Goal: Task Accomplishment & Management: Use online tool/utility

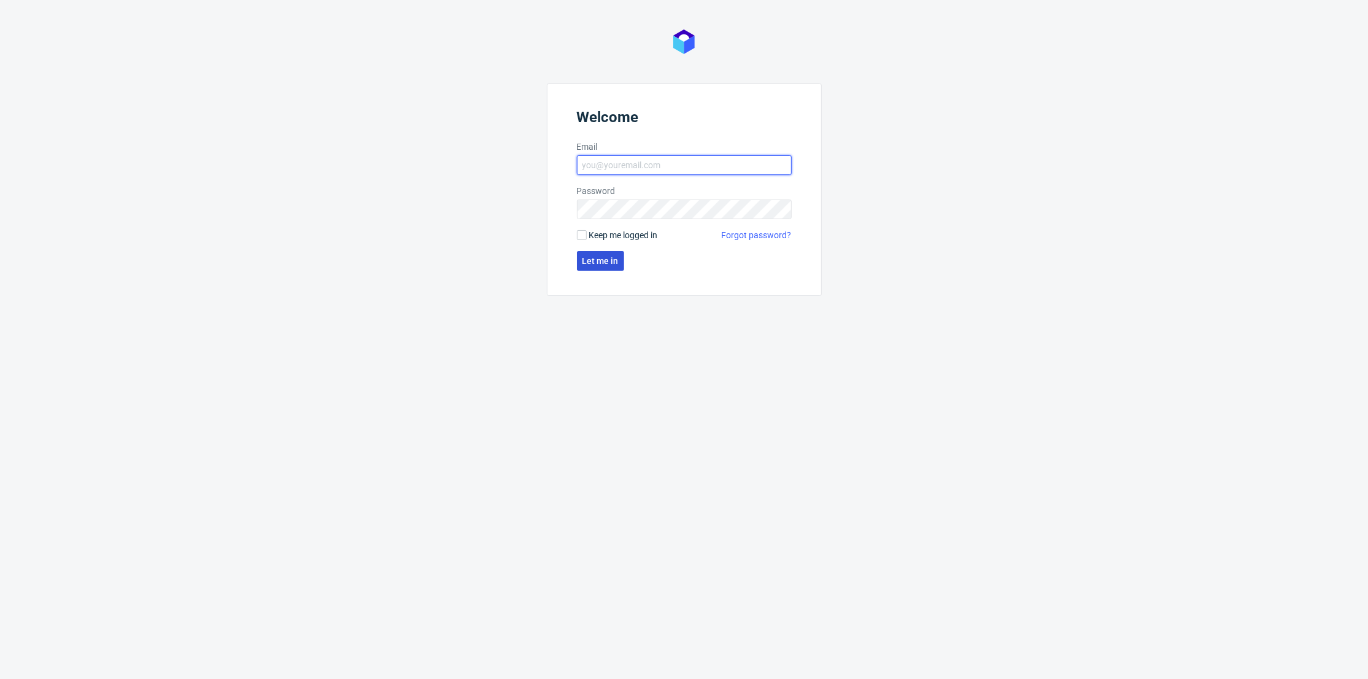
type input "[PERSON_NAME][EMAIL_ADDRESS][DOMAIN_NAME]"
click at [606, 259] on span "Let me in" at bounding box center [600, 261] width 36 height 9
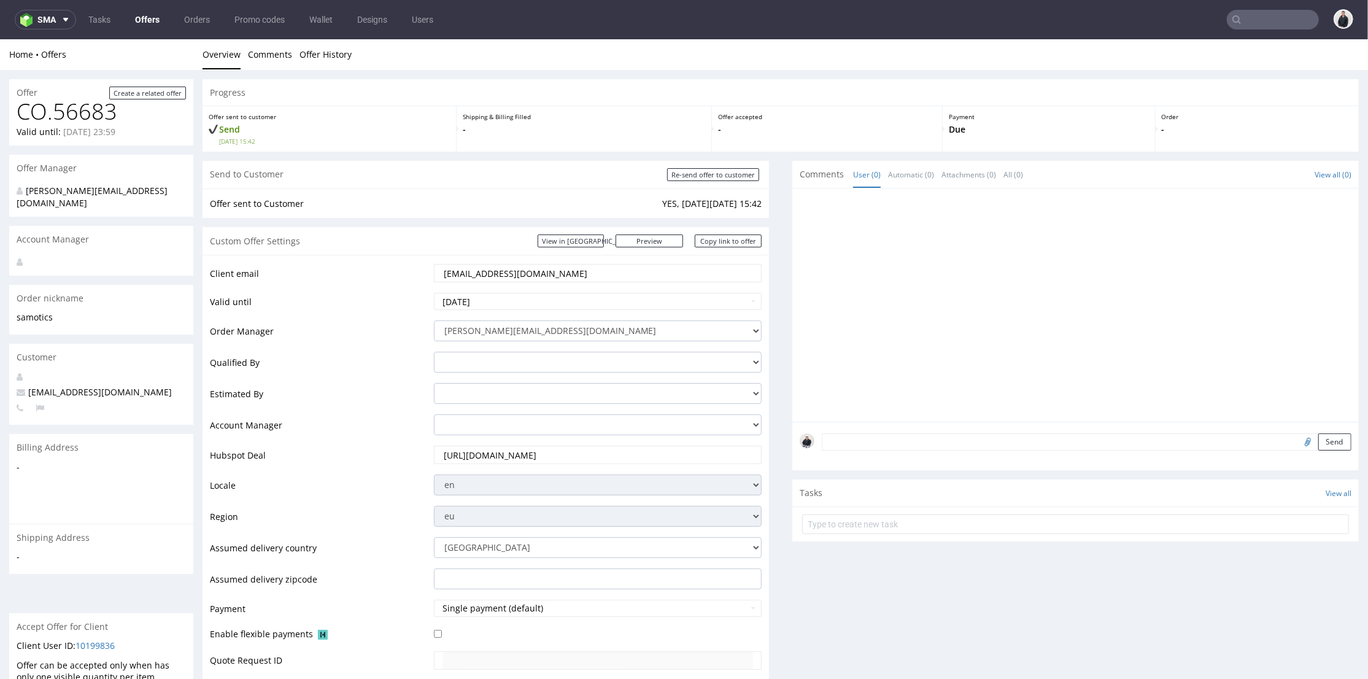
click at [1253, 18] on input "text" at bounding box center [1273, 20] width 92 height 20
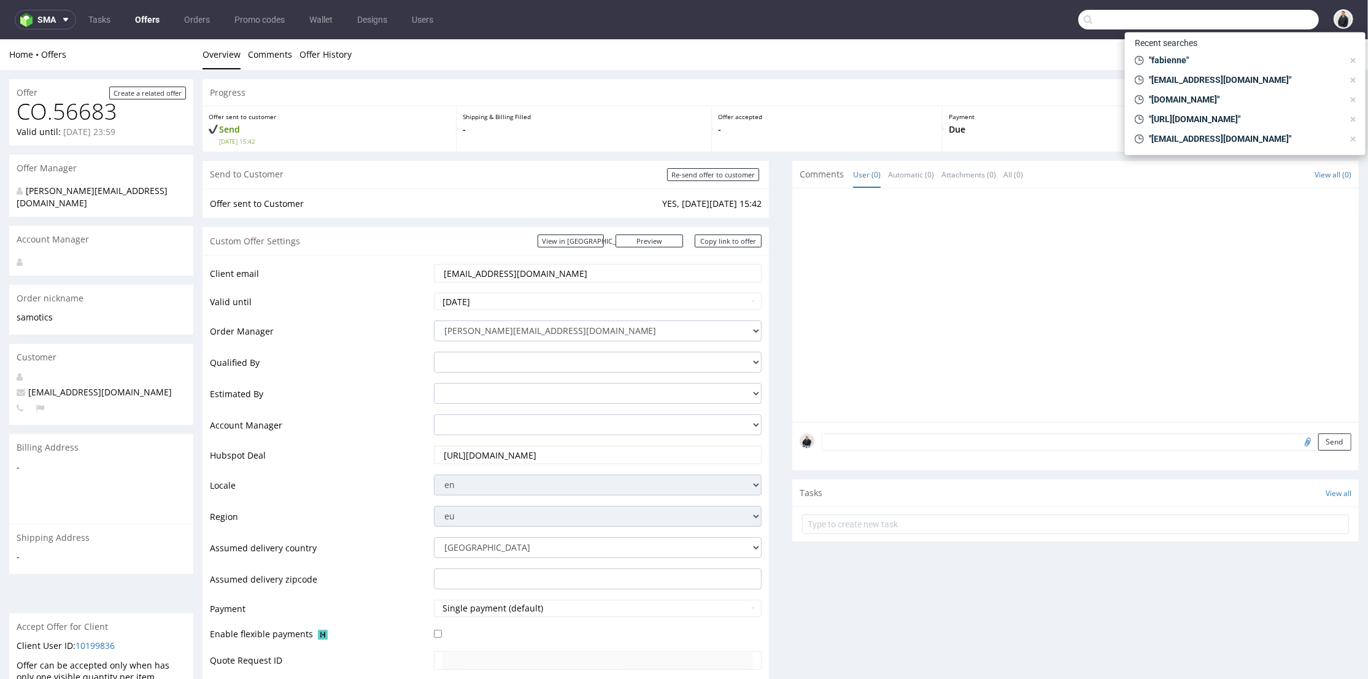
paste input "lesbonsartisans.fr"
type input "lesbonsartisans.fr"
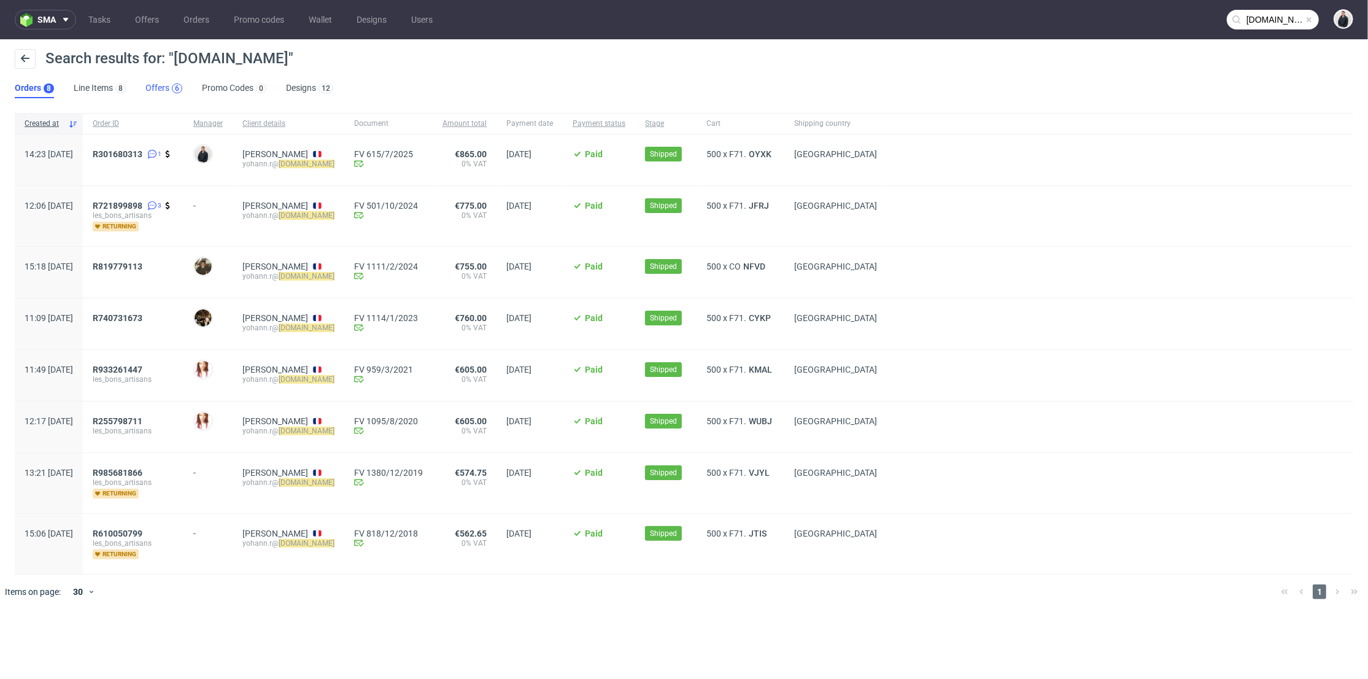
click at [170, 87] on div "6" at bounding box center [175, 88] width 13 height 12
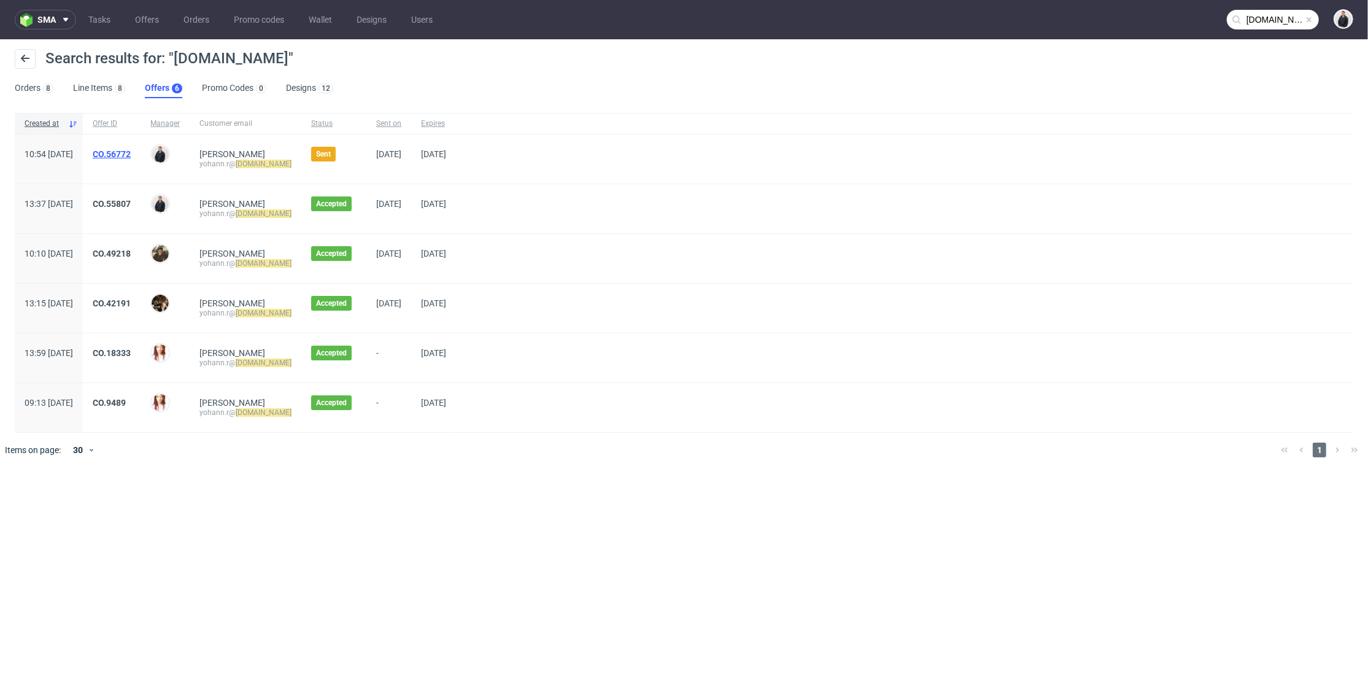
click at [131, 153] on link "CO.56772" at bounding box center [112, 154] width 38 height 10
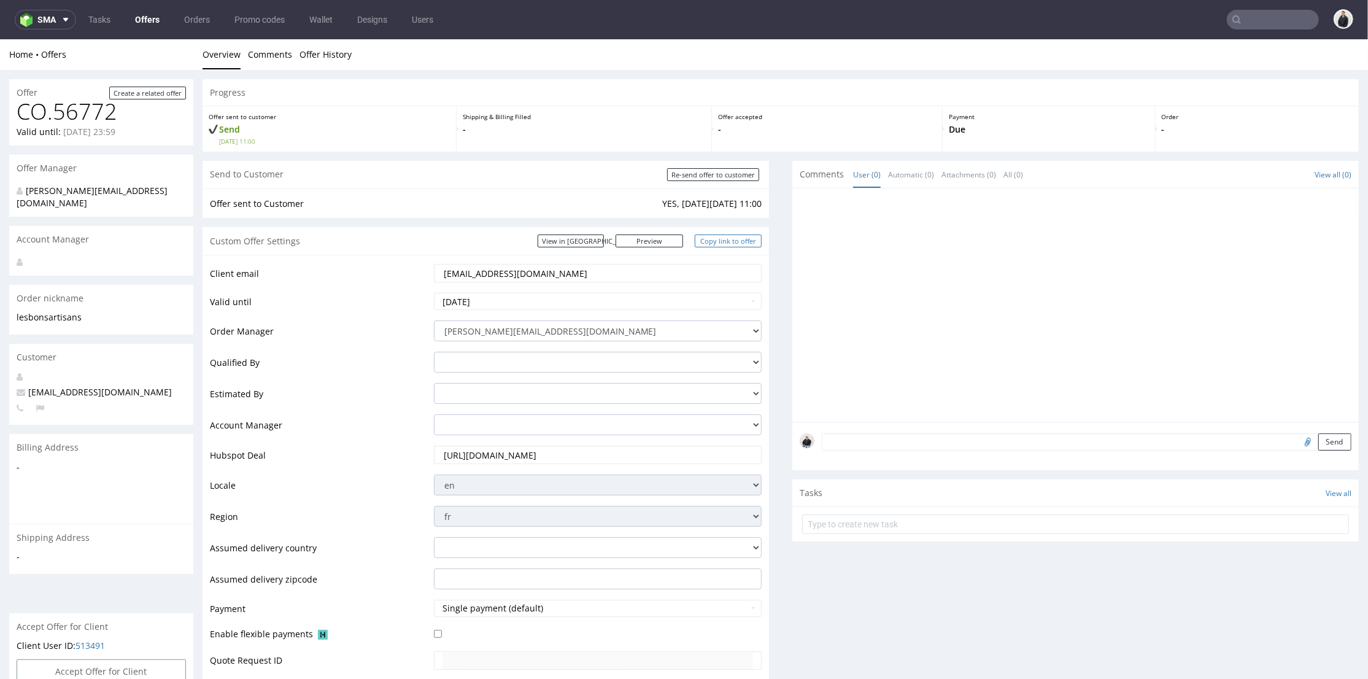
click at [722, 238] on link "Copy link to offer" at bounding box center [729, 240] width 68 height 13
click at [708, 175] on input "Re-send offer to customer" at bounding box center [713, 174] width 92 height 13
type input "In progress..."
click at [149, 18] on link "Offers" at bounding box center [147, 20] width 39 height 20
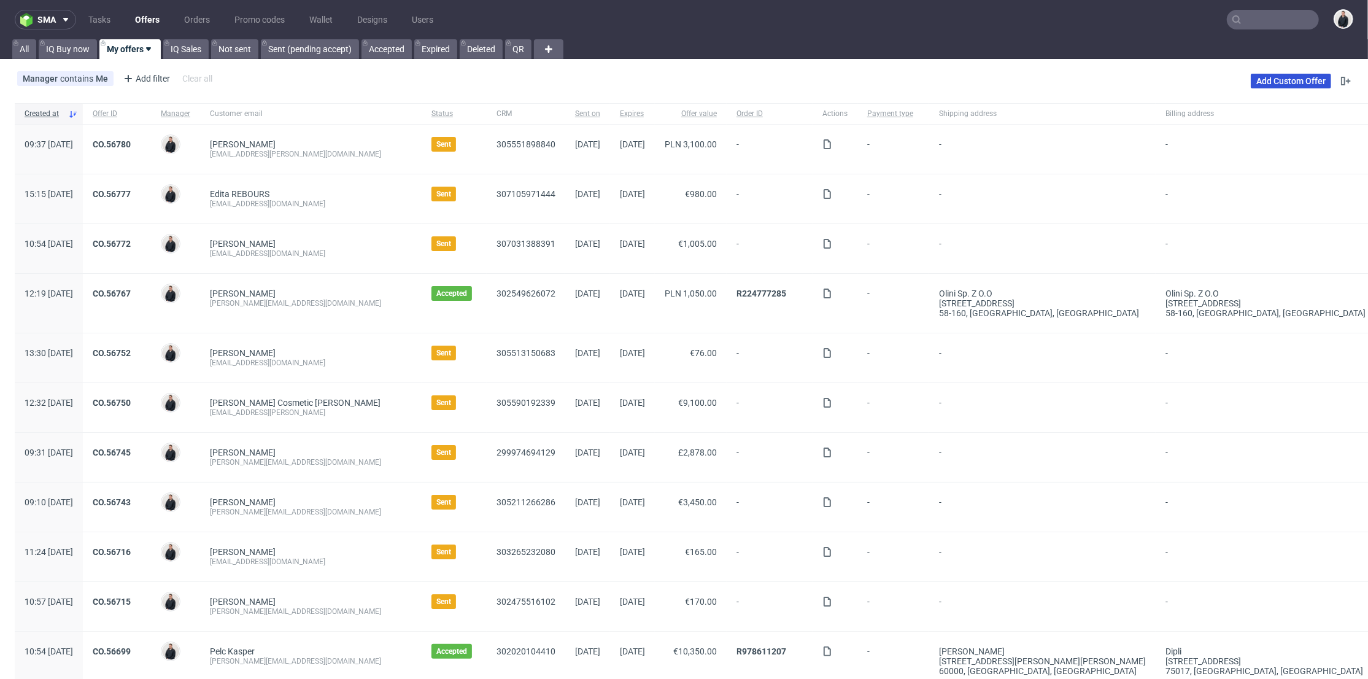
click at [1251, 81] on link "Add Custom Offer" at bounding box center [1291, 81] width 80 height 15
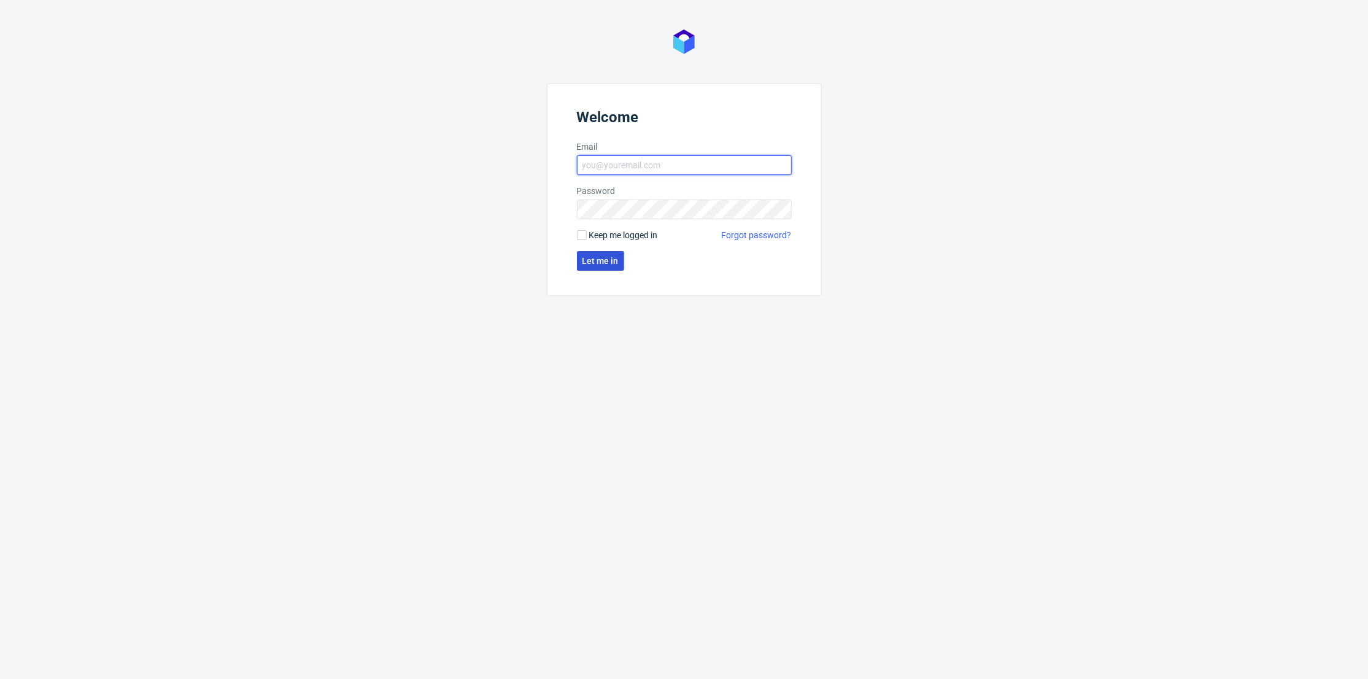
type input "[PERSON_NAME][EMAIL_ADDRESS][DOMAIN_NAME]"
click at [602, 251] on button "Let me in" at bounding box center [600, 261] width 47 height 20
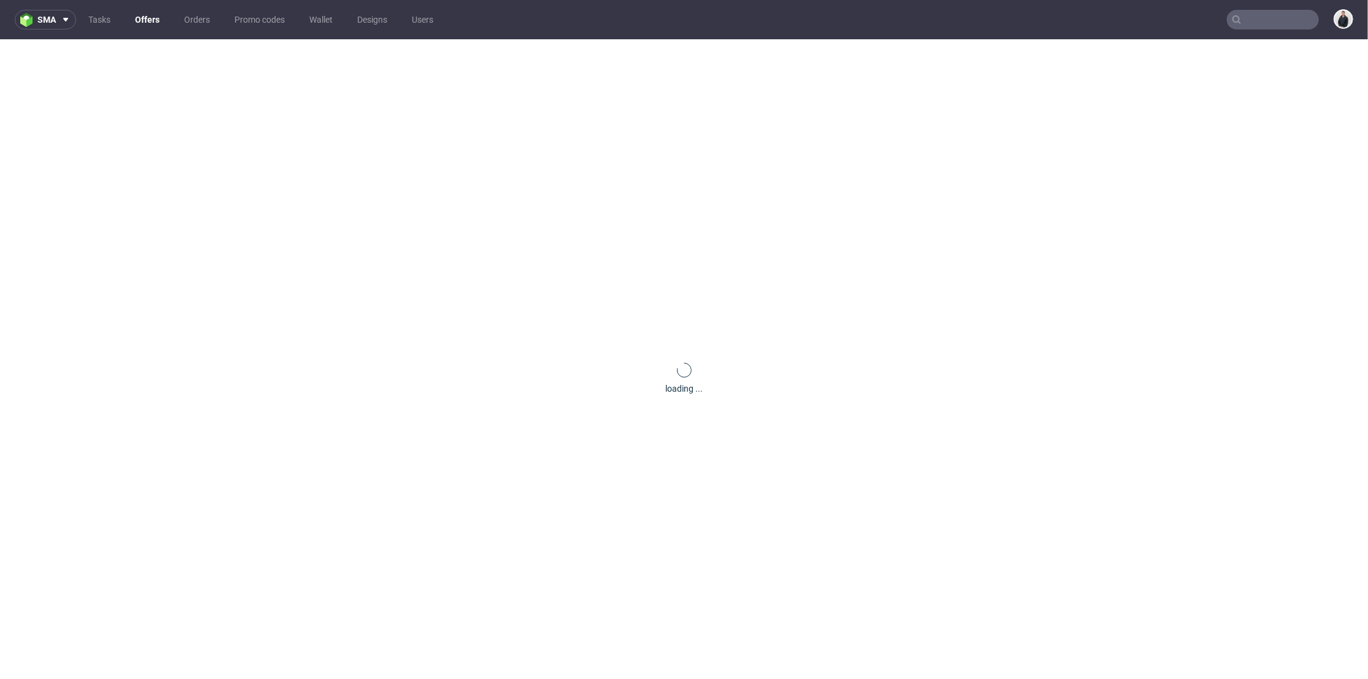
click at [139, 23] on link "Offers" at bounding box center [147, 20] width 39 height 20
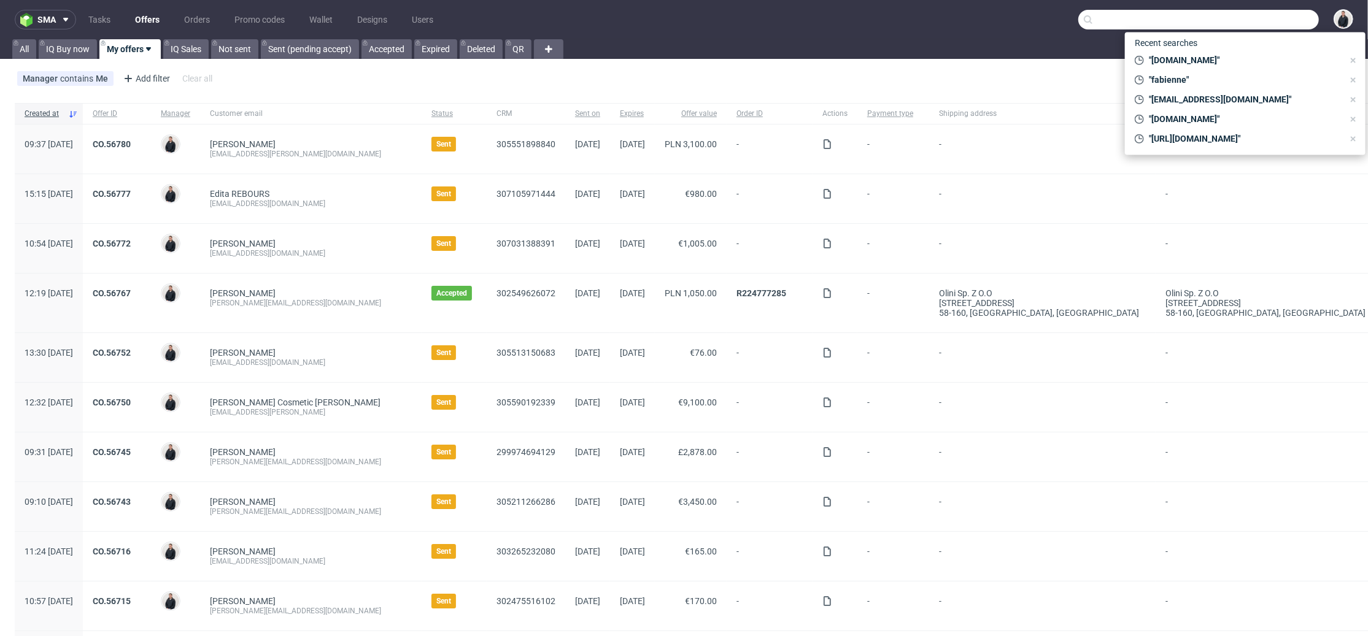
click at [1265, 17] on input "text" at bounding box center [1198, 20] width 241 height 20
paste input "marlena@classicfootballshirts.co.uk"
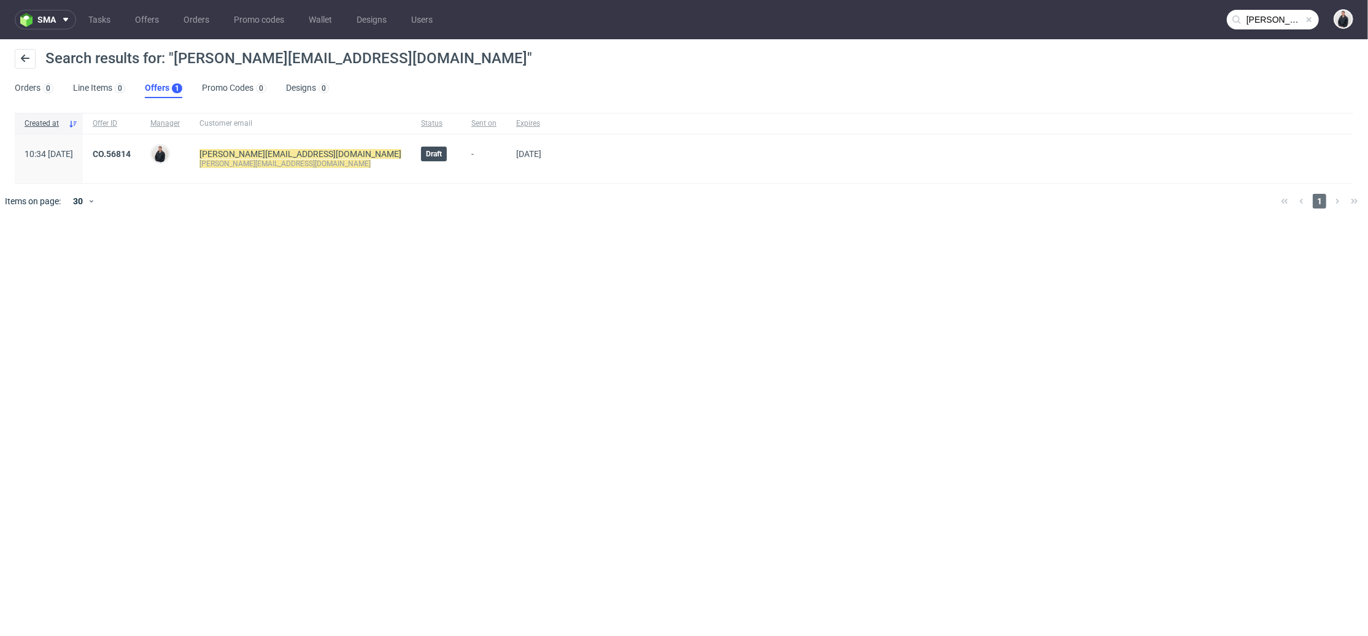
click at [1252, 27] on input "marlena@classicfootballshirts.co.uk" at bounding box center [1273, 20] width 92 height 20
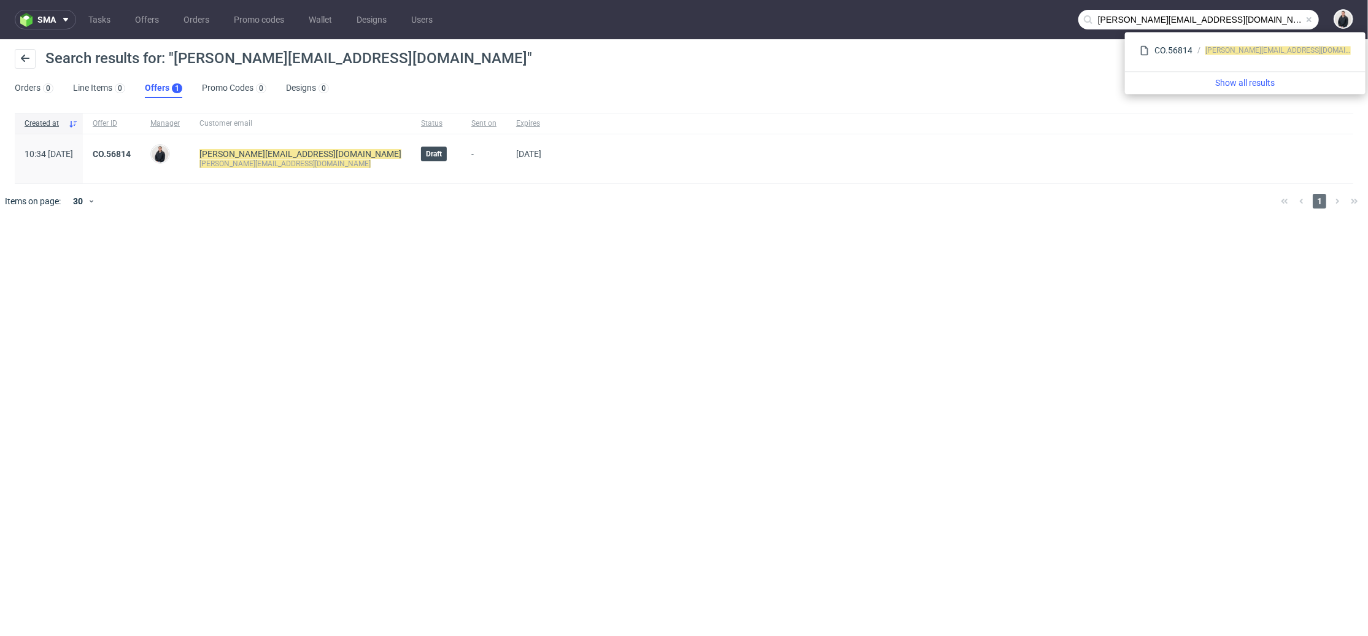
drag, startPoint x: 1131, startPoint y: 17, endPoint x: 1040, endPoint y: 20, distance: 90.9
click at [1040, 20] on nav "sma Tasks Offers Orders Promo codes Wallet Designs Users marlena@classicfootbal…" at bounding box center [684, 19] width 1368 height 39
type input "classicfootballshirts.co.uk"
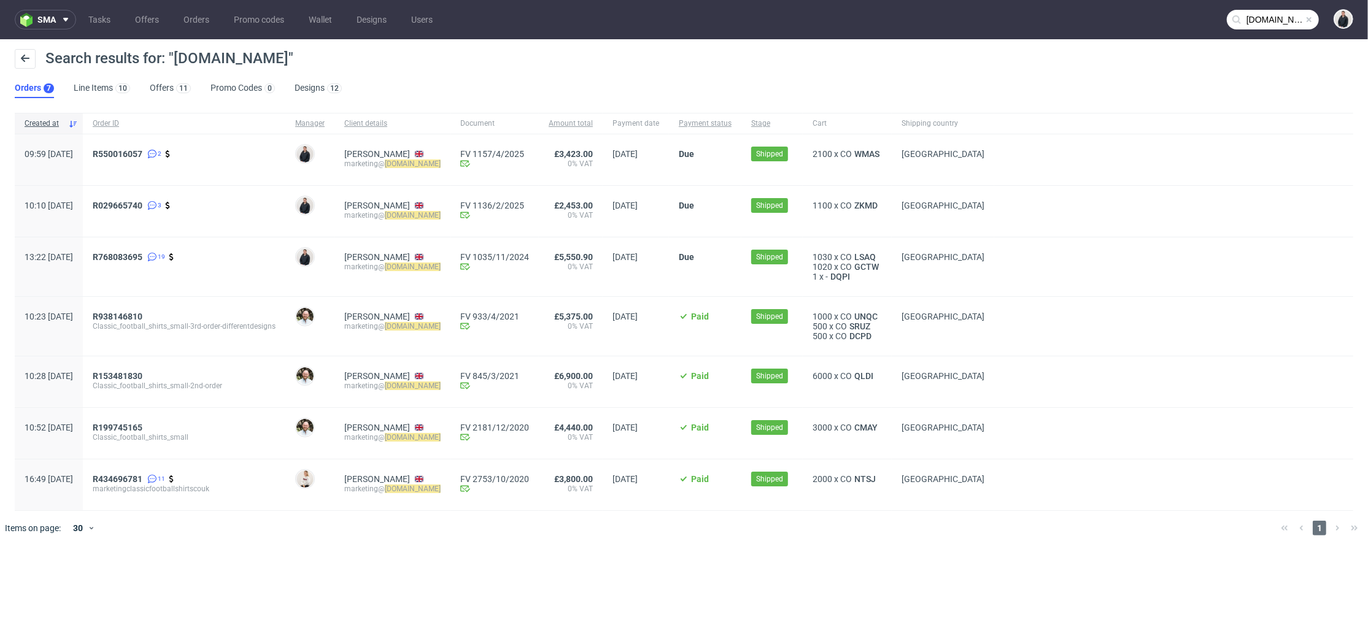
drag, startPoint x: 385, startPoint y: 164, endPoint x: 511, endPoint y: 165, distance: 125.2
click at [450, 165] on div "Marlena Matysiak marketing@ classicfootballshirts.co.uk" at bounding box center [392, 159] width 116 height 51
drag, startPoint x: 510, startPoint y: 163, endPoint x: 382, endPoint y: 165, distance: 127.7
click at [382, 165] on div "Marlena Matysiak marketing@ classicfootballshirts.co.uk" at bounding box center [392, 159] width 116 height 51
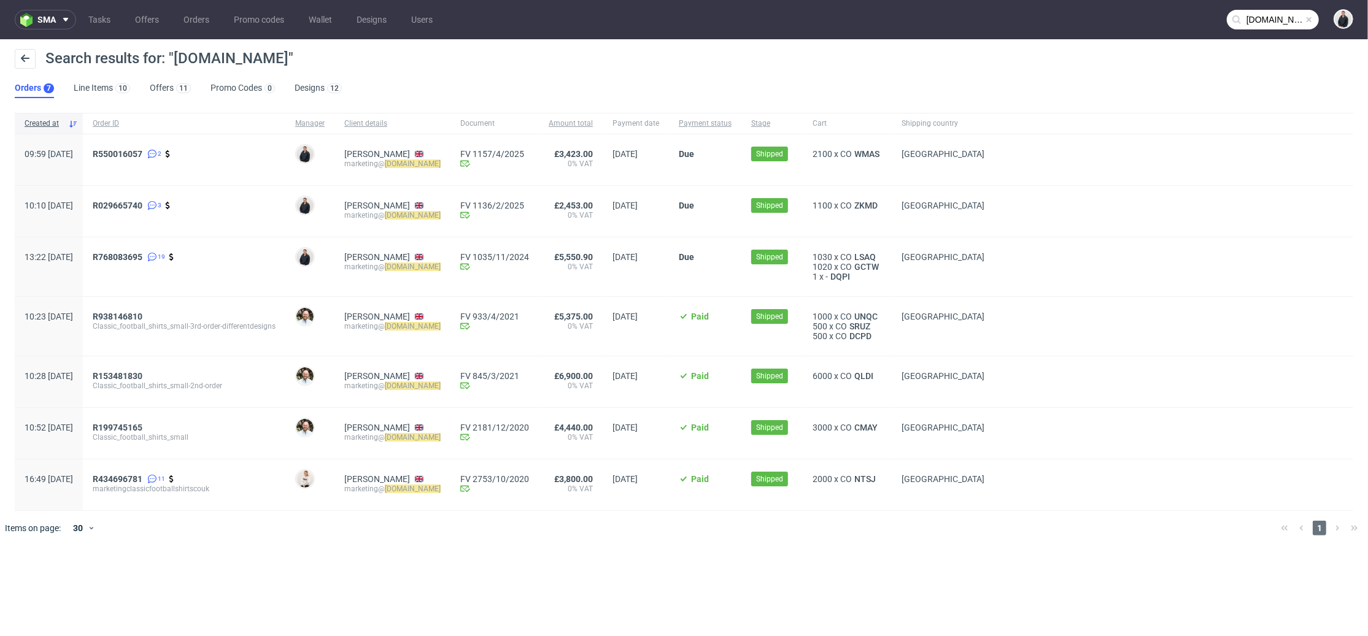
copy div "marketing@ classicfootballshirts.co.uk"
click at [882, 152] on span "WMAS" at bounding box center [867, 154] width 30 height 10
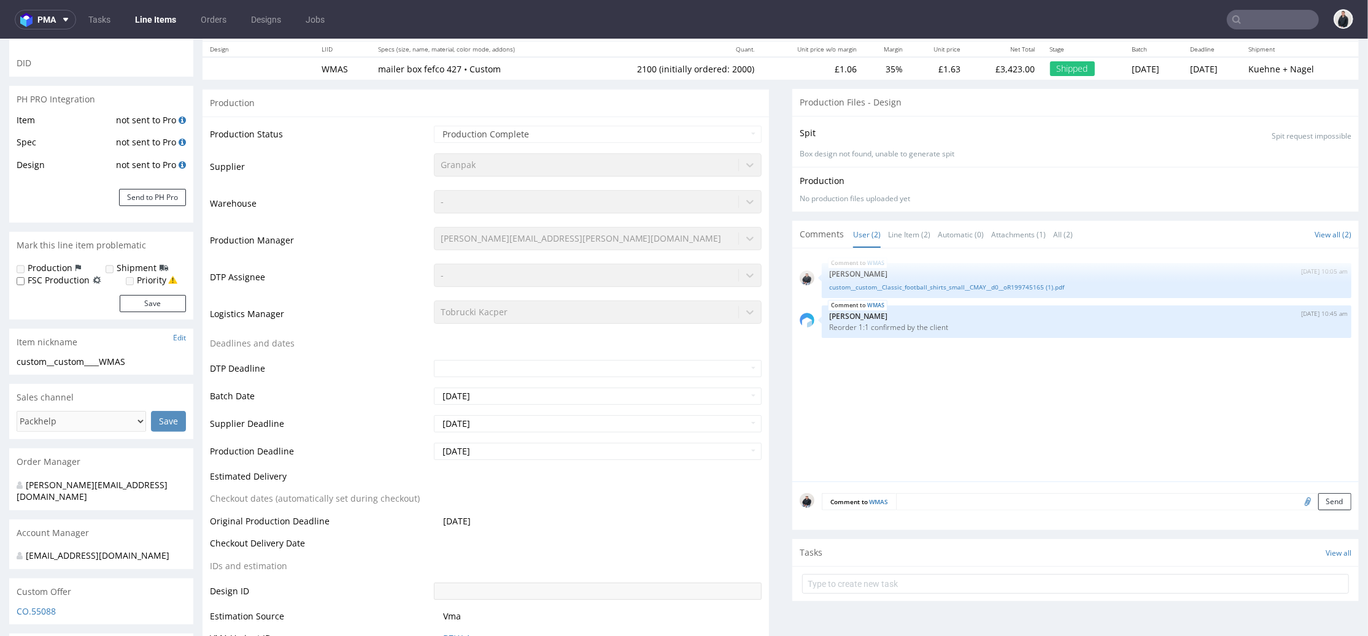
scroll to position [341, 0]
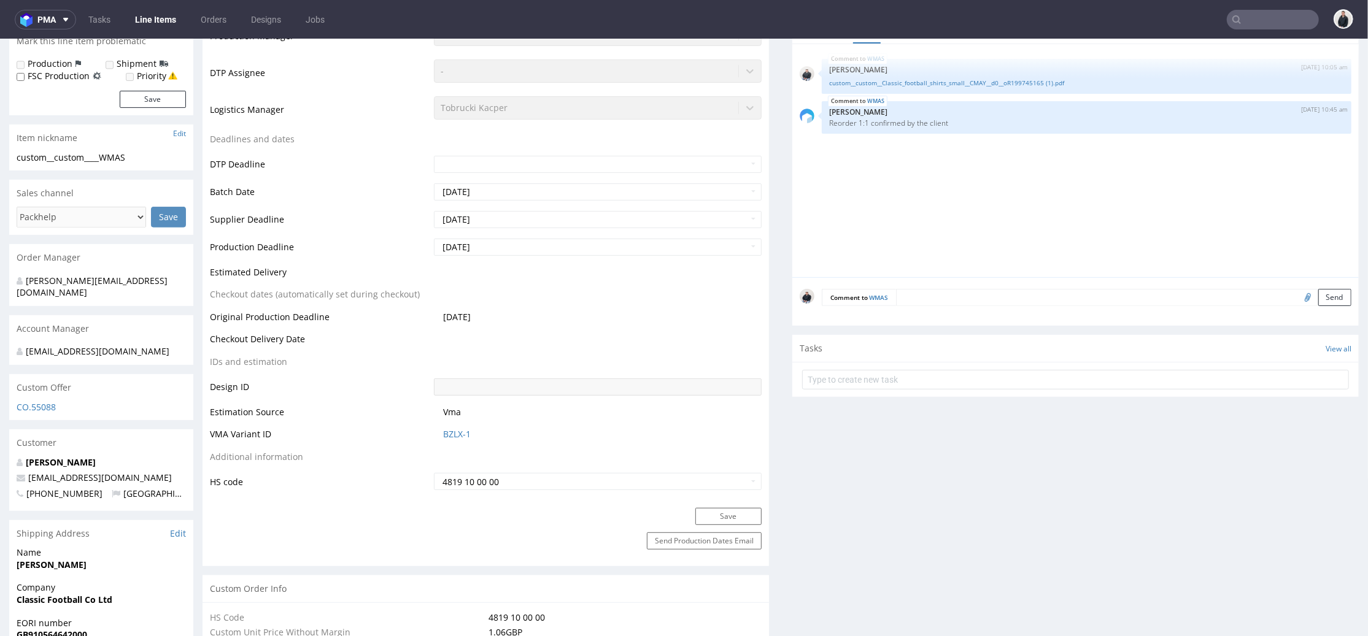
click at [51, 457] on div "Marlena Matysiak marketing@classicfootballshirts.co.uk +447459835166 United Kin…" at bounding box center [101, 483] width 184 height 55
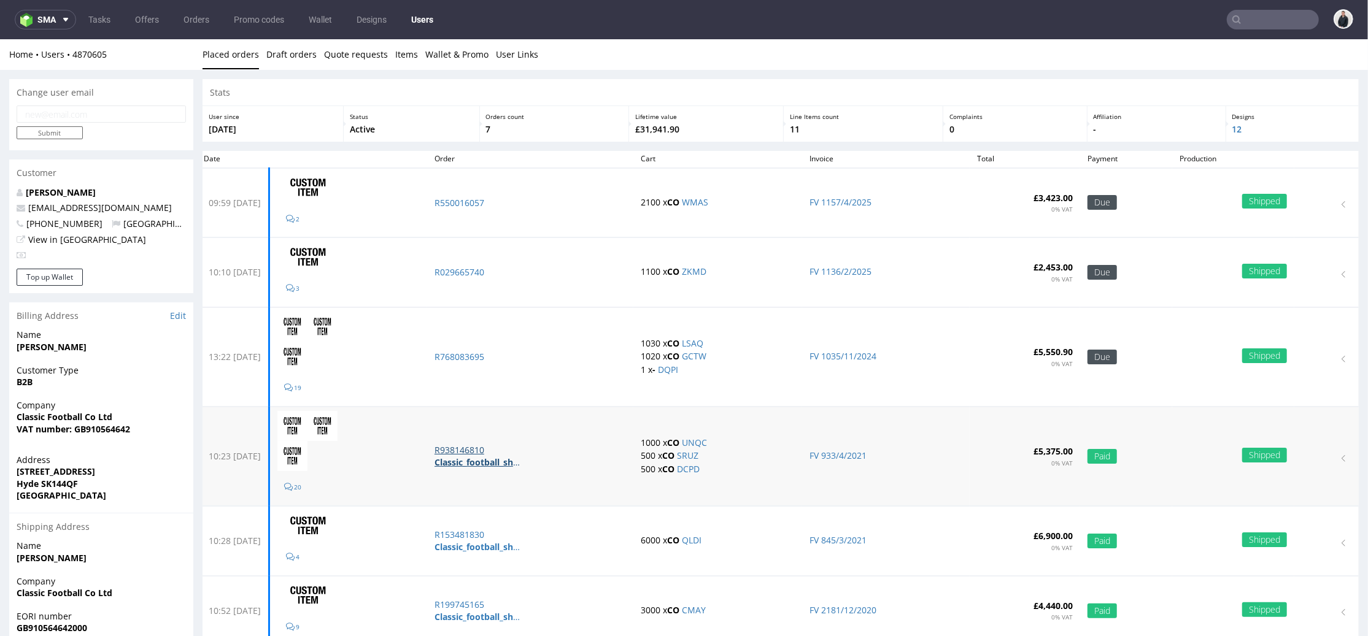
scroll to position [68, 0]
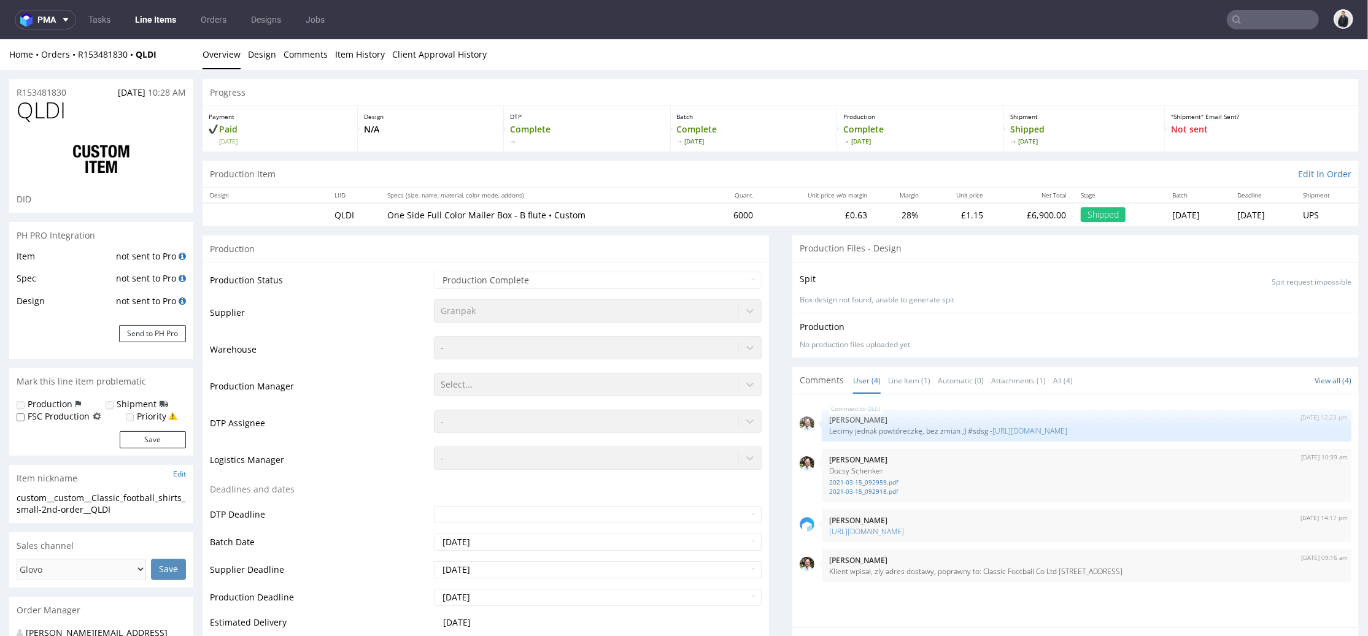
select select "done"
click at [1238, 17] on input "text" at bounding box center [1273, 20] width 92 height 20
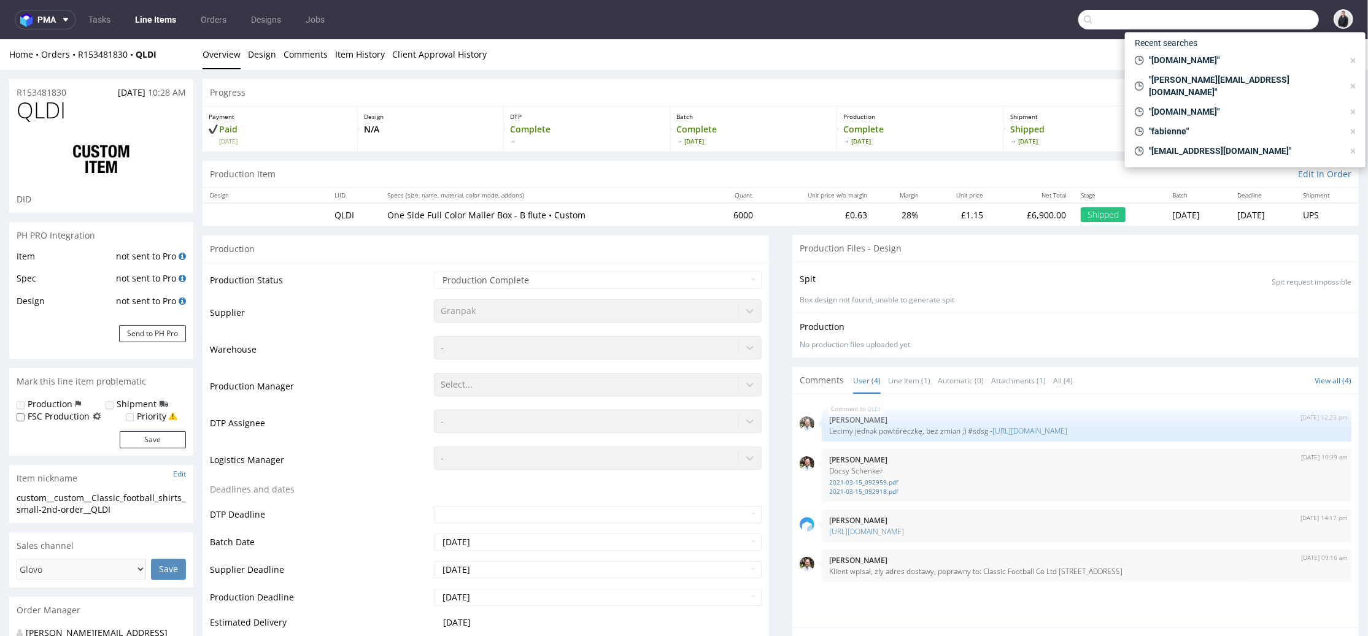
paste input "myrtillebeck.com"
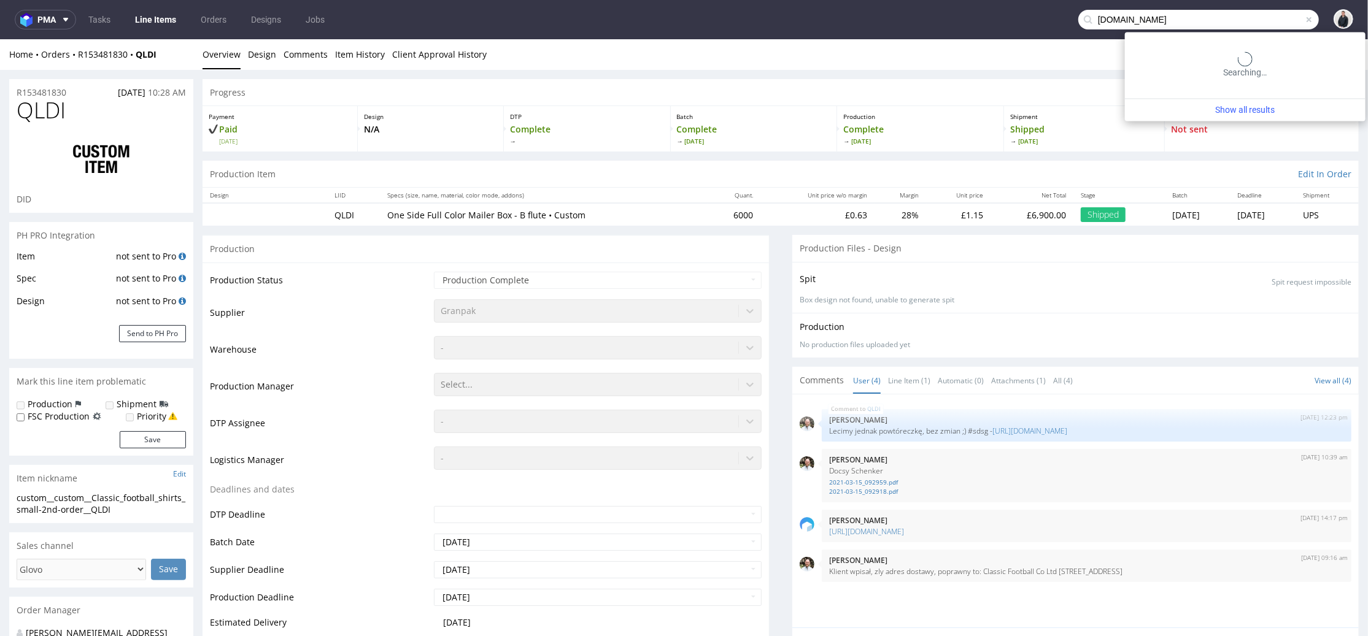
type input "myrtillebeck.com"
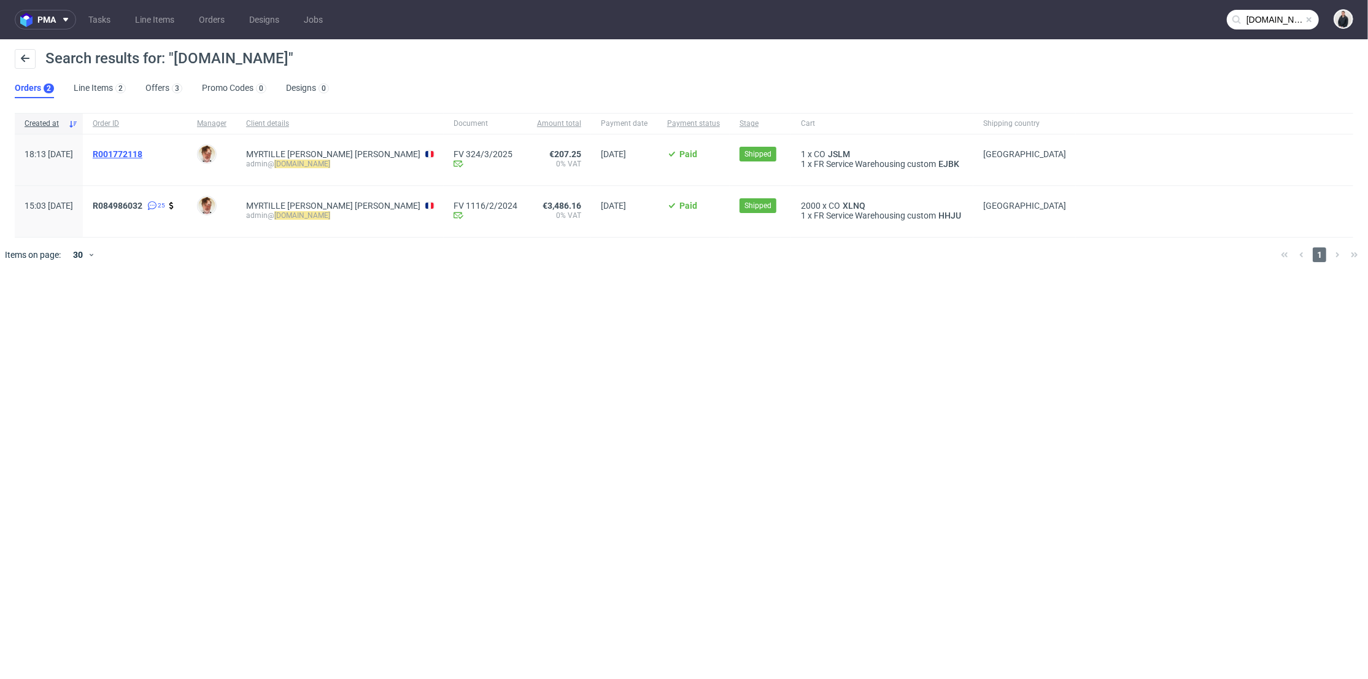
click at [142, 150] on span "R001772118" at bounding box center [118, 154] width 50 height 10
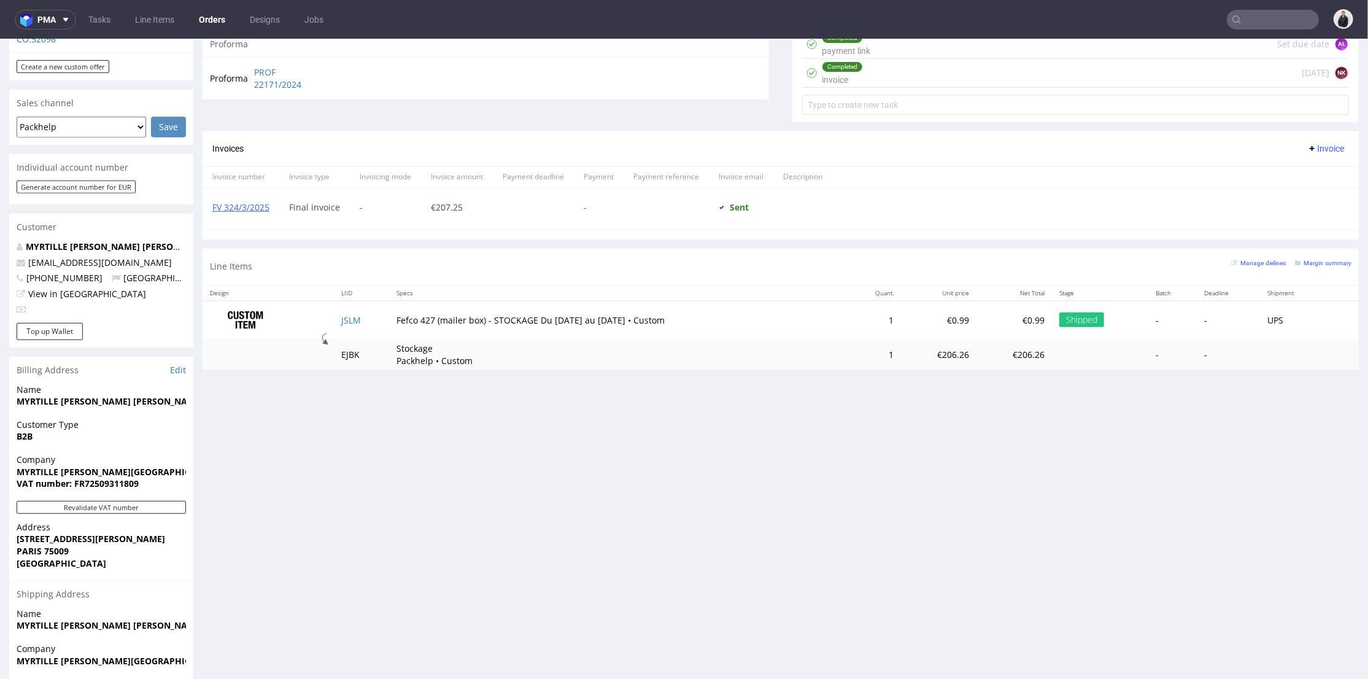
scroll to position [545, 0]
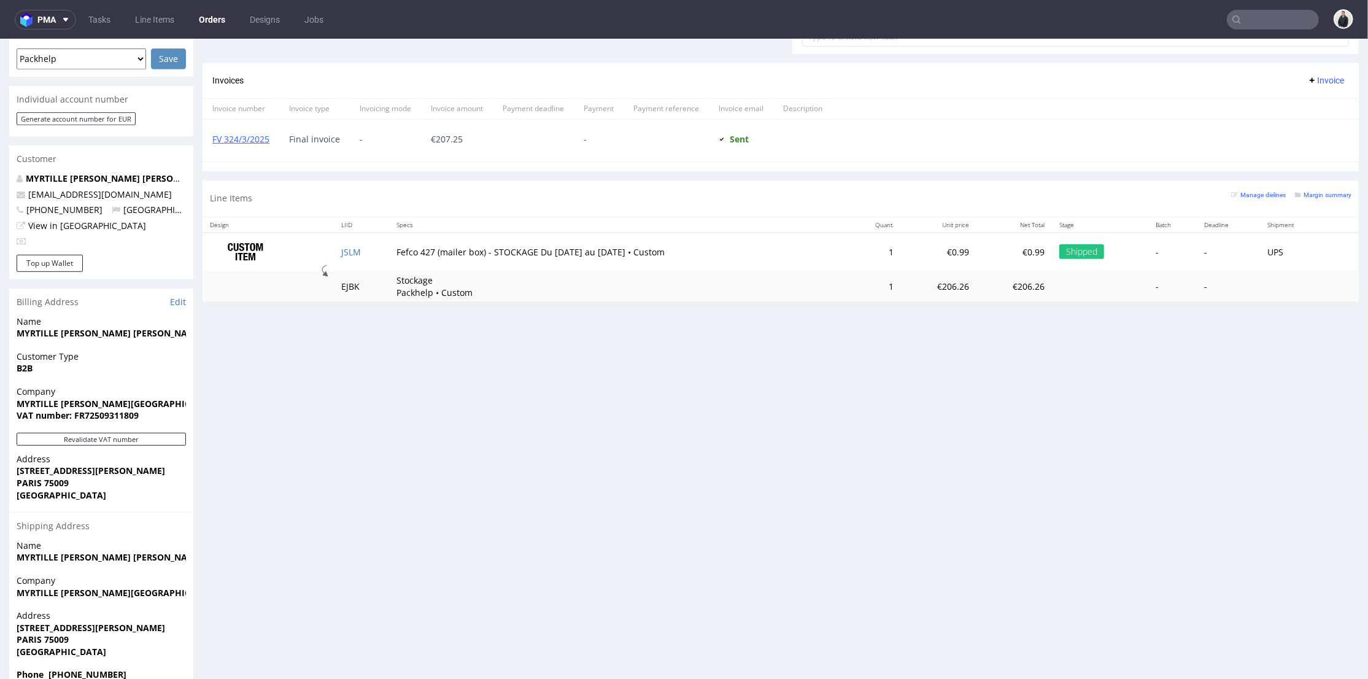
type input "myrtillebeck.com"
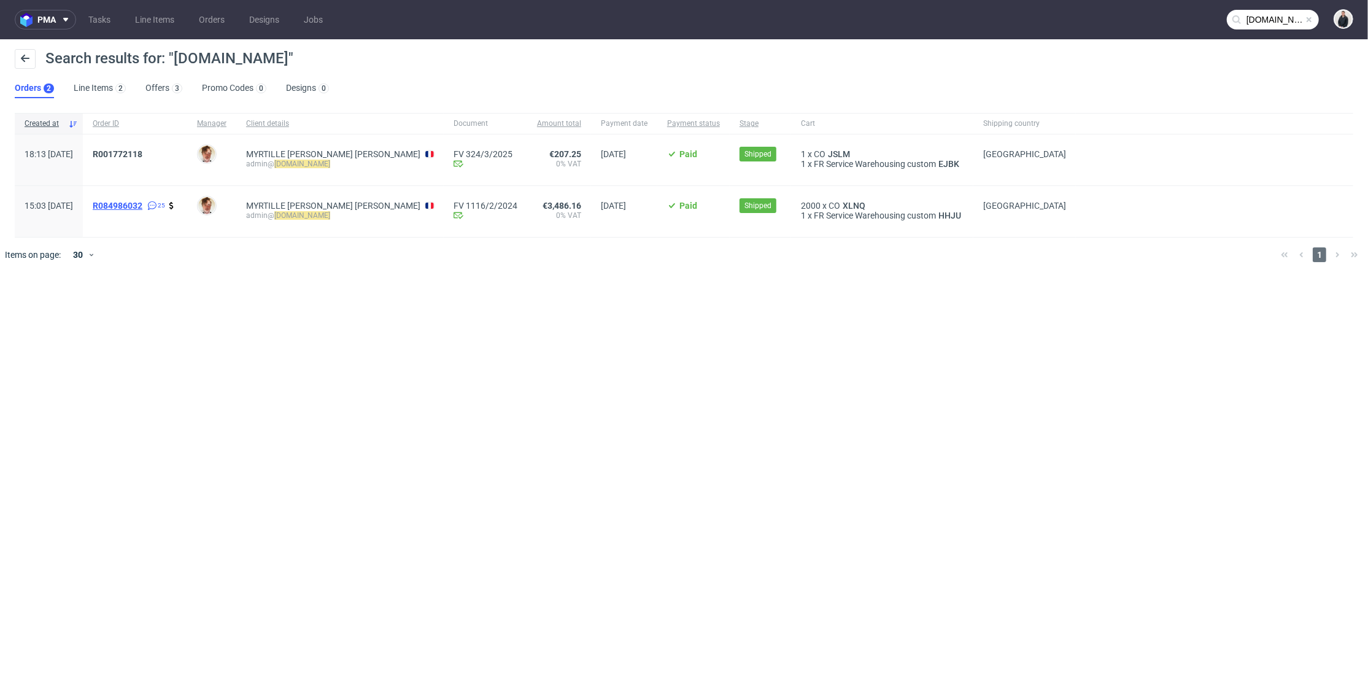
click at [142, 202] on span "R084986032" at bounding box center [118, 206] width 50 height 10
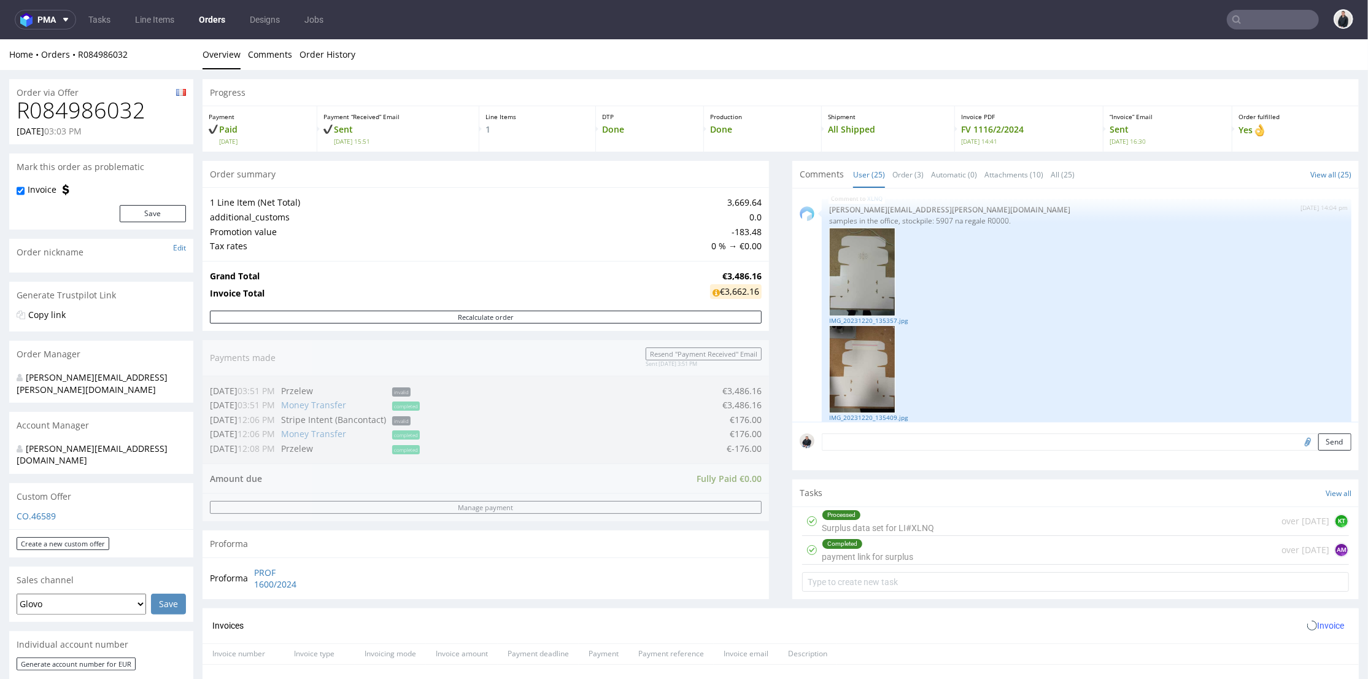
scroll to position [204, 0]
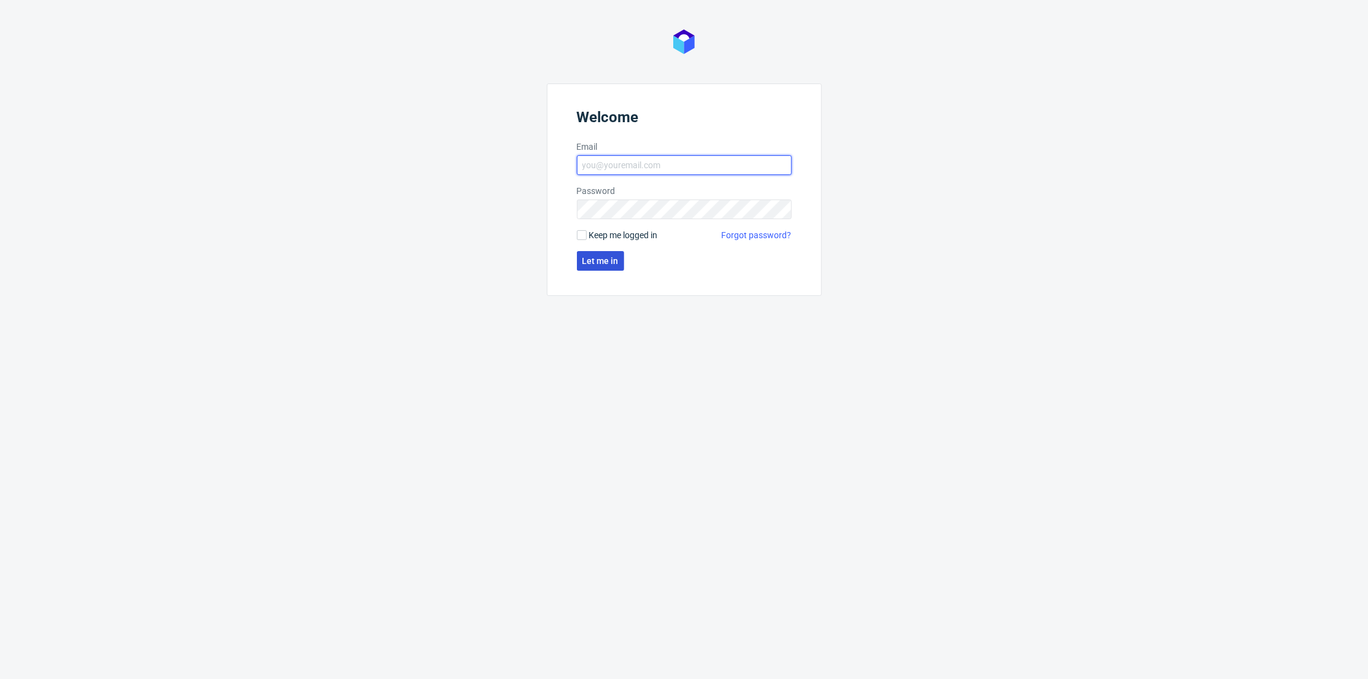
type input "[PERSON_NAME][EMAIL_ADDRESS][DOMAIN_NAME]"
click at [577, 269] on button "Let me in" at bounding box center [600, 261] width 47 height 20
type input "[PERSON_NAME][EMAIL_ADDRESS][DOMAIN_NAME]"
click at [595, 257] on span "Let me in" at bounding box center [600, 261] width 36 height 9
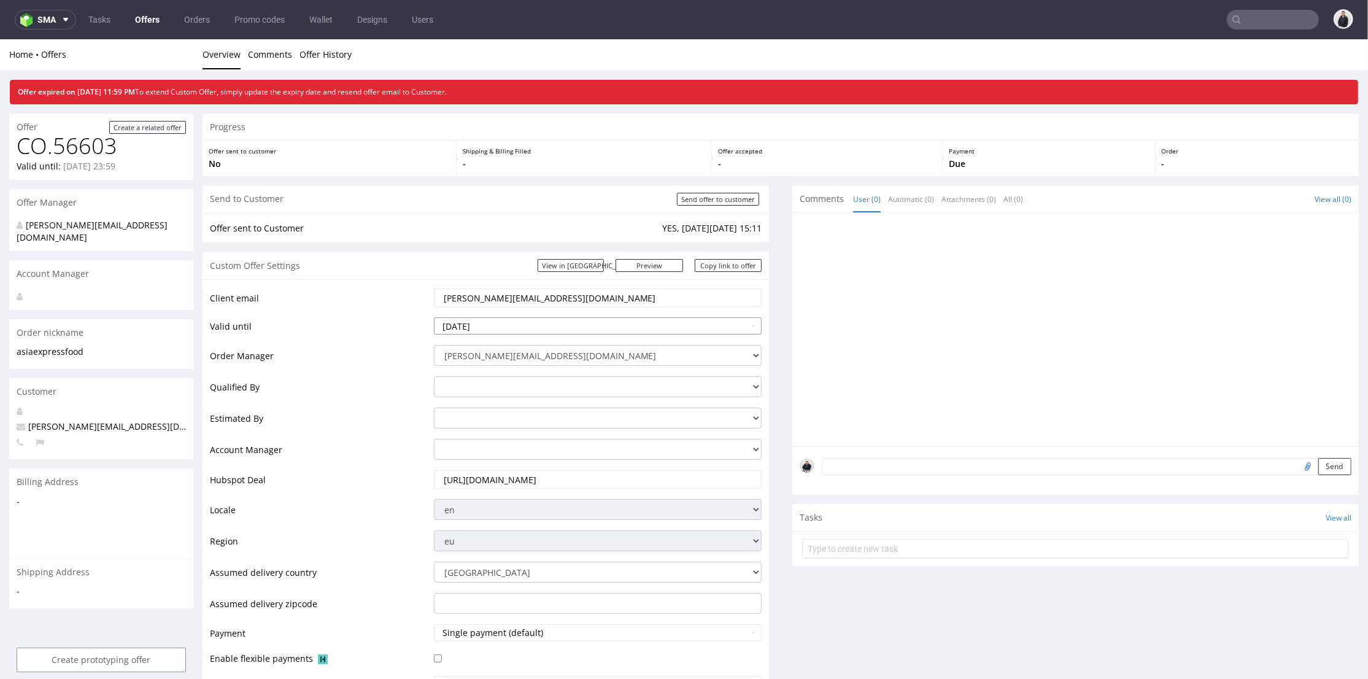
click at [523, 333] on input "[DATE]" at bounding box center [598, 325] width 328 height 17
click at [557, 255] on td "20" at bounding box center [554, 251] width 18 height 18
type input "2025-09-20"
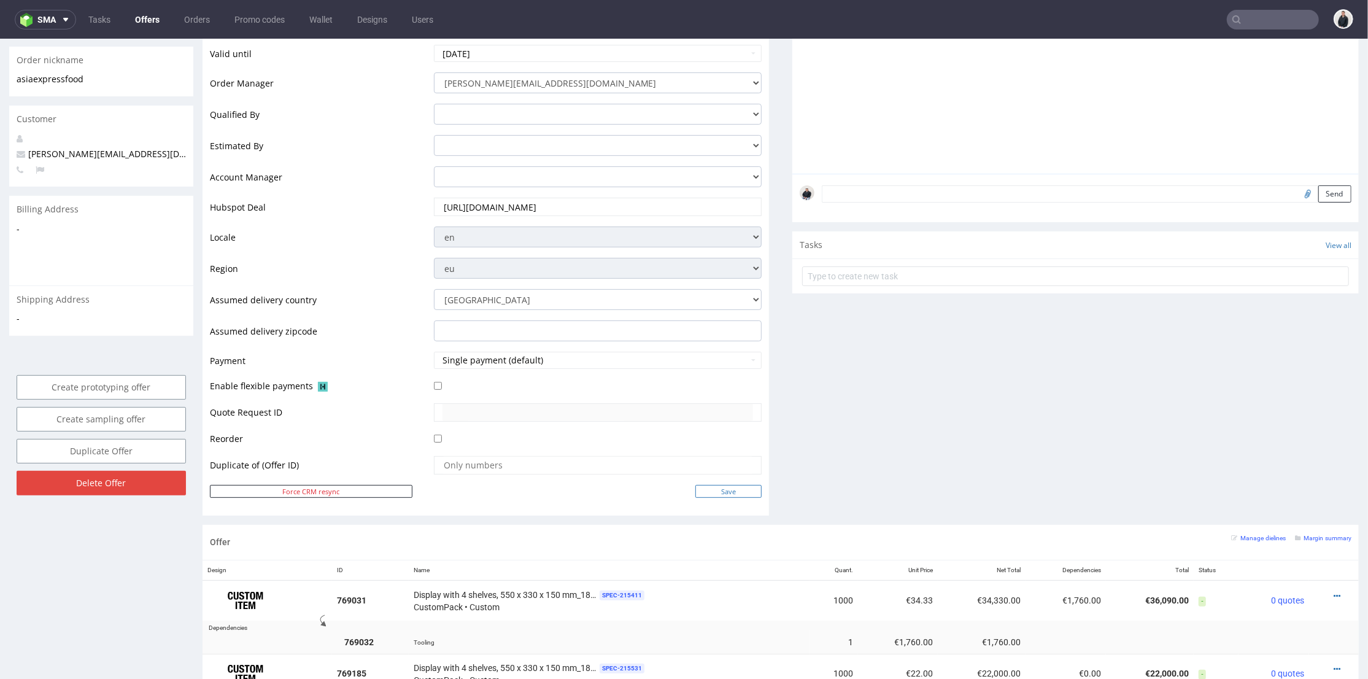
click at [717, 492] on input "Save" at bounding box center [728, 490] width 66 height 13
type input "In progress..."
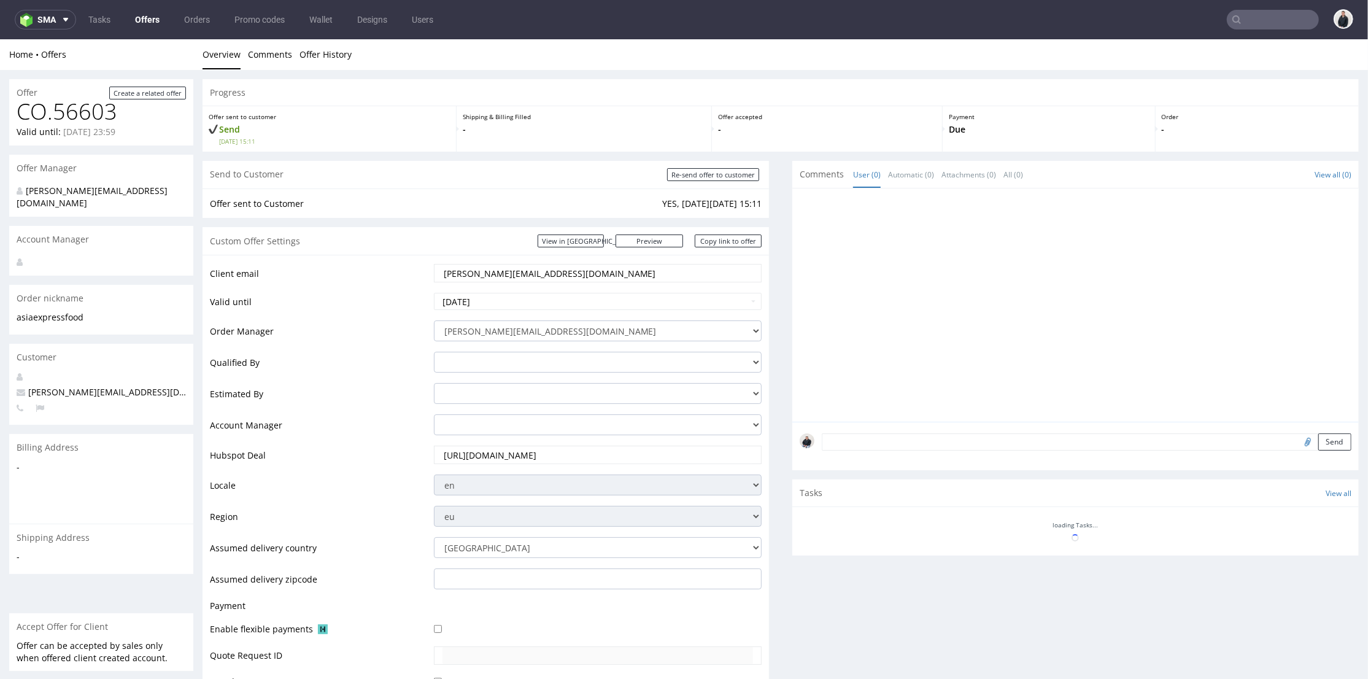
scroll to position [0, 0]
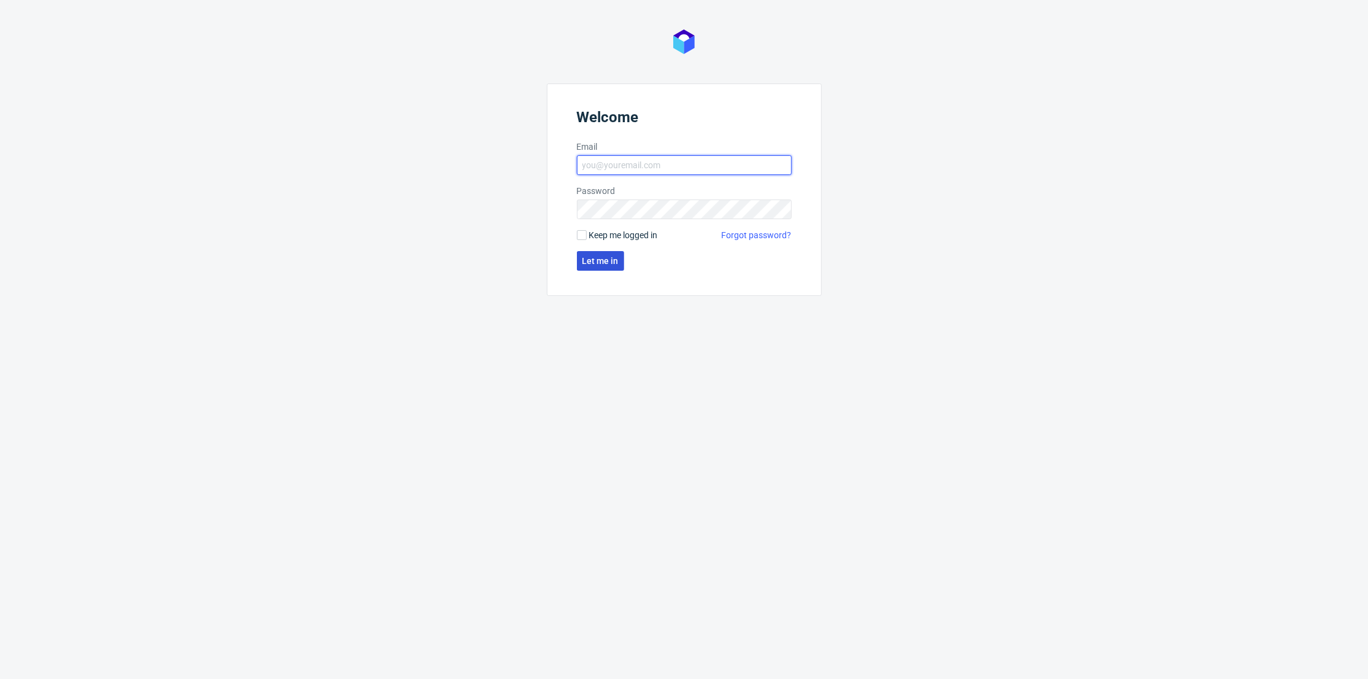
type input "[PERSON_NAME][EMAIL_ADDRESS][DOMAIN_NAME]"
click at [600, 264] on span "Let me in" at bounding box center [600, 261] width 36 height 9
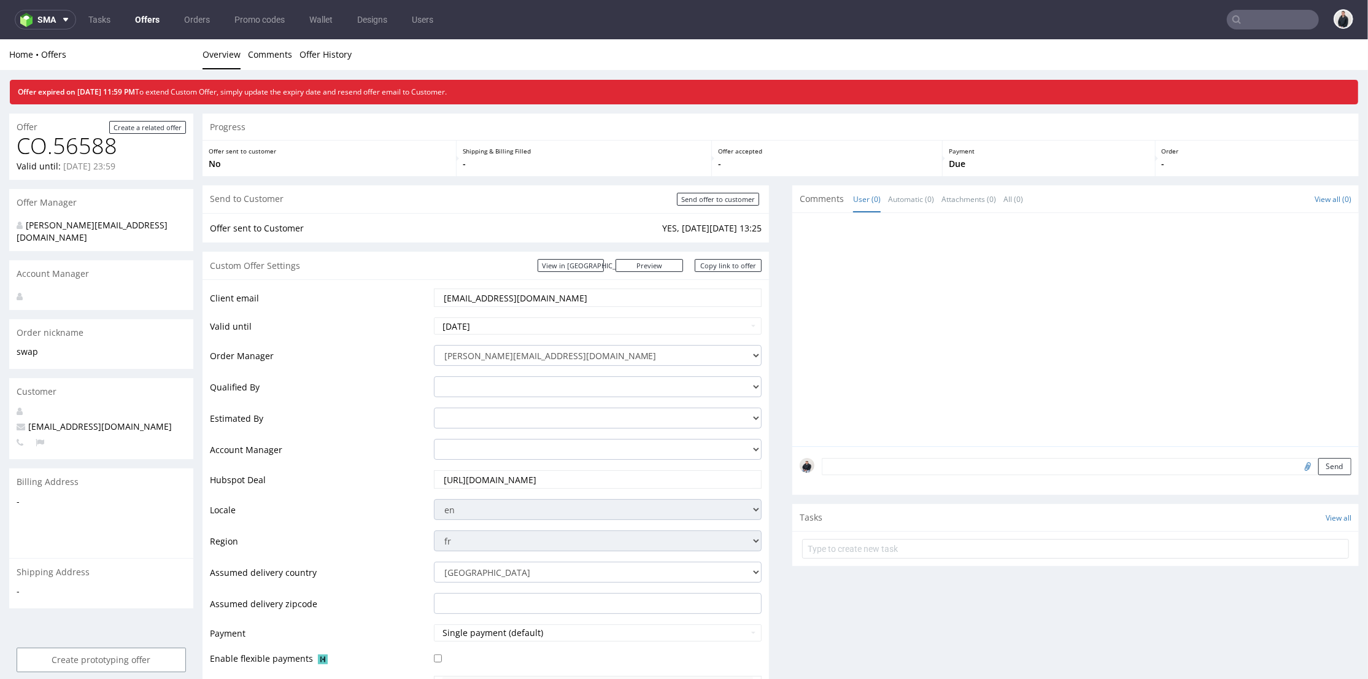
drag, startPoint x: 538, startPoint y: 304, endPoint x: 477, endPoint y: 305, distance: 60.8
click at [477, 305] on input "[EMAIL_ADDRESS][DOMAIN_NAME]" at bounding box center [597, 296] width 311 height 17
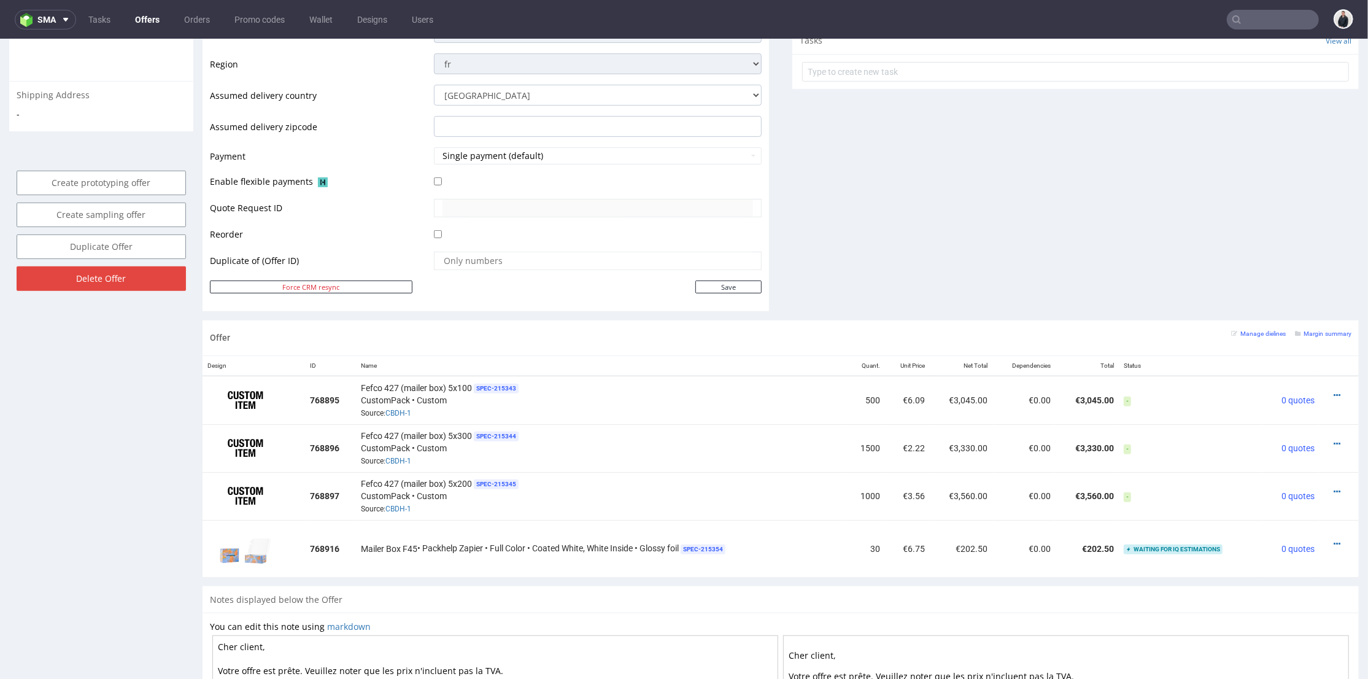
scroll to position [68, 0]
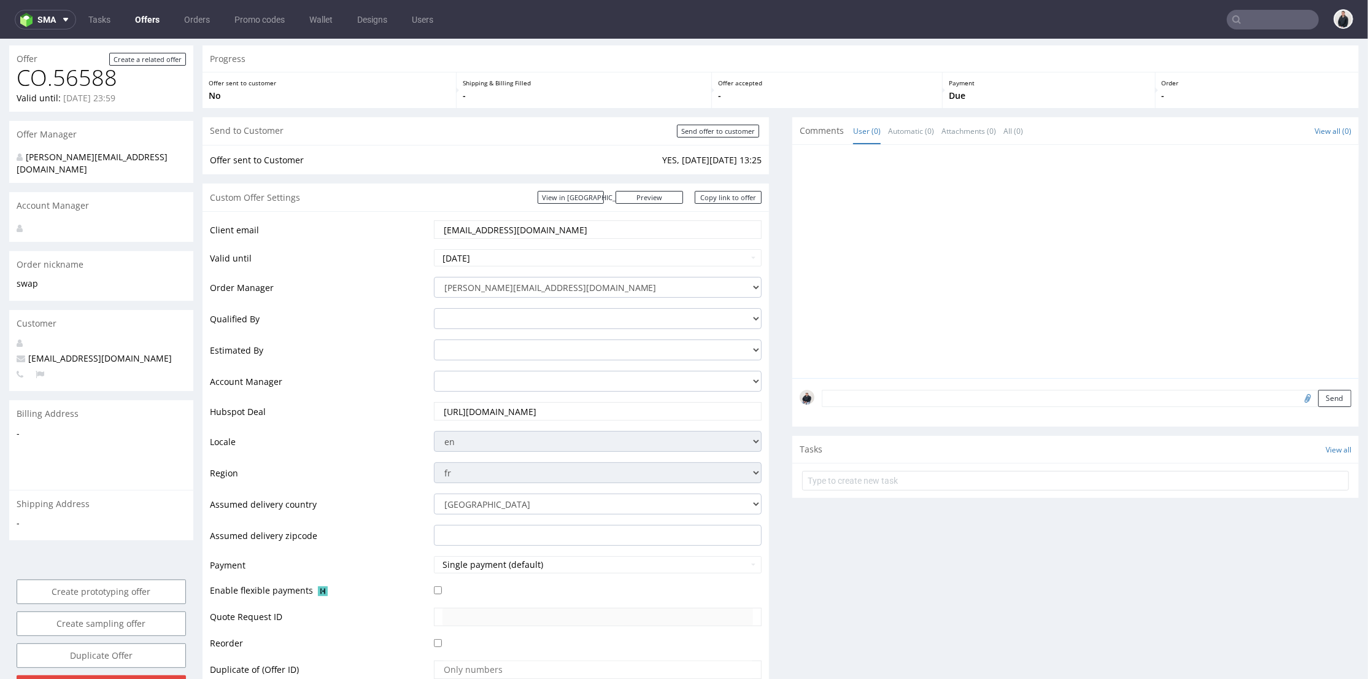
click at [551, 411] on input "https://app-eu1.hubspot.com/contacts/25600958/record/0-3/294876607699" at bounding box center [597, 410] width 311 height 17
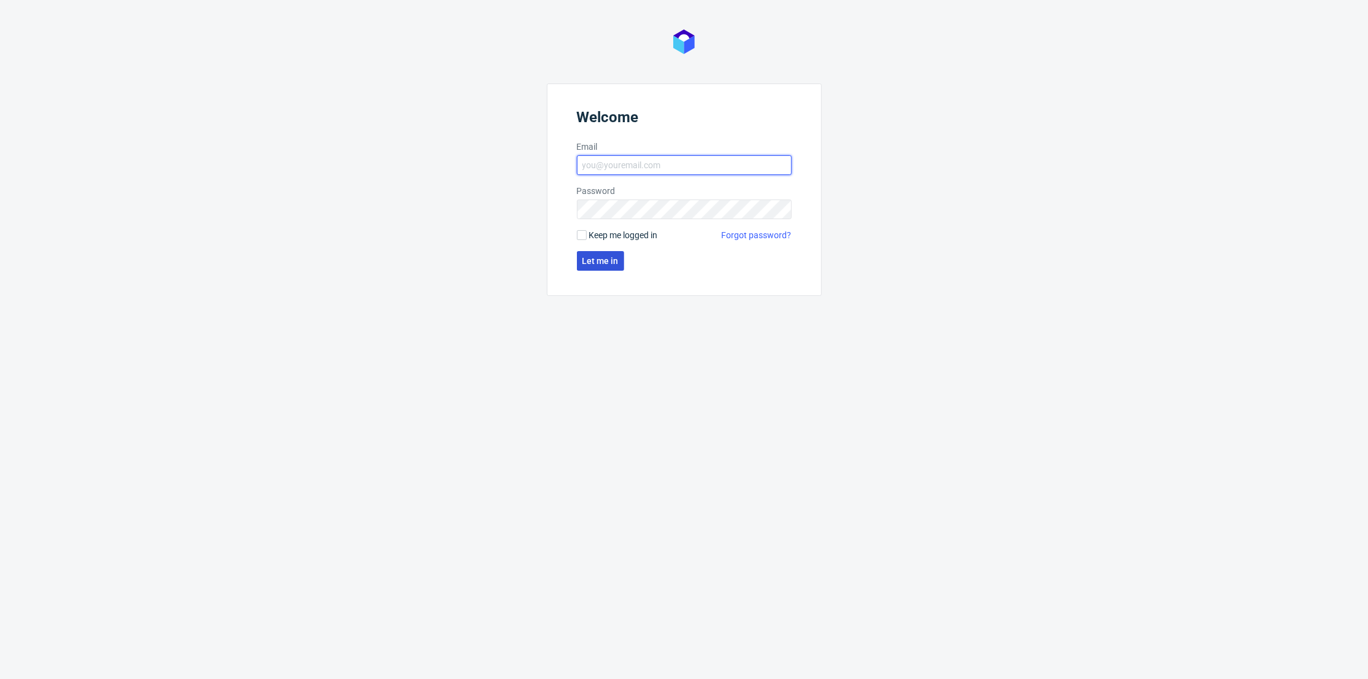
type input "[PERSON_NAME][EMAIL_ADDRESS][DOMAIN_NAME]"
click at [616, 261] on span "Let me in" at bounding box center [600, 261] width 36 height 9
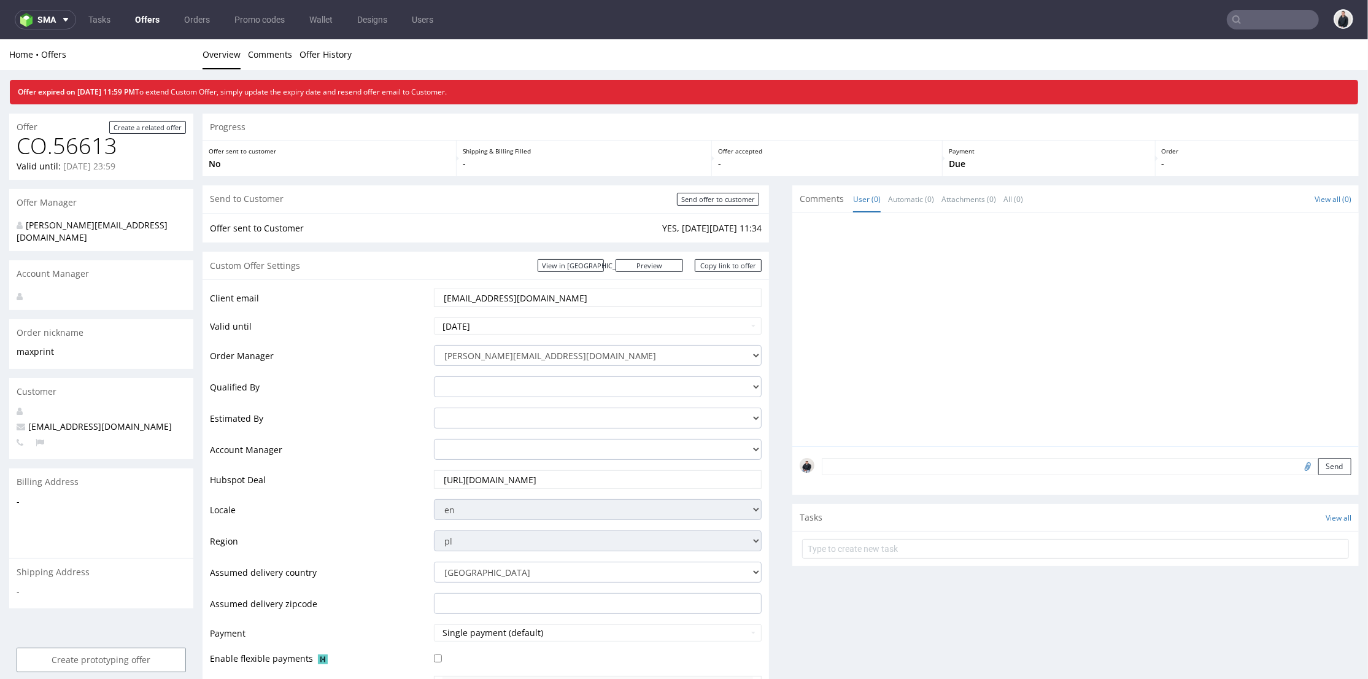
drag, startPoint x: 608, startPoint y: 297, endPoint x: 336, endPoint y: 306, distance: 271.4
click at [336, 306] on tr "Client email [EMAIL_ADDRESS][DOMAIN_NAME]" at bounding box center [486, 301] width 552 height 29
click at [558, 484] on input "[URL][DOMAIN_NAME]" at bounding box center [597, 478] width 311 height 17
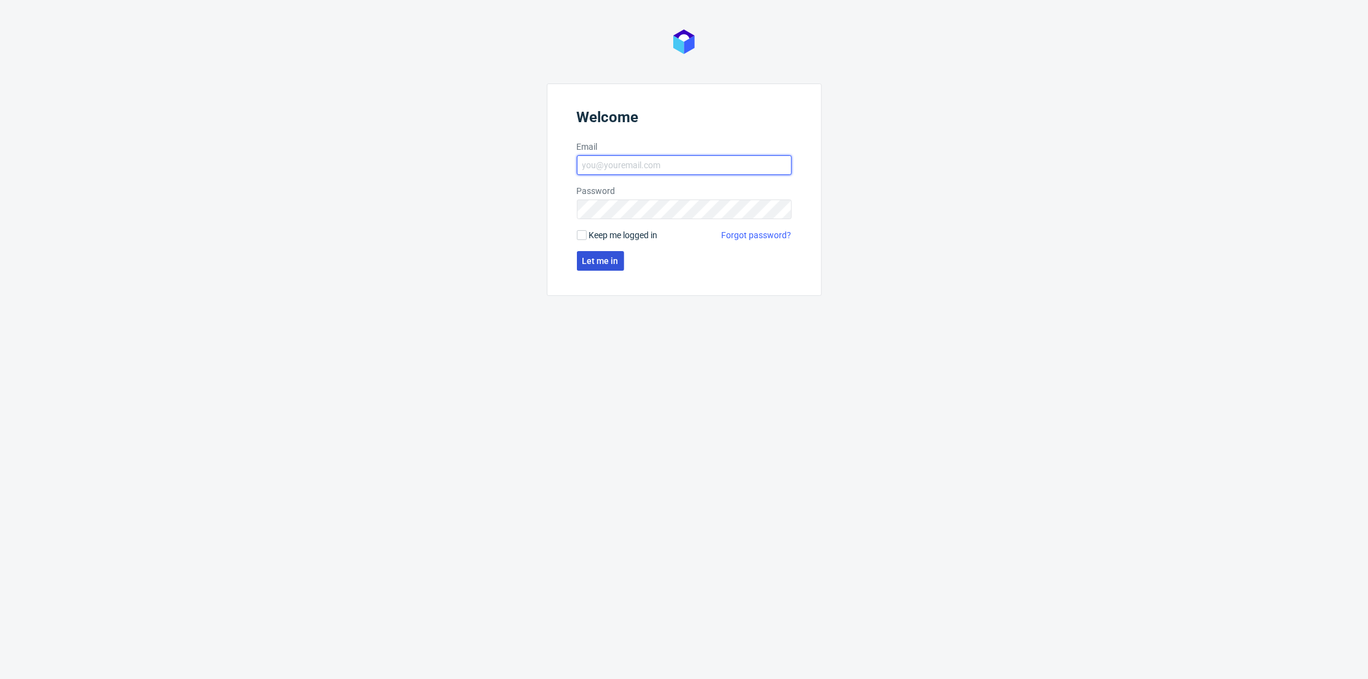
type input "[PERSON_NAME][EMAIL_ADDRESS][DOMAIN_NAME]"
click at [609, 270] on button "Let me in" at bounding box center [600, 261] width 47 height 20
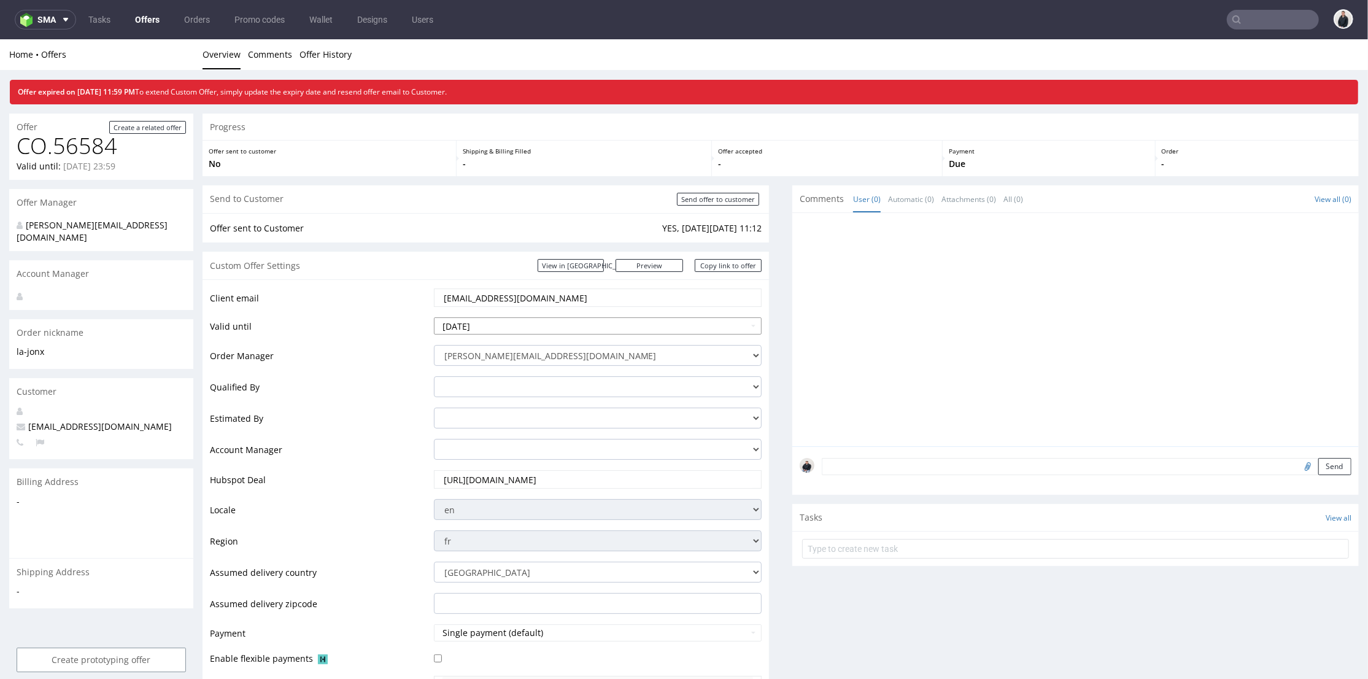
click at [552, 330] on input "[DATE]" at bounding box center [598, 325] width 328 height 17
click at [554, 250] on td "20" at bounding box center [554, 251] width 18 height 18
type input "2025-09-20"
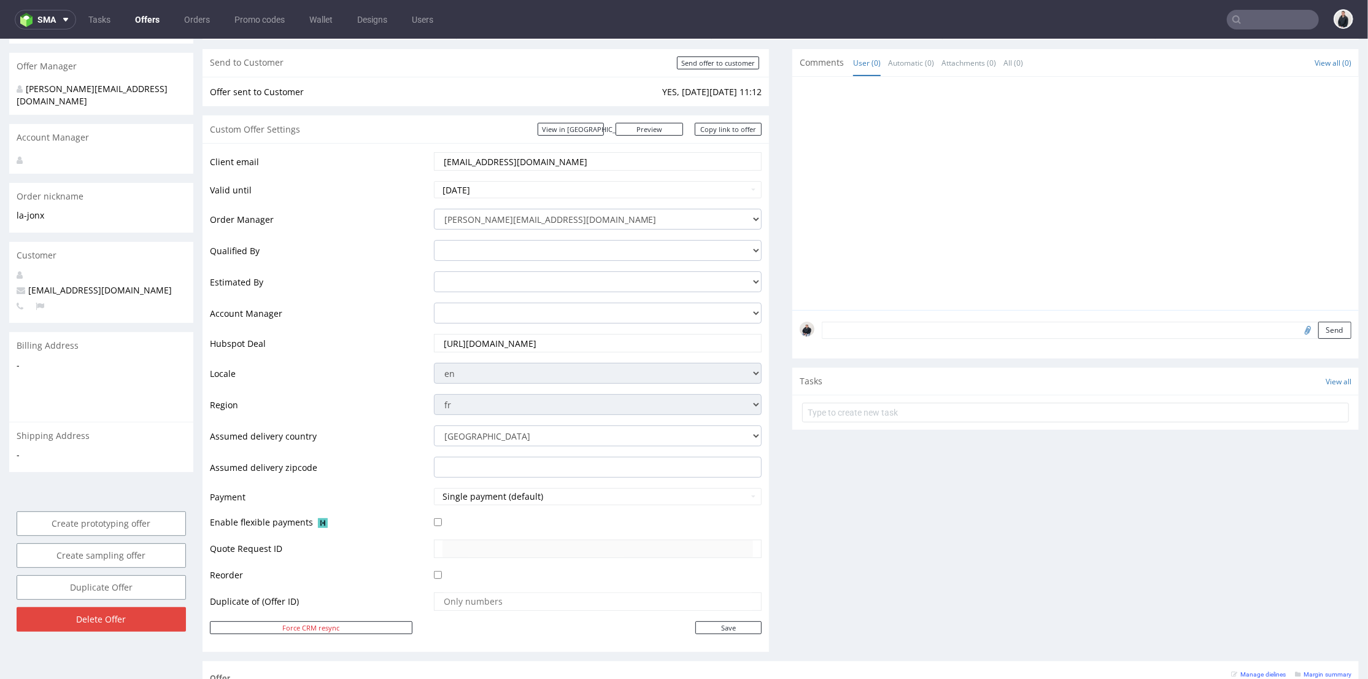
scroll to position [272, 0]
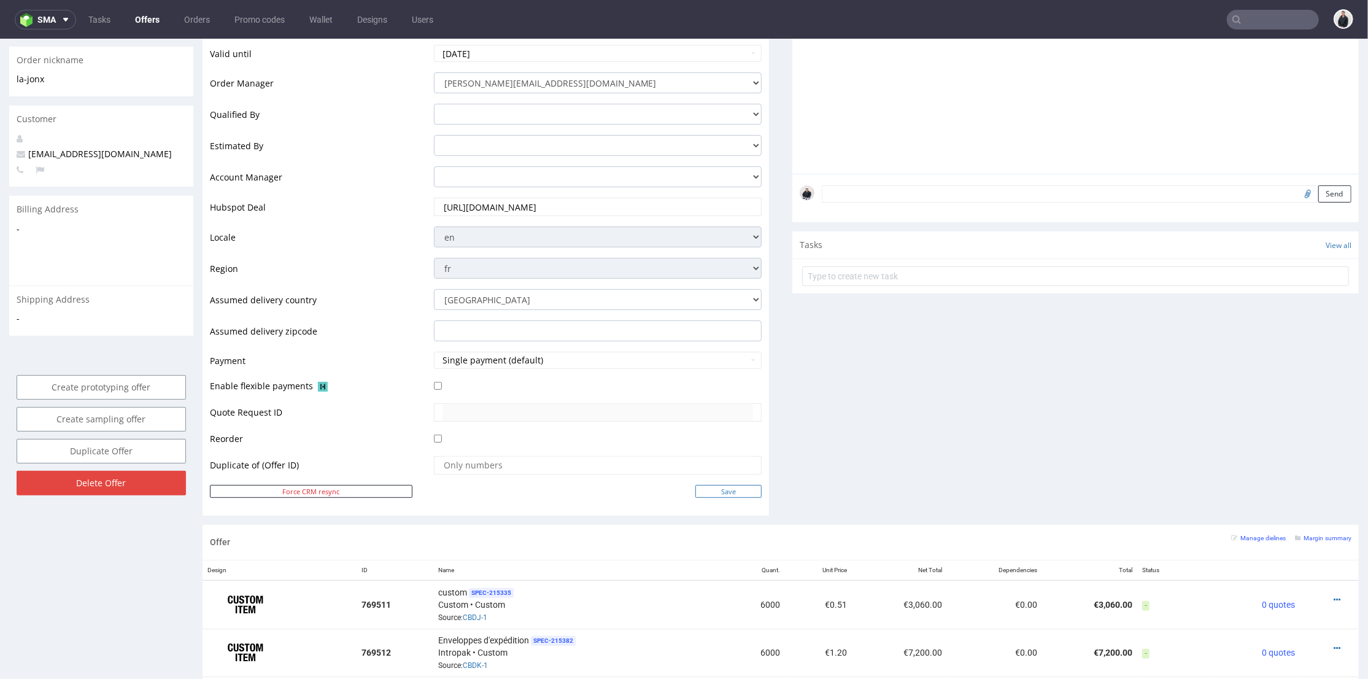
click at [718, 493] on input "Save" at bounding box center [728, 490] width 66 height 13
type input "In progress..."
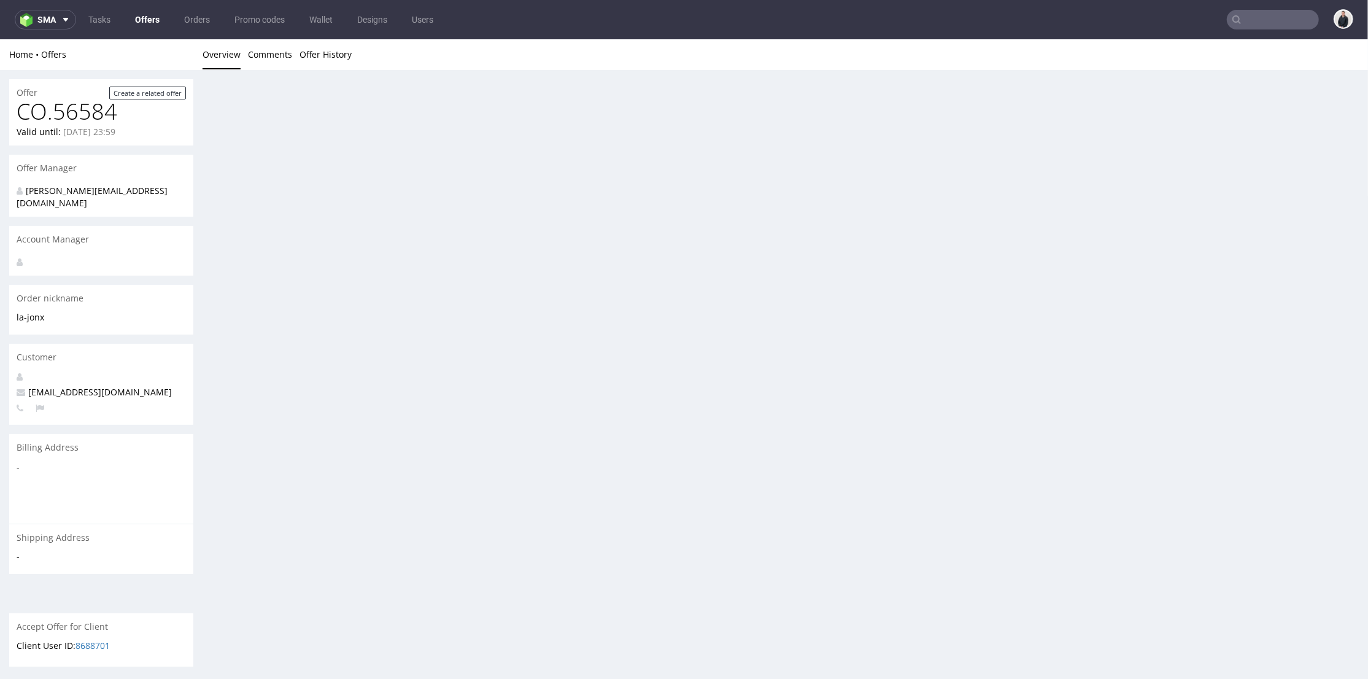
scroll to position [0, 0]
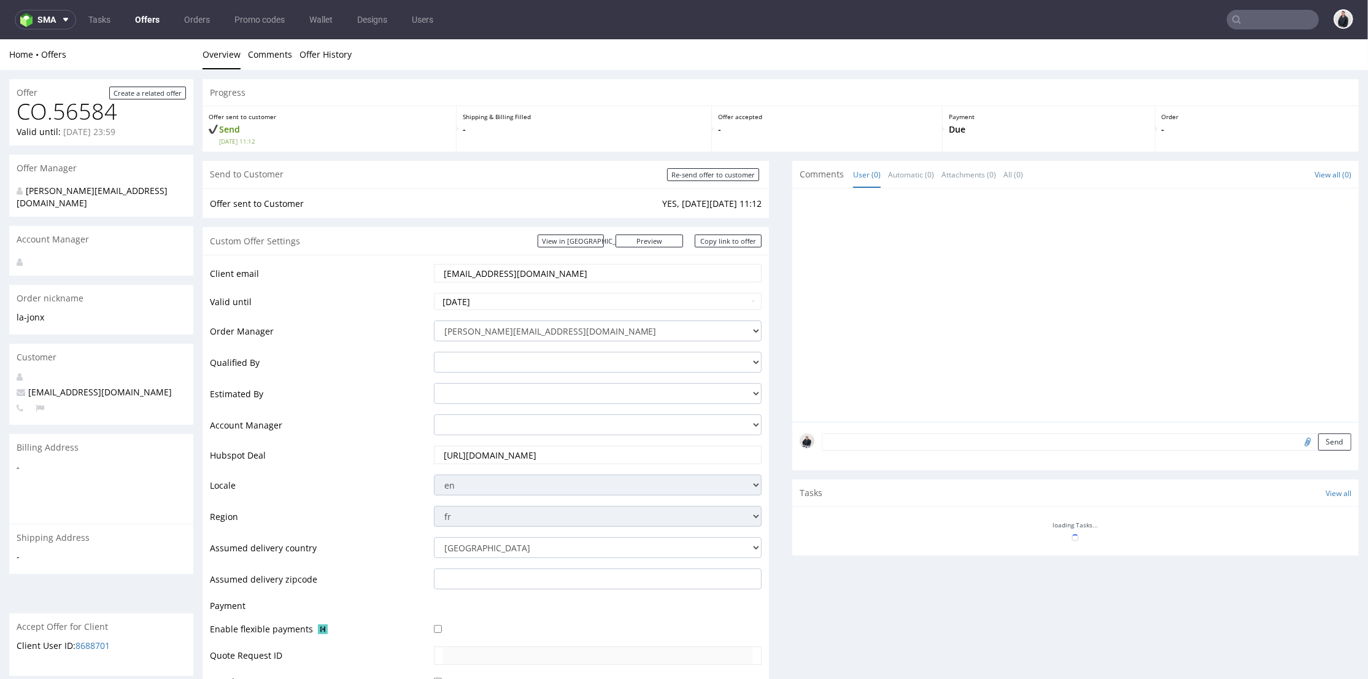
drag, startPoint x: 510, startPoint y: 278, endPoint x: 488, endPoint y: 195, distance: 86.2
click at [378, 270] on tr "Client email info@la-jonx.ch" at bounding box center [486, 276] width 552 height 29
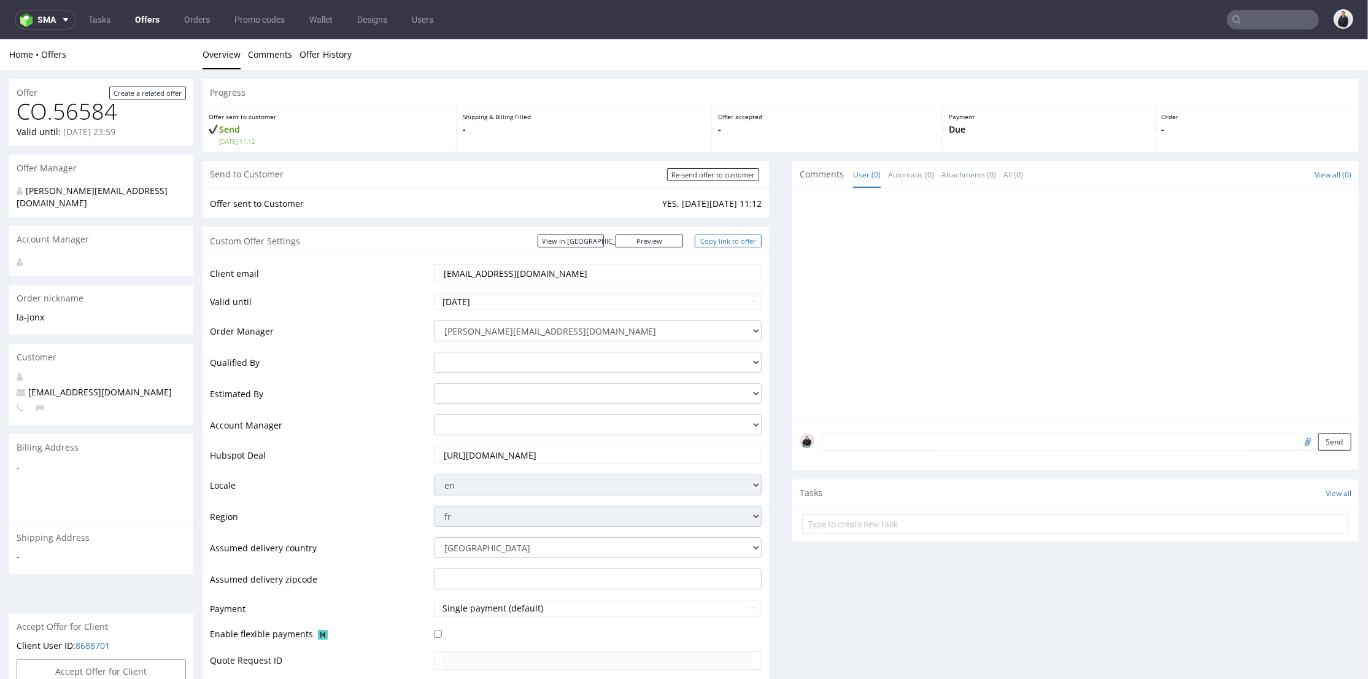
click at [709, 237] on link "Copy link to offer" at bounding box center [729, 240] width 68 height 13
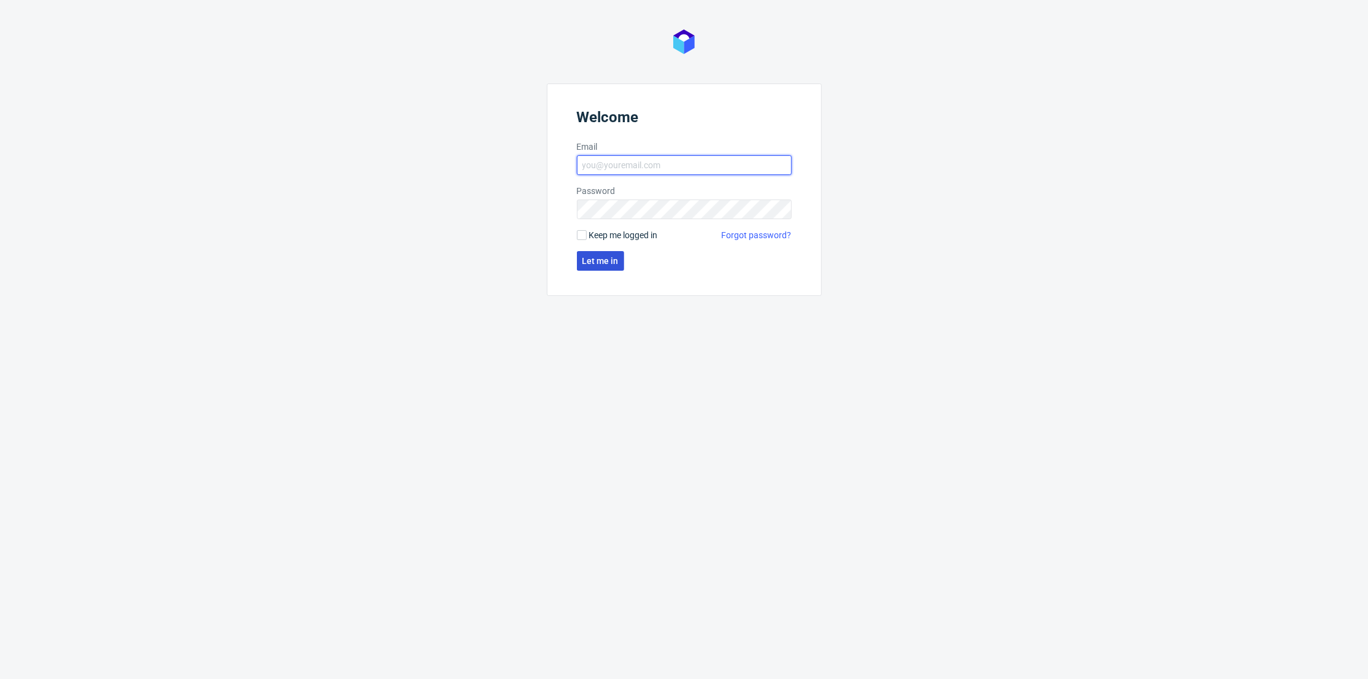
type input "[PERSON_NAME][EMAIL_ADDRESS][DOMAIN_NAME]"
click at [602, 268] on button "Let me in" at bounding box center [600, 261] width 47 height 20
type input "[PERSON_NAME][EMAIL_ADDRESS][DOMAIN_NAME]"
click at [596, 261] on span "Let me in" at bounding box center [600, 261] width 36 height 9
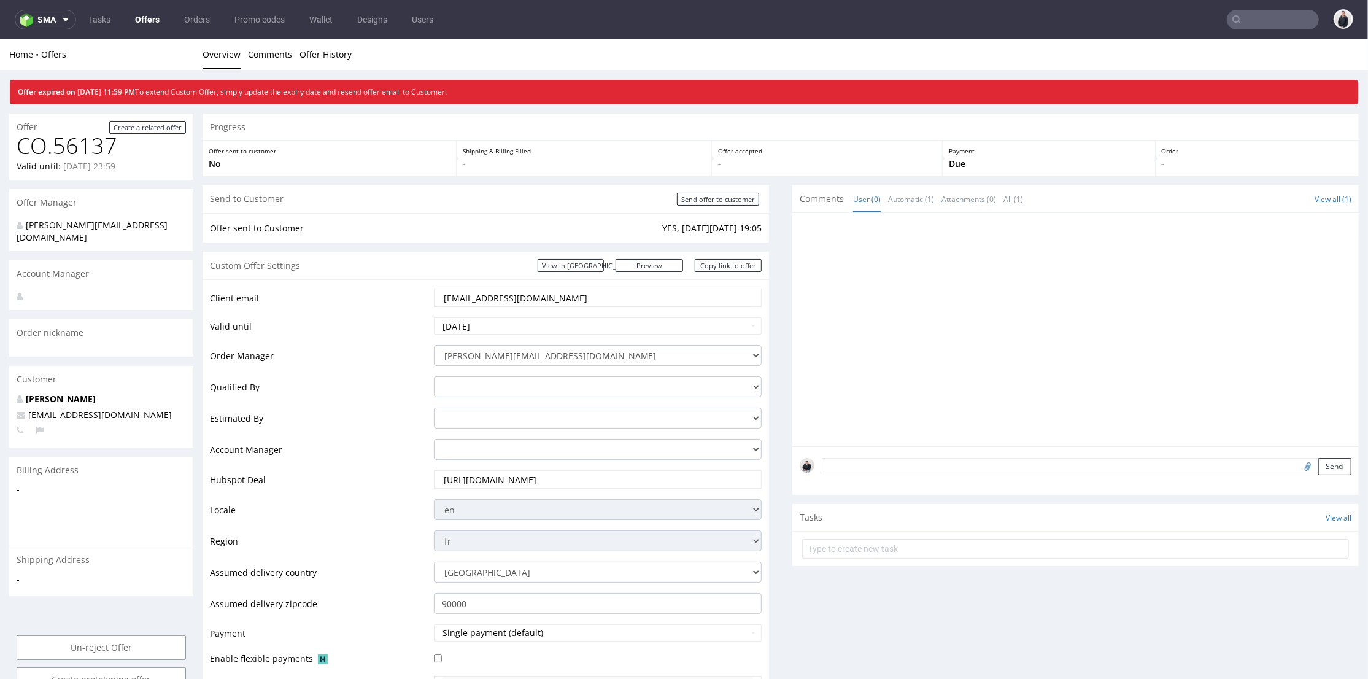
click at [533, 483] on input "https://app-eu1.hubspot.com/contacts/25600958/record/0-3/260944332022" at bounding box center [597, 478] width 311 height 17
drag, startPoint x: 484, startPoint y: 303, endPoint x: 366, endPoint y: 276, distance: 120.3
click at [338, 288] on tr "Client email kninconceptstore@gmail.com" at bounding box center [486, 301] width 552 height 29
drag, startPoint x: 540, startPoint y: 479, endPoint x: 544, endPoint y: 447, distance: 31.5
click at [540, 479] on input "https://app-eu1.hubspot.com/contacts/25600958/record/0-3/260944332022" at bounding box center [597, 478] width 311 height 17
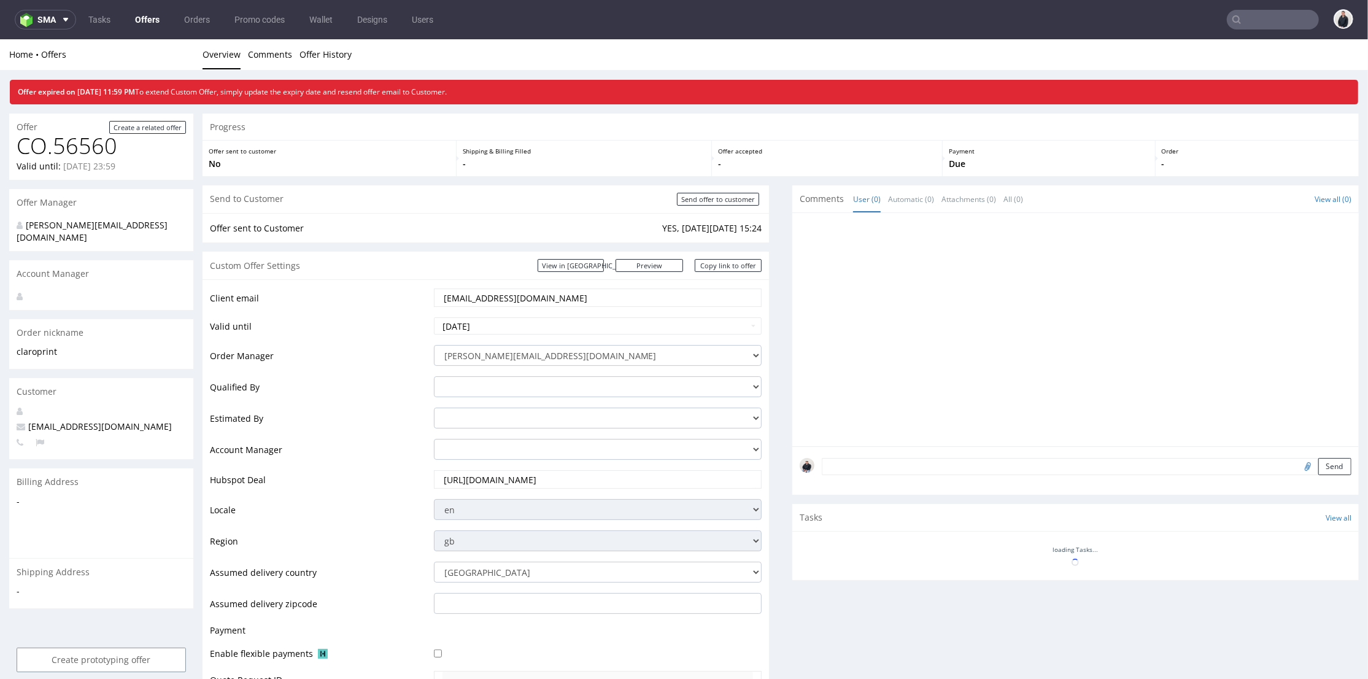
drag, startPoint x: 531, startPoint y: 296, endPoint x: 870, endPoint y: 58, distance: 413.9
click at [463, 298] on input "[EMAIL_ADDRESS][DOMAIN_NAME]" at bounding box center [597, 296] width 311 height 17
click at [479, 479] on input "[URL][DOMAIN_NAME]" at bounding box center [597, 478] width 311 height 17
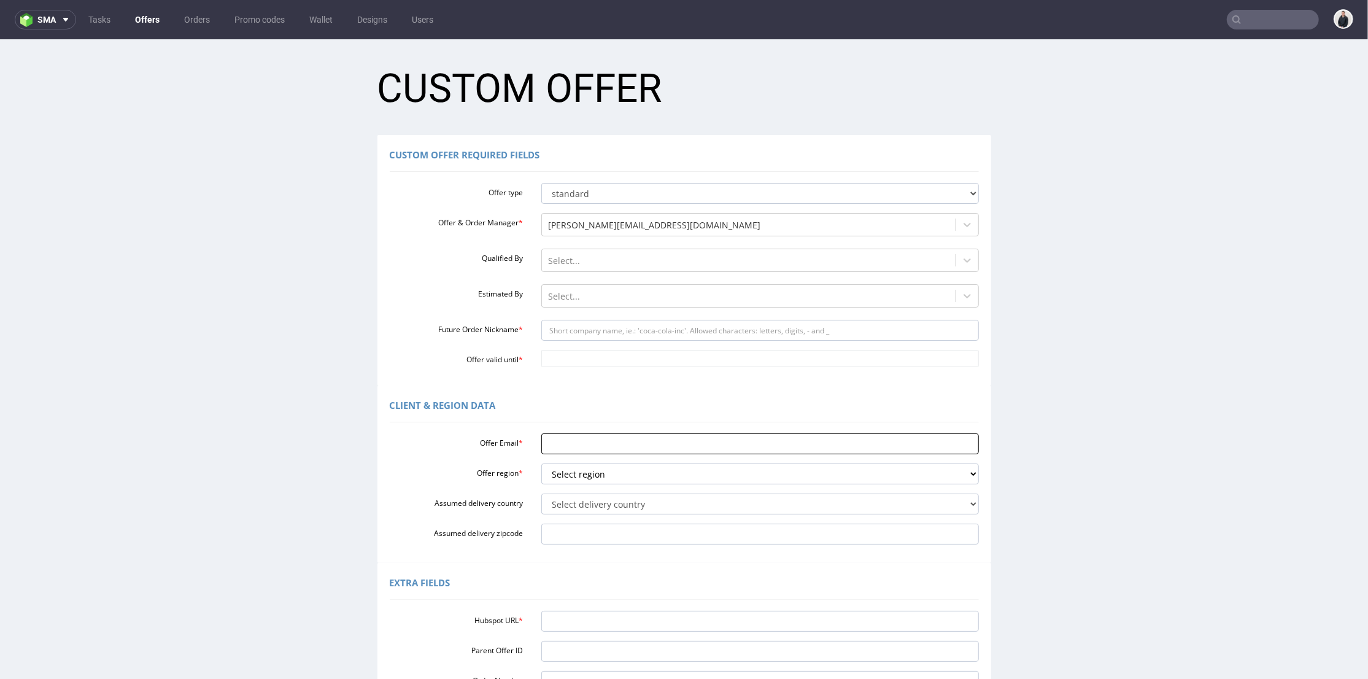
drag, startPoint x: 576, startPoint y: 434, endPoint x: 577, endPoint y: 441, distance: 7.5
click at [576, 434] on input "Offer Email *" at bounding box center [760, 443] width 438 height 21
paste input "[PERSON_NAME][EMAIL_ADDRESS][DOMAIN_NAME]"
type input "[PERSON_NAME][EMAIL_ADDRESS][DOMAIN_NAME]"
click at [568, 470] on select "Select region eu gb de pl fr it es" at bounding box center [760, 473] width 438 height 21
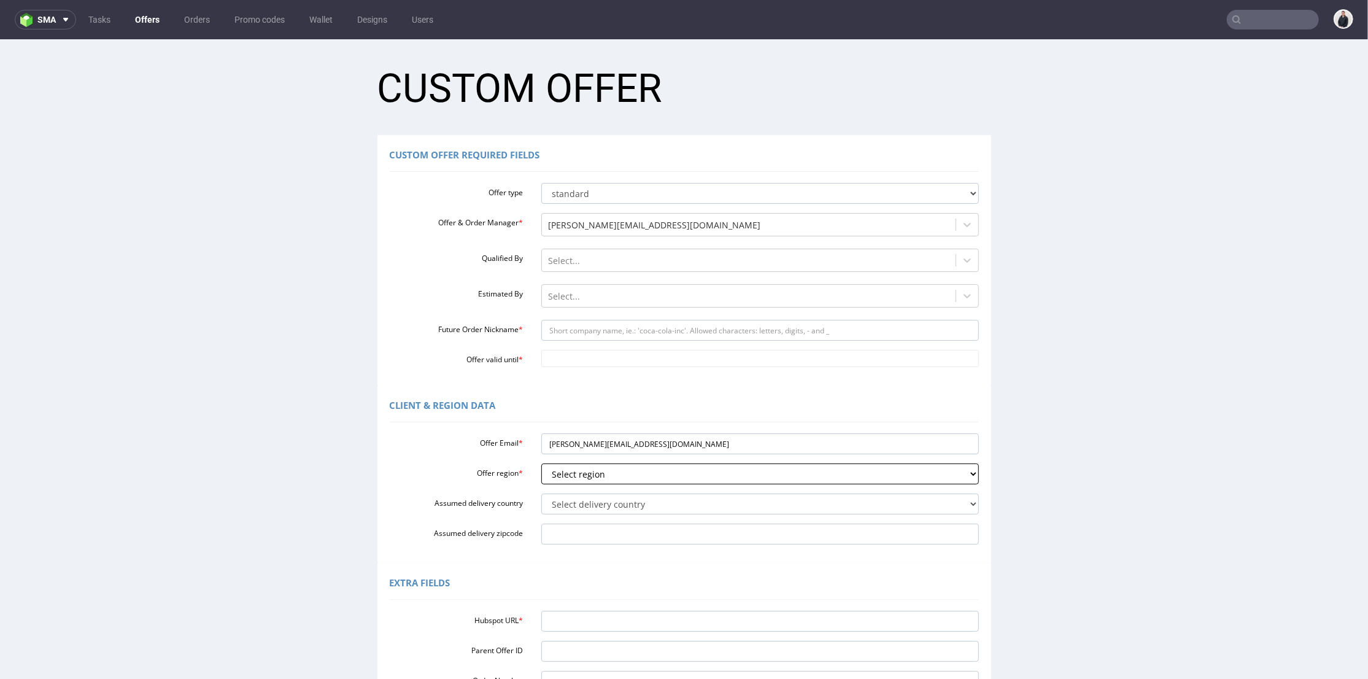
click at [617, 468] on select "Select region eu gb de pl fr it es" at bounding box center [760, 473] width 438 height 21
select select "gb"
click at [541, 463] on select "Select region eu gb de pl fr it es" at bounding box center [760, 473] width 438 height 21
click at [598, 498] on select "Select delivery country [GEOGRAPHIC_DATA] [GEOGRAPHIC_DATA] [GEOGRAPHIC_DATA] […" at bounding box center [760, 503] width 438 height 21
select select "77"
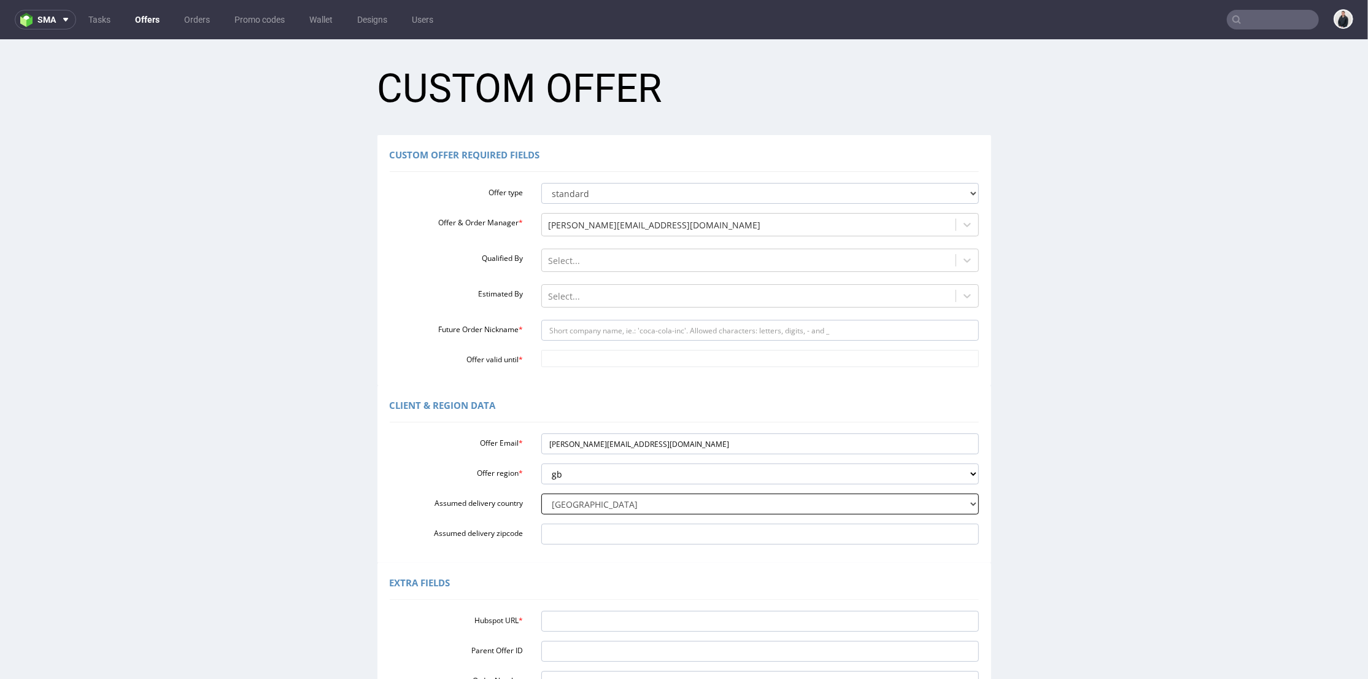
click at [541, 493] on select "Select delivery country [GEOGRAPHIC_DATA] [GEOGRAPHIC_DATA] [GEOGRAPHIC_DATA] […" at bounding box center [760, 503] width 438 height 21
drag, startPoint x: 574, startPoint y: 443, endPoint x: 641, endPoint y: 449, distance: 67.2
click at [641, 449] on input "[PERSON_NAME][EMAIL_ADDRESS][DOMAIN_NAME]" at bounding box center [760, 443] width 438 height 21
click at [624, 326] on input "Future Order Nickname *" at bounding box center [760, 329] width 438 height 21
paste input "classicfootballshirts"
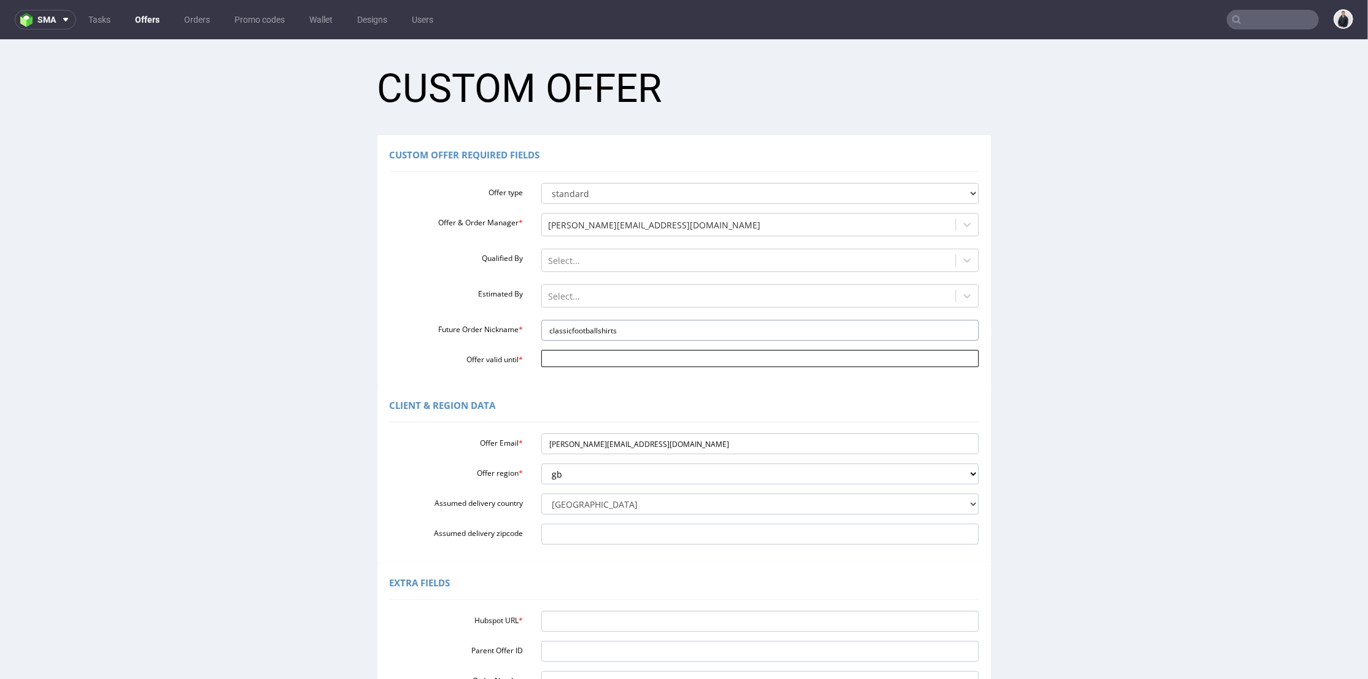
type input "classicfootballshirts"
click at [600, 360] on input "Offer valid until *" at bounding box center [760, 357] width 438 height 17
click at [656, 310] on td "27" at bounding box center [656, 302] width 18 height 18
type input "[DATE]"
drag, startPoint x: 592, startPoint y: 618, endPoint x: 594, endPoint y: 593, distance: 24.7
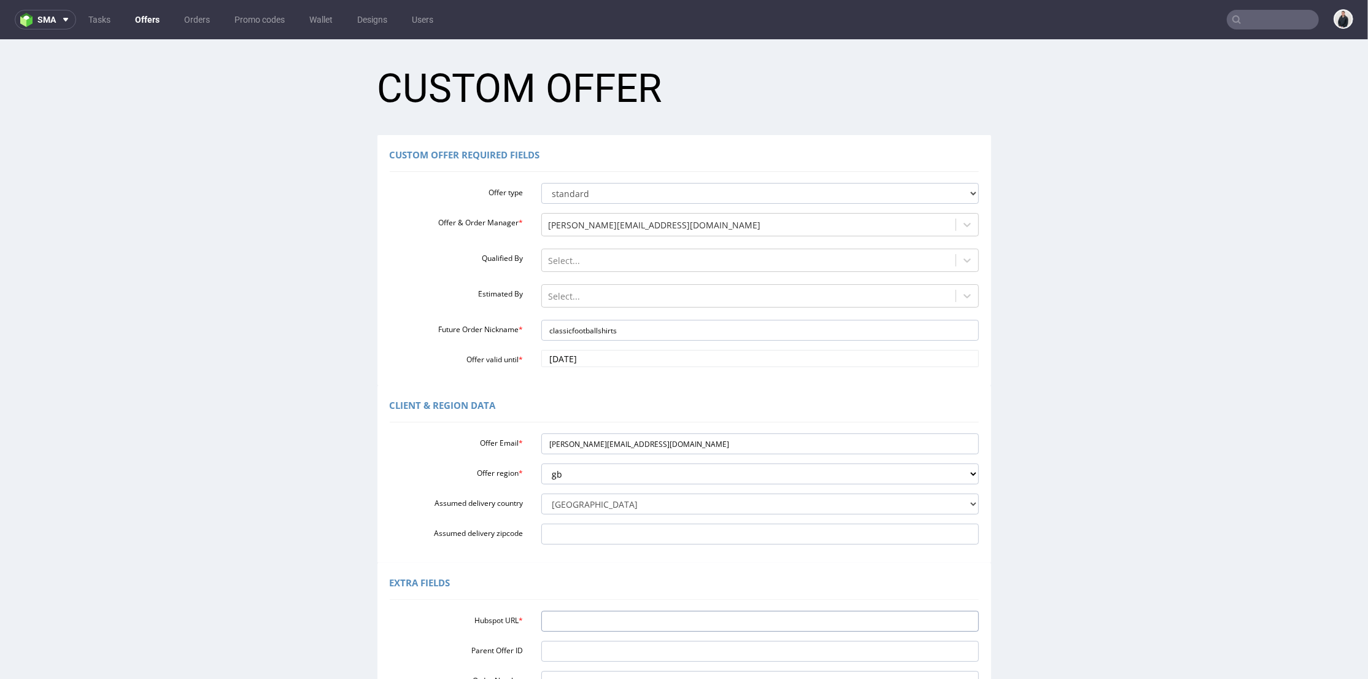
click at [591, 617] on input "Hubspot URL *" at bounding box center [760, 620] width 438 height 21
paste input "[URL][DOMAIN_NAME]"
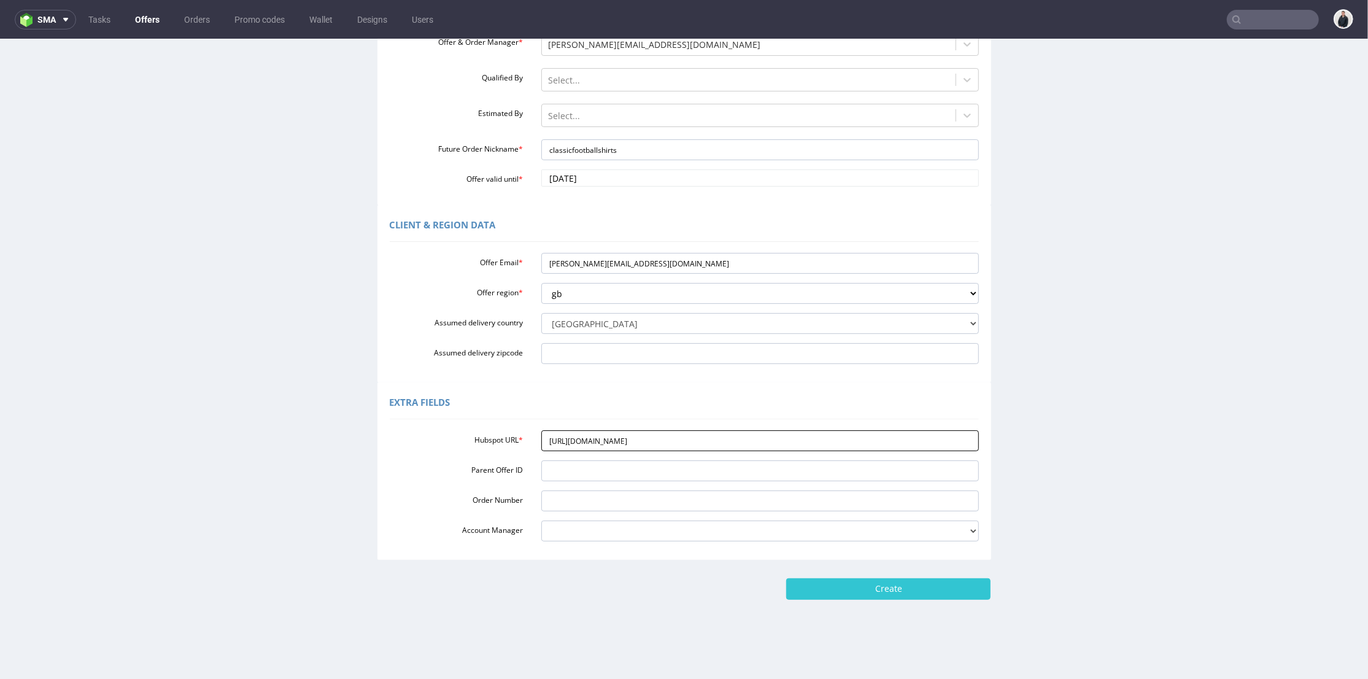
scroll to position [4, 0]
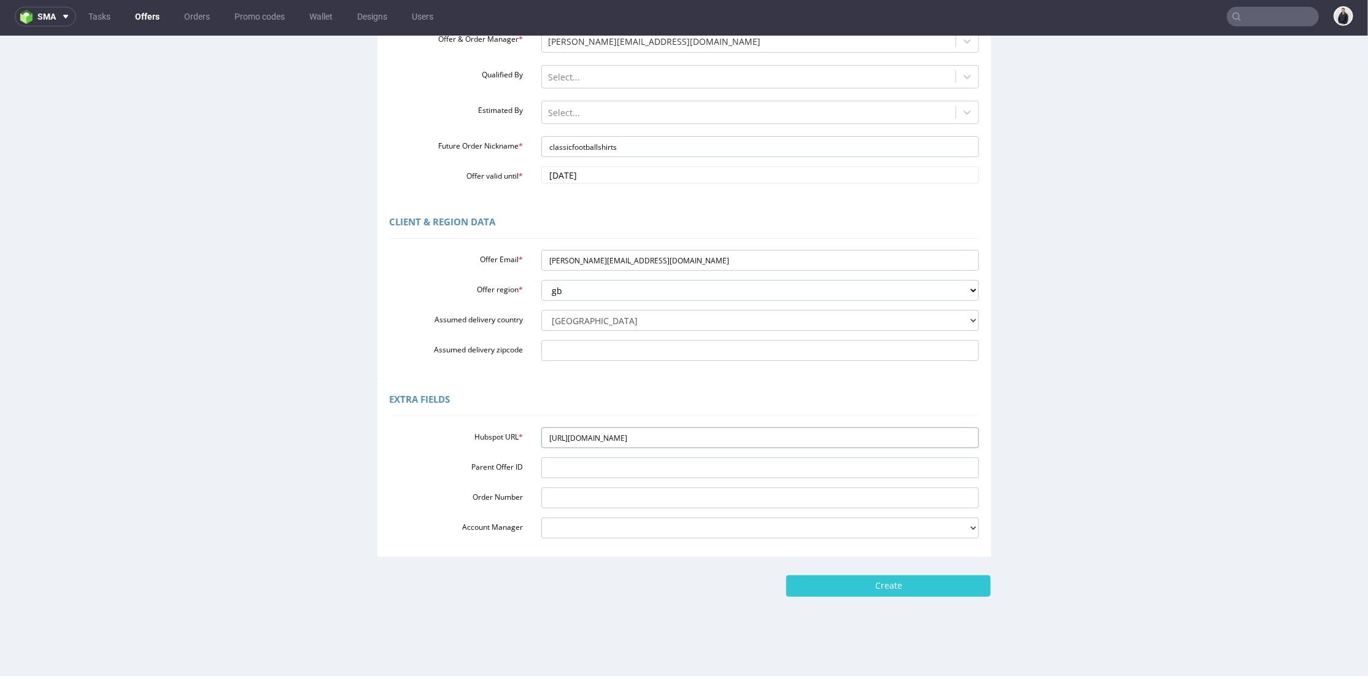
type input "[URL][DOMAIN_NAME]"
click at [852, 569] on form "Custom Offer Custom Offer Required Fields Offer type standard prototyping sampl…" at bounding box center [683, 233] width 1343 height 725
click at [857, 582] on input "Create" at bounding box center [888, 584] width 204 height 21
type input "Please wait..."
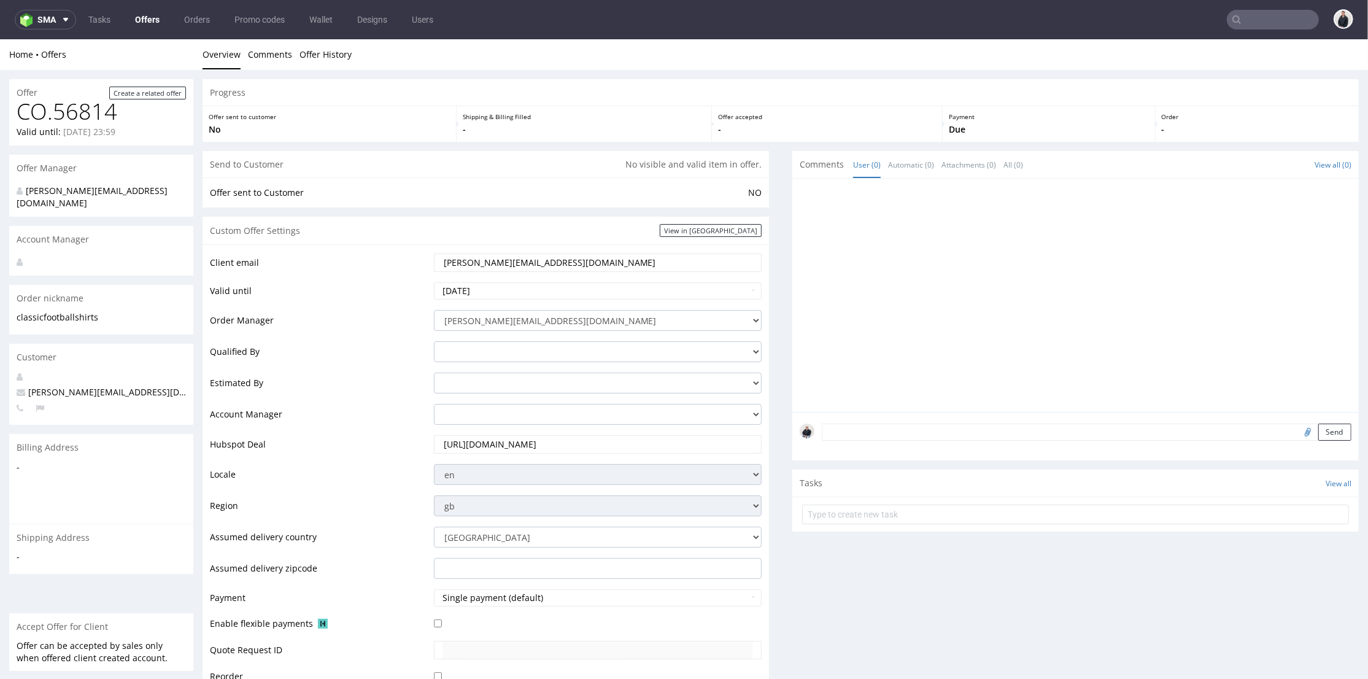
scroll to position [409, 0]
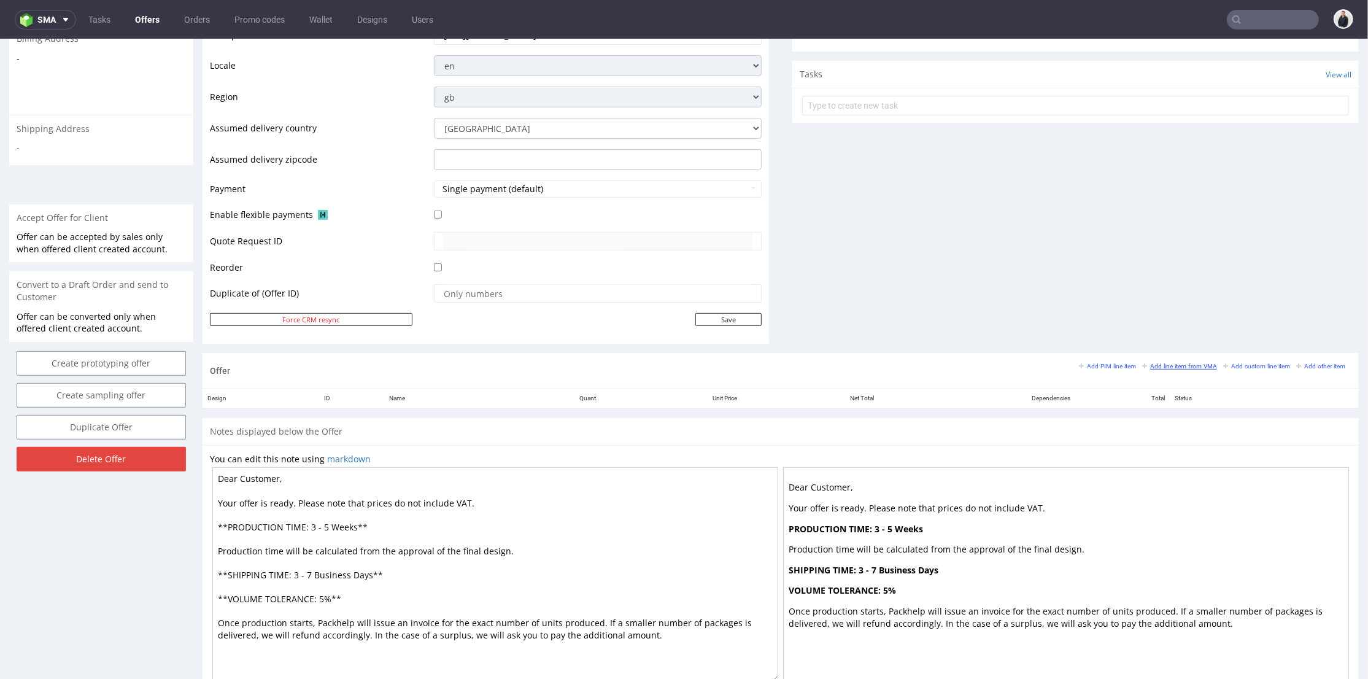
click at [1156, 362] on small "Add line item from VMA" at bounding box center [1179, 365] width 75 height 7
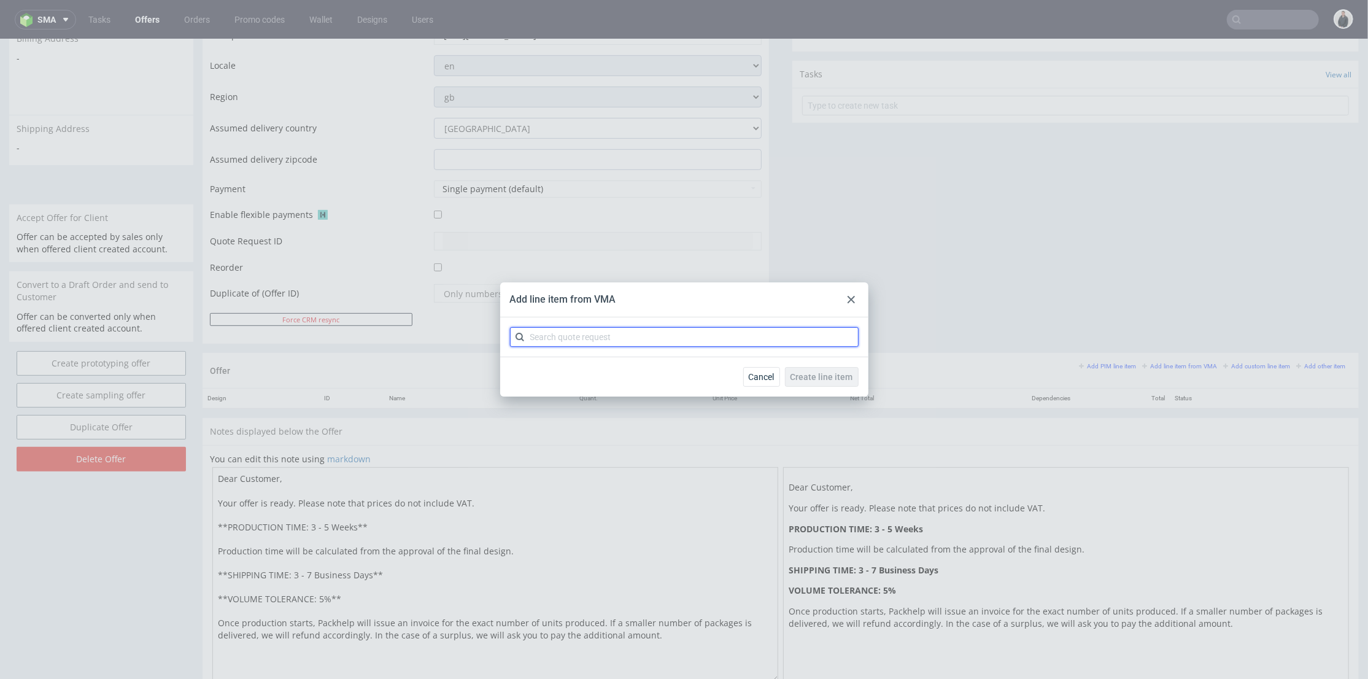
click at [649, 335] on input "text" at bounding box center [684, 337] width 349 height 20
type input "cbke"
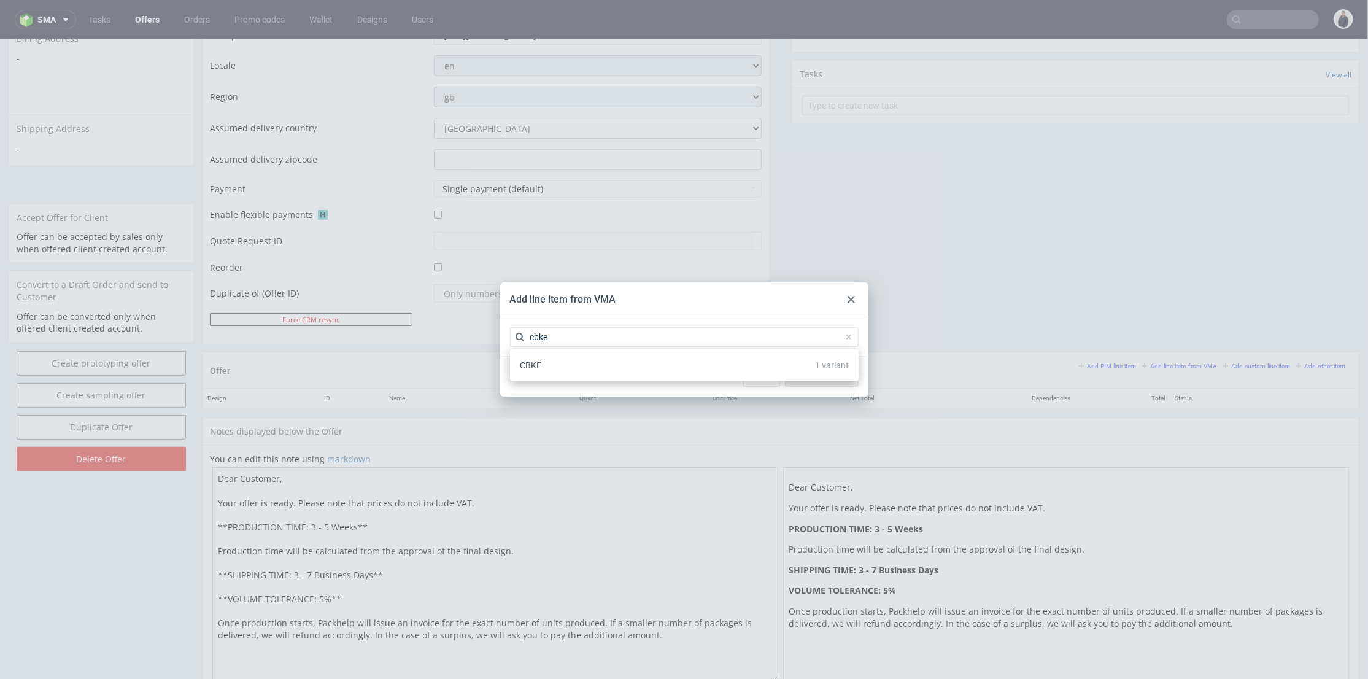
click at [585, 366] on div "CBKE 1 variant" at bounding box center [684, 365] width 339 height 22
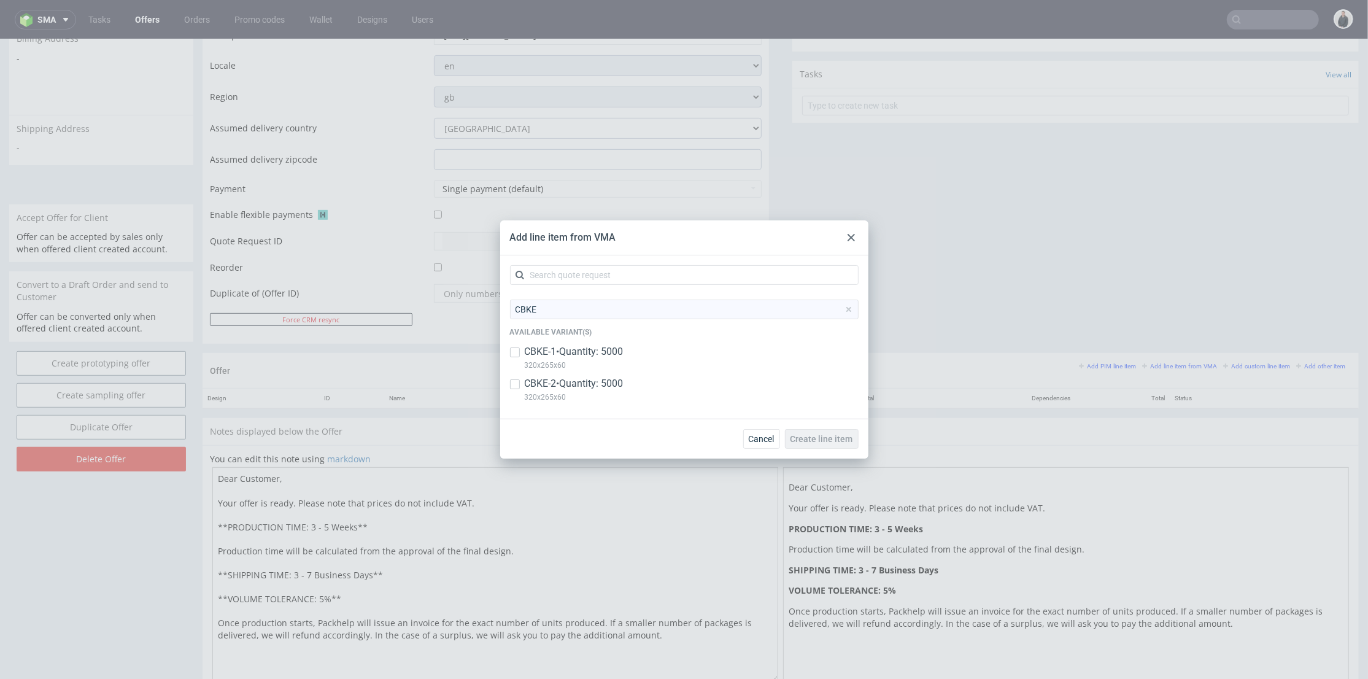
click at [581, 355] on p "CBKE-1 • Quantity: 5000" at bounding box center [574, 352] width 99 height 14
checkbox input "true"
drag, startPoint x: 588, startPoint y: 388, endPoint x: 749, endPoint y: 406, distance: 161.8
click at [589, 388] on p "CBKE-2 • Quantity: 5000" at bounding box center [574, 384] width 99 height 14
checkbox input "true"
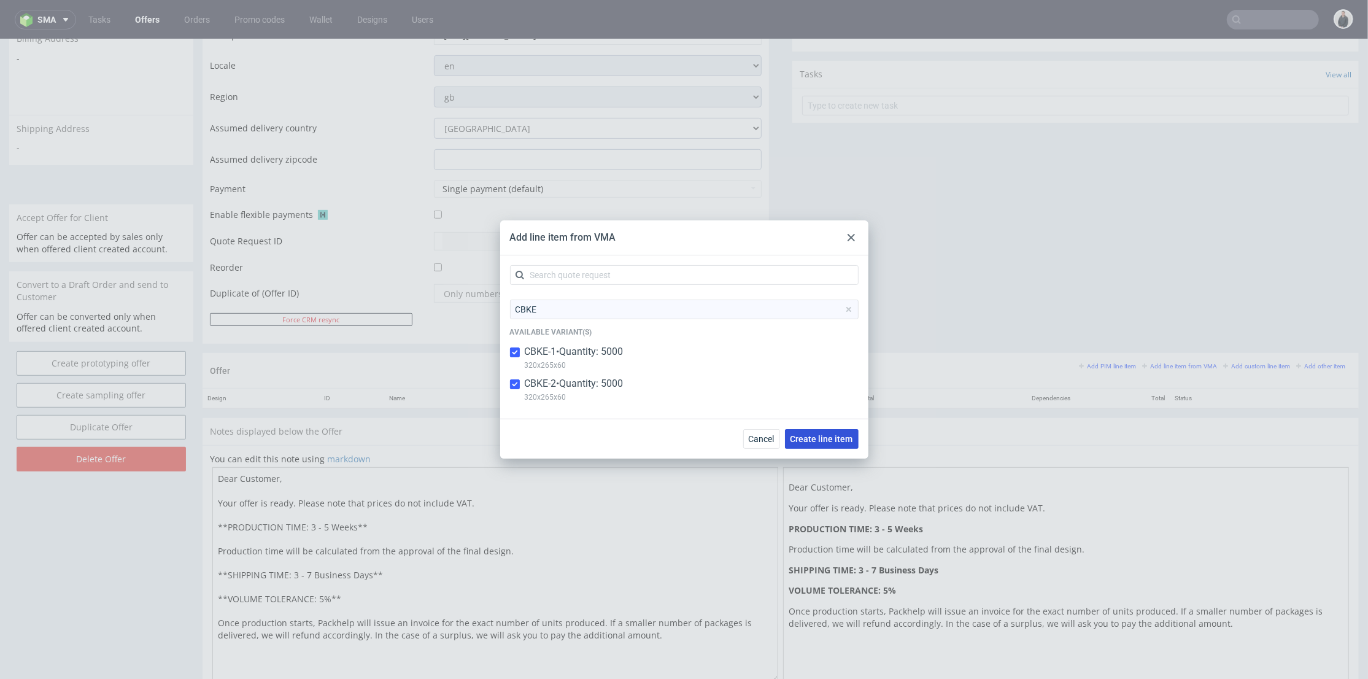
click at [825, 436] on span "Create line item" at bounding box center [821, 438] width 63 height 9
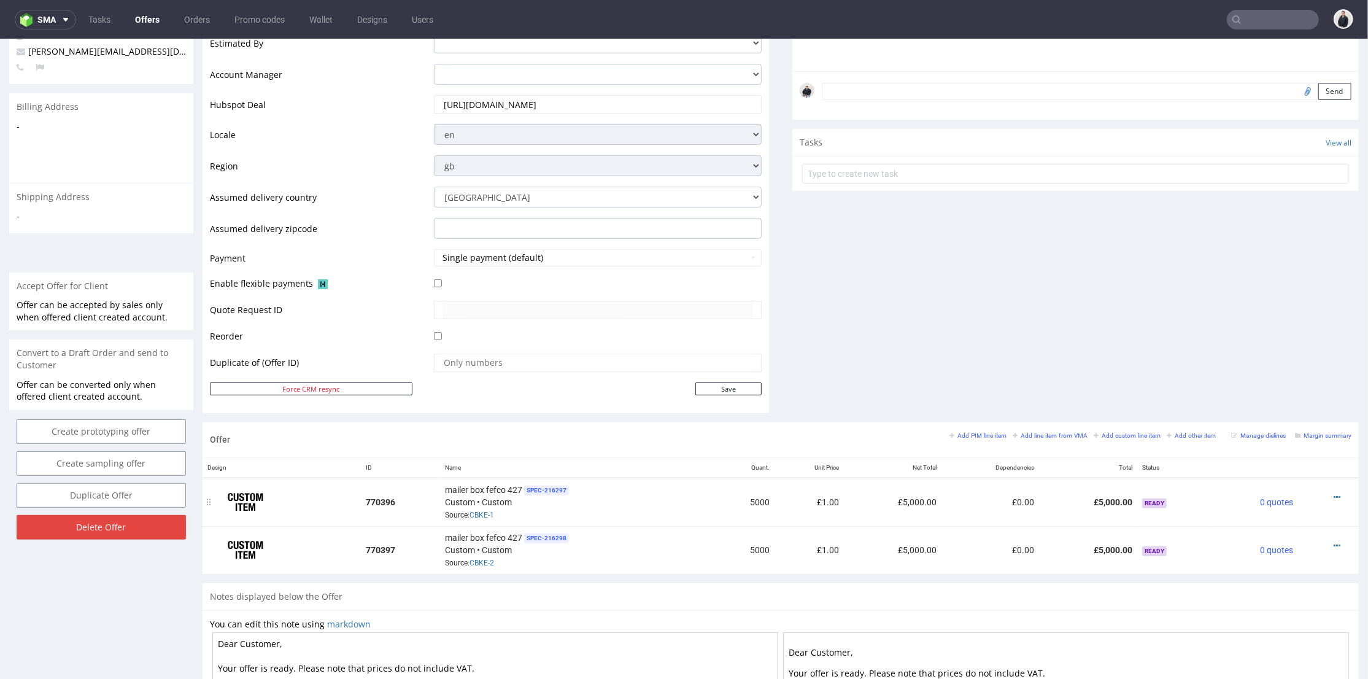
scroll to position [477, 0]
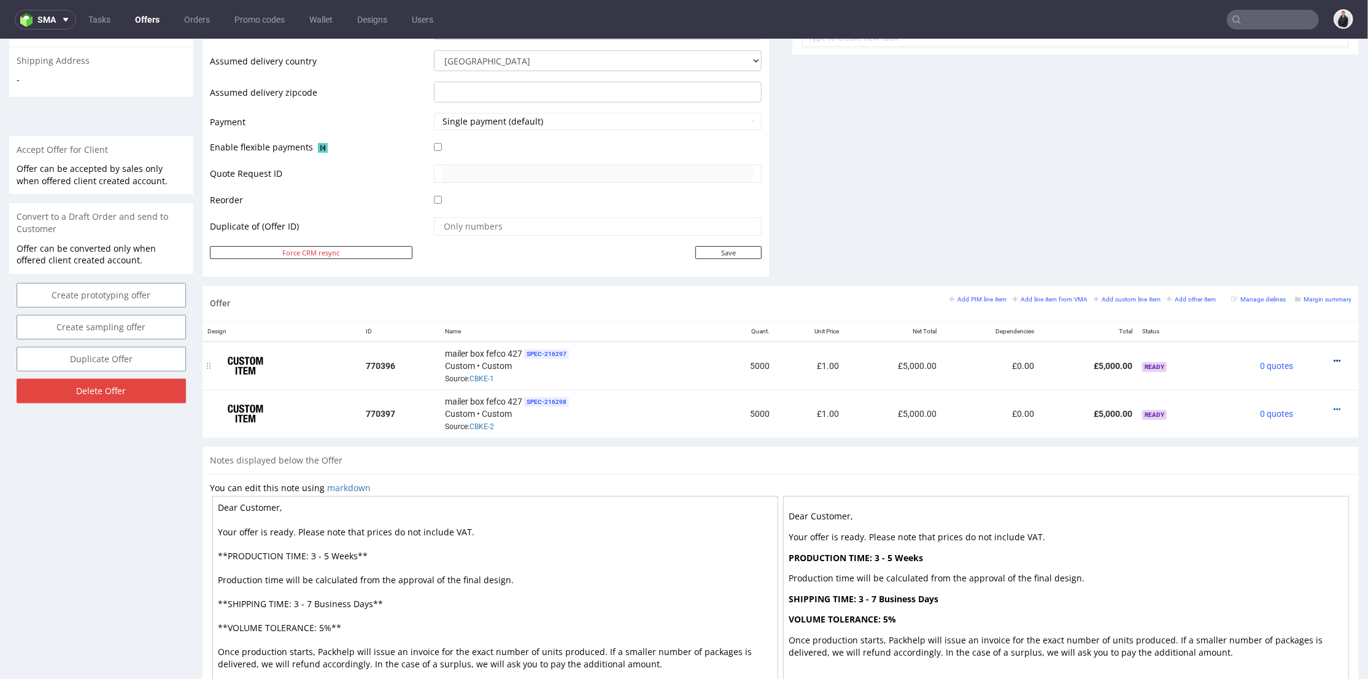
click at [1333, 356] on icon at bounding box center [1336, 360] width 7 height 9
drag, startPoint x: 1254, startPoint y: 198, endPoint x: 1127, endPoint y: 260, distance: 141.3
click at [1254, 198] on span "Edit item specification" at bounding box center [1281, 202] width 99 height 12
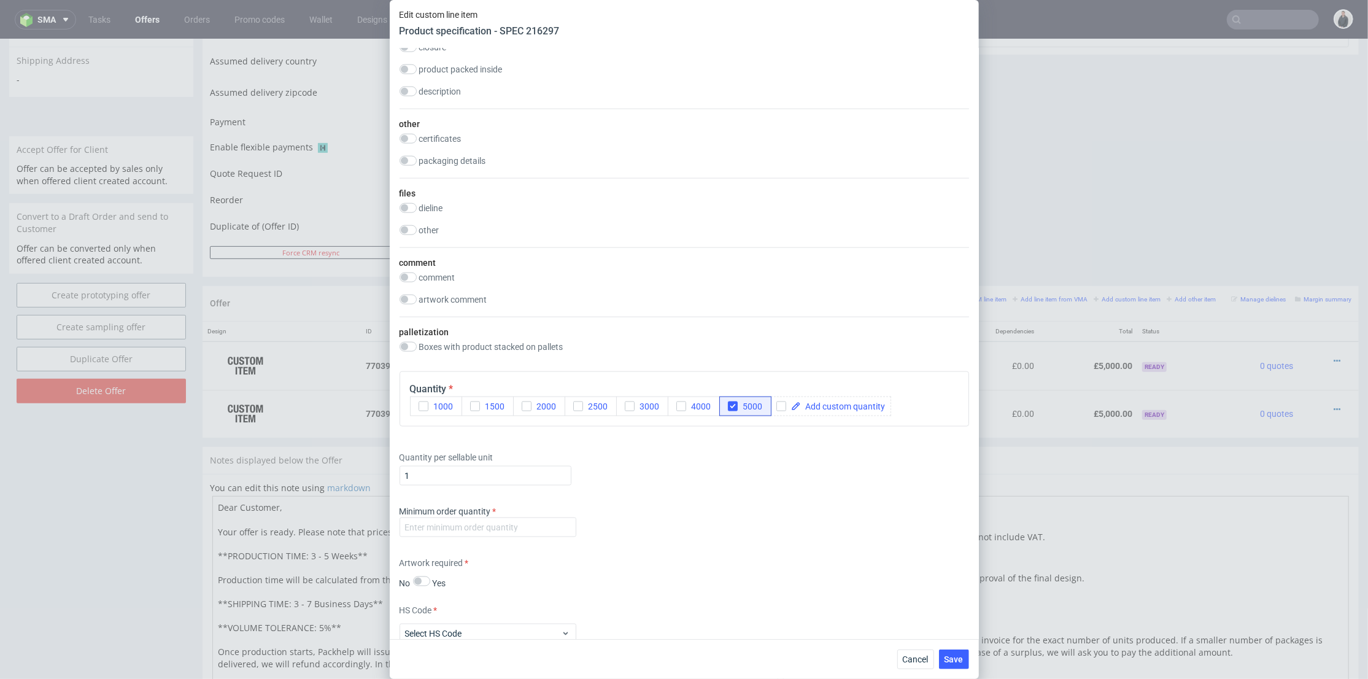
scroll to position [1772, 0]
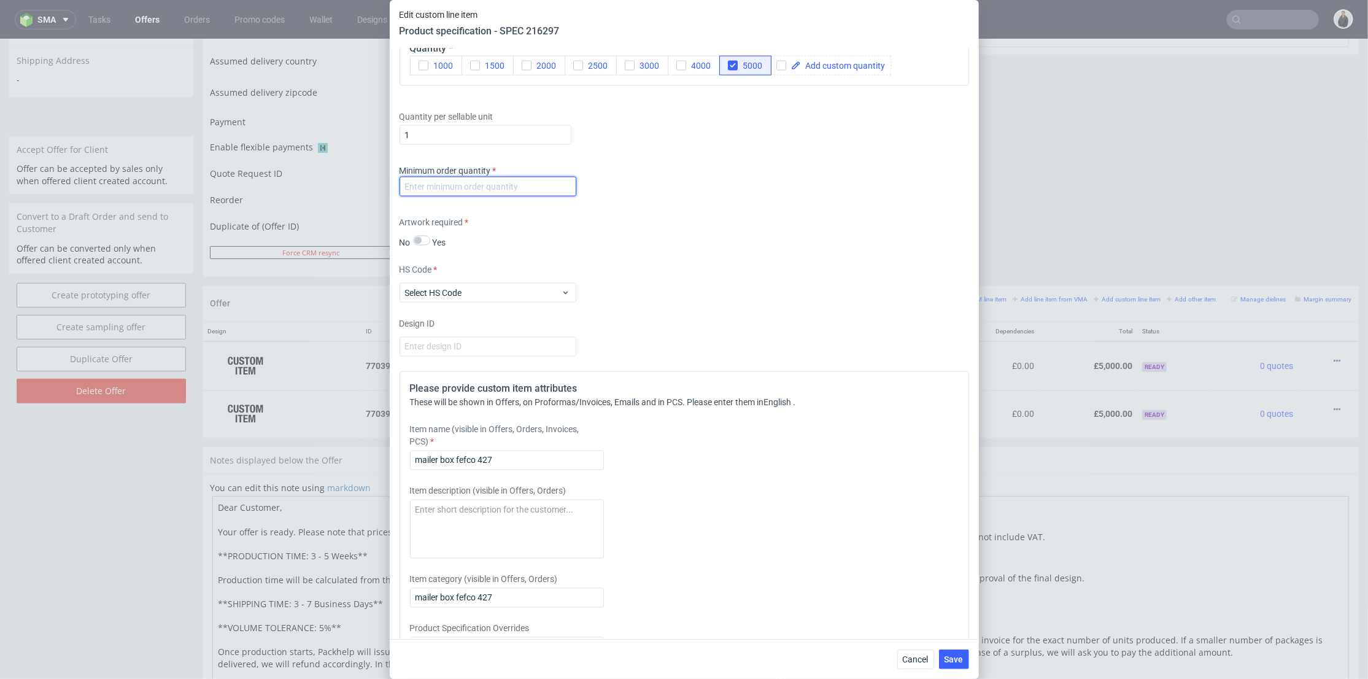
click at [532, 182] on input "number" at bounding box center [487, 187] width 177 height 20
type input "1"
click at [550, 468] on input "mailer box fefco 427" at bounding box center [507, 460] width 194 height 20
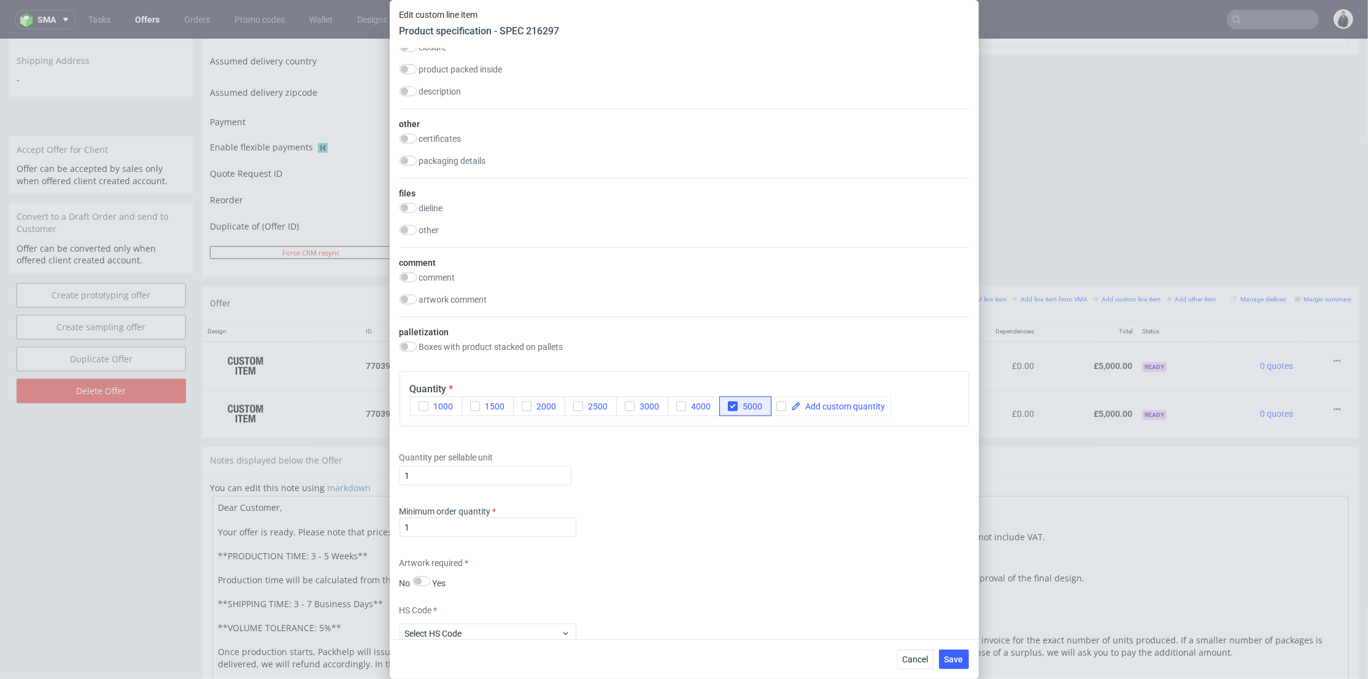
scroll to position [1841, 0]
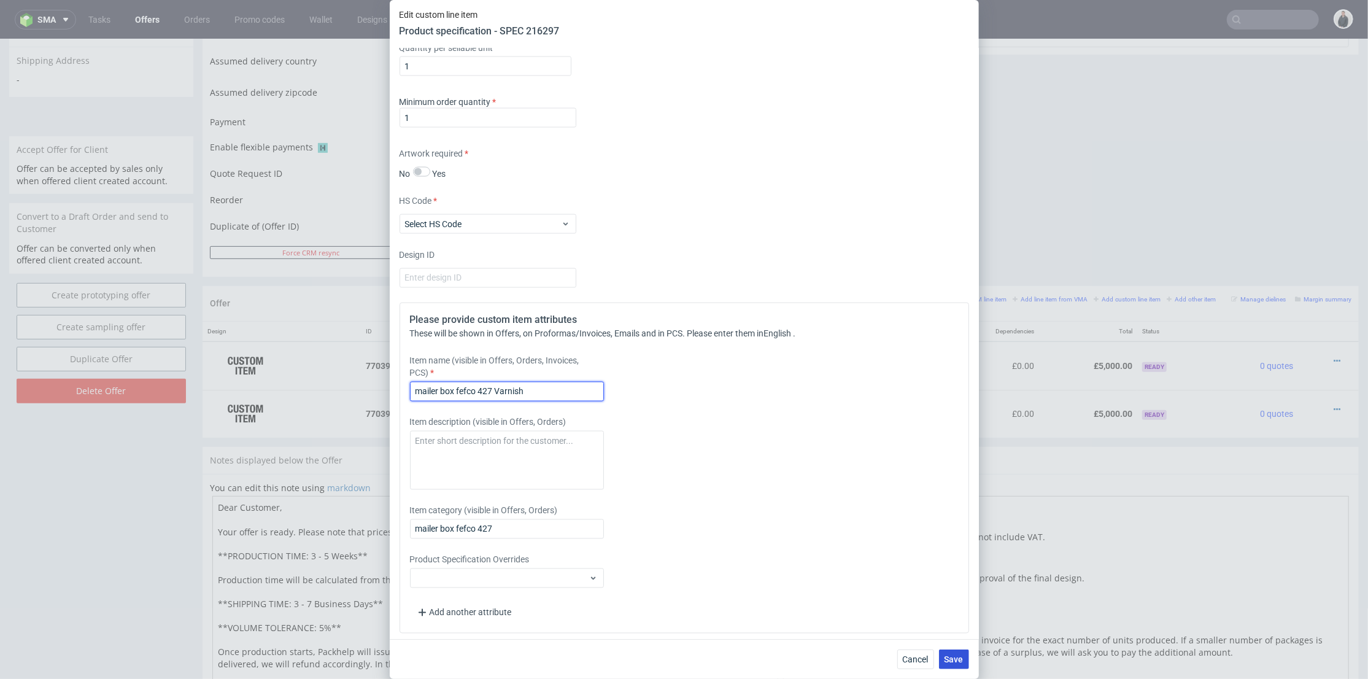
type input "mailer box fefco 427 Varnish"
click at [960, 652] on button "Save" at bounding box center [954, 659] width 30 height 20
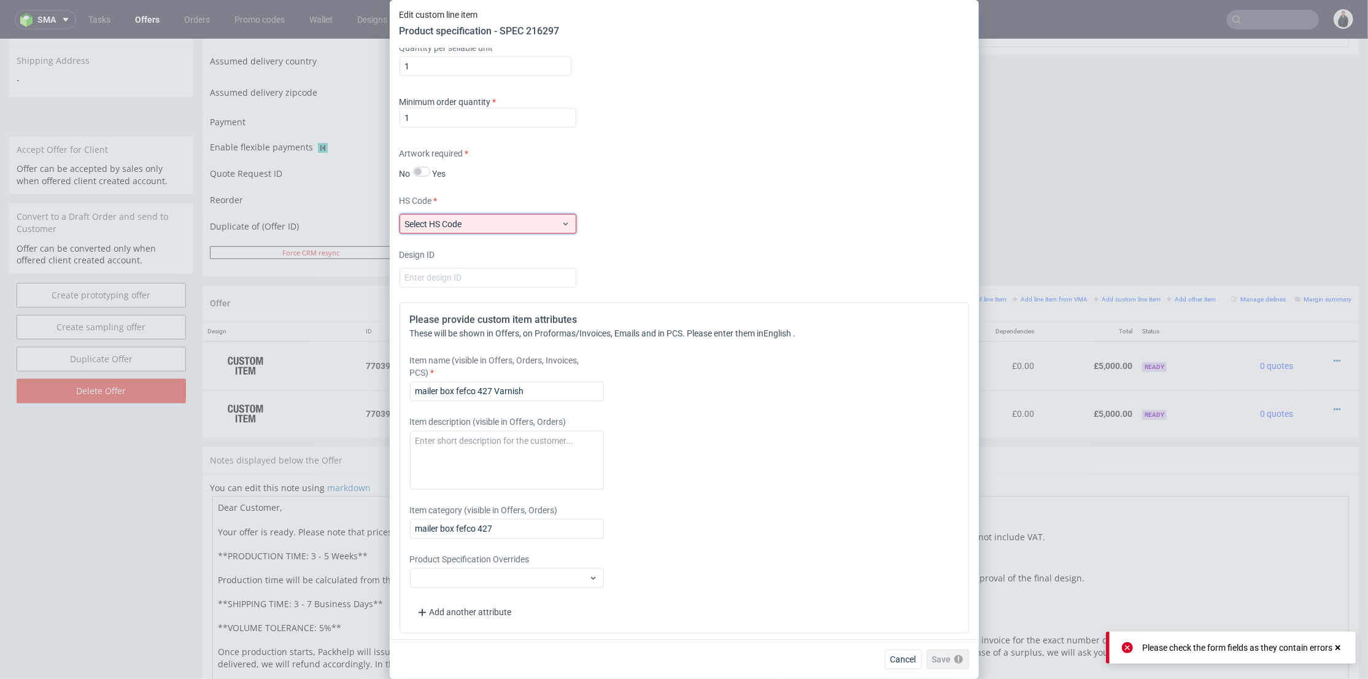
click at [530, 230] on span "Select HS Code" at bounding box center [483, 224] width 156 height 12
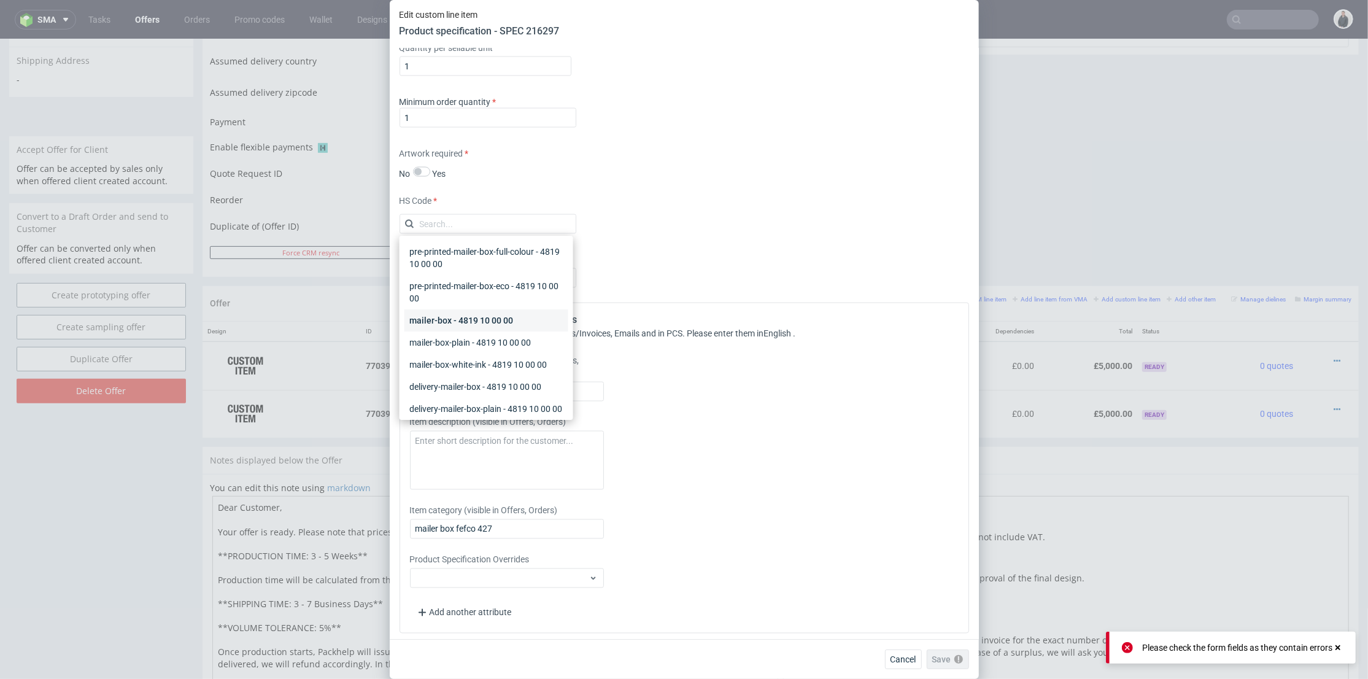
click at [523, 324] on div "mailer-box - 4819 10 00 00" at bounding box center [486, 320] width 164 height 22
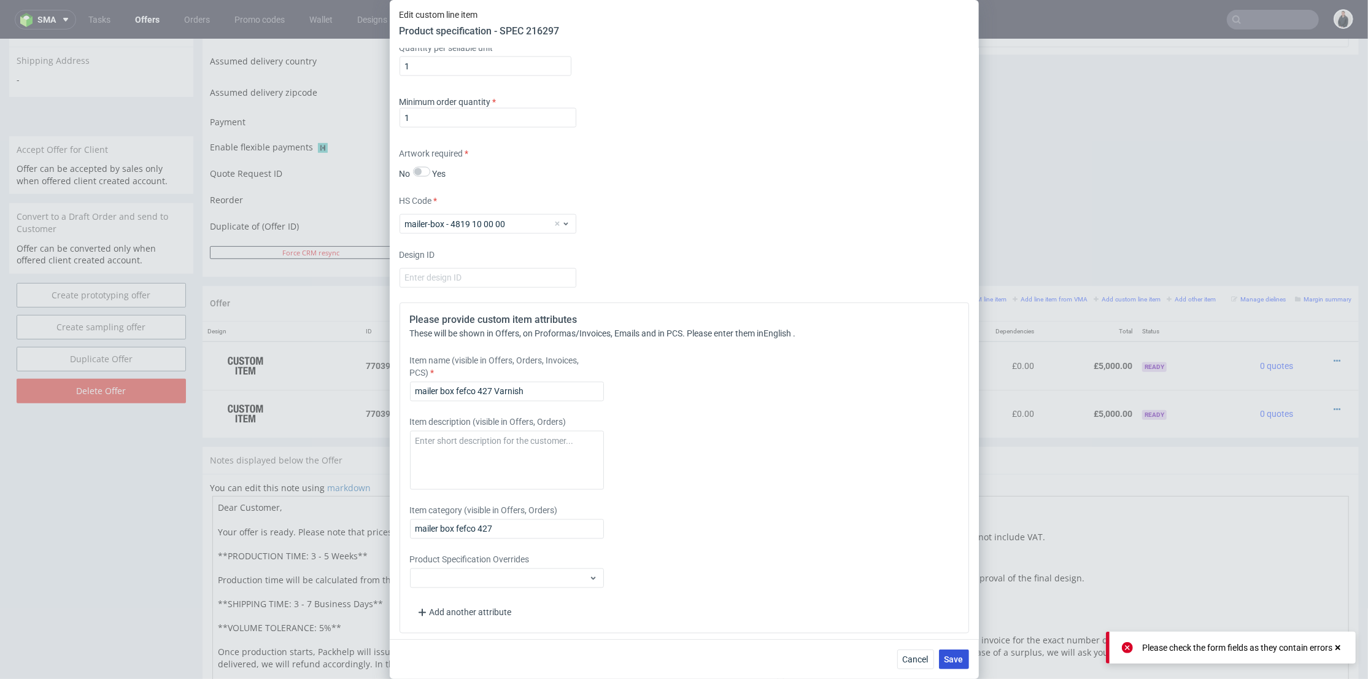
click at [961, 662] on span "Save" at bounding box center [953, 659] width 19 height 9
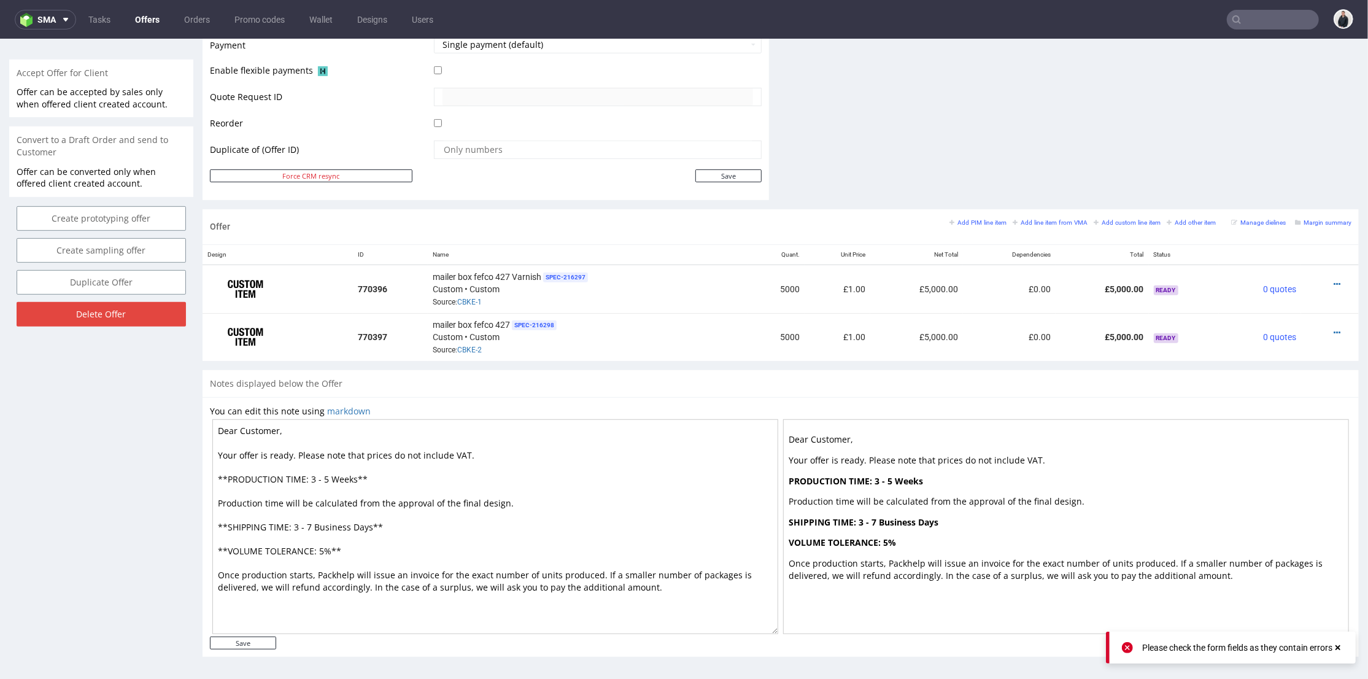
scroll to position [4, 0]
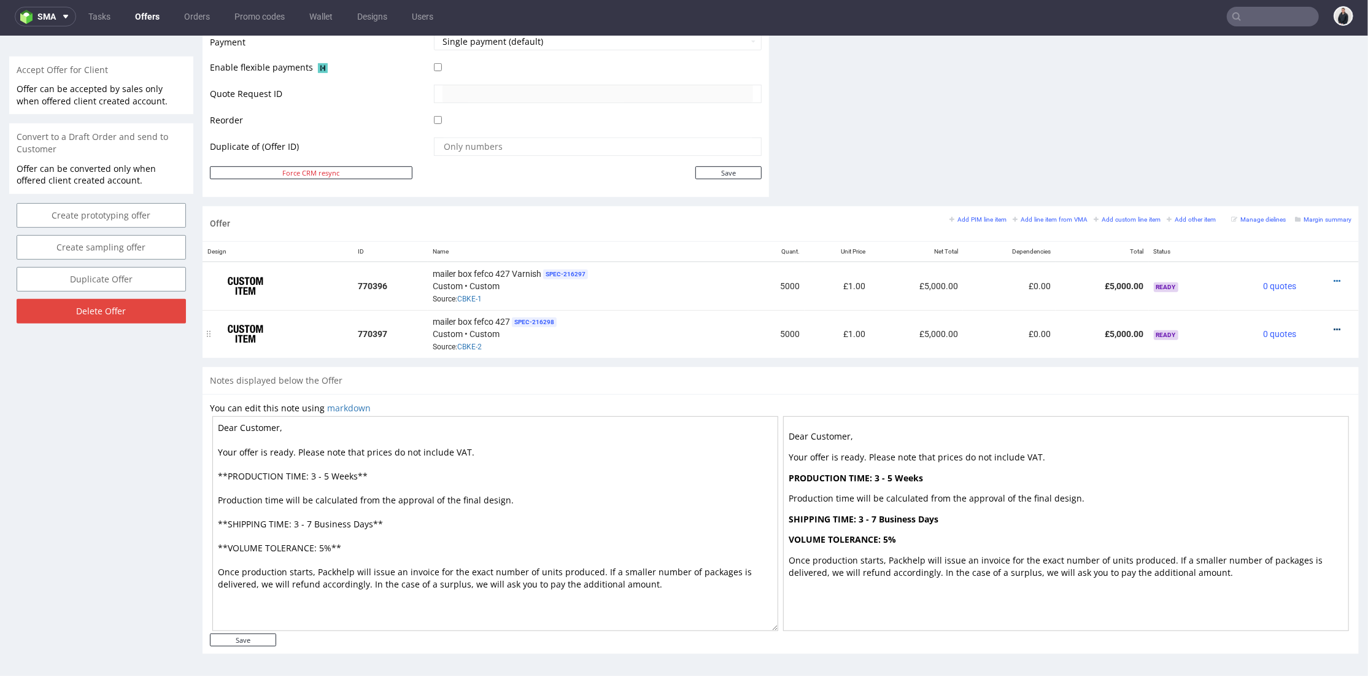
click at [1333, 325] on icon at bounding box center [1336, 329] width 7 height 9
click at [1249, 164] on span "Edit item specification" at bounding box center [1281, 169] width 99 height 12
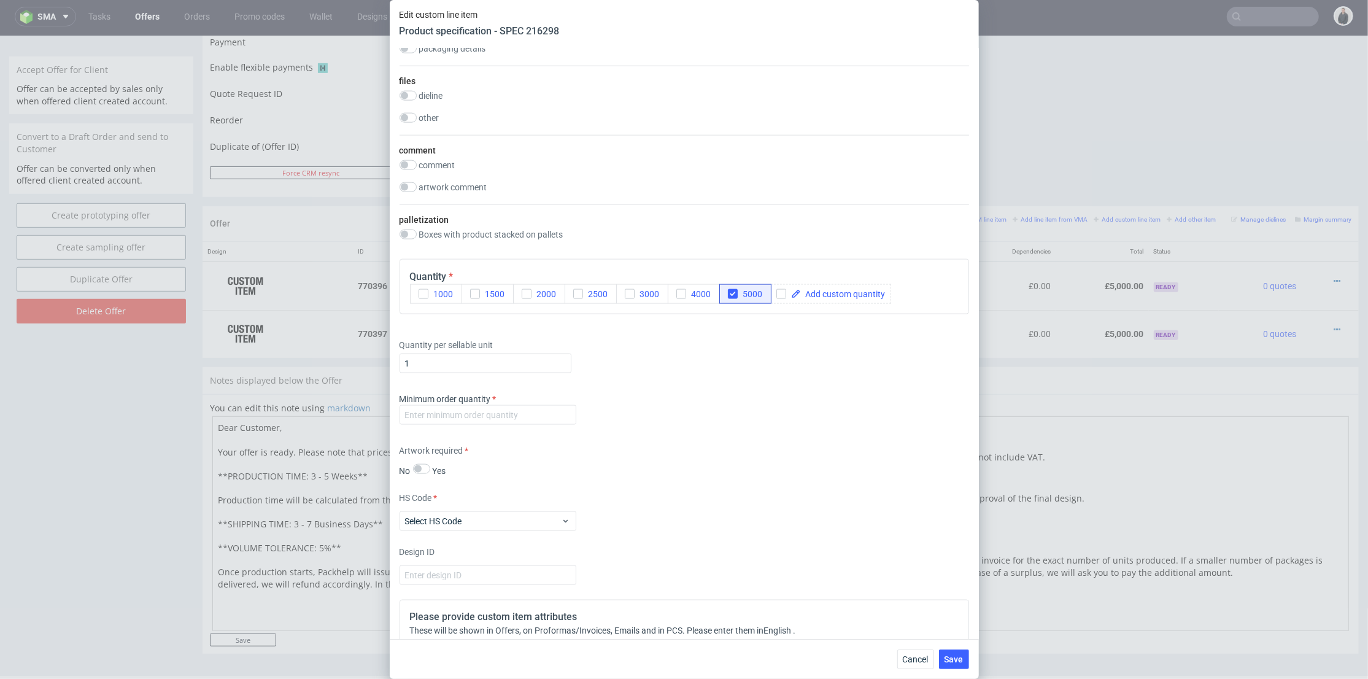
scroll to position [1568, 0]
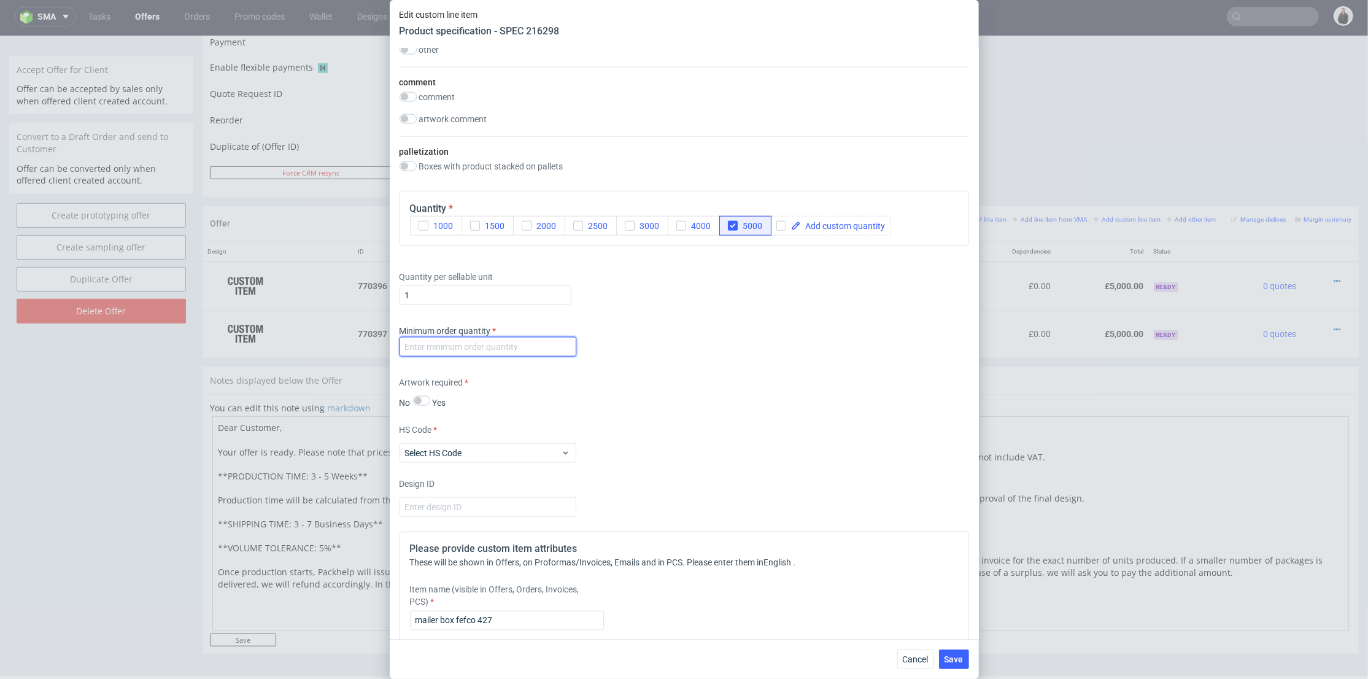
click at [496, 355] on input "number" at bounding box center [487, 347] width 177 height 20
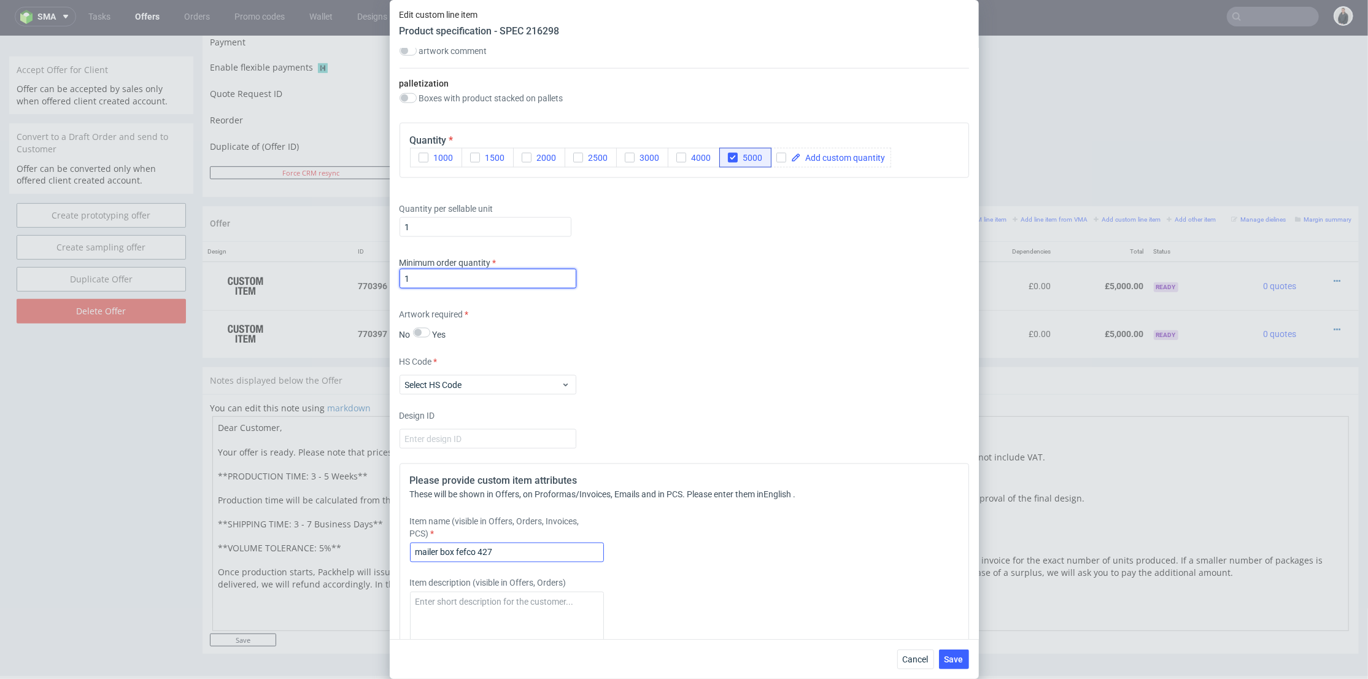
type input "1"
click at [544, 549] on input "mailer box fefco 427" at bounding box center [507, 552] width 194 height 20
type input "mailer box fefco 427 Lamination"
click at [517, 385] on span "Select HS Code" at bounding box center [483, 385] width 156 height 12
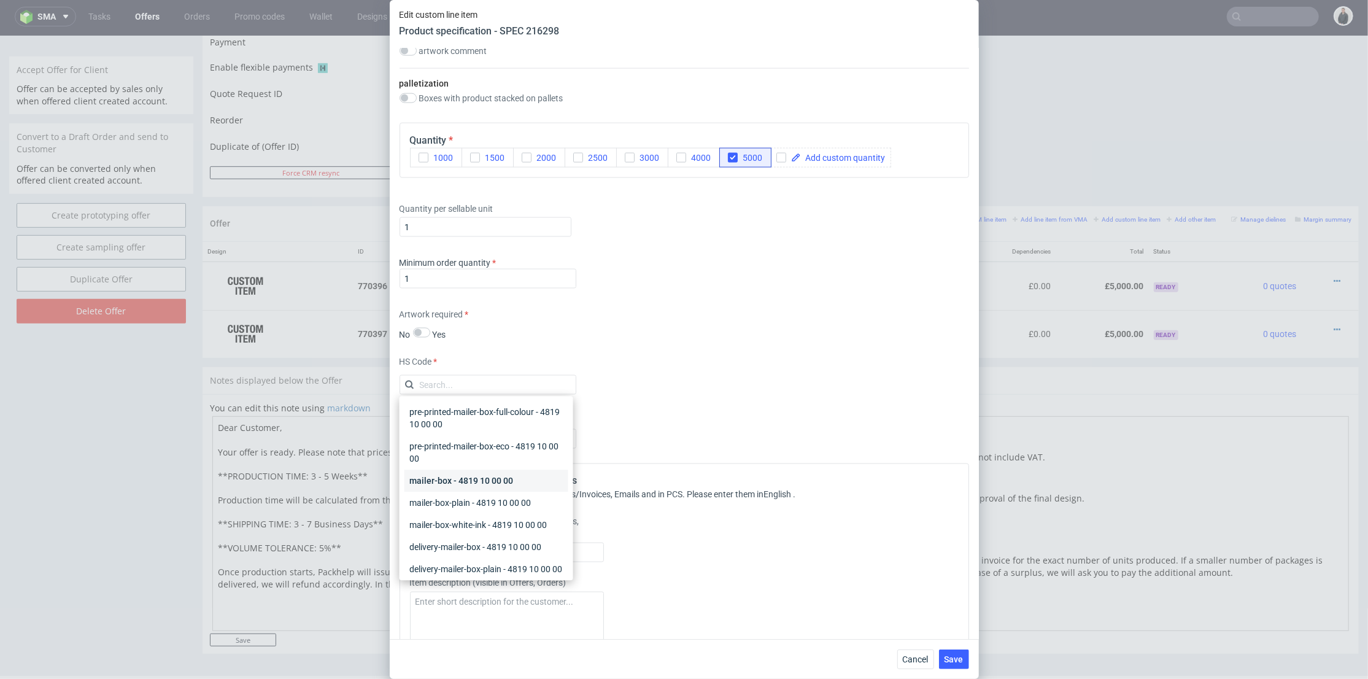
drag, startPoint x: 527, startPoint y: 477, endPoint x: 849, endPoint y: 608, distance: 347.7
click at [528, 477] on div "mailer-box - 4819 10 00 00" at bounding box center [486, 480] width 164 height 22
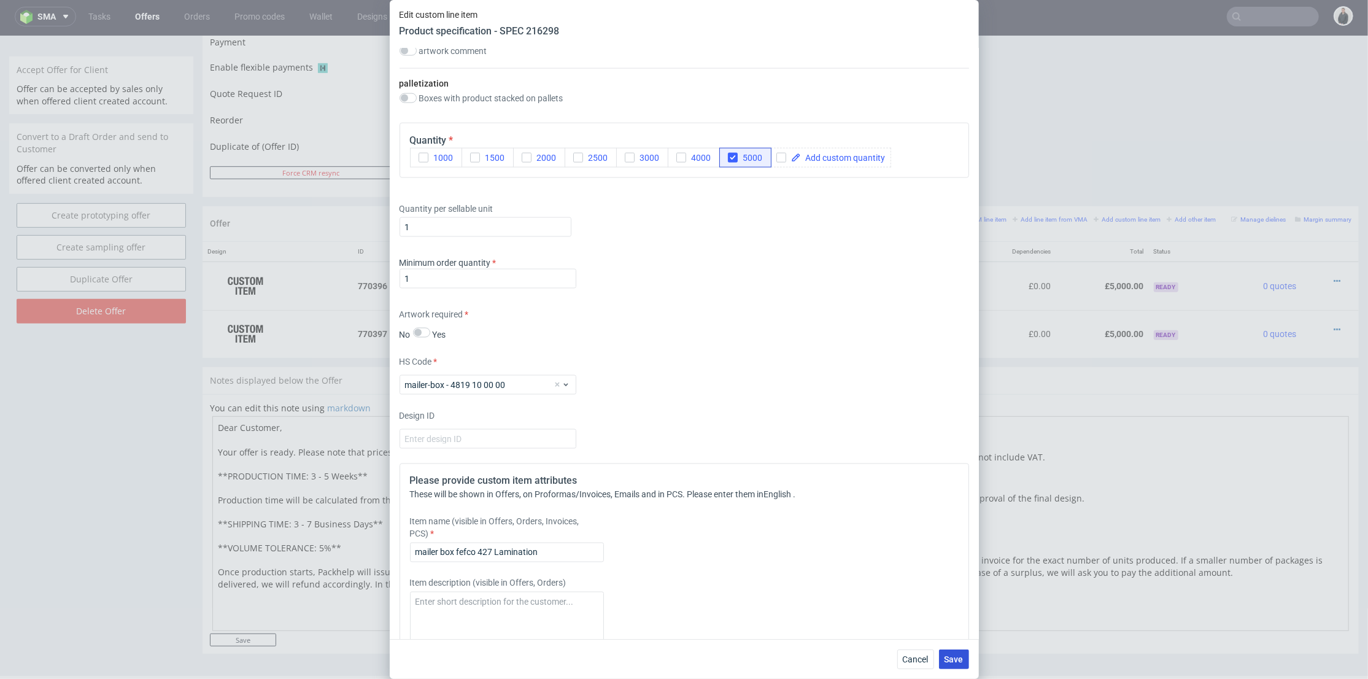
click at [965, 657] on button "Save" at bounding box center [954, 659] width 30 height 20
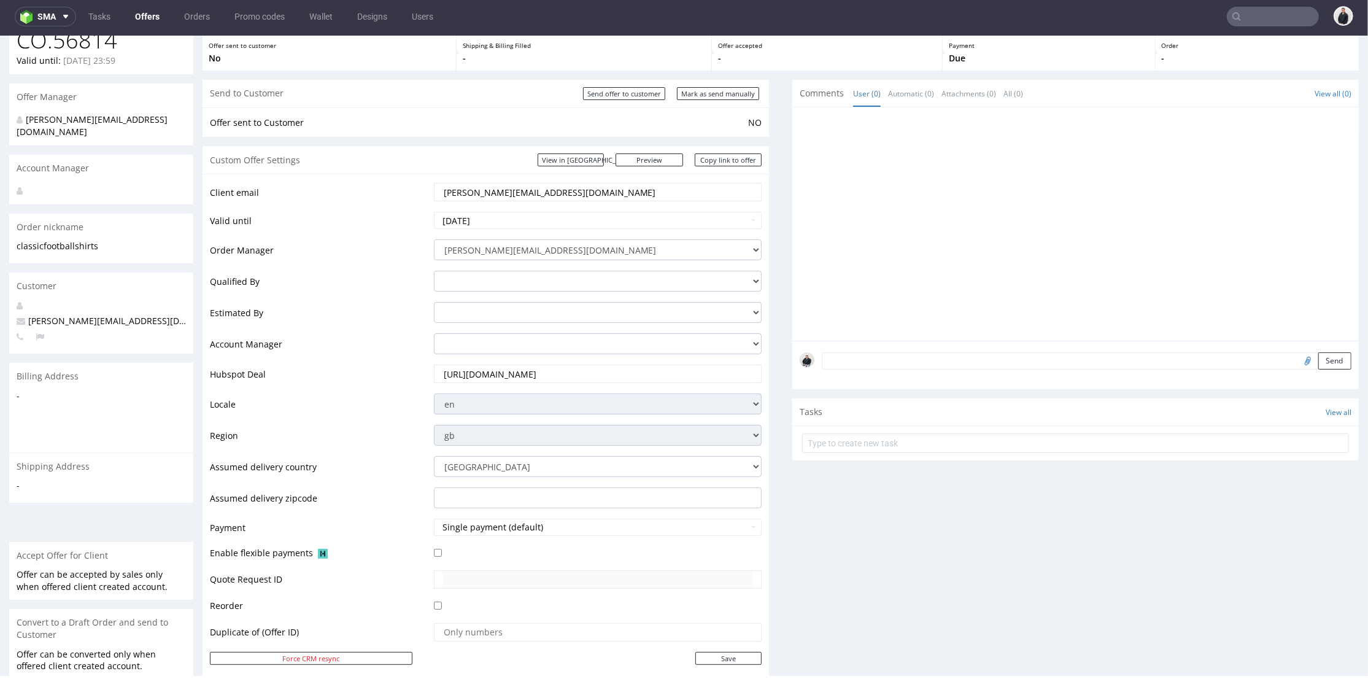
scroll to position [545, 0]
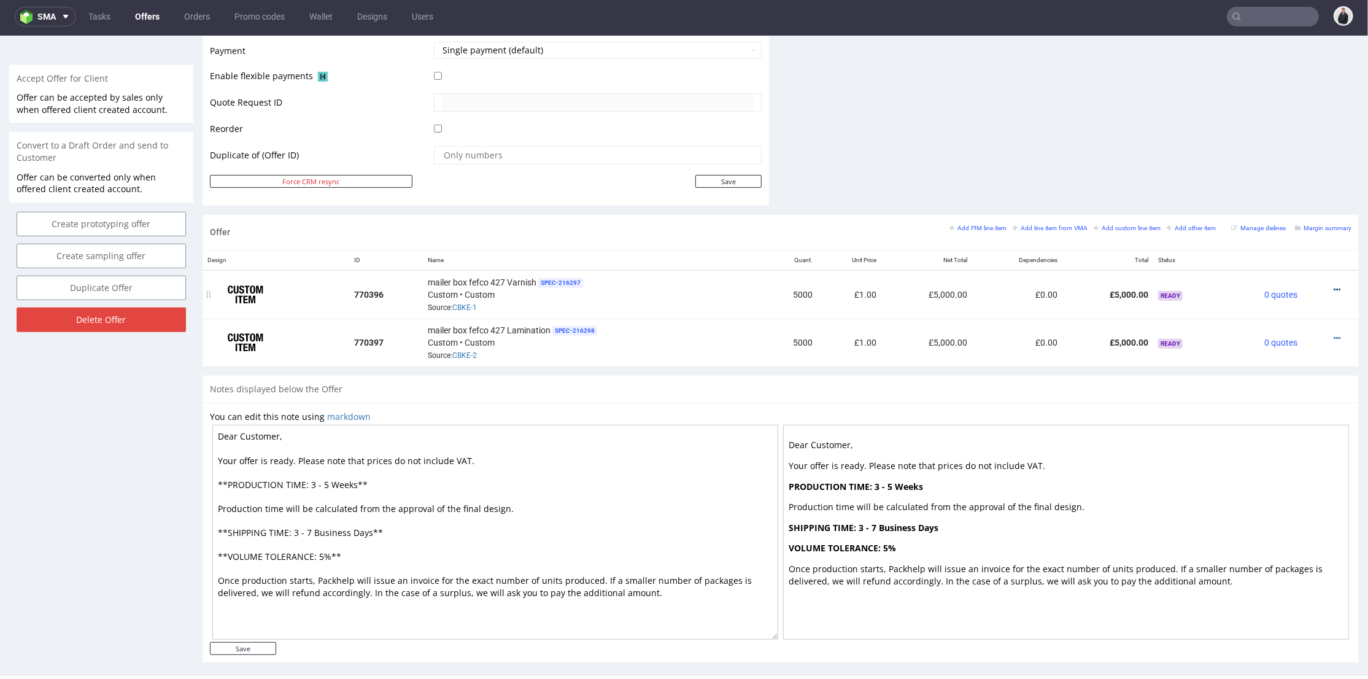
click at [1333, 285] on icon at bounding box center [1336, 289] width 7 height 9
click at [1250, 155] on span "Edit item price" at bounding box center [1281, 153] width 99 height 12
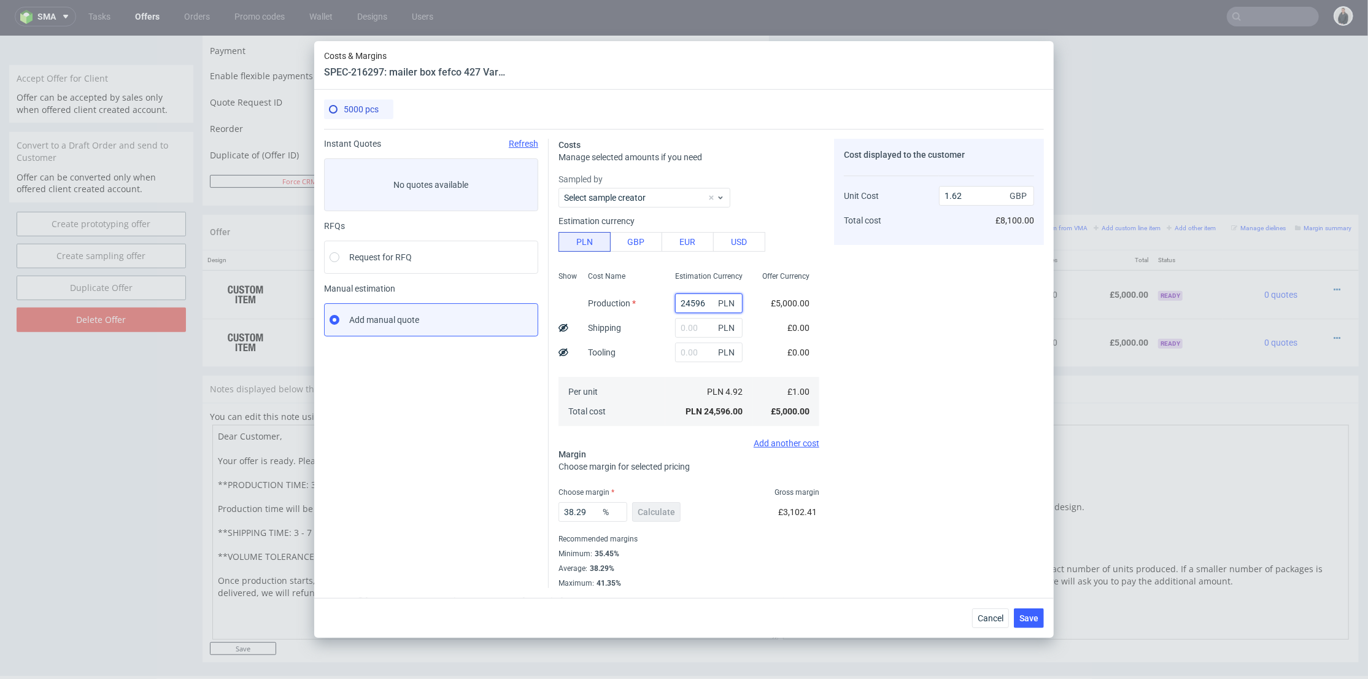
click at [701, 298] on input "24596" at bounding box center [709, 303] width 68 height 20
paste input "15950"
type input "15950"
type input "1.05"
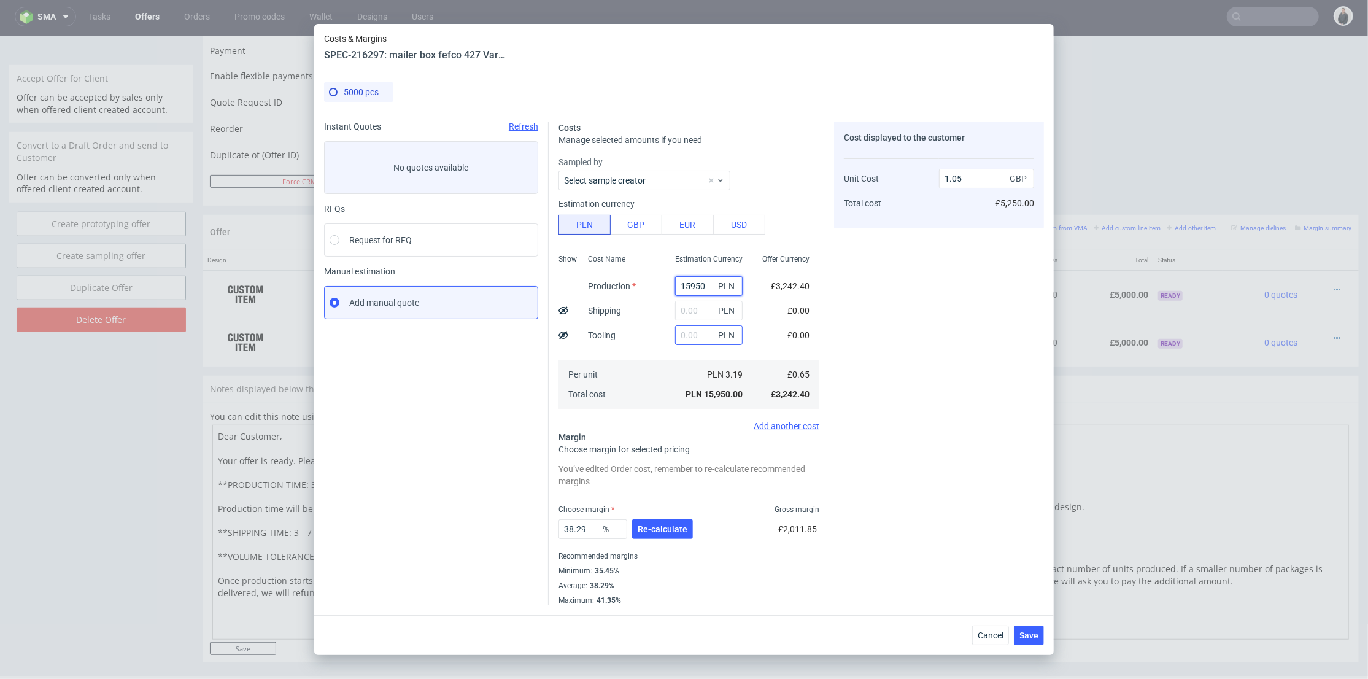
type input "15950"
click at [689, 336] on input "text" at bounding box center [709, 335] width 68 height 20
type input "2340"
type input "1.21"
type input "2340"
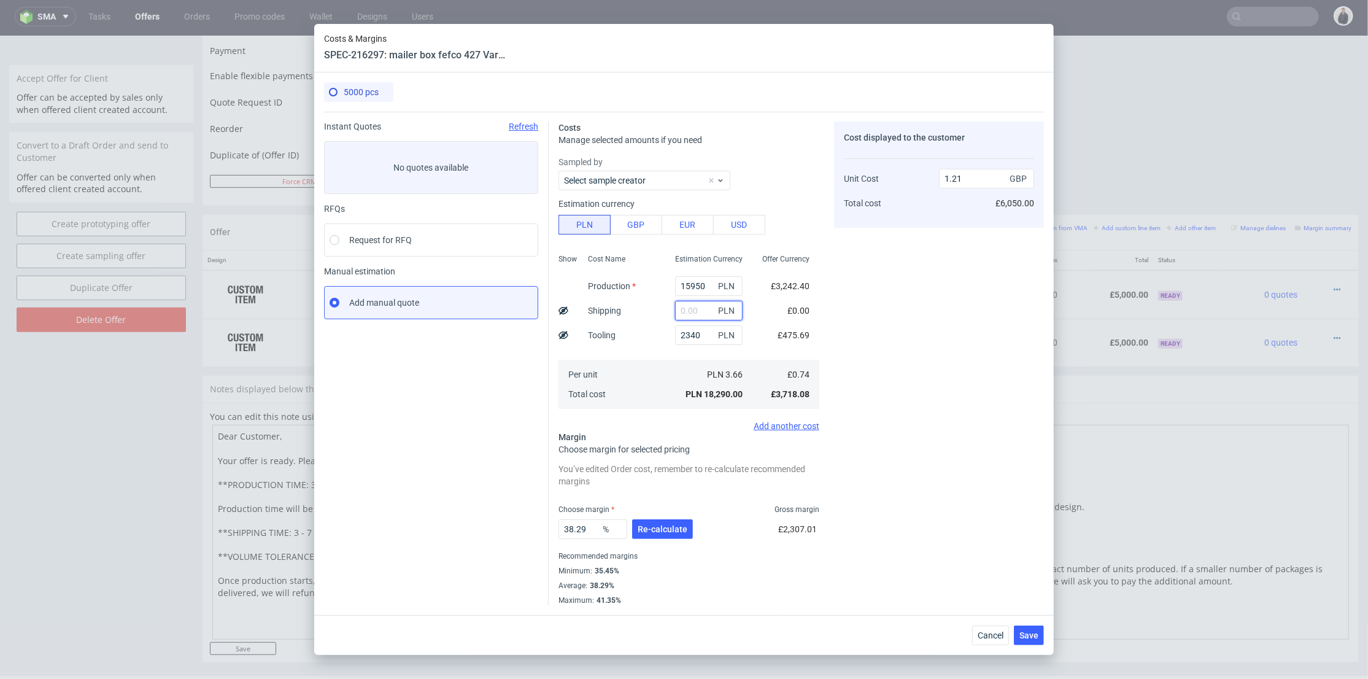
click at [690, 312] on input "text" at bounding box center [709, 311] width 68 height 20
type input "2000"
type input "1.34"
type input "2000"
click at [702, 514] on div "38.29 % Re-calculate £2,559.28" at bounding box center [688, 531] width 261 height 34
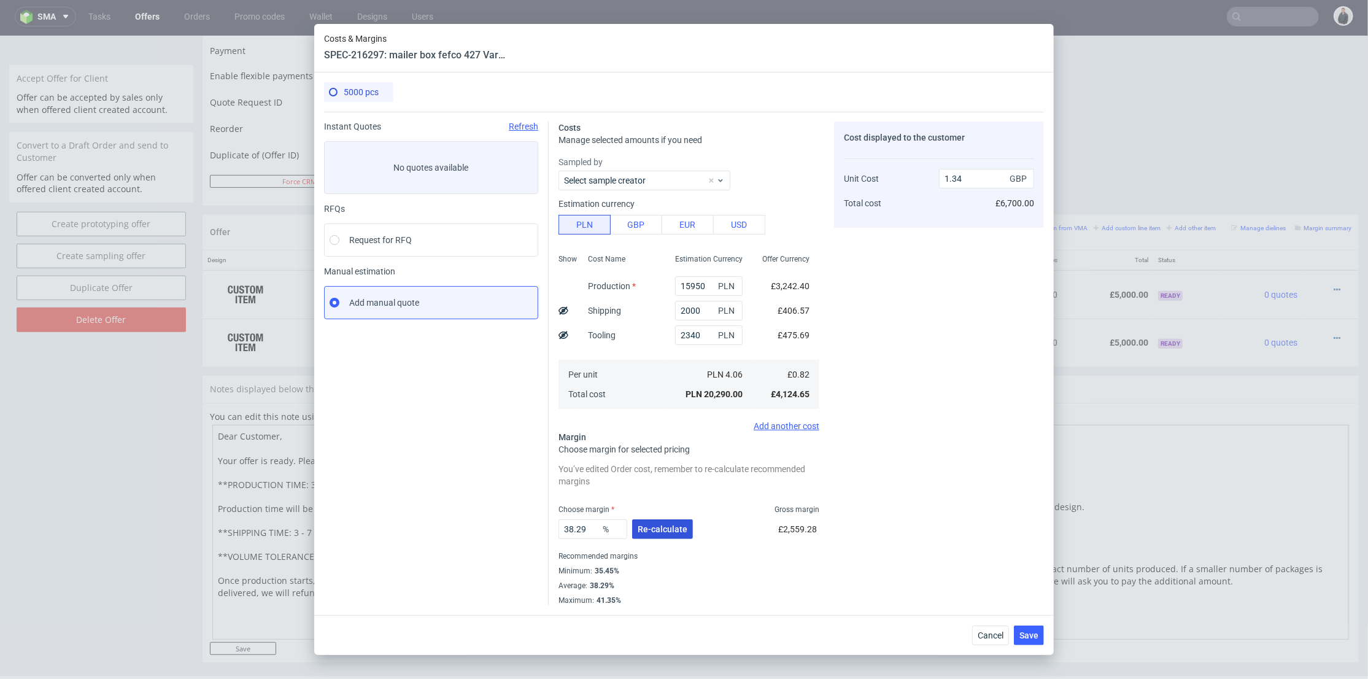
click at [677, 533] on span "Re-calculate" at bounding box center [663, 529] width 50 height 9
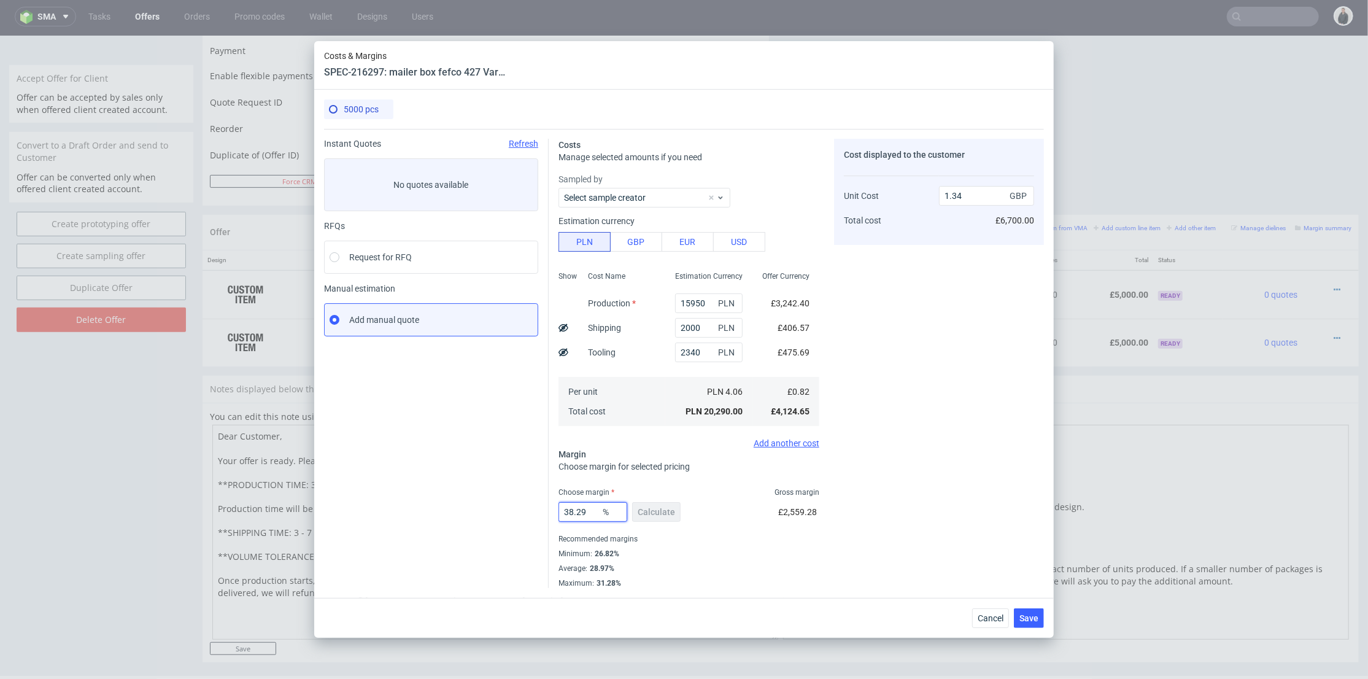
drag, startPoint x: 587, startPoint y: 512, endPoint x: 623, endPoint y: 495, distance: 40.1
click at [495, 504] on div "Instant Quotes Refresh No quotes available RFQs Request for RFQ Manual estimati…" at bounding box center [684, 358] width 720 height 459
type input "27"
drag, startPoint x: 952, startPoint y: 485, endPoint x: 975, endPoint y: 514, distance: 37.2
click at [953, 485] on div "Cost displayed to the customer Unit Cost Total cost 1.34 GBP £6,700.00" at bounding box center [939, 363] width 210 height 449
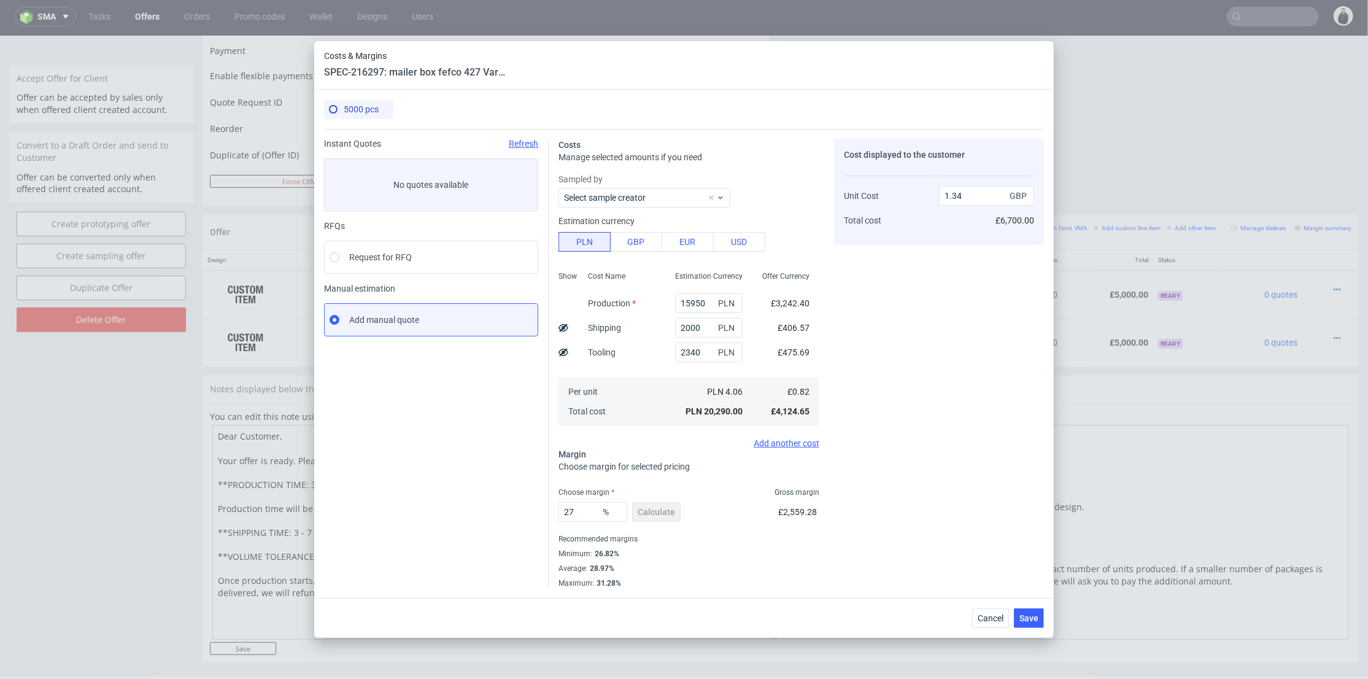
type input "1.13"
click at [1027, 617] on span "Save" at bounding box center [1028, 618] width 19 height 9
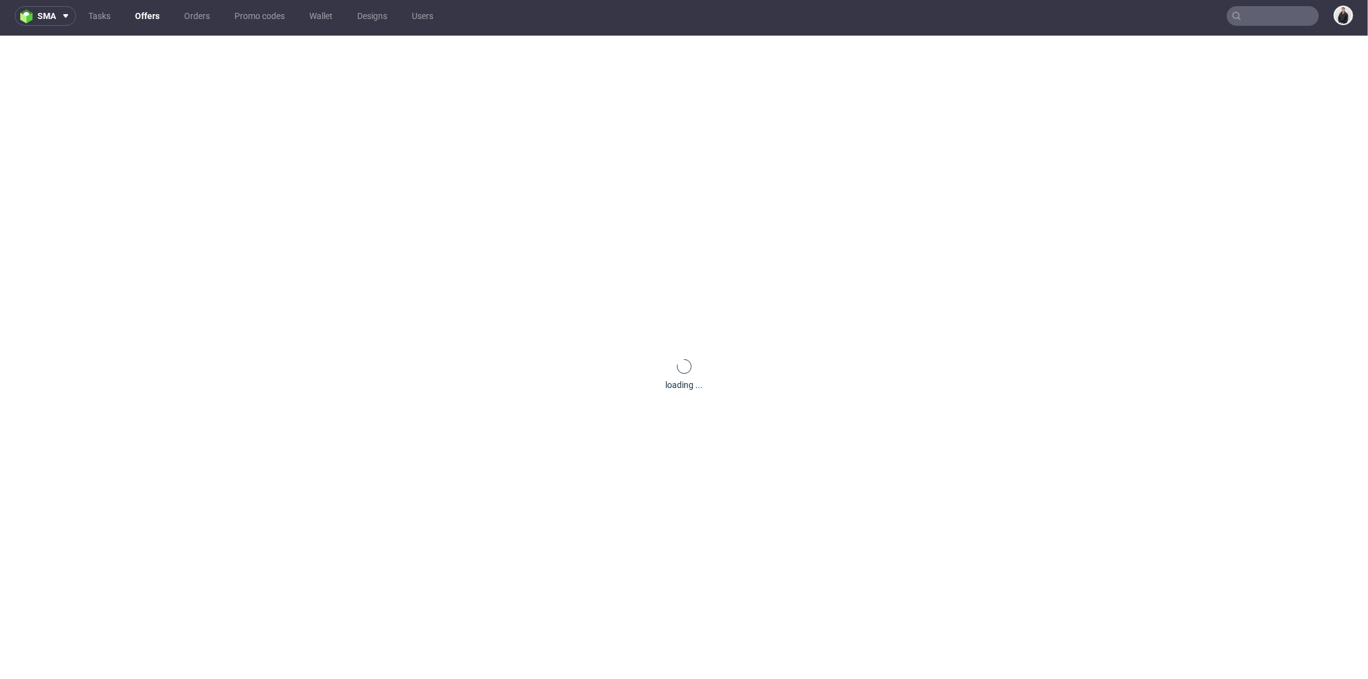
scroll to position [0, 0]
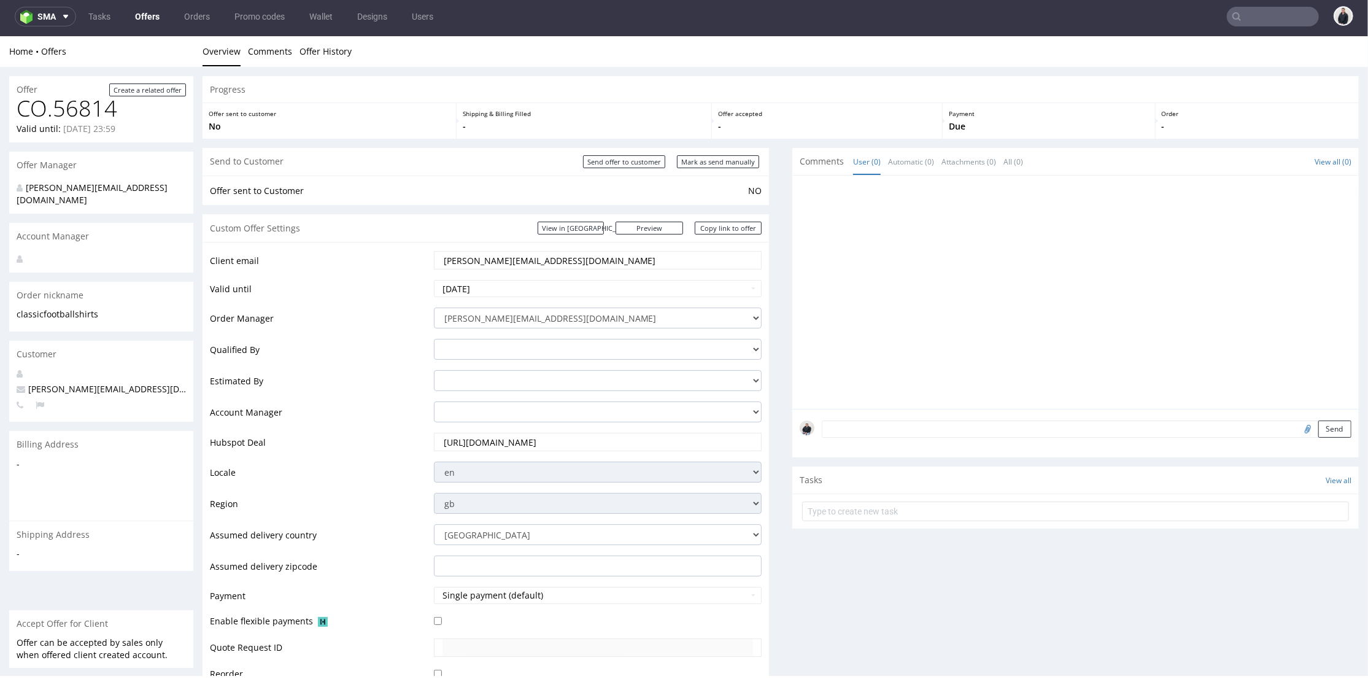
click at [525, 260] on input "marlena@classicfootballshirts.co.uk" at bounding box center [597, 259] width 311 height 17
paste input "keting"
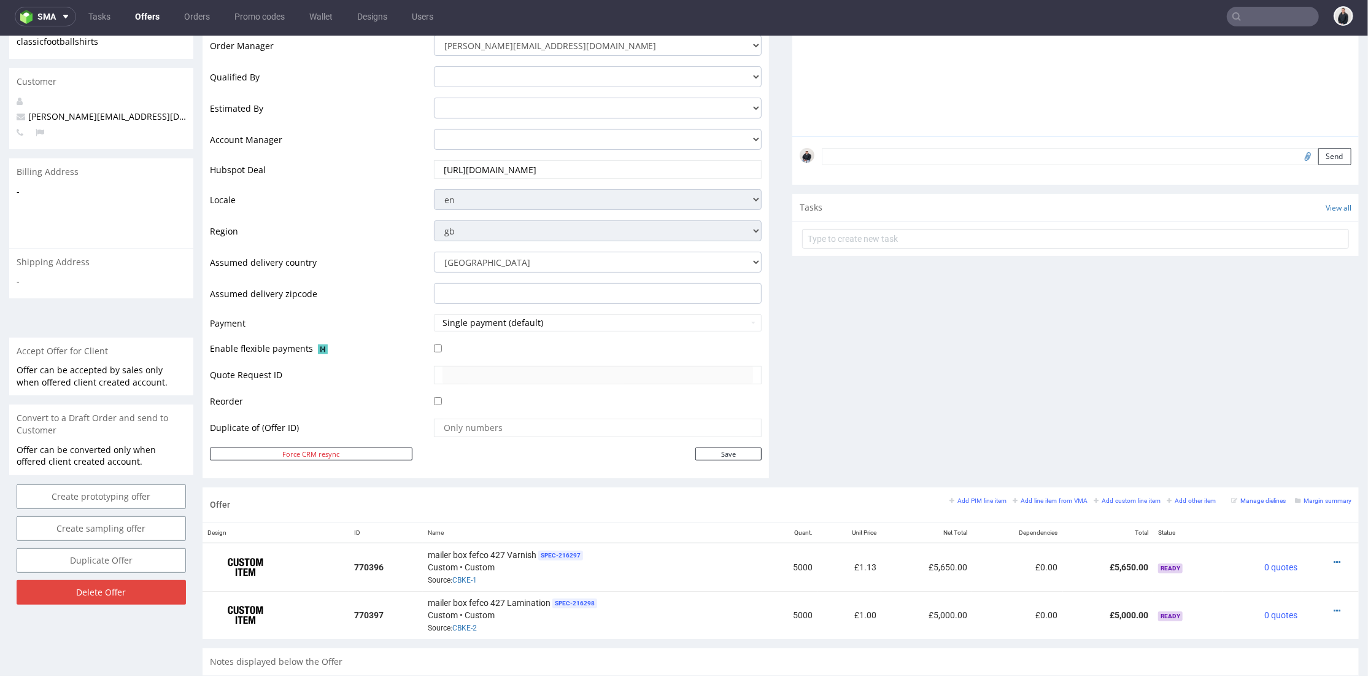
type input "marketing@classicfootballshirts.co.uk"
click at [729, 469] on div "Client email marketing@classicfootballshirts.co.uk Valid until 2025-09-27 Order…" at bounding box center [486, 223] width 566 height 508
click at [730, 457] on input "Save" at bounding box center [728, 453] width 66 height 13
type input "In progress..."
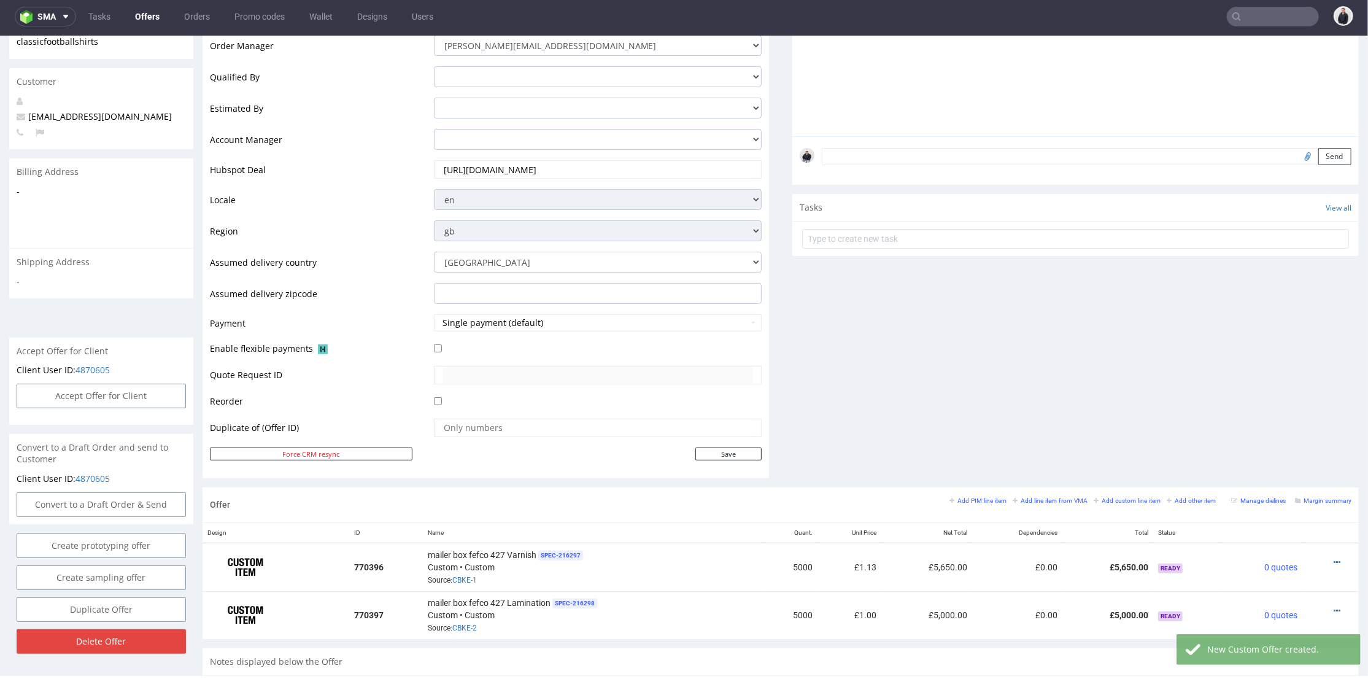
scroll to position [545, 0]
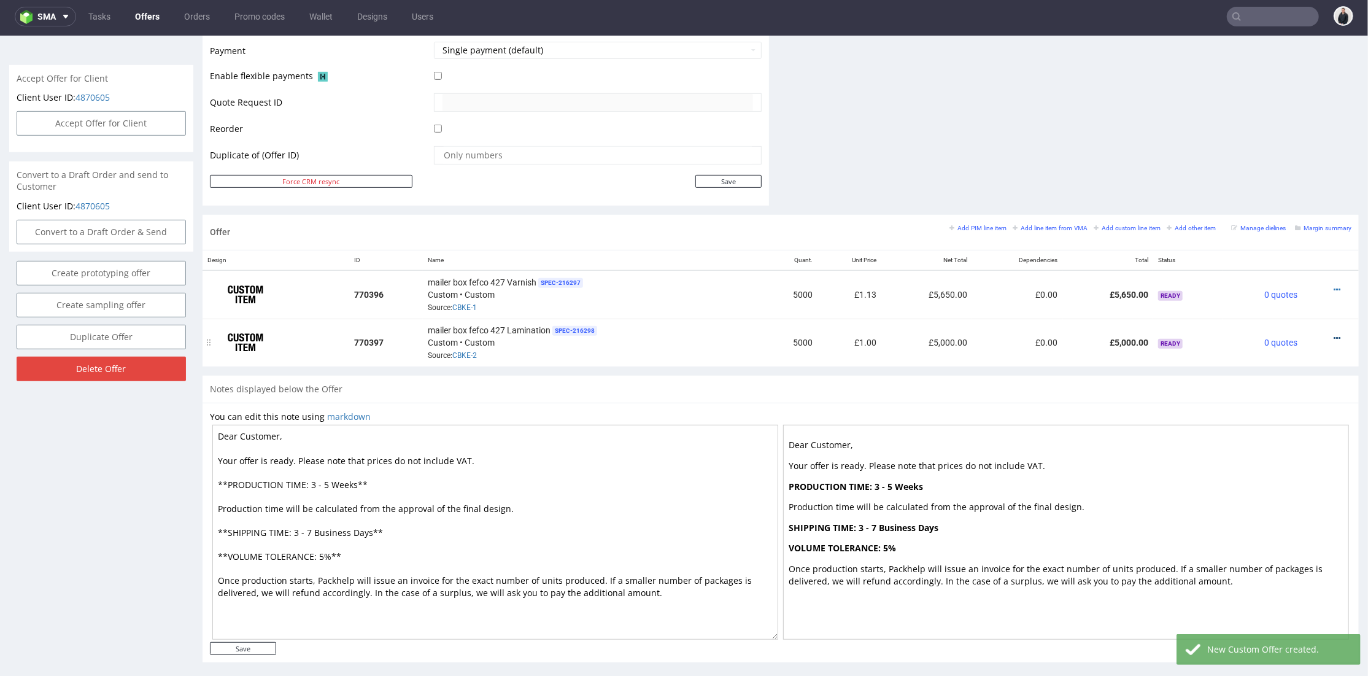
click at [1333, 333] on icon at bounding box center [1336, 337] width 7 height 9
click at [1253, 201] on span "Edit item price" at bounding box center [1281, 200] width 99 height 12
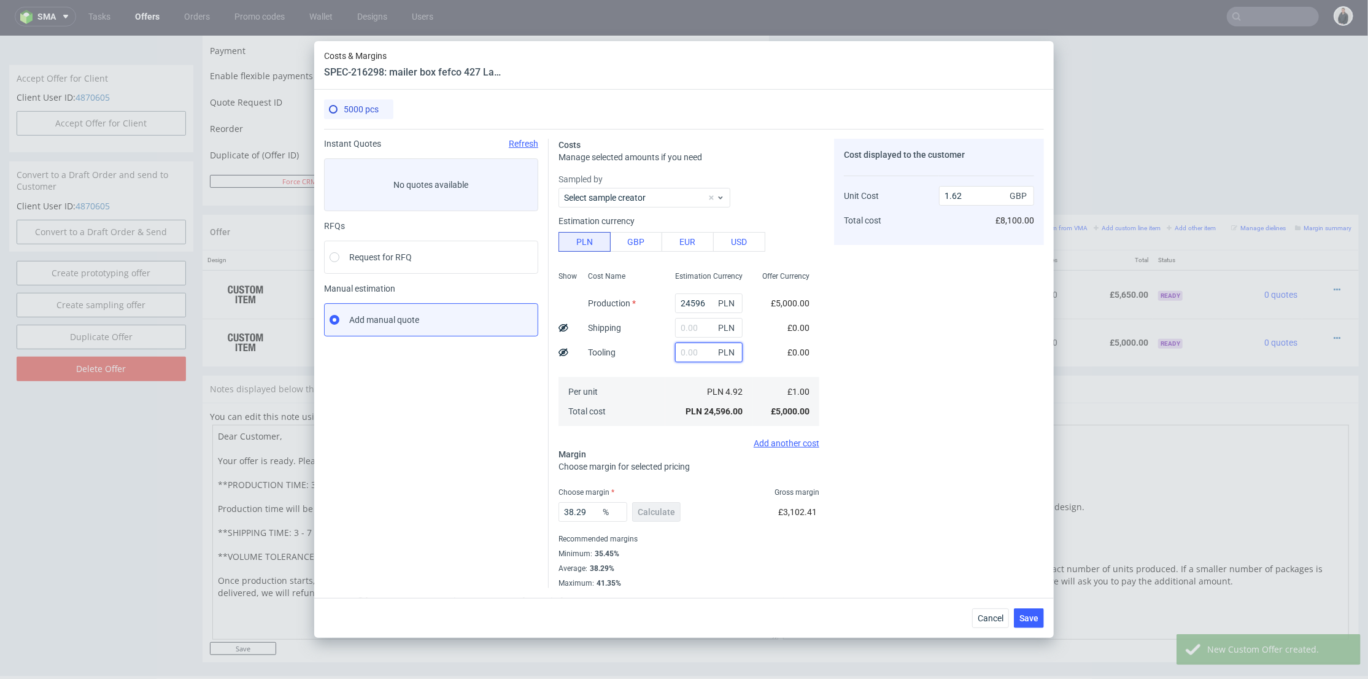
click at [681, 347] on input "text" at bounding box center [709, 352] width 68 height 20
type input "2340"
type input "1.78"
type input "2340"
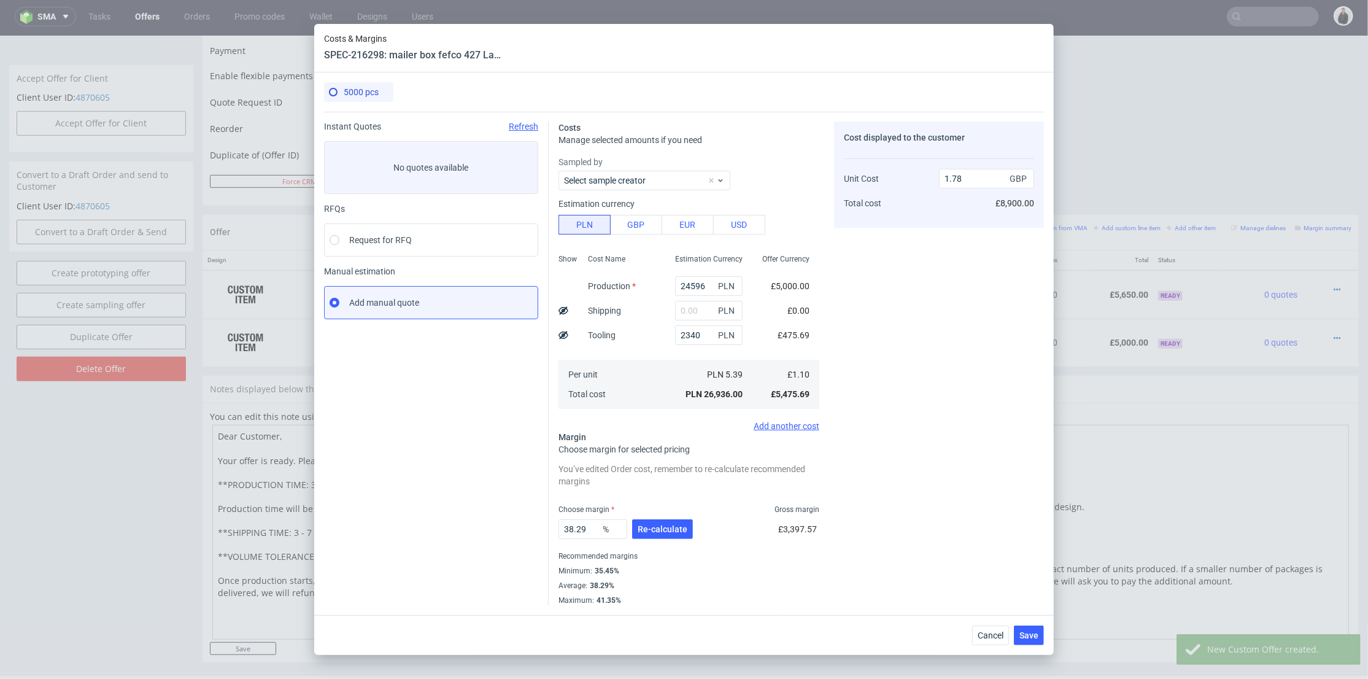
click at [694, 323] on div "2340 PLN" at bounding box center [708, 335] width 87 height 25
click at [695, 314] on input "2" at bounding box center [709, 311] width 68 height 20
type input "2000"
type input "1.91"
type input "2000"
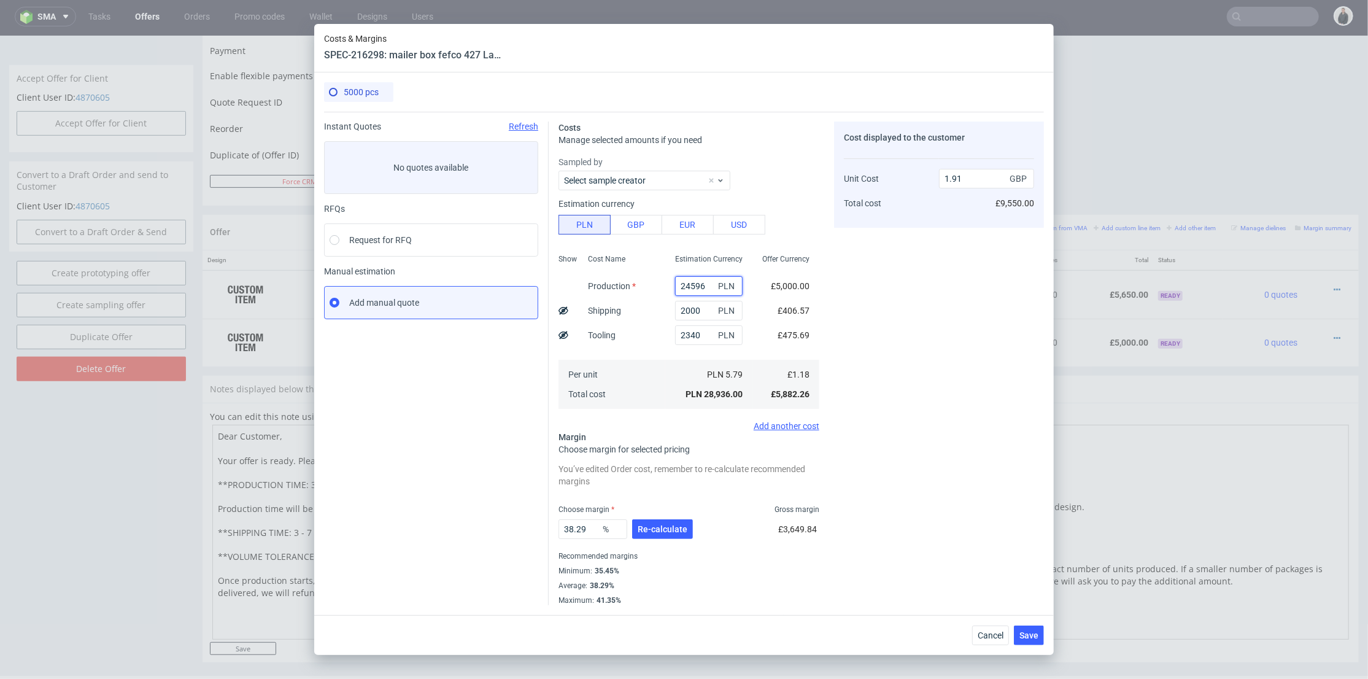
drag, startPoint x: 697, startPoint y: 280, endPoint x: 627, endPoint y: 280, distance: 70.6
click at [624, 280] on div "Show Cost Name Production Shipping Tooling Per unit Total cost Estimation Curre…" at bounding box center [688, 330] width 261 height 162
paste input "1950"
type input "21950"
type input "1.74"
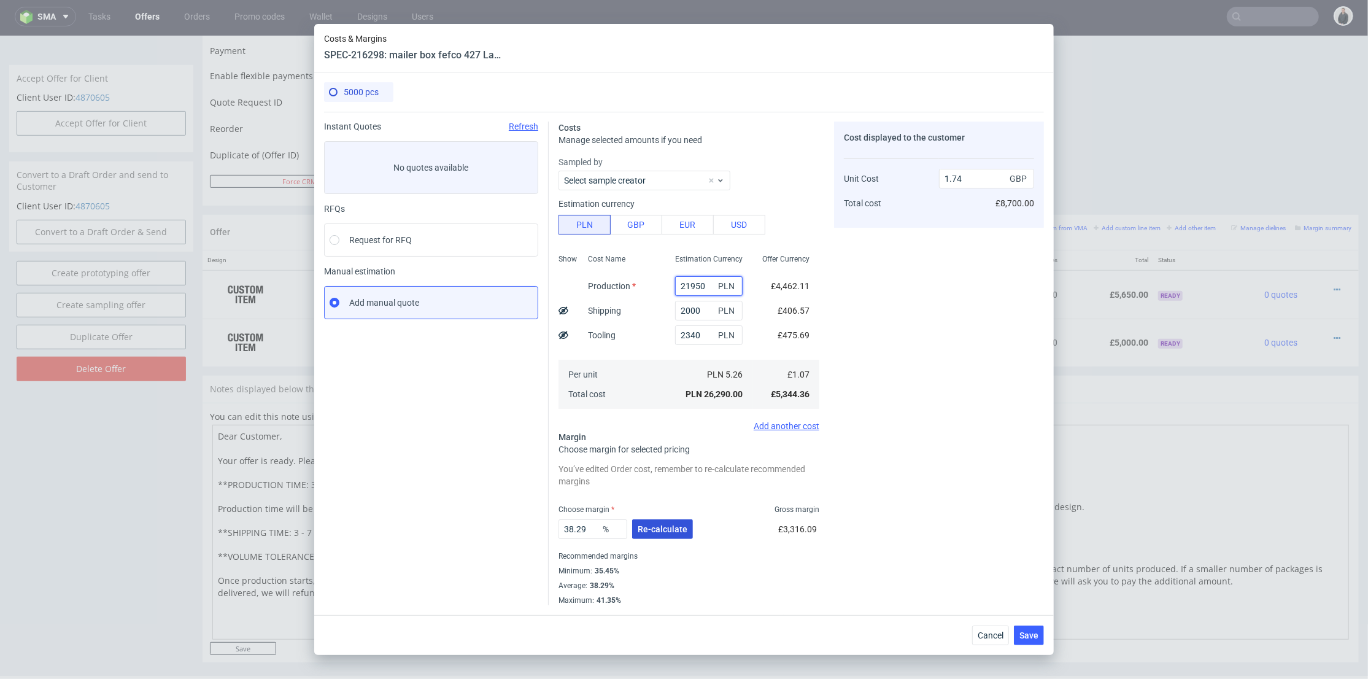
type input "21950"
click at [668, 528] on span "Re-calculate" at bounding box center [663, 529] width 50 height 9
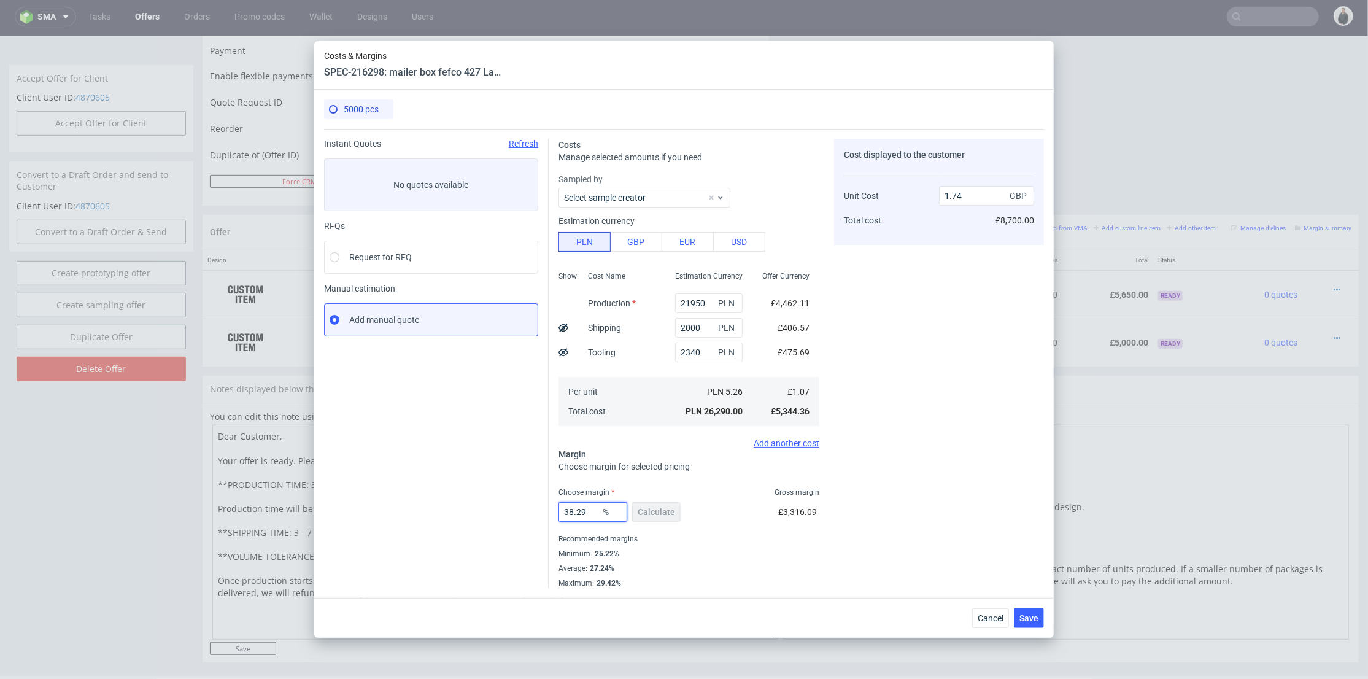
drag, startPoint x: 592, startPoint y: 509, endPoint x: 522, endPoint y: 501, distance: 69.9
click at [479, 506] on div "Instant Quotes Refresh No quotes available RFQs Request for RFQ Manual estimati…" at bounding box center [684, 358] width 720 height 459
type input "2"
type input "1.09"
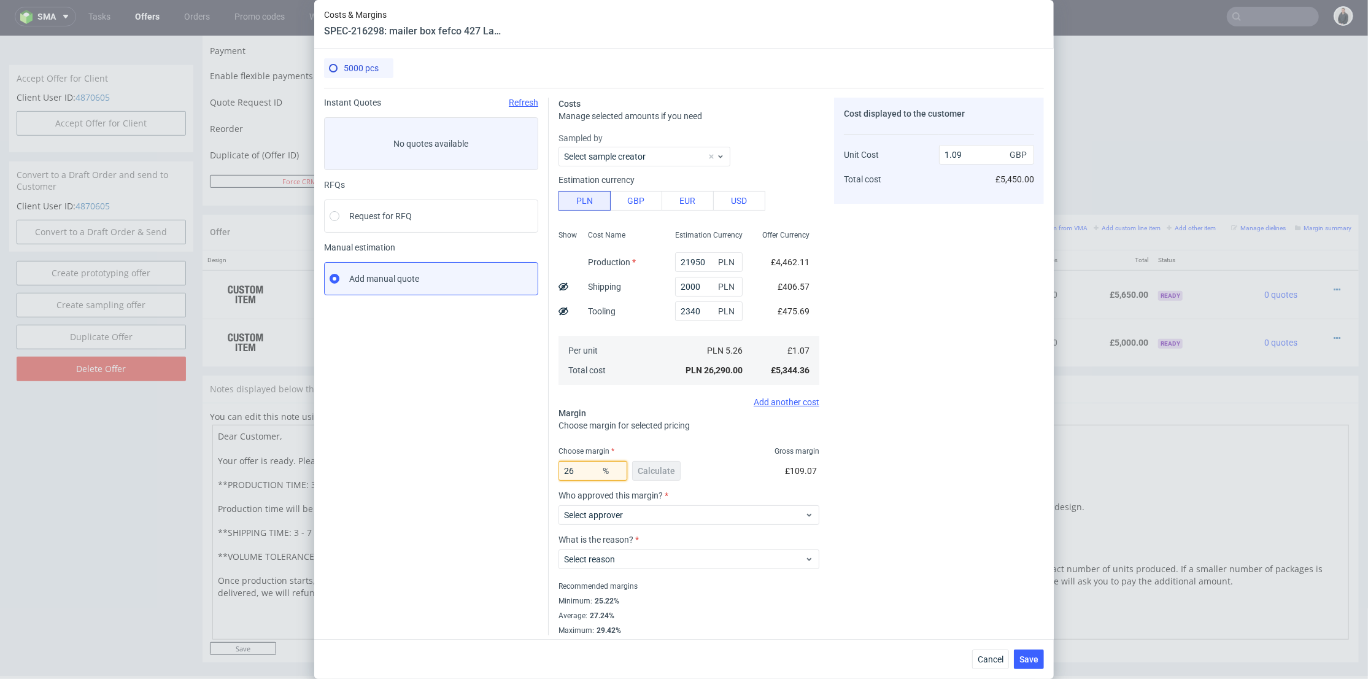
type input "26"
click at [979, 466] on div "Cost displayed to the customer Unit Cost Total cost 1.09 GBP £5,450.00" at bounding box center [939, 367] width 210 height 538
type input "1.45"
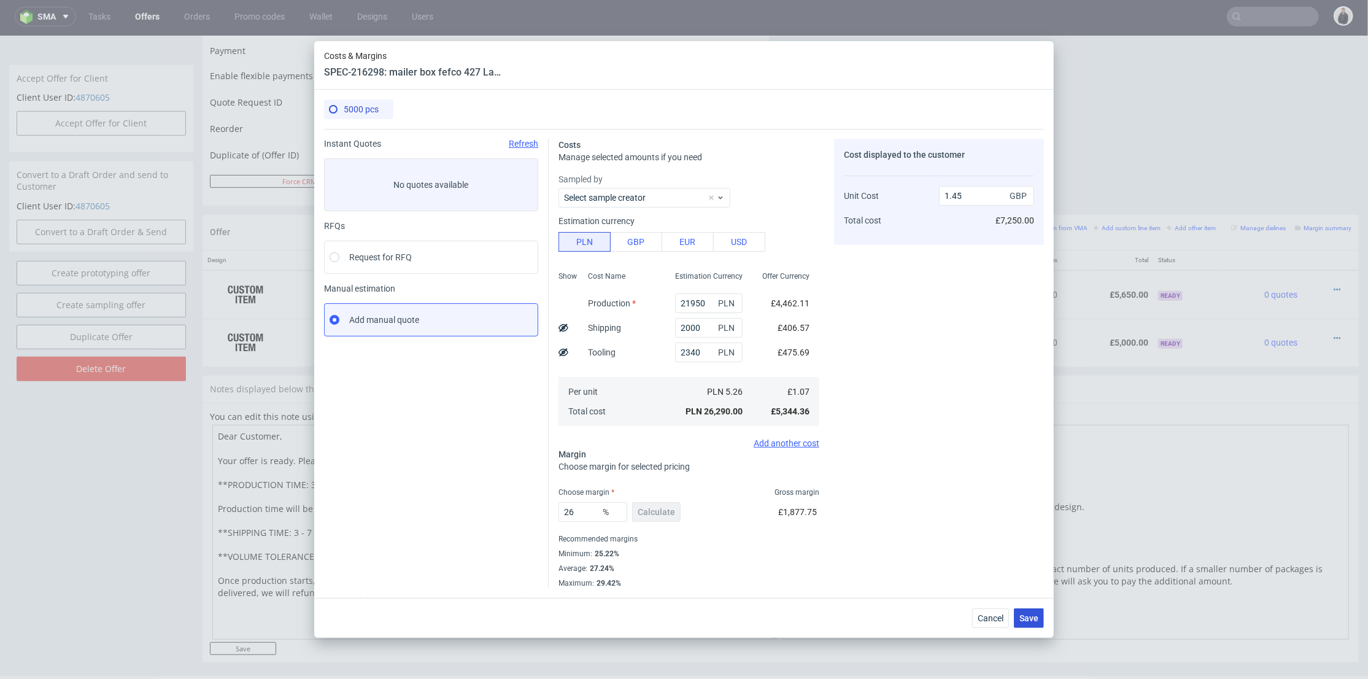
click at [1034, 620] on span "Save" at bounding box center [1028, 618] width 19 height 9
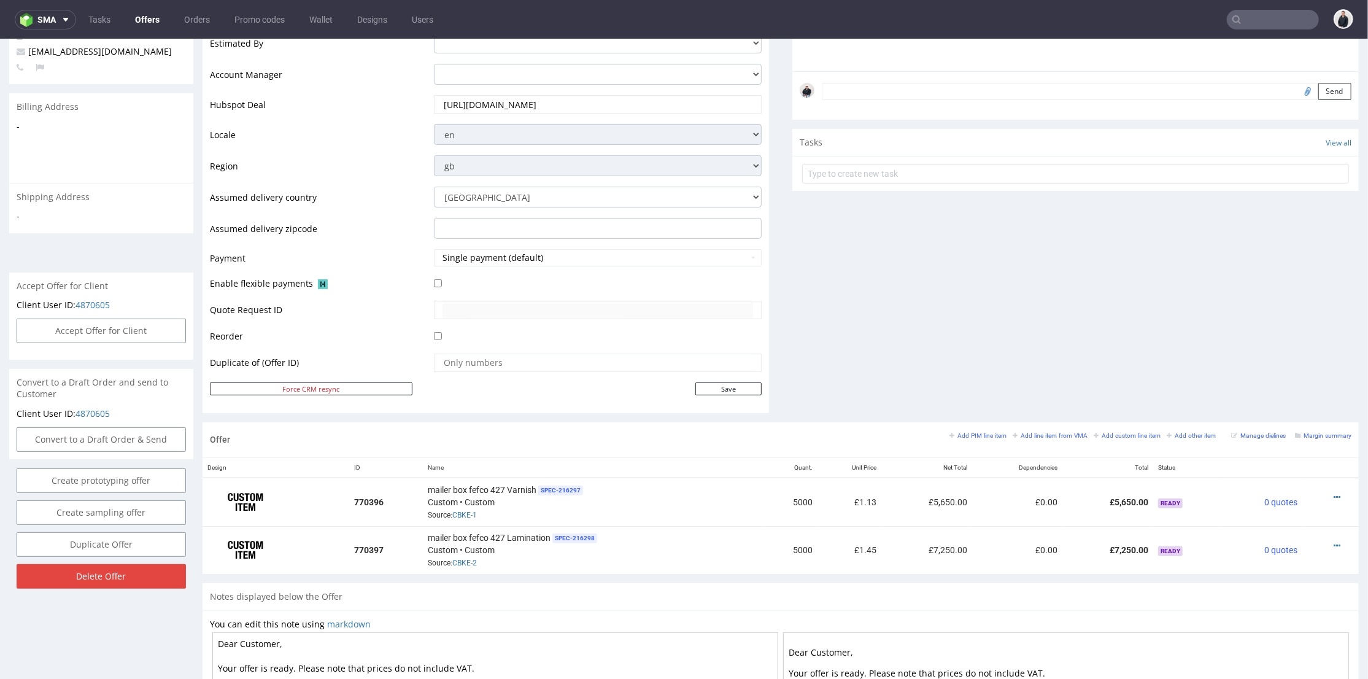
scroll to position [0, 0]
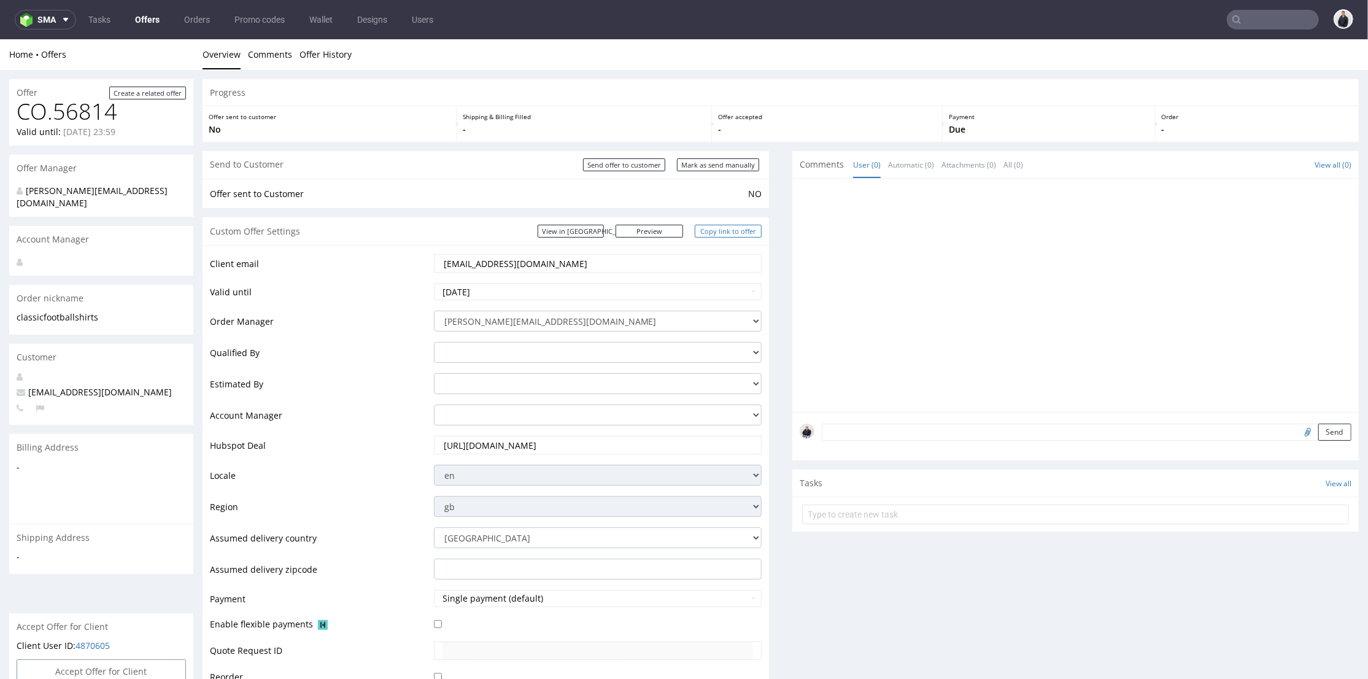
click at [723, 229] on link "Copy link to offer" at bounding box center [729, 230] width 68 height 13
click at [636, 164] on input "Send offer to customer" at bounding box center [624, 164] width 82 height 13
type input "In progress..."
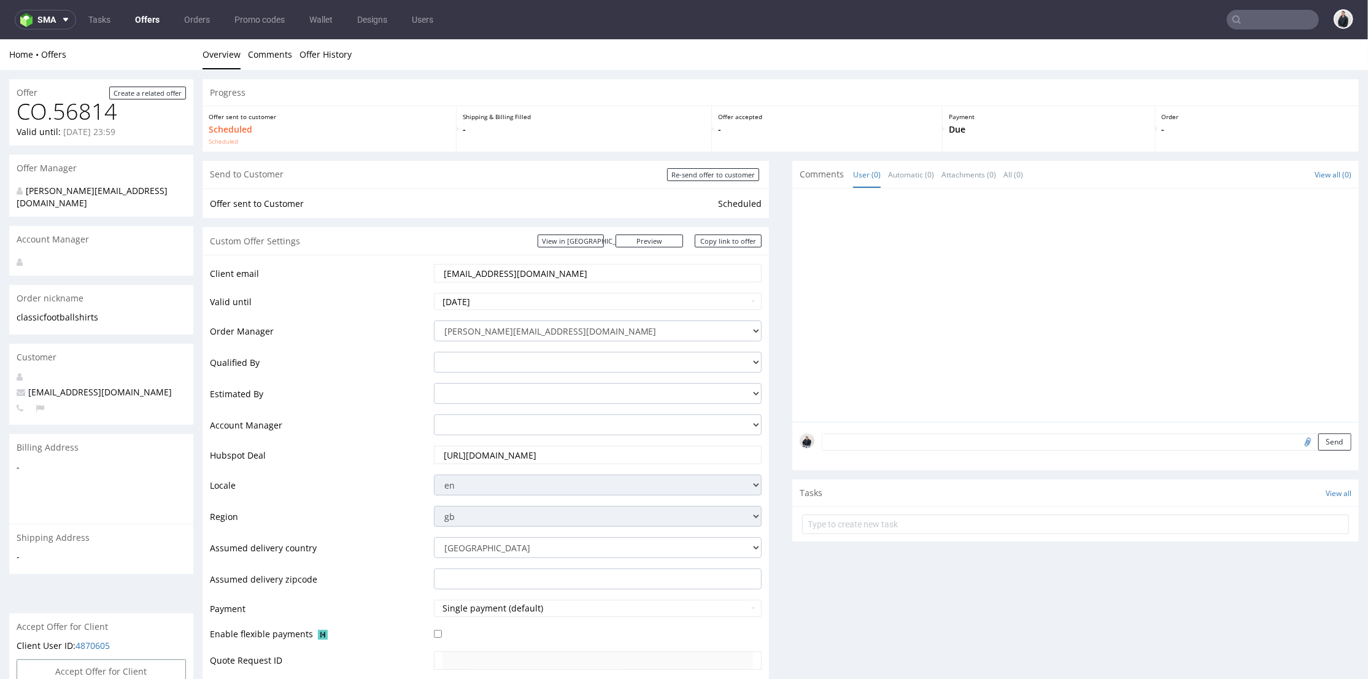
scroll to position [409, 0]
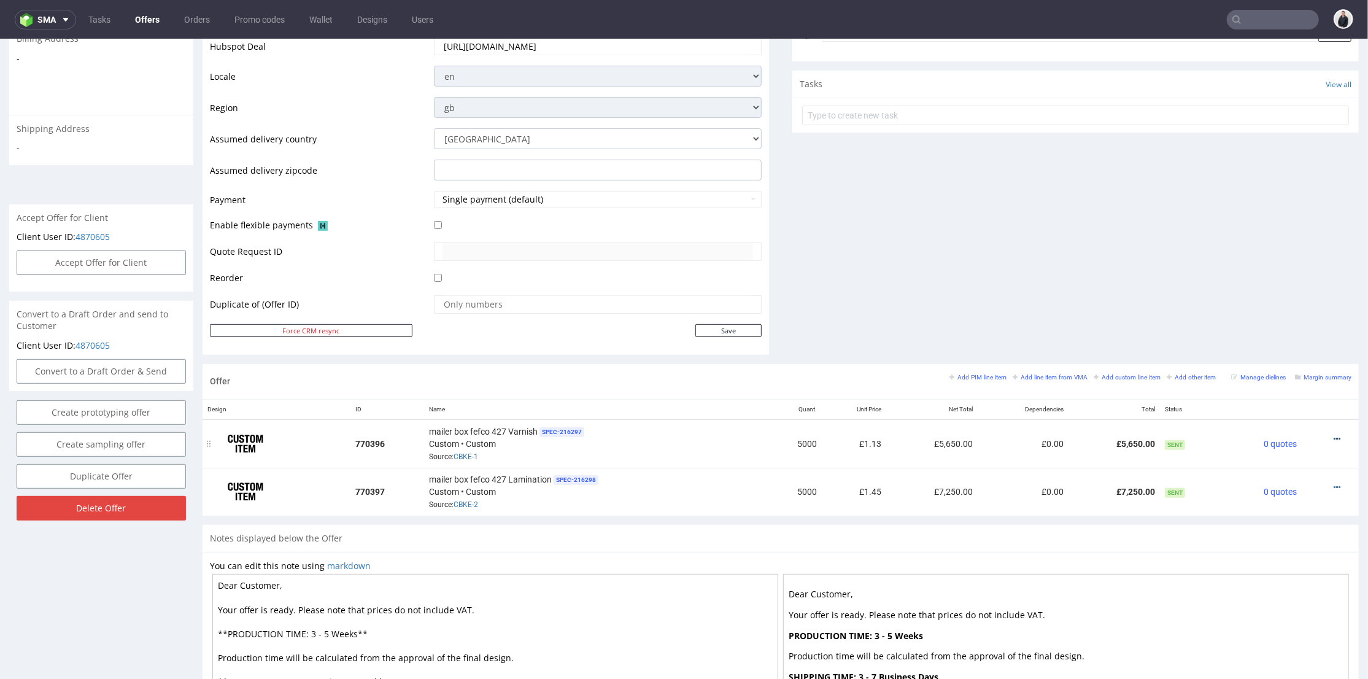
click at [1333, 435] on icon at bounding box center [1336, 438] width 7 height 9
click at [1290, 301] on span "Edit item price" at bounding box center [1281, 302] width 99 height 12
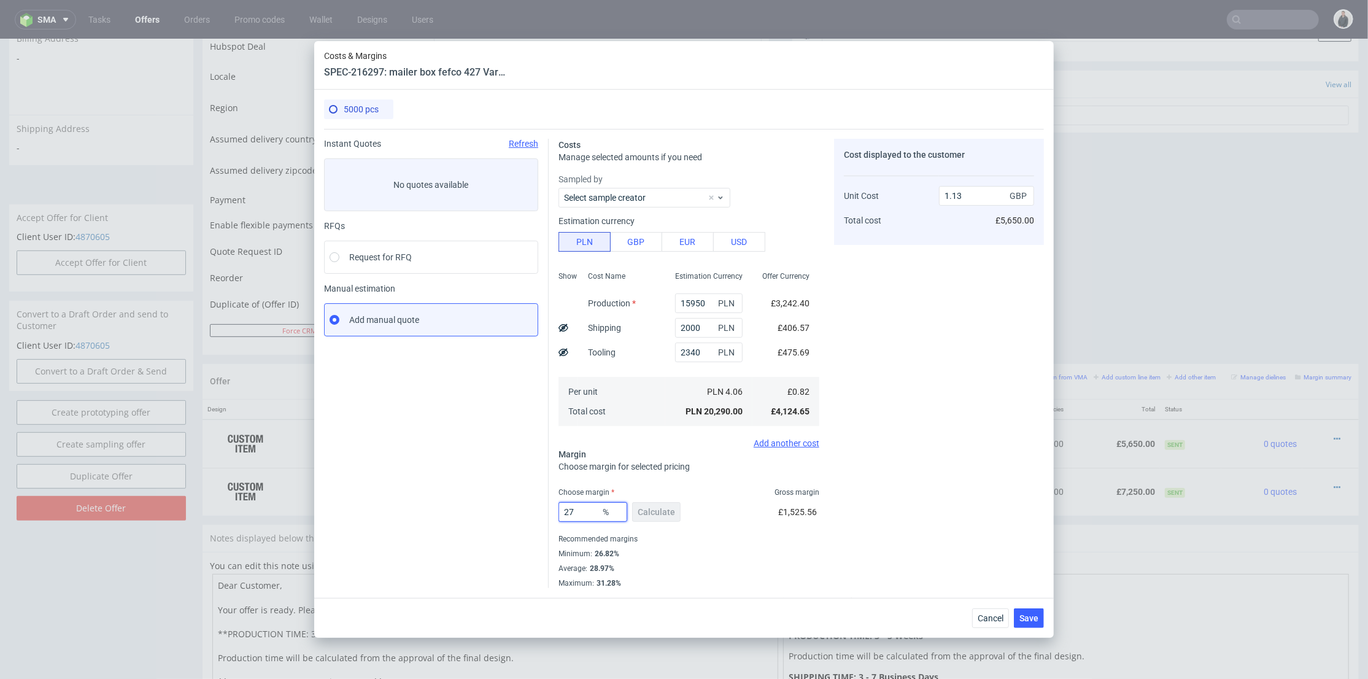
drag, startPoint x: 584, startPoint y: 511, endPoint x: 538, endPoint y: 508, distance: 45.5
click at [538, 508] on div "Instant Quotes Refresh No quotes available RFQs Request for RFQ Manual estimati…" at bounding box center [684, 358] width 720 height 459
type input "298"
type input "-0.41"
click at [932, 484] on div "Cost displayed to the customer Unit Cost Total cost -0.41 GBP -£2,050.00" at bounding box center [939, 363] width 210 height 449
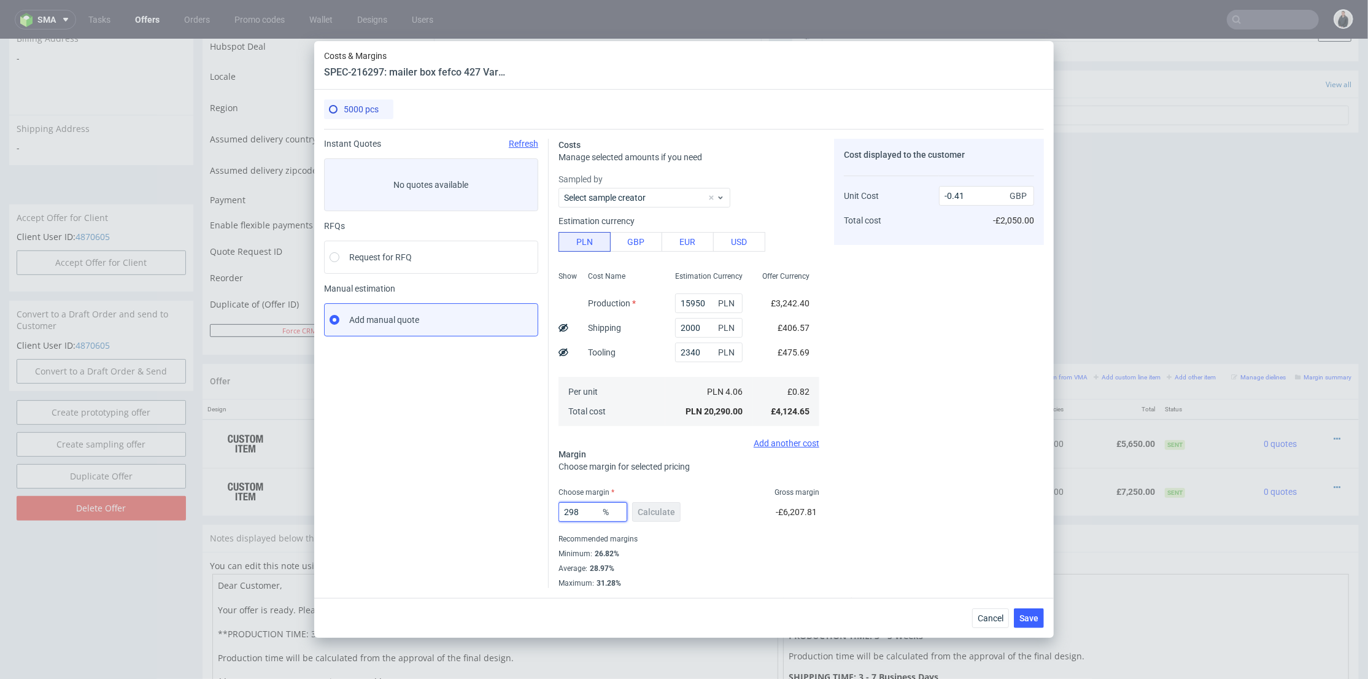
drag, startPoint x: 582, startPoint y: 511, endPoint x: 542, endPoint y: 512, distance: 39.3
click at [541, 512] on div "Instant Quotes Refresh No quotes available RFQs Request for RFQ Manual estimati…" at bounding box center [684, 358] width 720 height 459
type input "239"
type input "-0.59"
drag, startPoint x: 581, startPoint y: 509, endPoint x: 600, endPoint y: 511, distance: 18.5
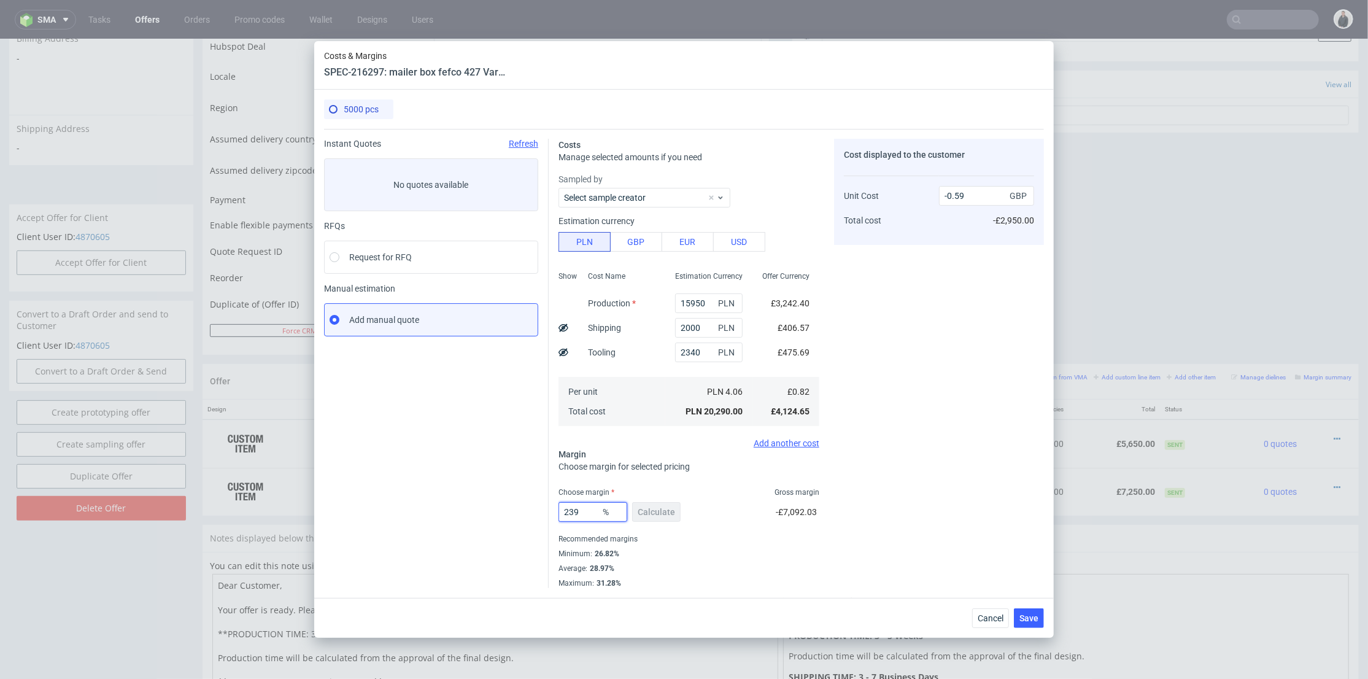
click at [554, 511] on div "Costs Manage selected amounts if you need Sampled by Select sample creator Esti…" at bounding box center [796, 358] width 495 height 459
type input "29"
type input "1.17"
type input "29"
click at [920, 449] on div "Cost displayed to the customer Unit Cost Total cost 1.17 GBP -£2,950.00" at bounding box center [939, 363] width 210 height 449
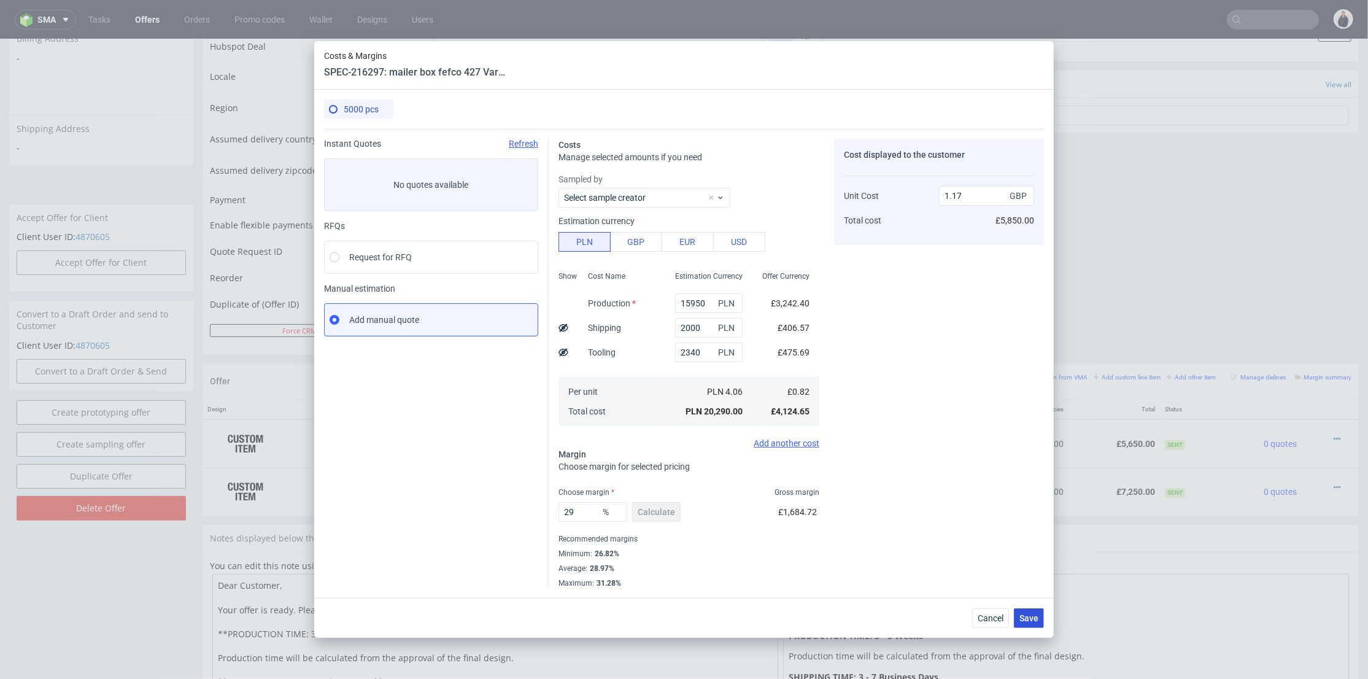
drag, startPoint x: 1025, startPoint y: 612, endPoint x: 1033, endPoint y: 610, distance: 8.9
click at [1025, 614] on span "Save" at bounding box center [1028, 618] width 19 height 9
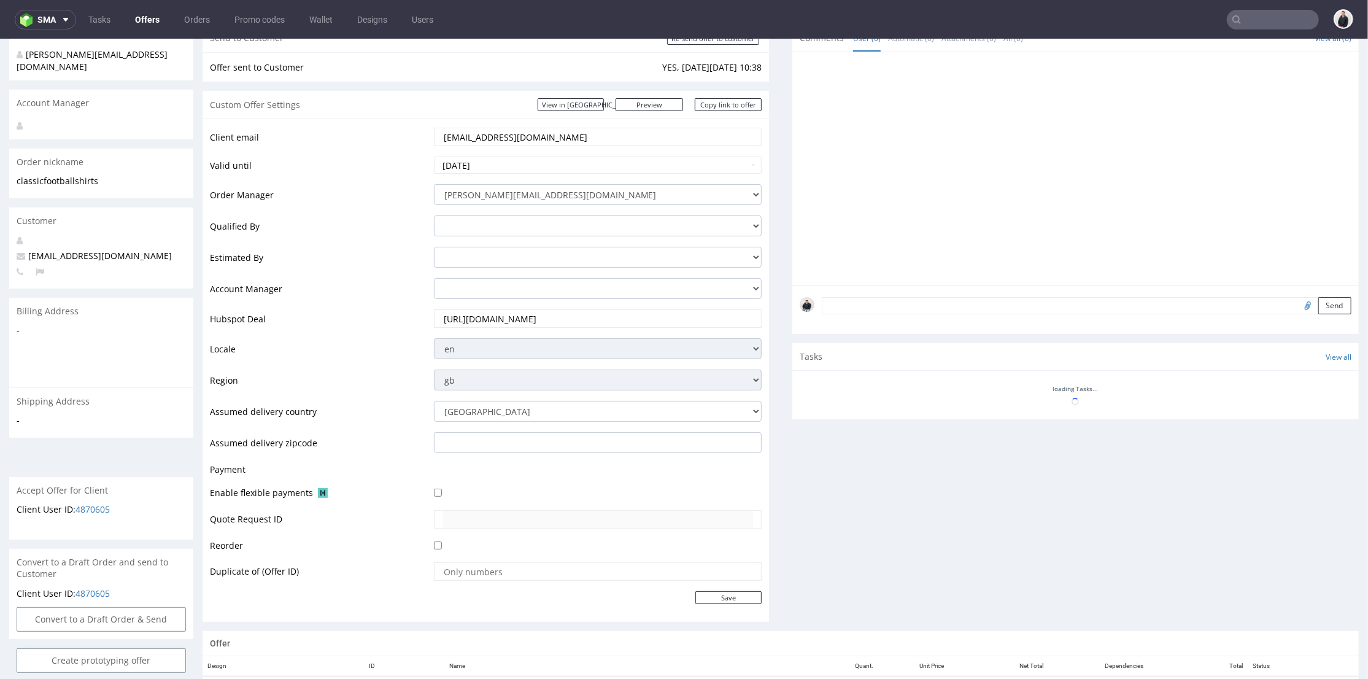
scroll to position [341, 0]
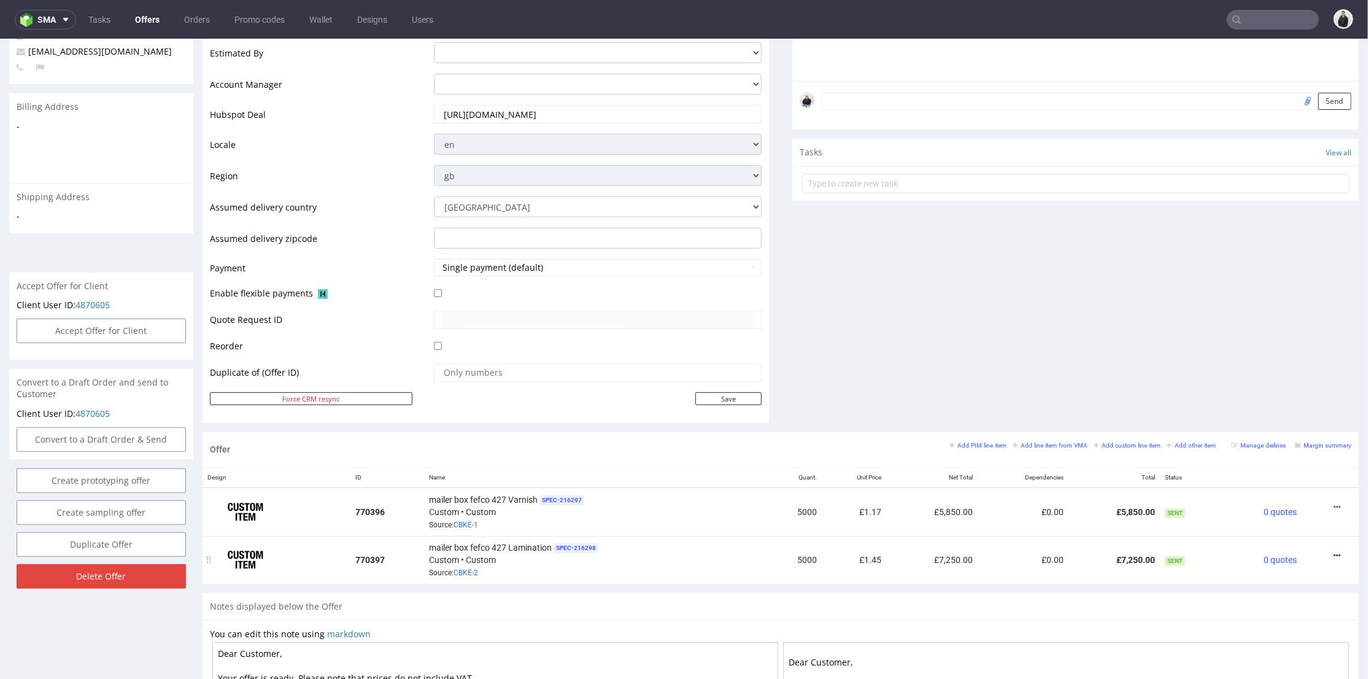
click at [1333, 550] on icon at bounding box center [1336, 554] width 7 height 9
click at [1278, 419] on span "Edit item price" at bounding box center [1281, 417] width 99 height 12
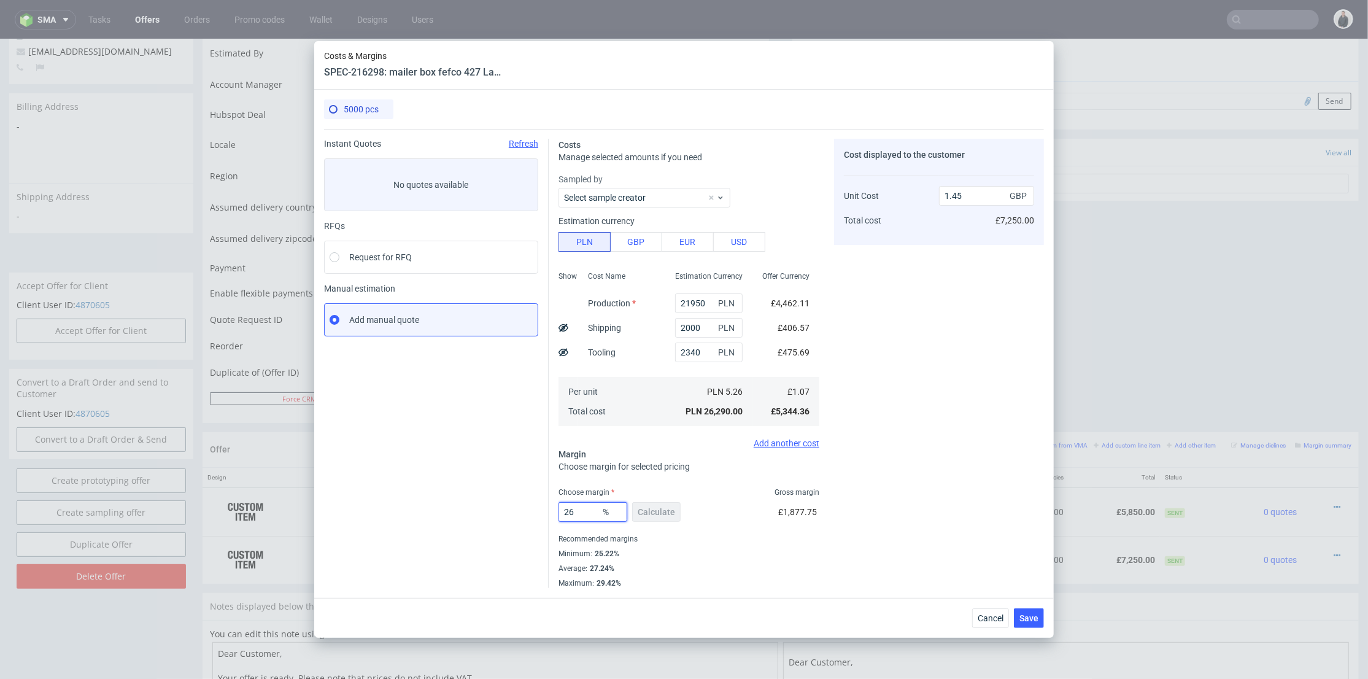
drag, startPoint x: 580, startPoint y: 520, endPoint x: 573, endPoint y: 512, distance: 10.5
click at [561, 515] on input "26" at bounding box center [592, 512] width 69 height 20
type input "27"
click at [945, 450] on div "Cost displayed to the customer Unit Cost Total cost 1.45 GBP £7,250.00" at bounding box center [939, 363] width 210 height 449
type input "1.47"
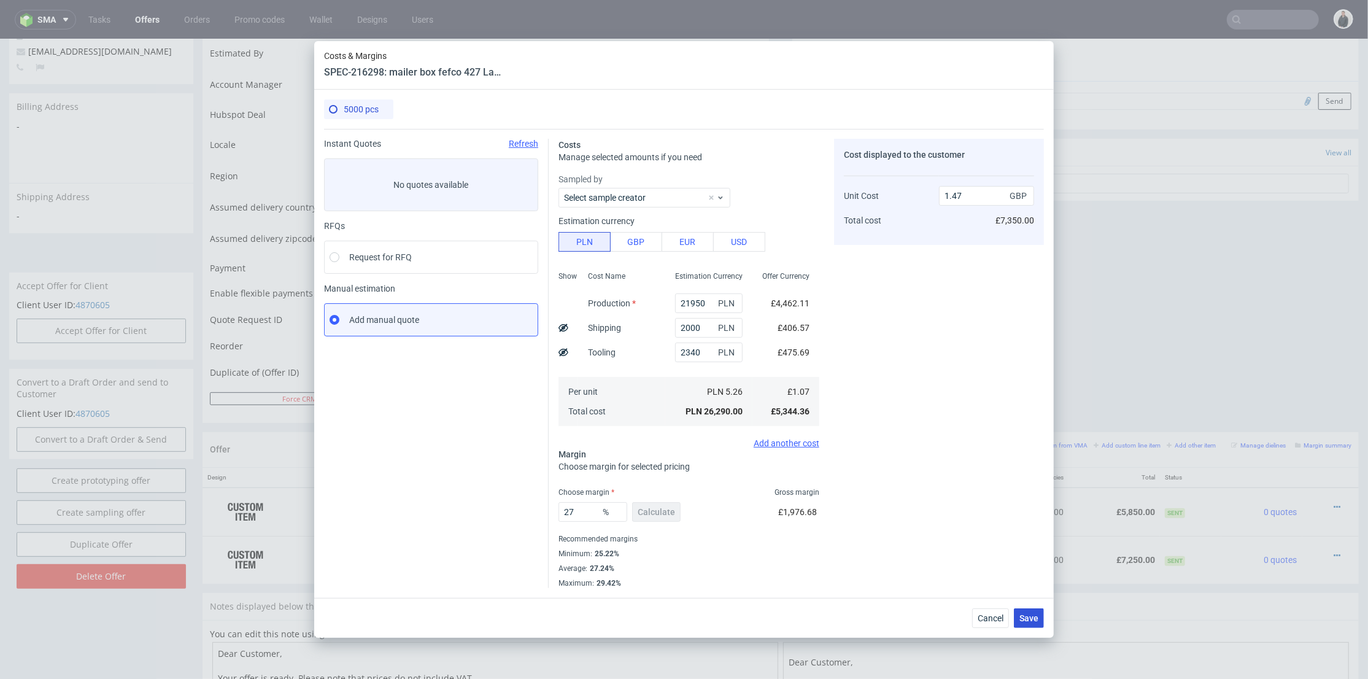
click at [1032, 617] on span "Save" at bounding box center [1028, 618] width 19 height 9
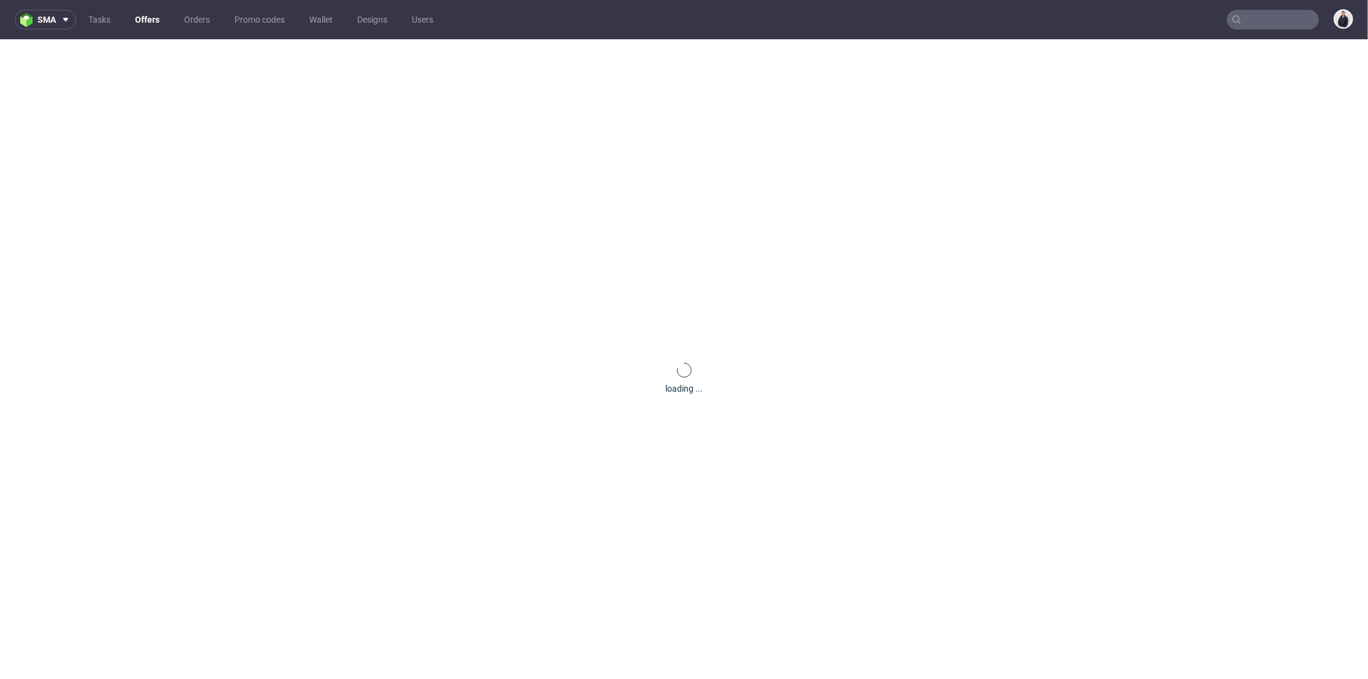
scroll to position [0, 0]
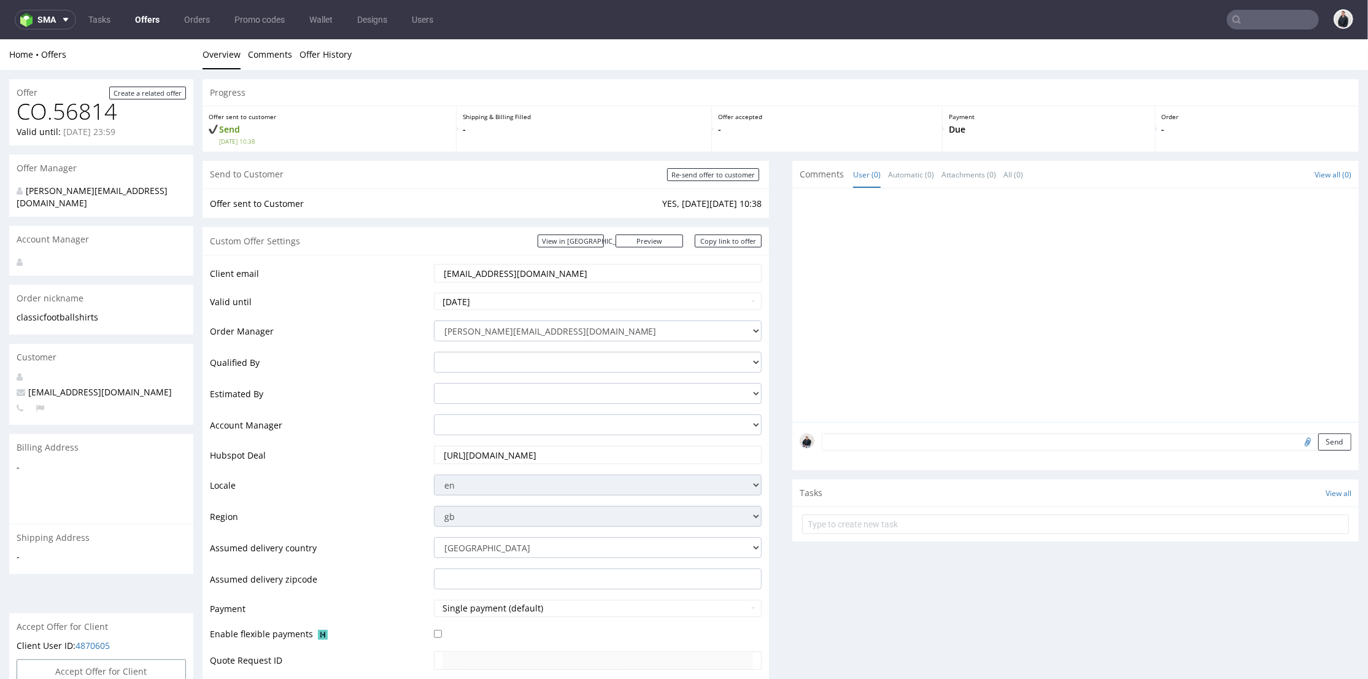
click at [1240, 14] on input "text" at bounding box center [1273, 20] width 92 height 20
paste input "claroprint.co.uk"
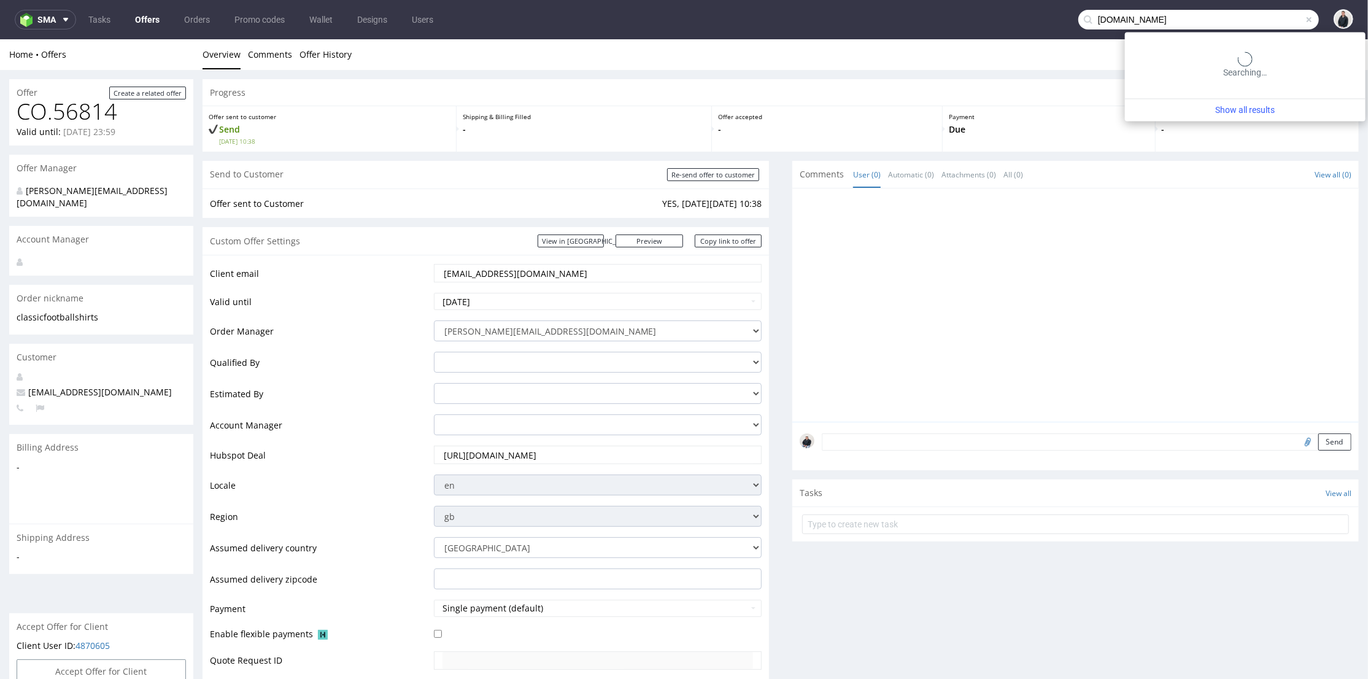
type input "claroprint.co.uk"
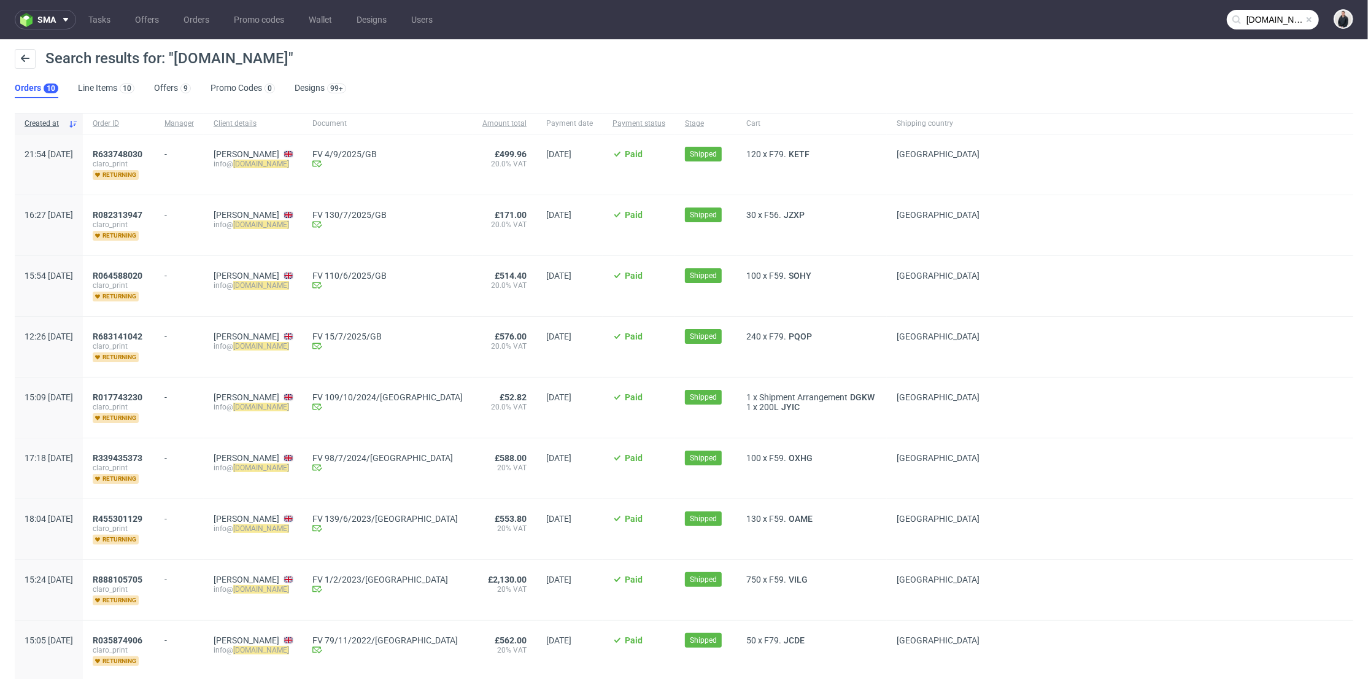
drag, startPoint x: 331, startPoint y: 164, endPoint x: 268, endPoint y: 168, distance: 63.4
click at [268, 168] on div "Stuart Mathieson info@ claroprint.co.uk" at bounding box center [253, 164] width 99 height 60
copy mark "claroprint.co.uk"
click at [169, 89] on link "Offers 9" at bounding box center [172, 89] width 37 height 20
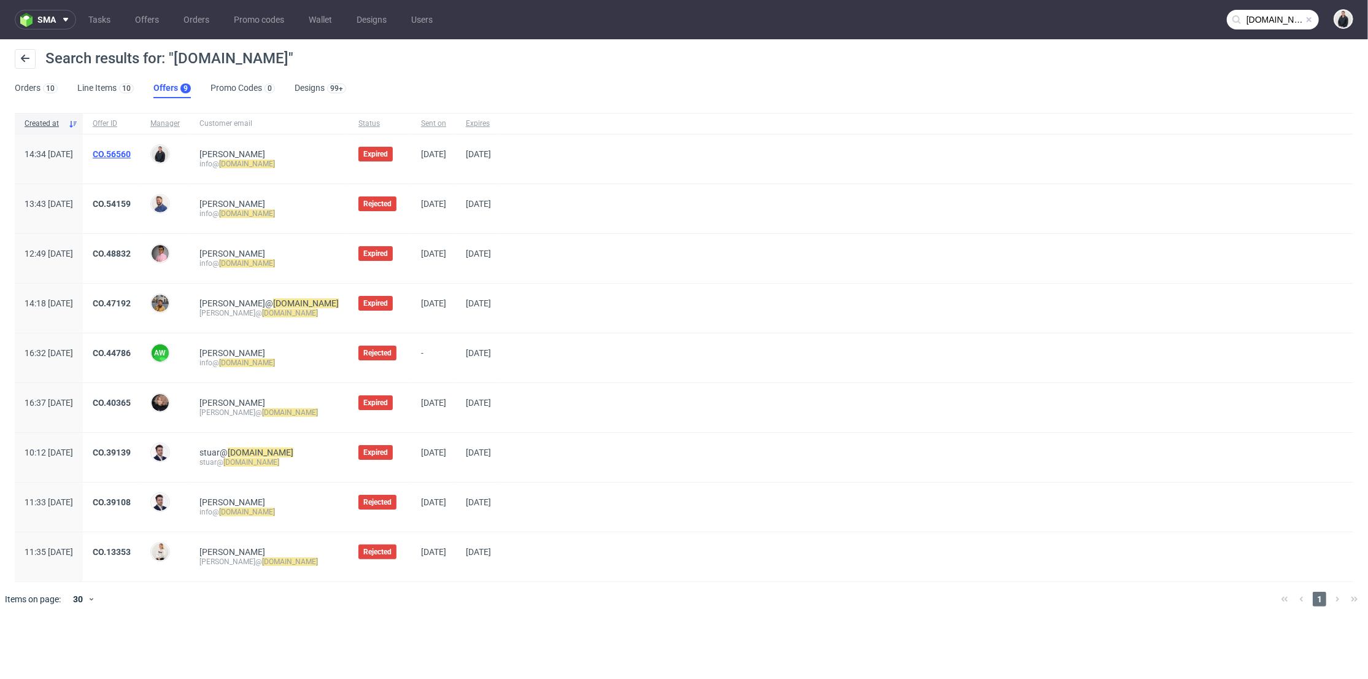
click at [131, 152] on link "CO.56560" at bounding box center [112, 154] width 38 height 10
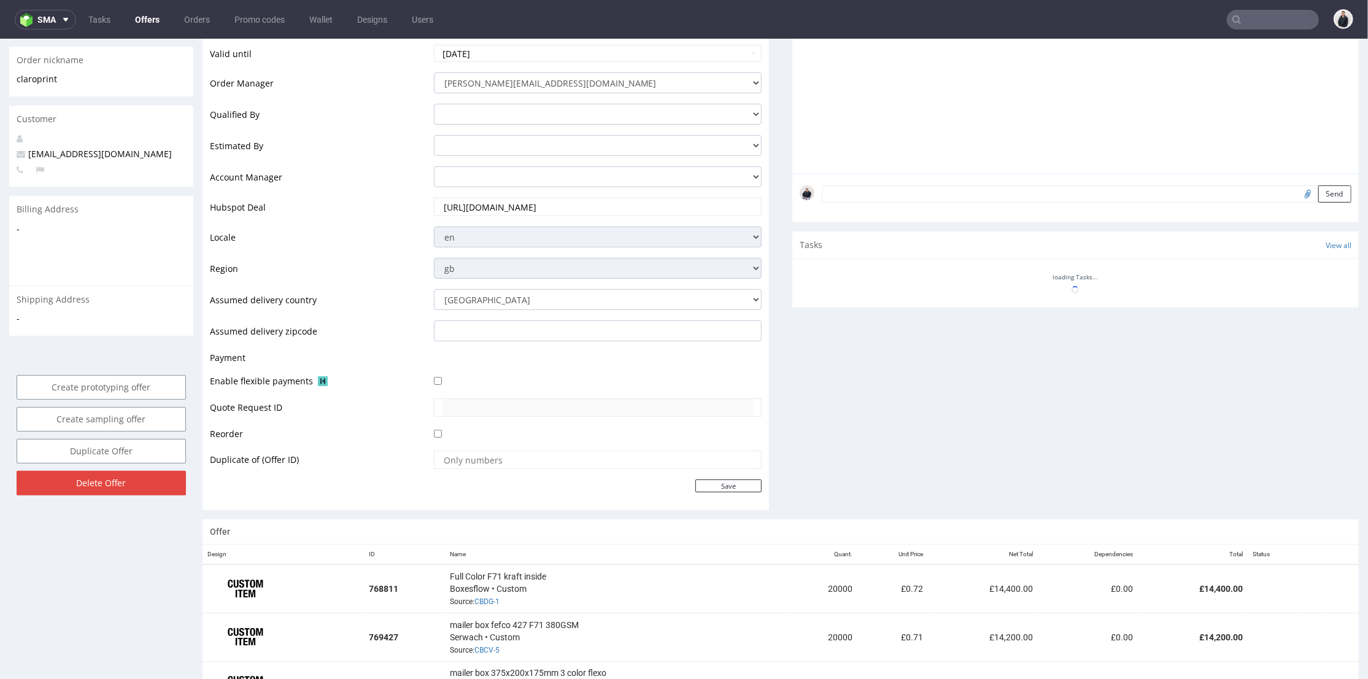
scroll to position [409, 0]
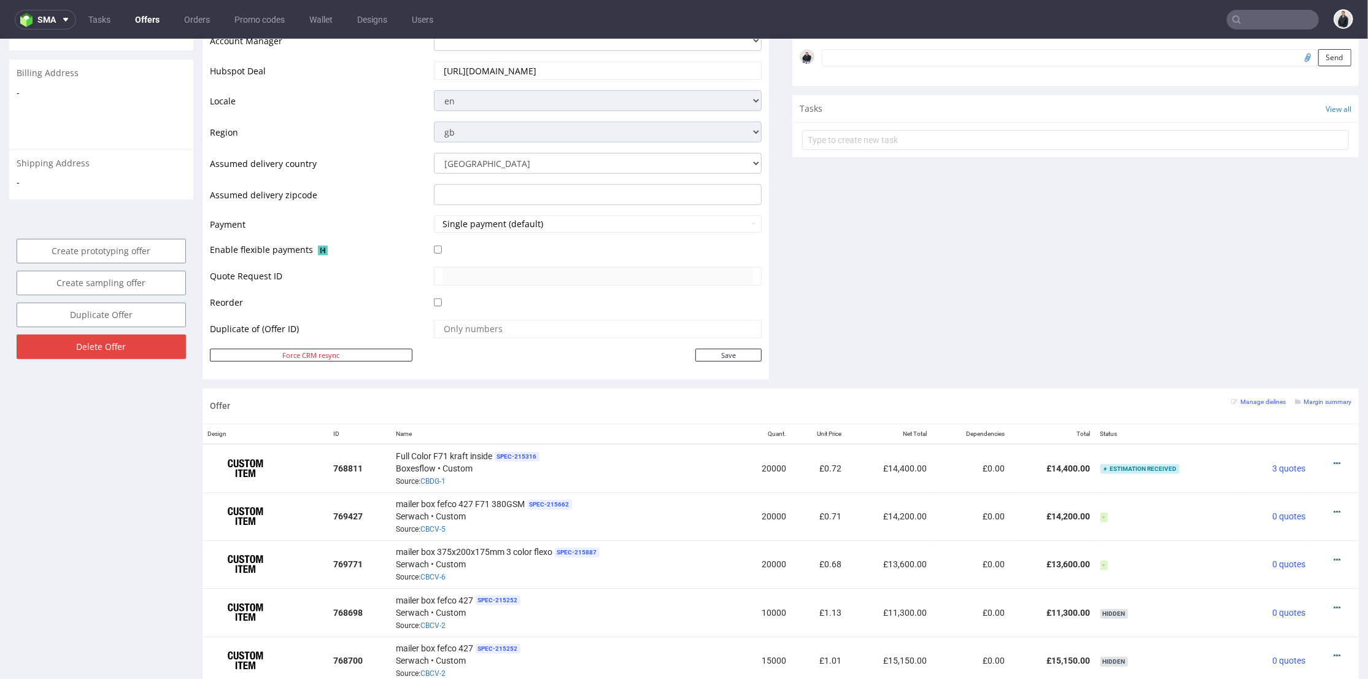
click at [133, 24] on link "Offers" at bounding box center [147, 20] width 39 height 20
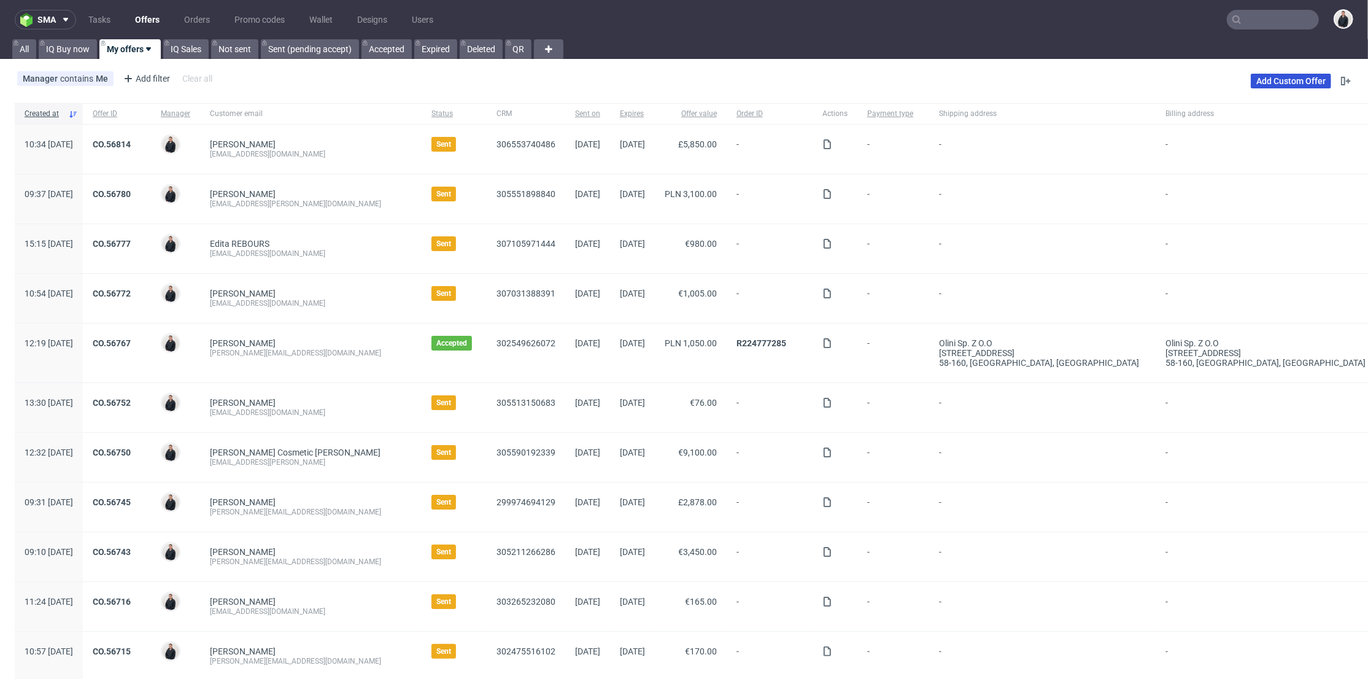
drag, startPoint x: 1254, startPoint y: 89, endPoint x: 1260, endPoint y: 84, distance: 7.9
click at [1255, 89] on div "Add Custom Offer" at bounding box center [1302, 81] width 102 height 20
click at [1260, 83] on link "Add Custom Offer" at bounding box center [1291, 81] width 80 height 15
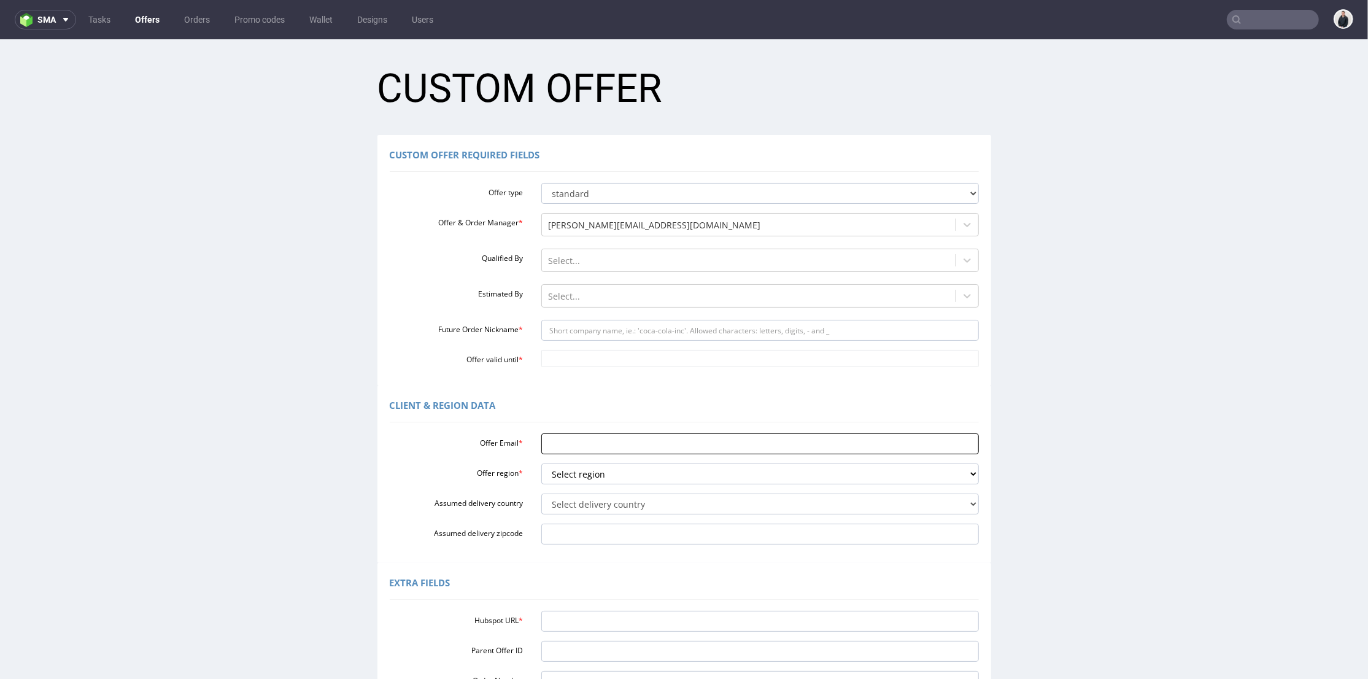
click at [579, 444] on input "Offer Email *" at bounding box center [760, 443] width 438 height 21
paste input "[EMAIL_ADDRESS][DOMAIN_NAME]"
type input "[EMAIL_ADDRESS][DOMAIN_NAME]"
click at [576, 474] on select "Select region eu gb de pl fr it es" at bounding box center [760, 473] width 438 height 21
select select "fr"
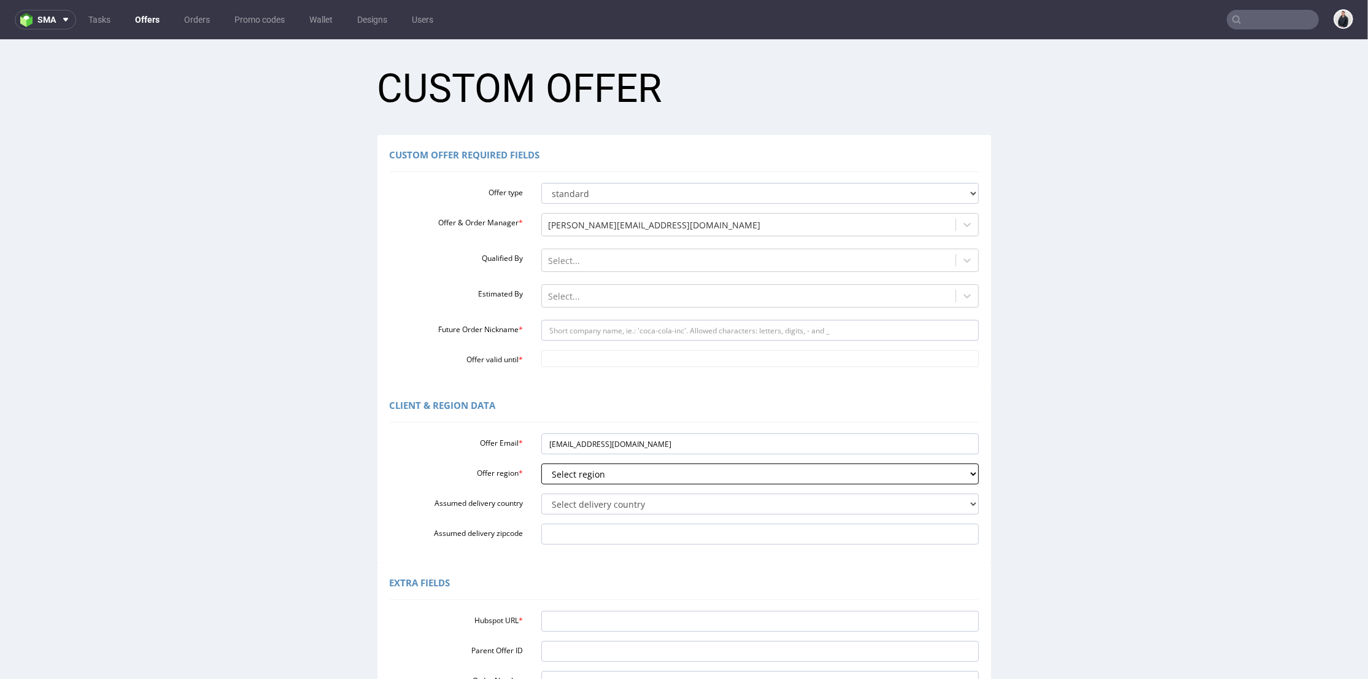
click at [541, 463] on select "Select region eu gb de pl fr it es" at bounding box center [760, 473] width 438 height 21
click at [591, 500] on select "Select delivery country [GEOGRAPHIC_DATA] [GEOGRAPHIC_DATA] [GEOGRAPHIC_DATA] […" at bounding box center [760, 503] width 438 height 21
select select "75"
click at [541, 493] on select "Select delivery country [GEOGRAPHIC_DATA] [GEOGRAPHIC_DATA] [GEOGRAPHIC_DATA] […" at bounding box center [760, 503] width 438 height 21
drag, startPoint x: 568, startPoint y: 442, endPoint x: 608, endPoint y: 440, distance: 40.5
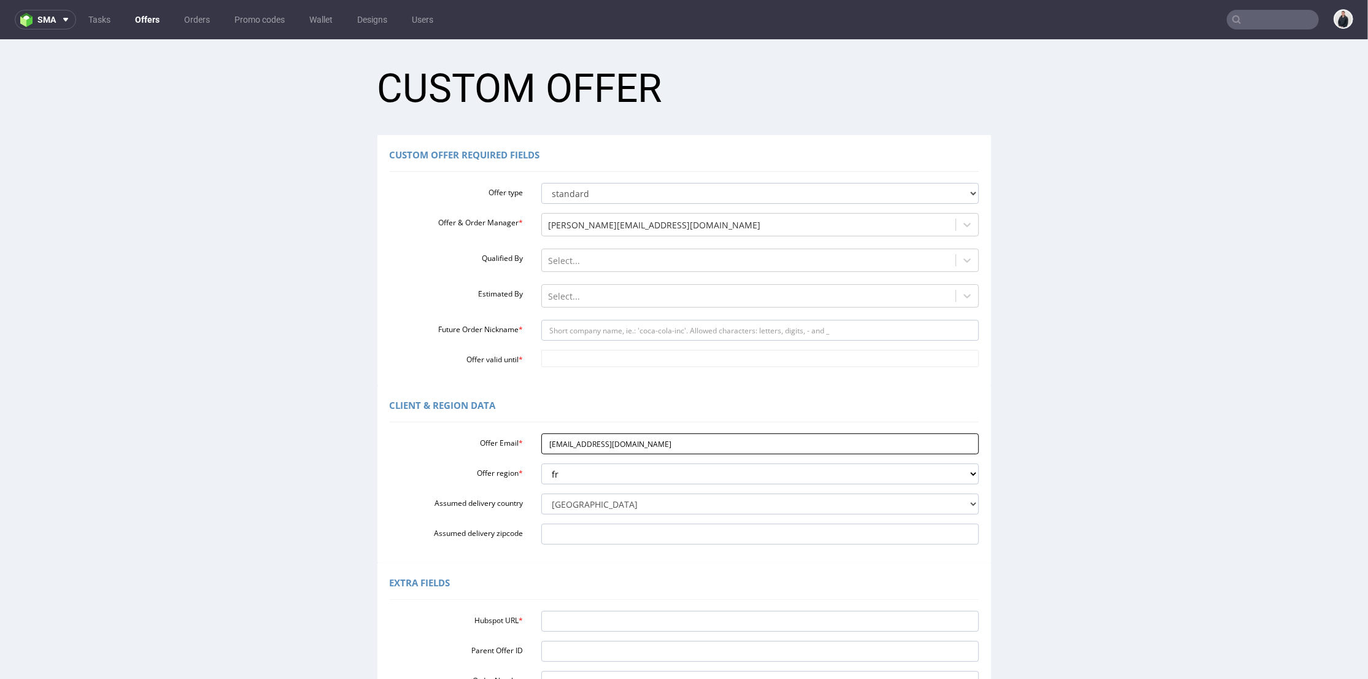
click at [608, 440] on input "[EMAIL_ADDRESS][DOMAIN_NAME]" at bounding box center [760, 443] width 438 height 21
click at [601, 329] on input "Future Order Nickname *" at bounding box center [760, 329] width 438 height 21
paste input "myrtillebeck"
type input "myrtillebeck"
click at [585, 352] on body "Production Shipped DTP Orders Offers Shipments Designs Promotions Users Jobs Ad…" at bounding box center [684, 449] width 1368 height 820
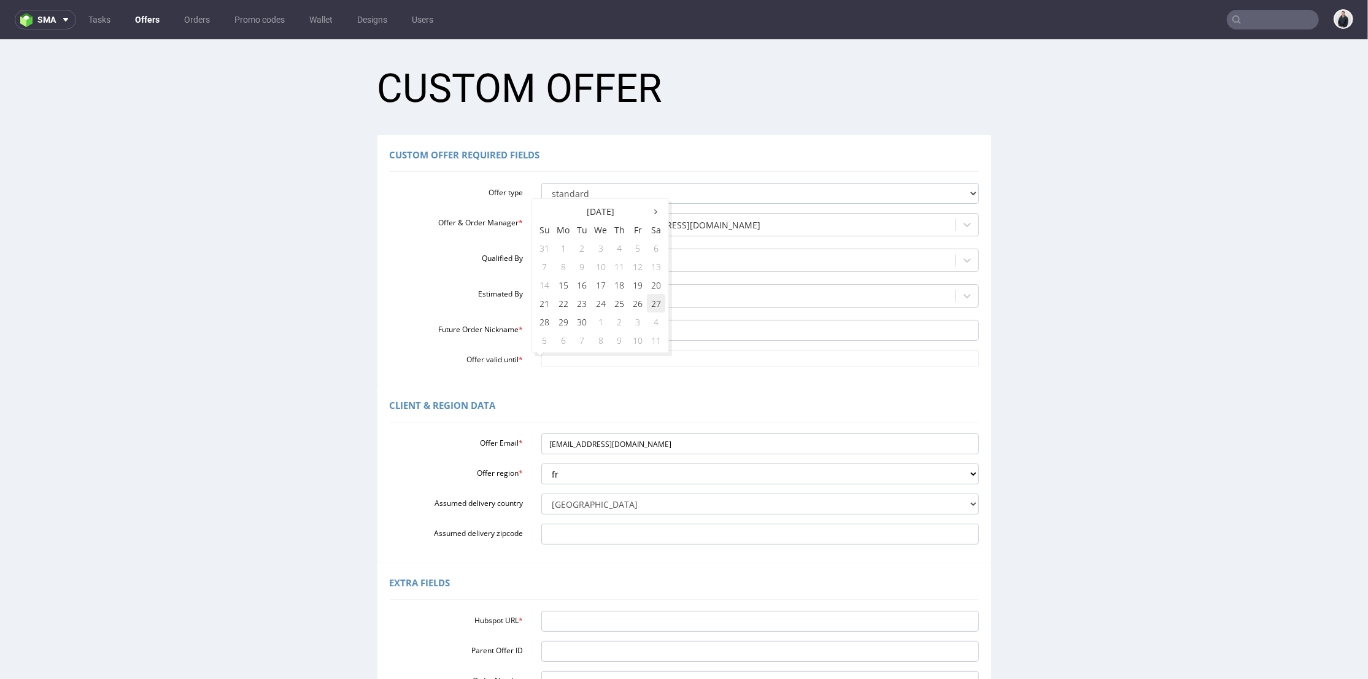
click at [655, 305] on td "27" at bounding box center [656, 302] width 18 height 18
type input "[DATE]"
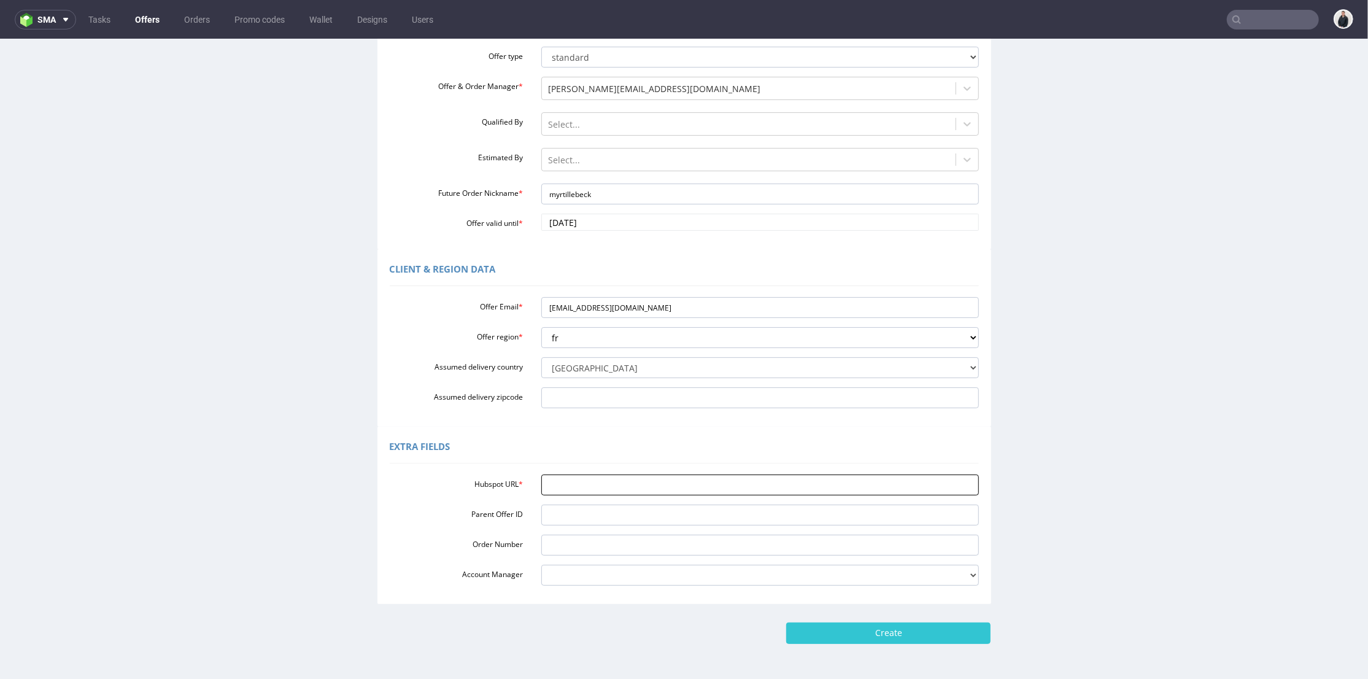
click at [631, 489] on input "Hubspot URL *" at bounding box center [760, 484] width 438 height 21
paste input "[URL][DOMAIN_NAME]"
type input "[URL][DOMAIN_NAME]"
click at [922, 633] on input "Create" at bounding box center [888, 632] width 204 height 21
type input "Please wait..."
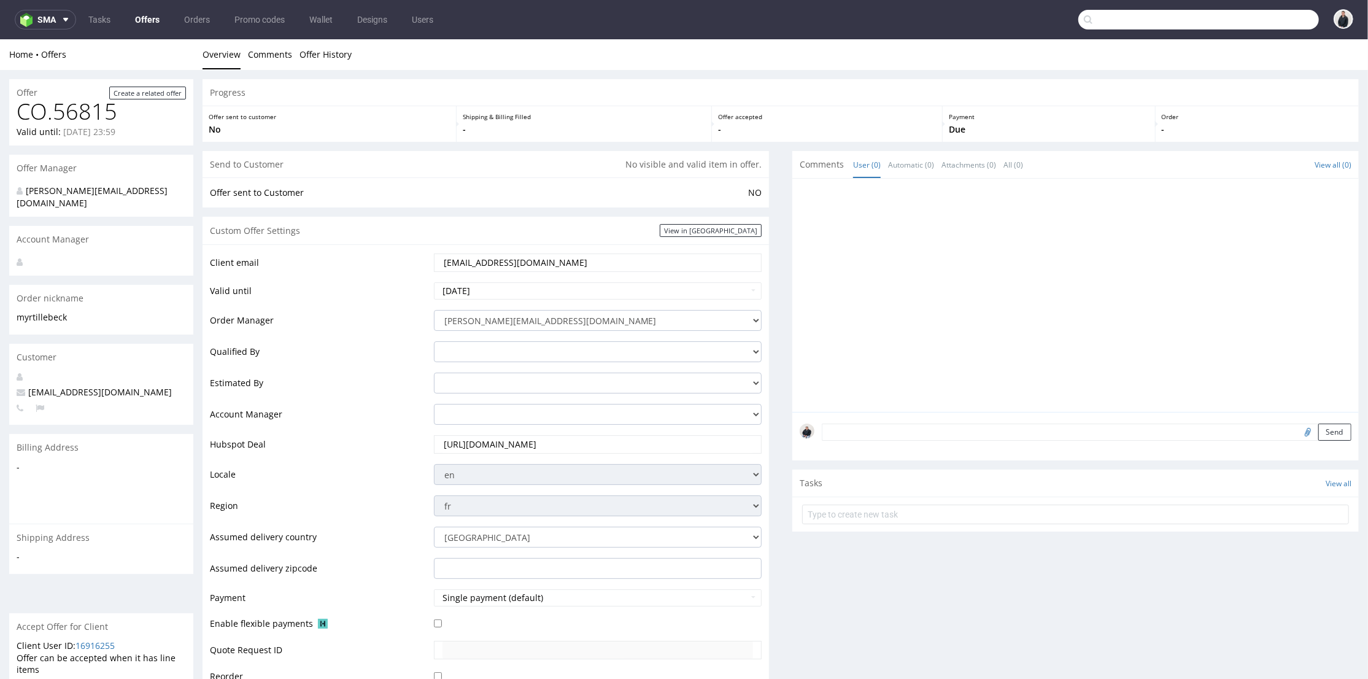
click at [1254, 21] on input "text" at bounding box center [1198, 20] width 241 height 20
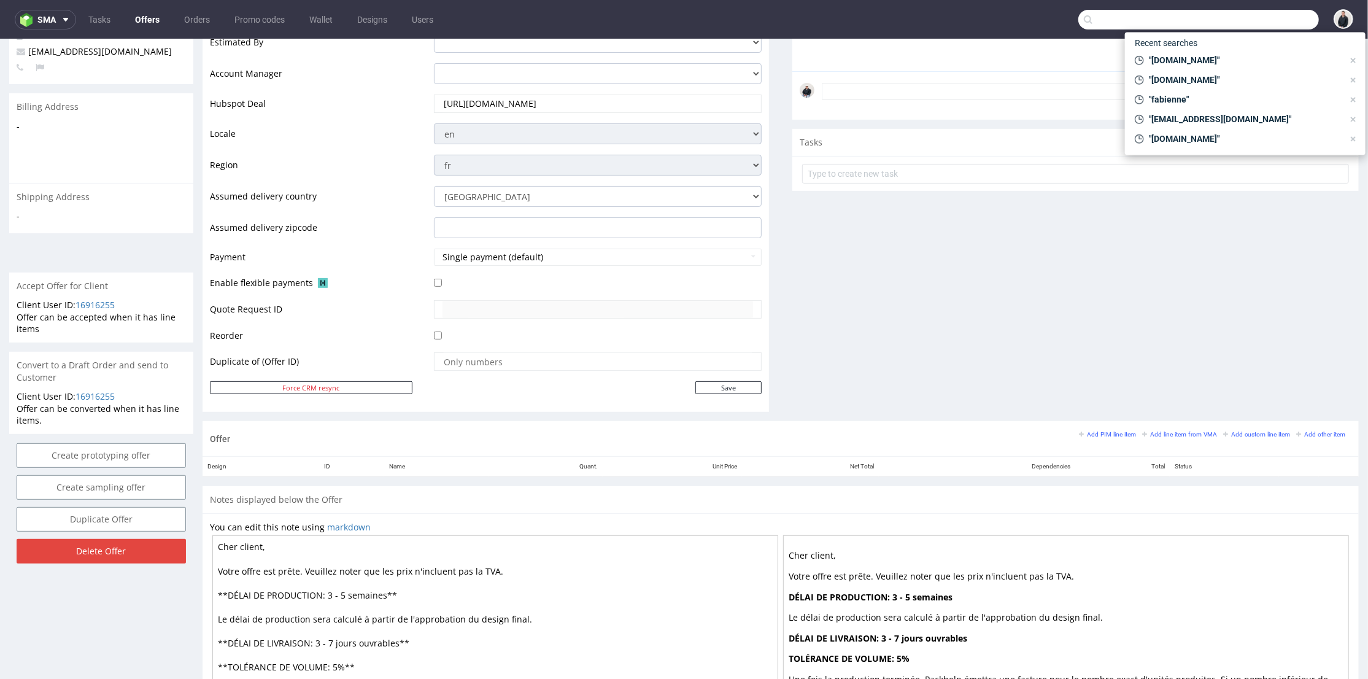
scroll to position [458, 0]
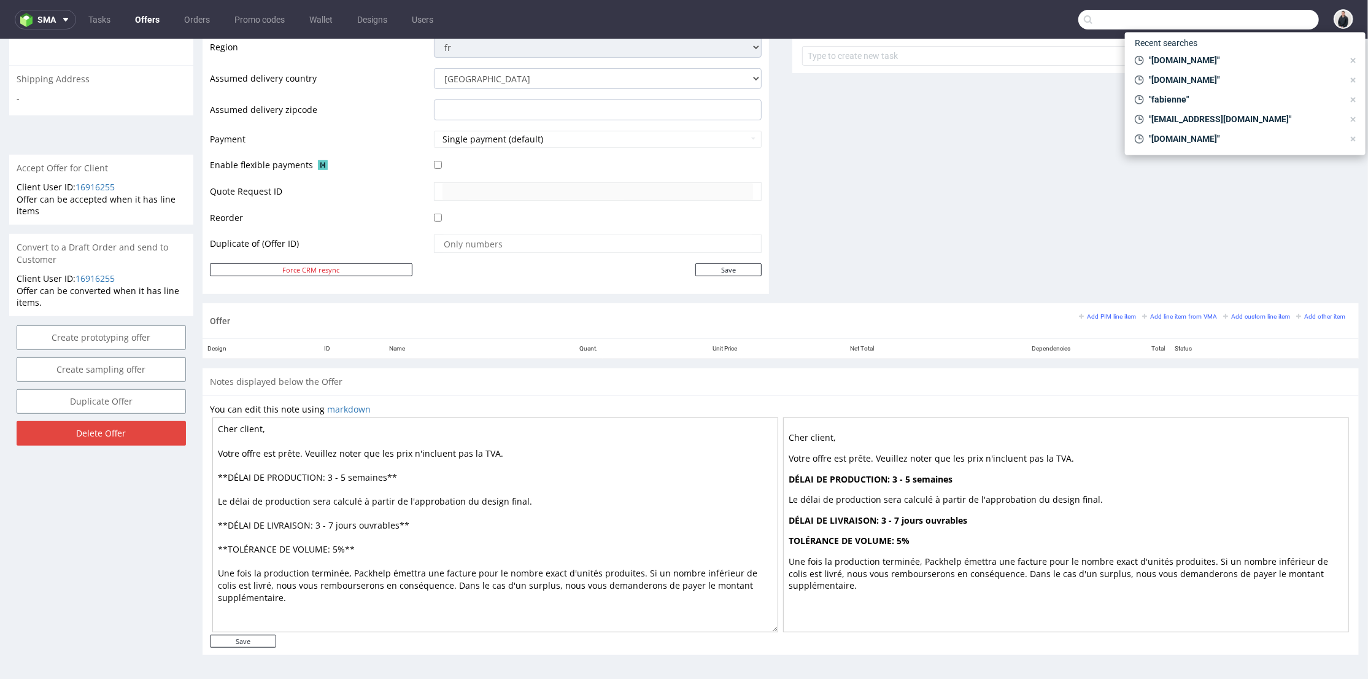
drag, startPoint x: 1043, startPoint y: 298, endPoint x: 1133, endPoint y: 288, distance: 90.7
click at [1172, 312] on small "Add line item from VMA" at bounding box center [1179, 315] width 75 height 7
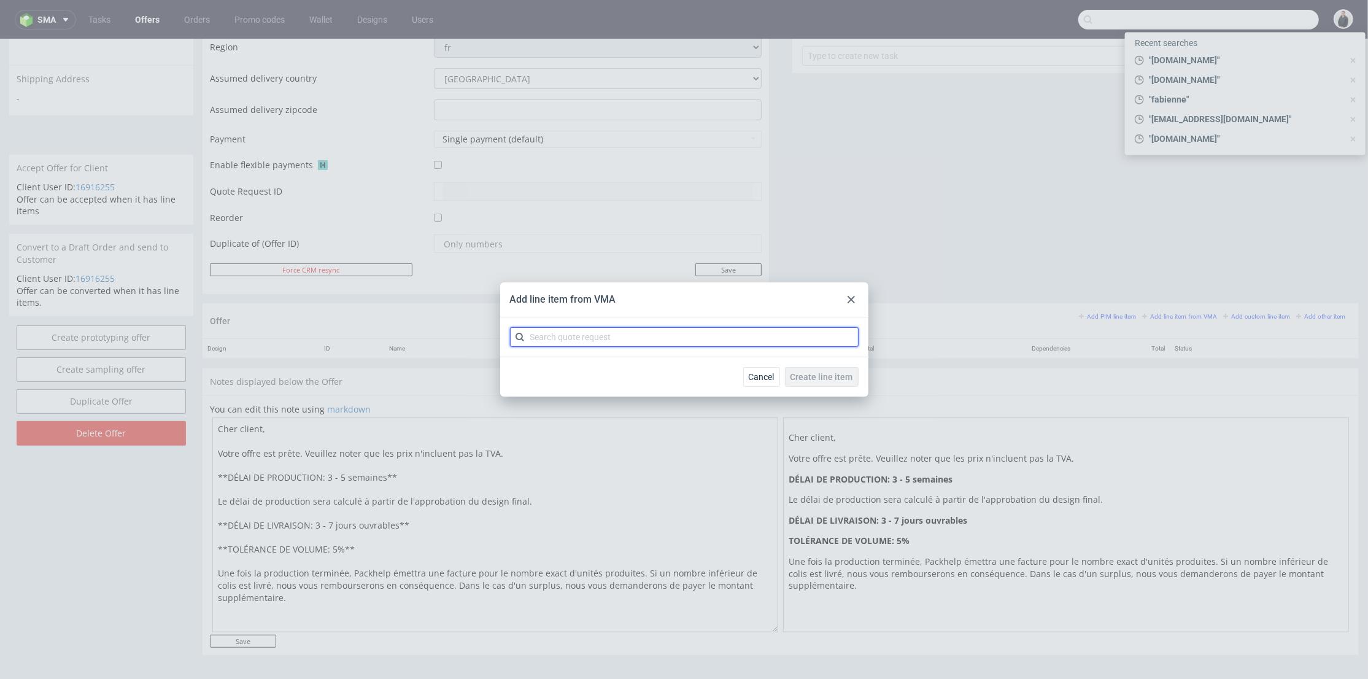
click at [614, 338] on input "text" at bounding box center [684, 337] width 349 height 20
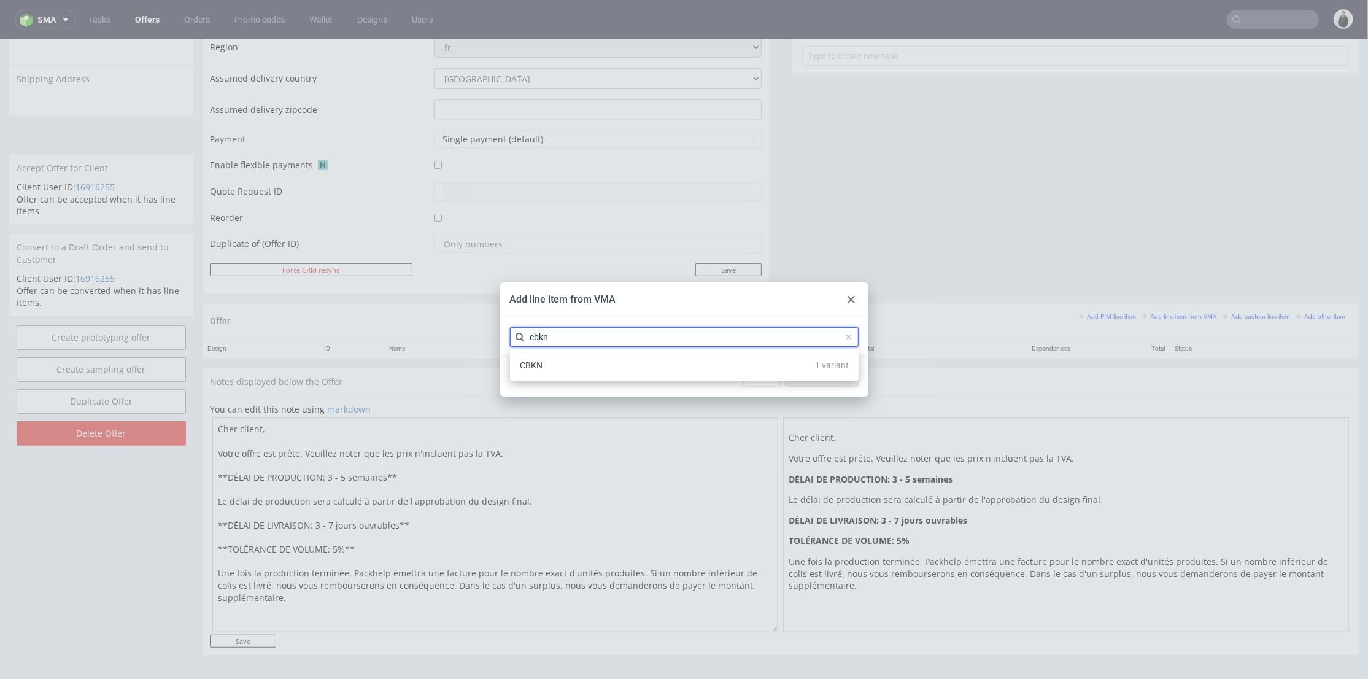
type input "cbkn"
click at [612, 364] on div "CBKN 1 variant" at bounding box center [684, 365] width 339 height 22
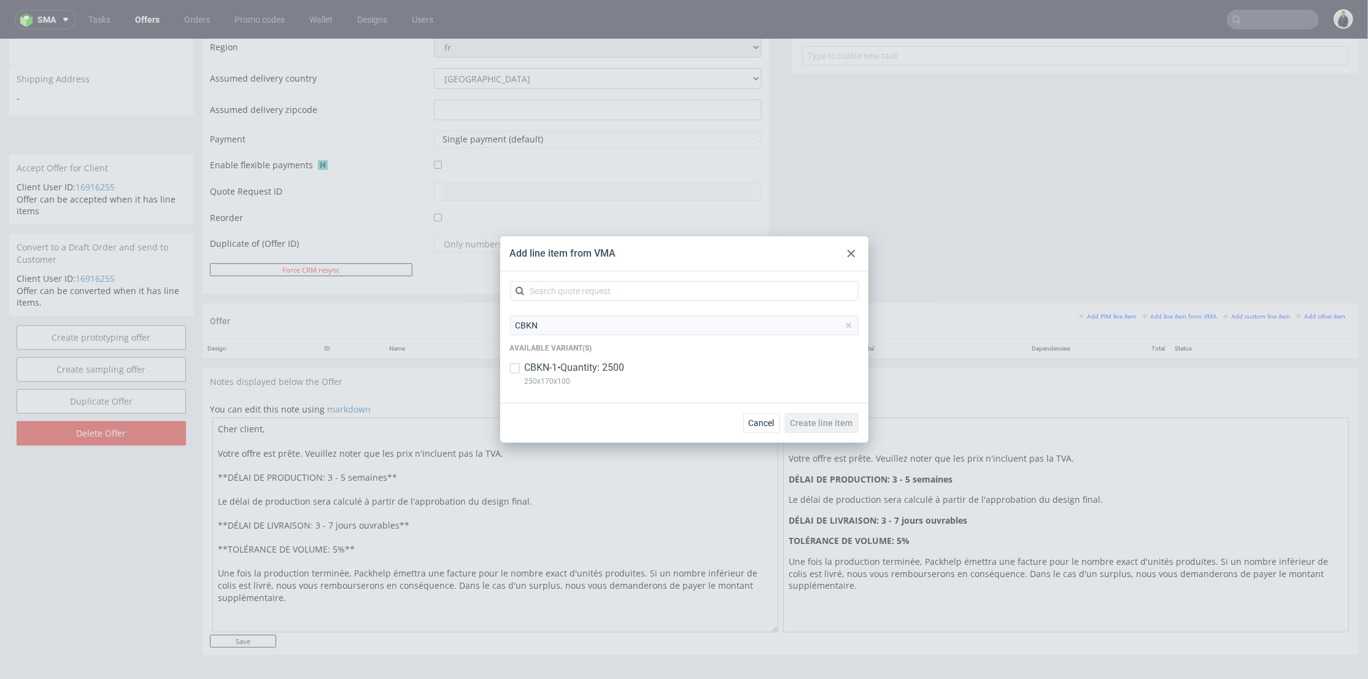
click at [614, 358] on div "CBKN Available variant(s) CBKN-1 • Quantity: 2500 250x170x100" at bounding box center [684, 353] width 349 height 77
click at [631, 367] on div "CBKN-1 • Quantity: 2500 250x170x100" at bounding box center [684, 377] width 349 height 32
checkbox input "true"
click at [817, 419] on span "Create line item" at bounding box center [821, 423] width 63 height 9
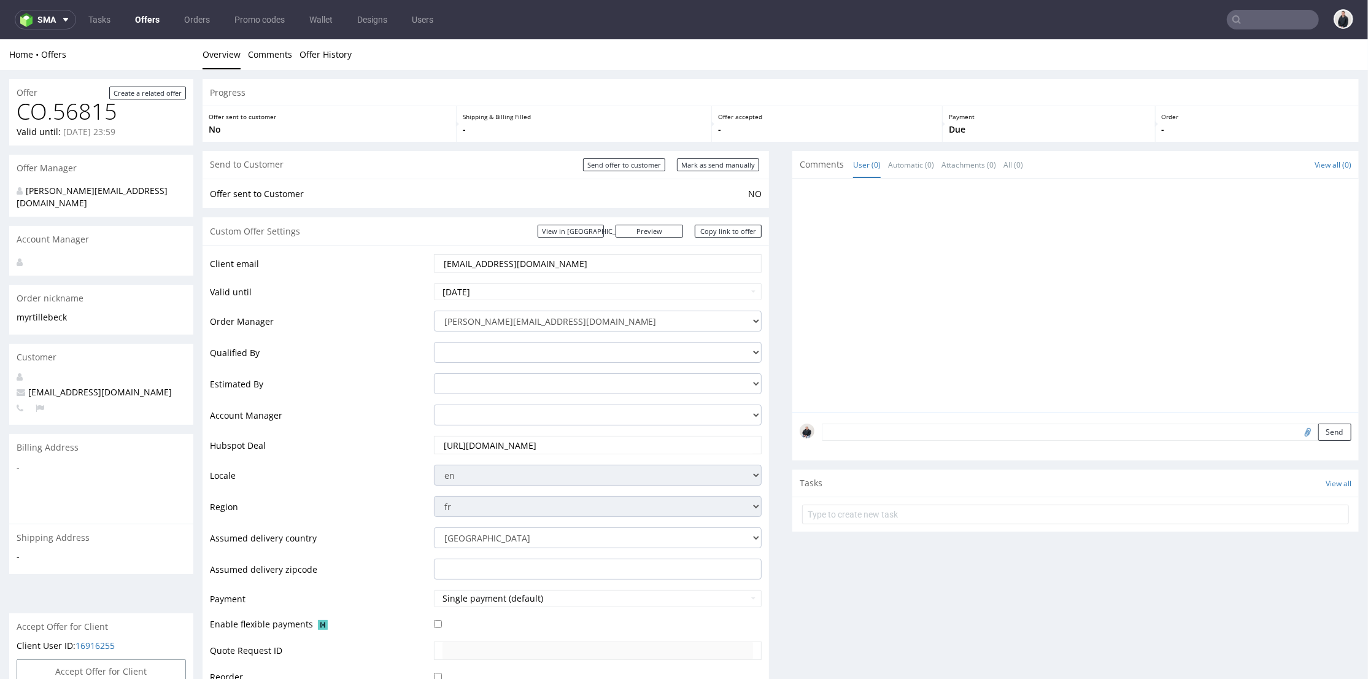
scroll to position [0, 0]
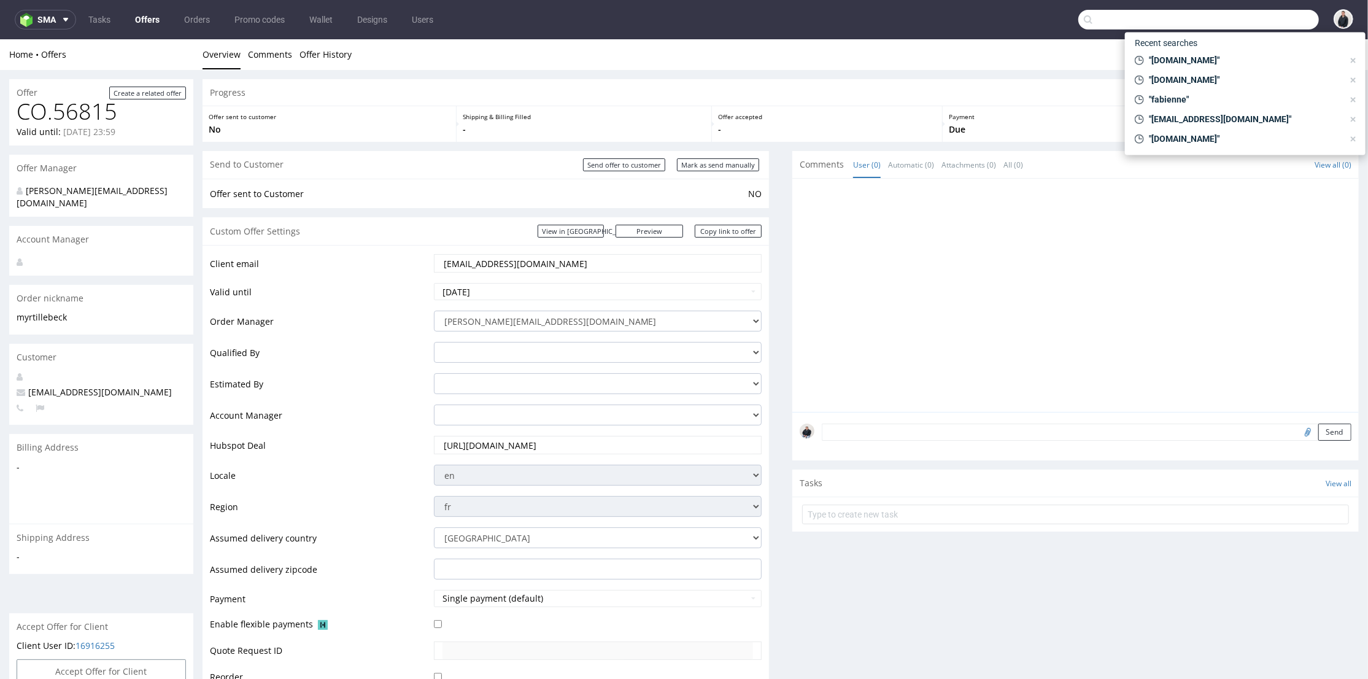
click at [1232, 18] on input "text" at bounding box center [1198, 20] width 241 height 20
drag, startPoint x: 572, startPoint y: 260, endPoint x: 475, endPoint y: 263, distance: 97.0
click at [475, 263] on input "[EMAIL_ADDRESS][DOMAIN_NAME]" at bounding box center [597, 262] width 311 height 17
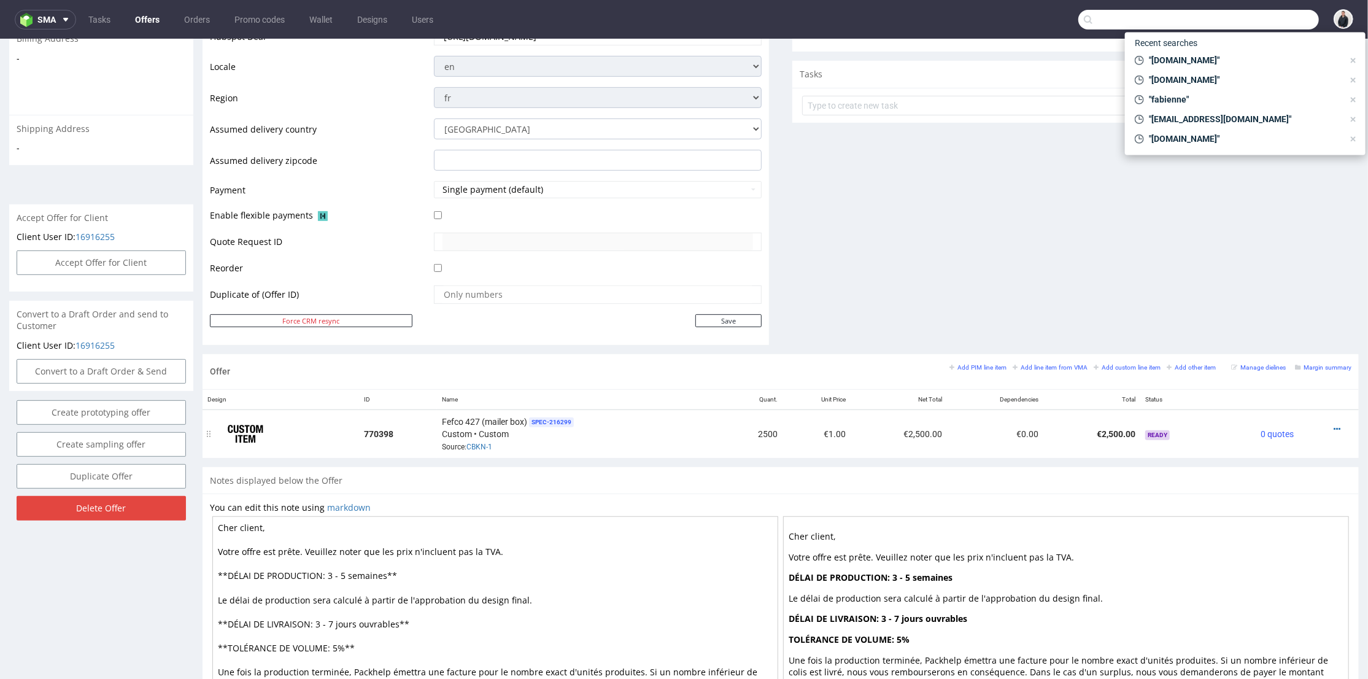
click at [1312, 425] on div at bounding box center [1324, 428] width 43 height 12
click at [1333, 425] on icon at bounding box center [1336, 428] width 7 height 9
click at [1249, 282] on li "Edit item price" at bounding box center [1277, 292] width 118 height 22
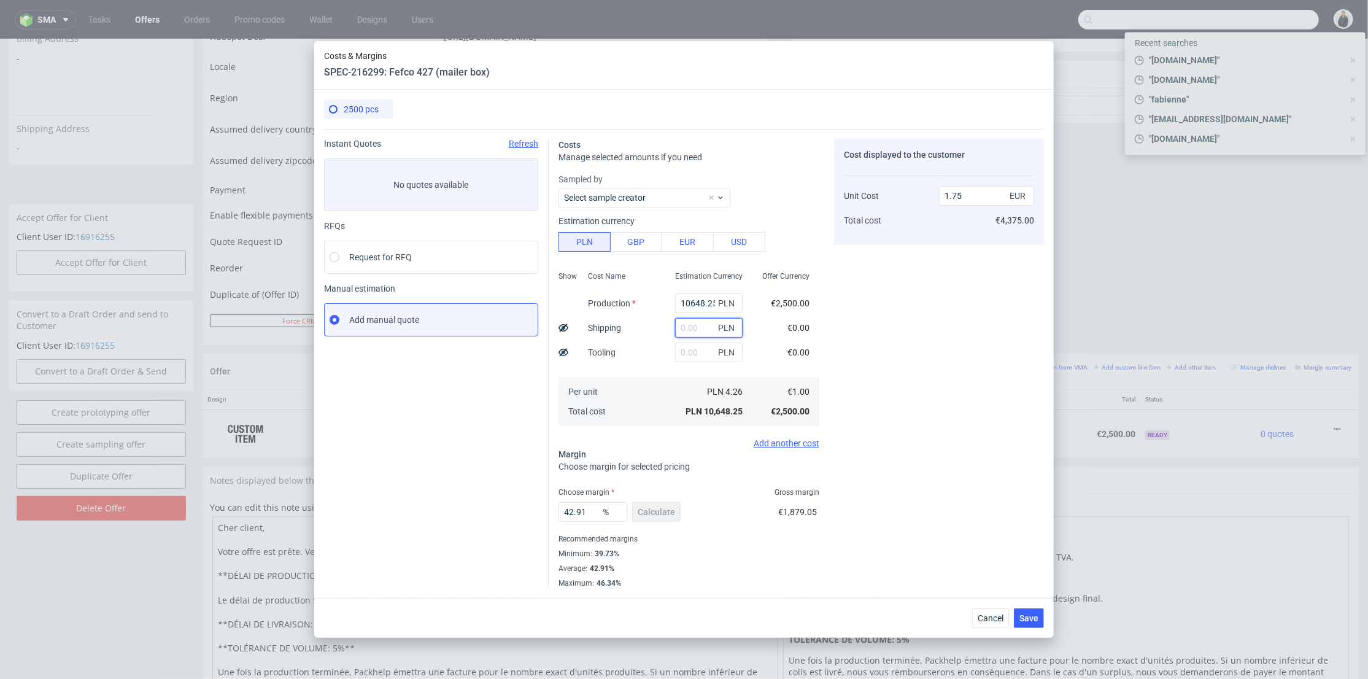
click at [684, 327] on input "text" at bounding box center [709, 328] width 68 height 20
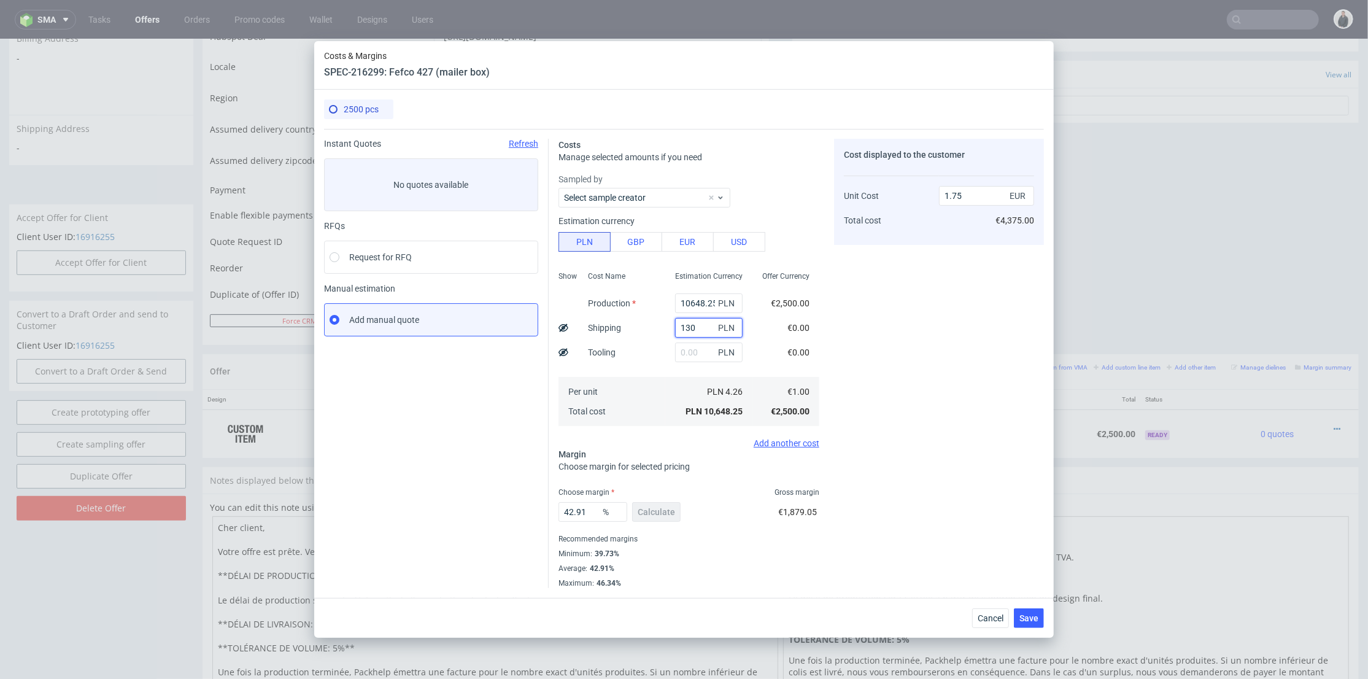
type input "1300"
type input "1.96"
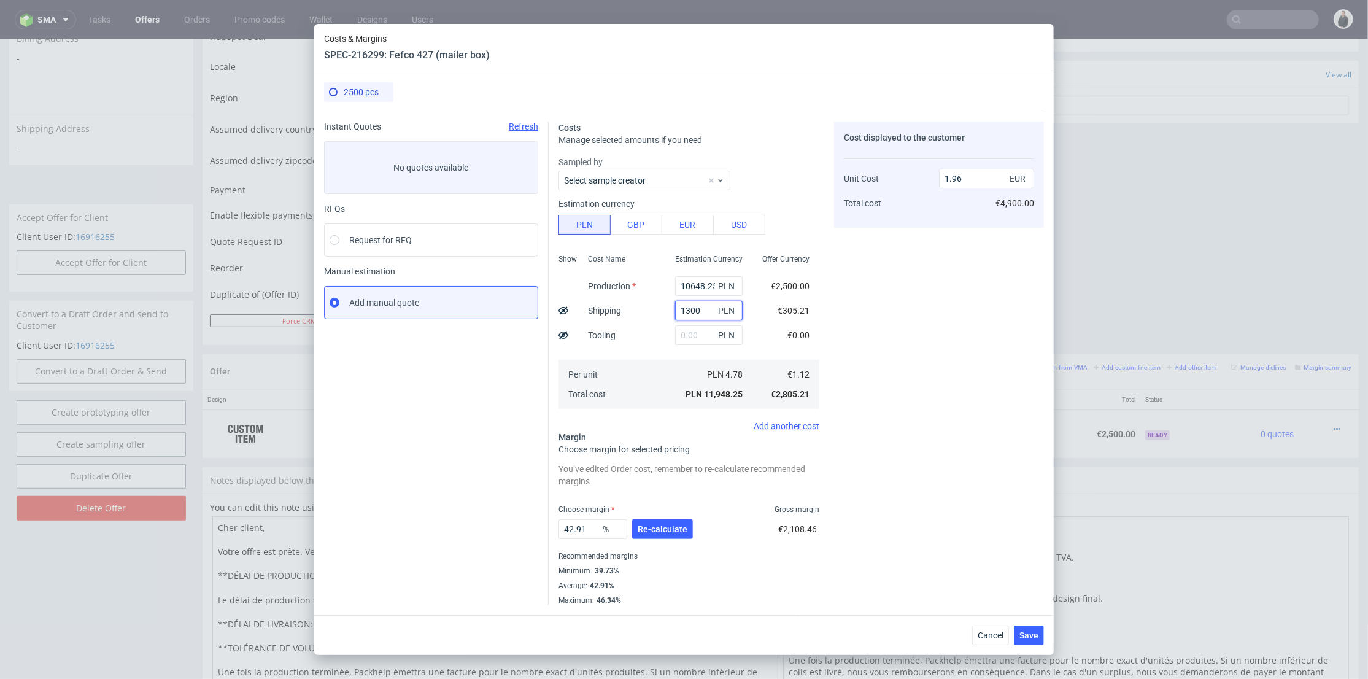
type input "1300"
click at [685, 287] on input "10648.25" at bounding box center [709, 286] width 68 height 20
paste input "10850"
type input "10850"
type input "2"
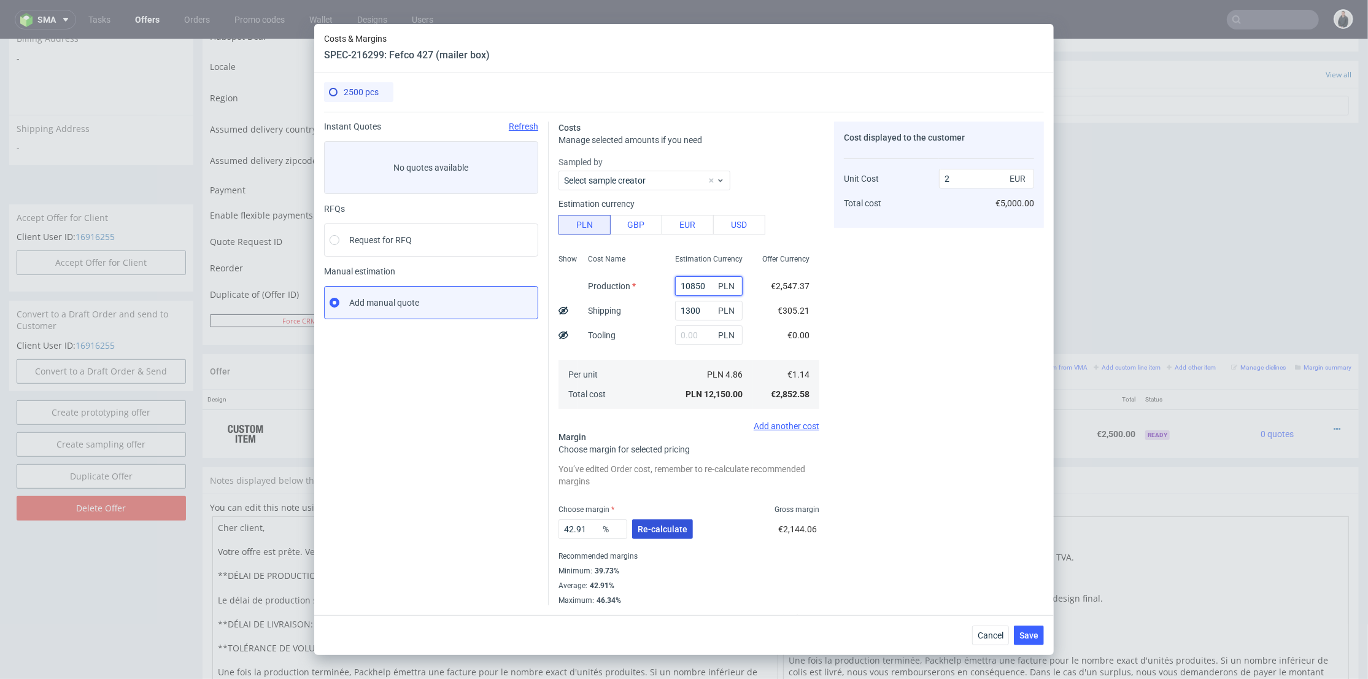
type input "10850"
click at [668, 527] on span "Re-calculate" at bounding box center [663, 529] width 50 height 9
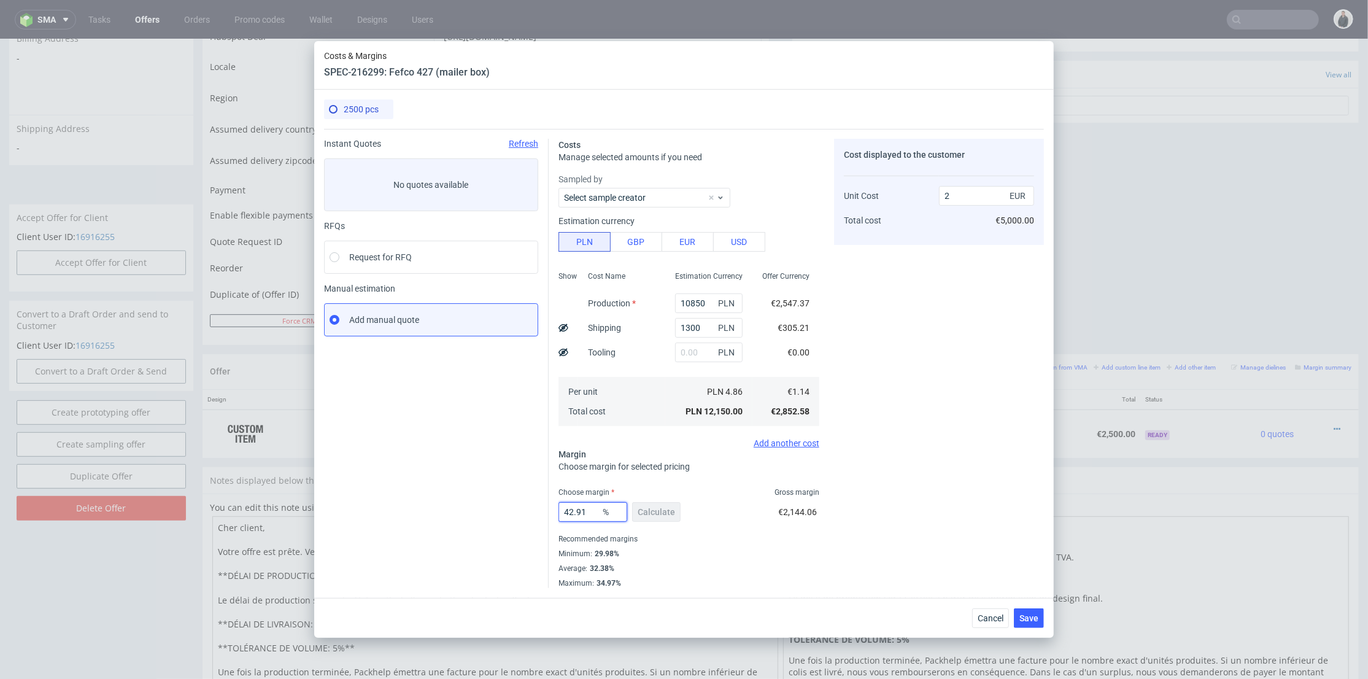
drag, startPoint x: 585, startPoint y: 511, endPoint x: 654, endPoint y: 491, distance: 71.5
click at [508, 508] on div "Instant Quotes Refresh No quotes available RFQs Request for RFQ Manual estimati…" at bounding box center [684, 358] width 720 height 459
type input "33"
click at [891, 450] on div "Cost displayed to the customer Unit Cost Total cost 2 EUR €5,000.00" at bounding box center [939, 363] width 210 height 449
type input "1.7"
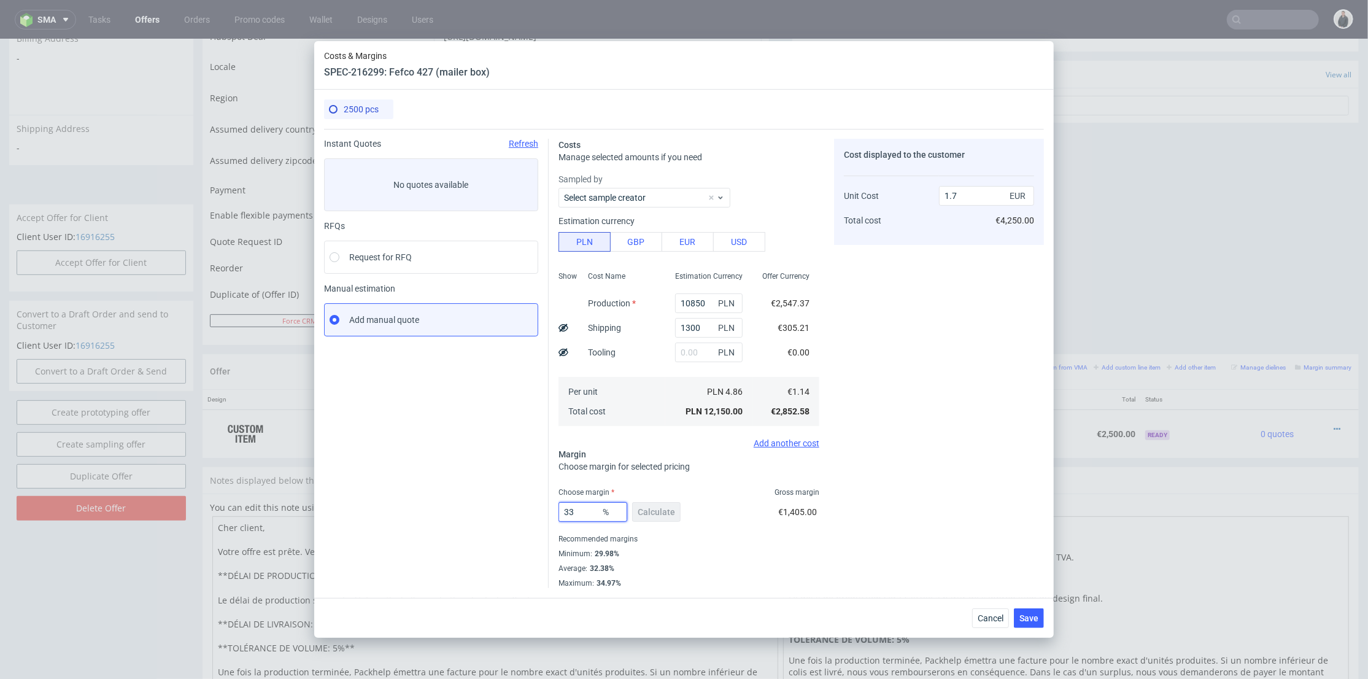
drag, startPoint x: 582, startPoint y: 512, endPoint x: 653, endPoint y: 491, distance: 74.4
click at [533, 506] on div "Instant Quotes Refresh No quotes available RFQs Request for RFQ Manual estimati…" at bounding box center [684, 358] width 720 height 459
type input "36"
click at [886, 483] on div "Cost displayed to the customer Unit Cost Total cost 1.7 EUR €4,250.00" at bounding box center [939, 363] width 210 height 449
type input "1.78"
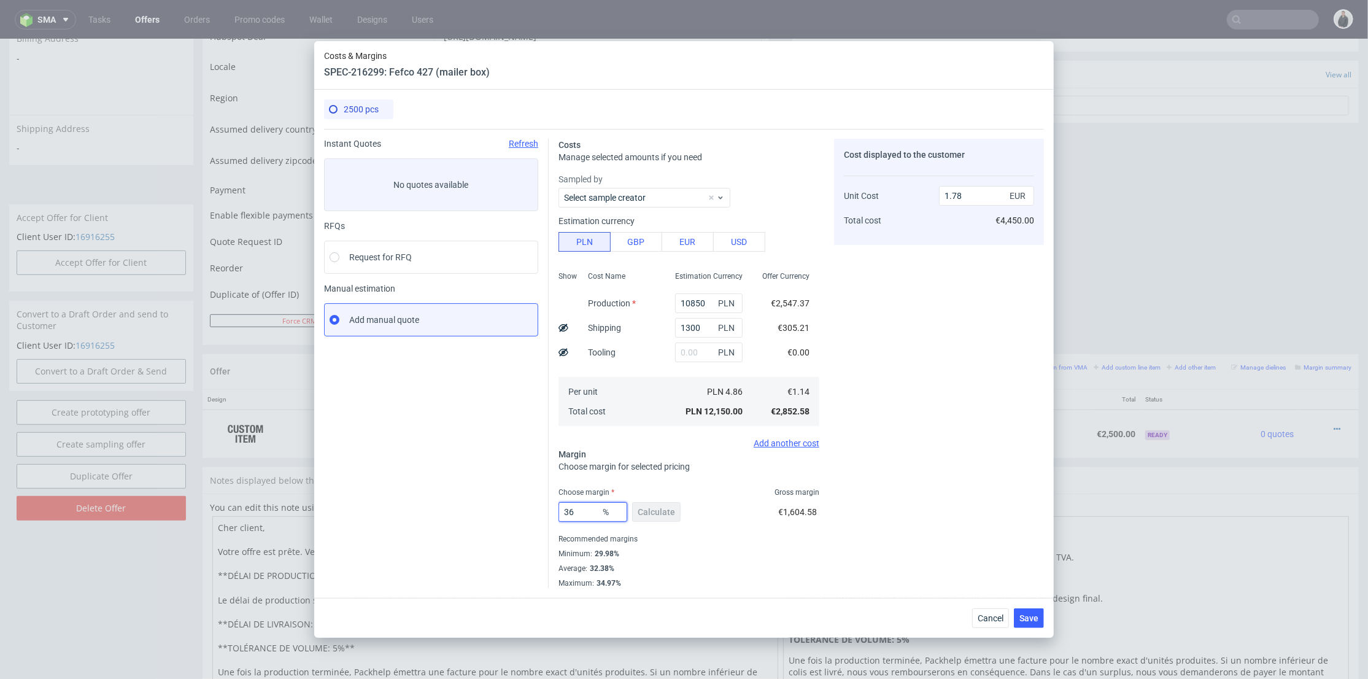
drag, startPoint x: 579, startPoint y: 508, endPoint x: 714, endPoint y: 493, distance: 135.2
click at [535, 509] on div "Instant Quotes Refresh No quotes available RFQs Request for RFQ Manual estimati…" at bounding box center [684, 358] width 720 height 459
type input "35"
click at [890, 465] on div "Cost displayed to the customer Unit Cost Total cost 1.78 EUR €4,450.00" at bounding box center [939, 363] width 210 height 449
type input "1.75"
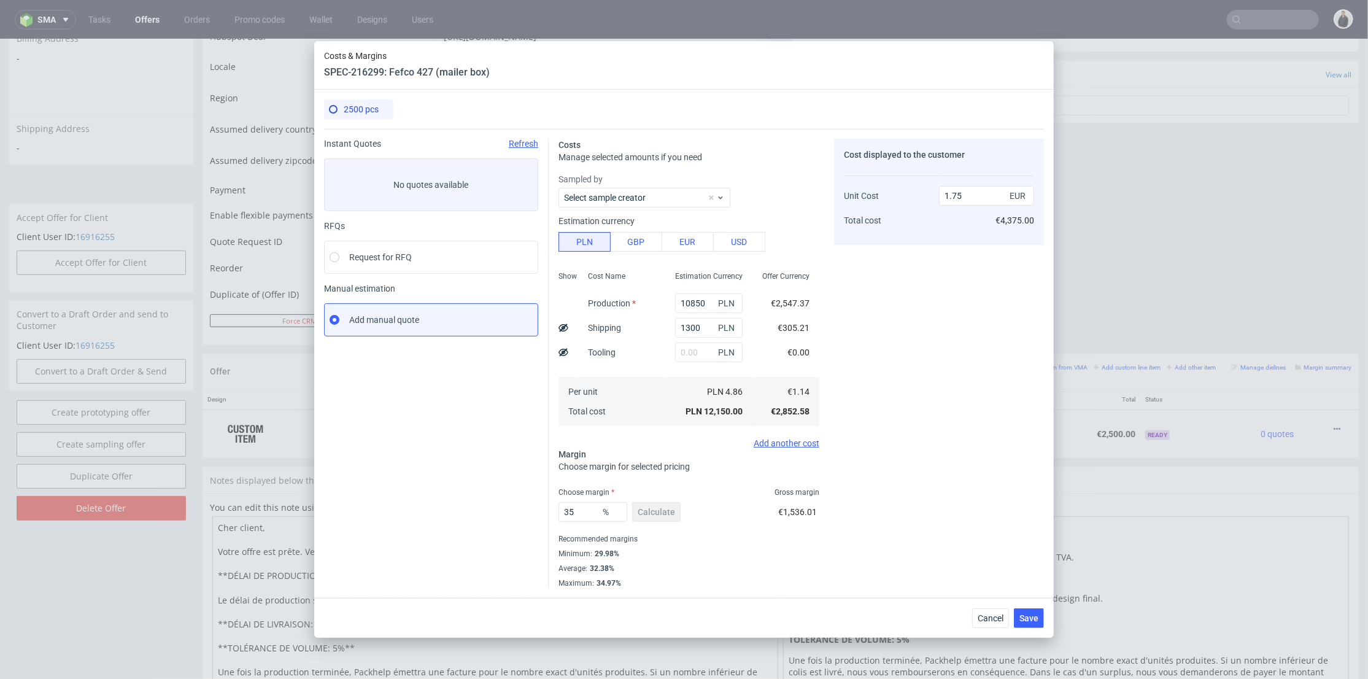
drag, startPoint x: 939, startPoint y: 505, endPoint x: 1004, endPoint y: 571, distance: 92.9
click at [941, 505] on div "Cost displayed to the customer Unit Cost Total cost 1.75 EUR €4,375.00" at bounding box center [939, 363] width 210 height 449
click at [1035, 618] on span "Save" at bounding box center [1028, 618] width 19 height 9
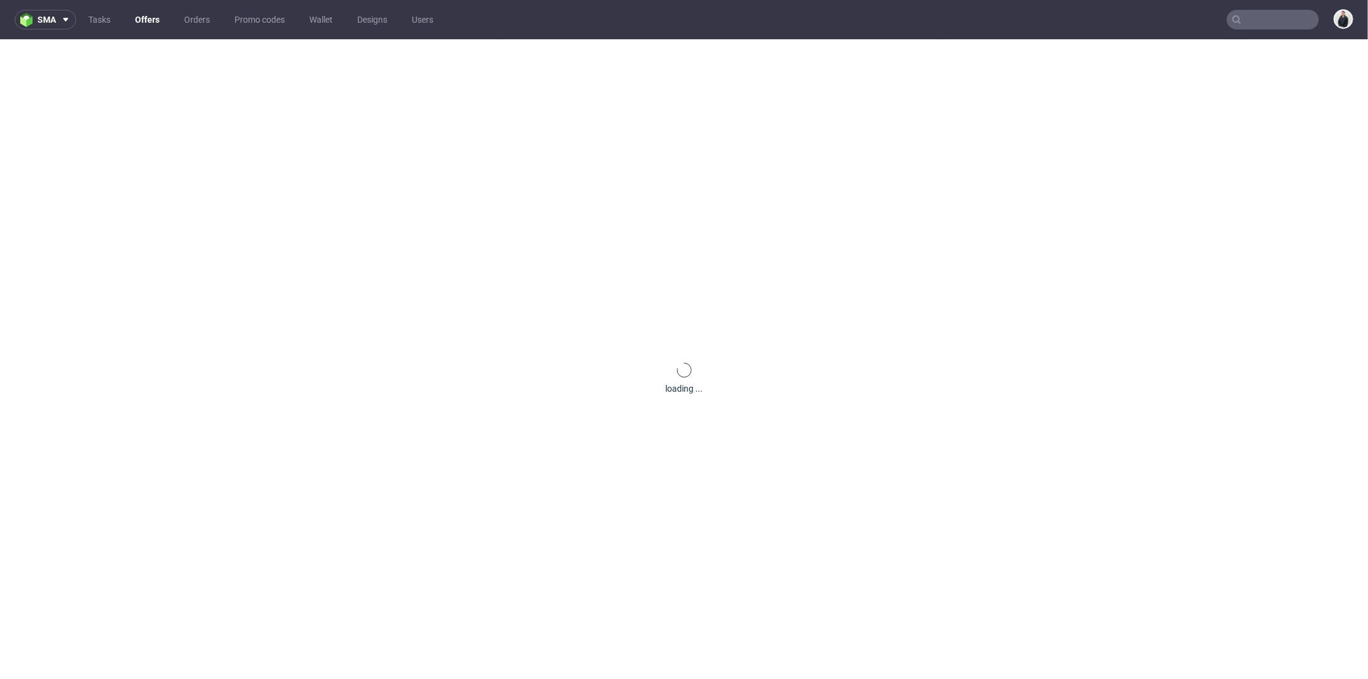
scroll to position [0, 0]
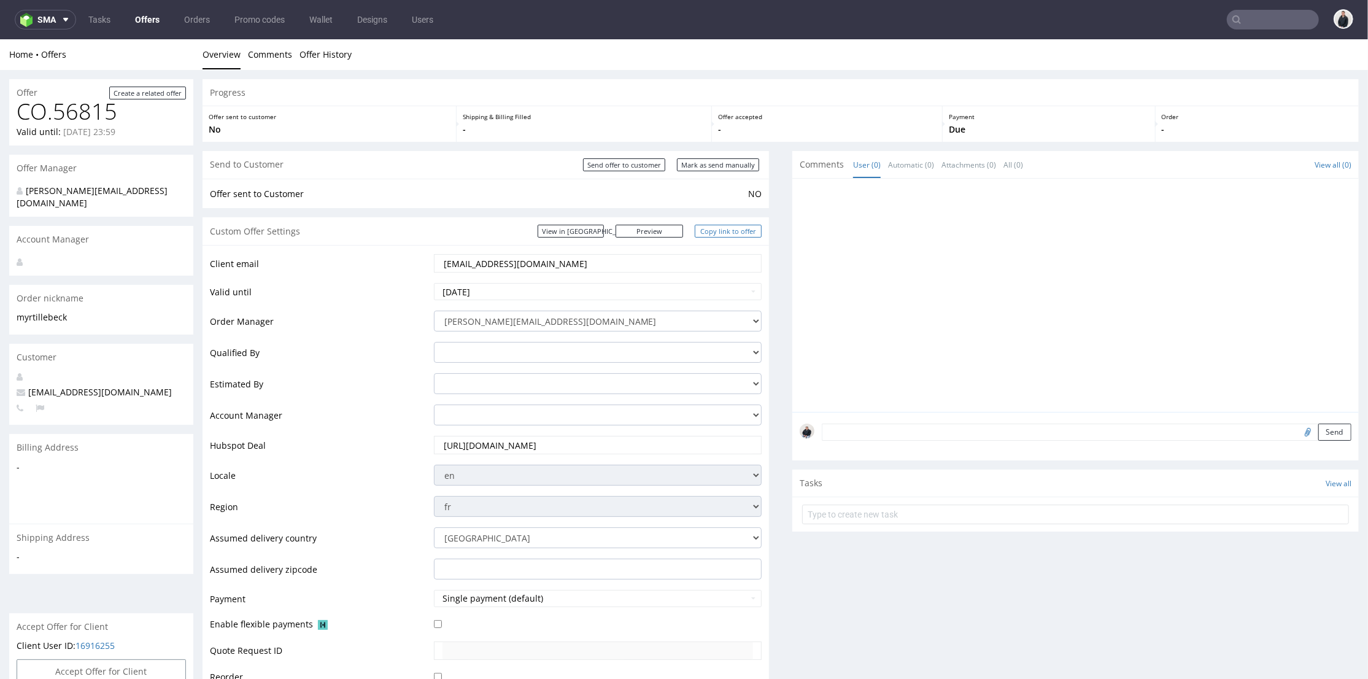
click at [719, 230] on link "Copy link to offer" at bounding box center [729, 230] width 68 height 13
click at [638, 161] on input "Send offer to customer" at bounding box center [624, 164] width 82 height 13
type input "In progress..."
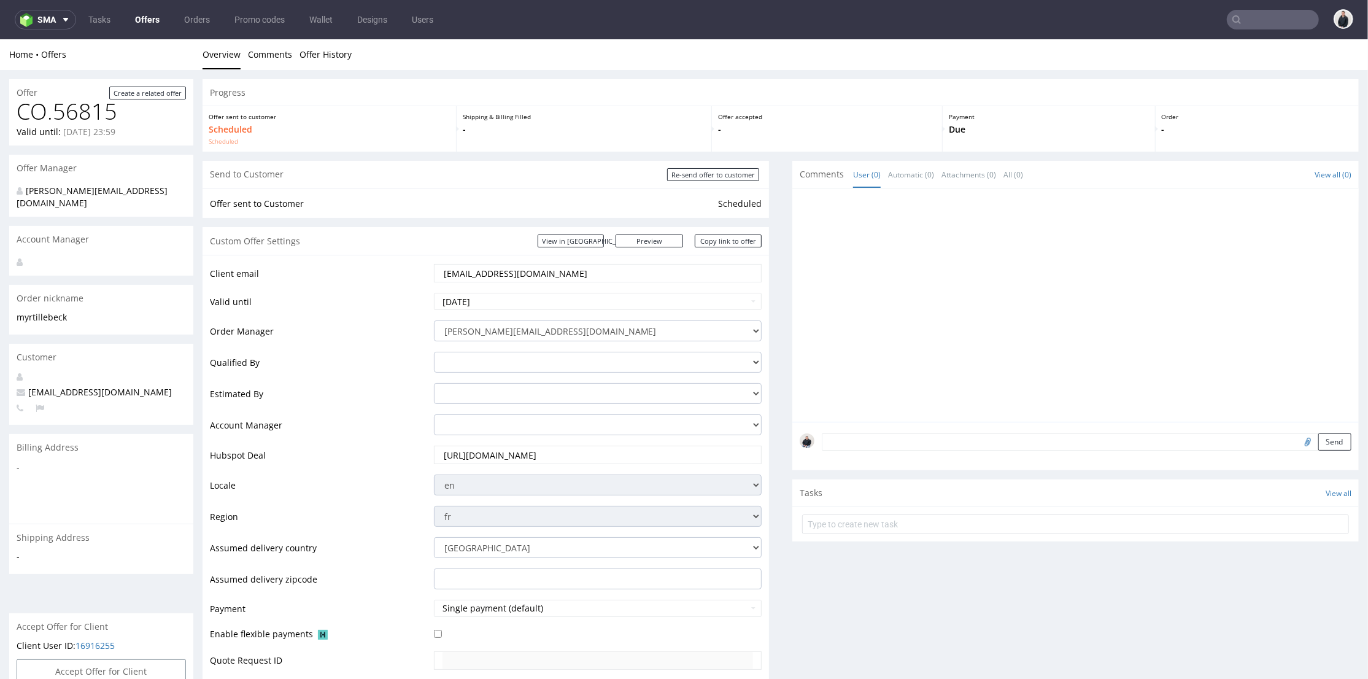
click at [1276, 20] on input "text" at bounding box center [1273, 20] width 92 height 20
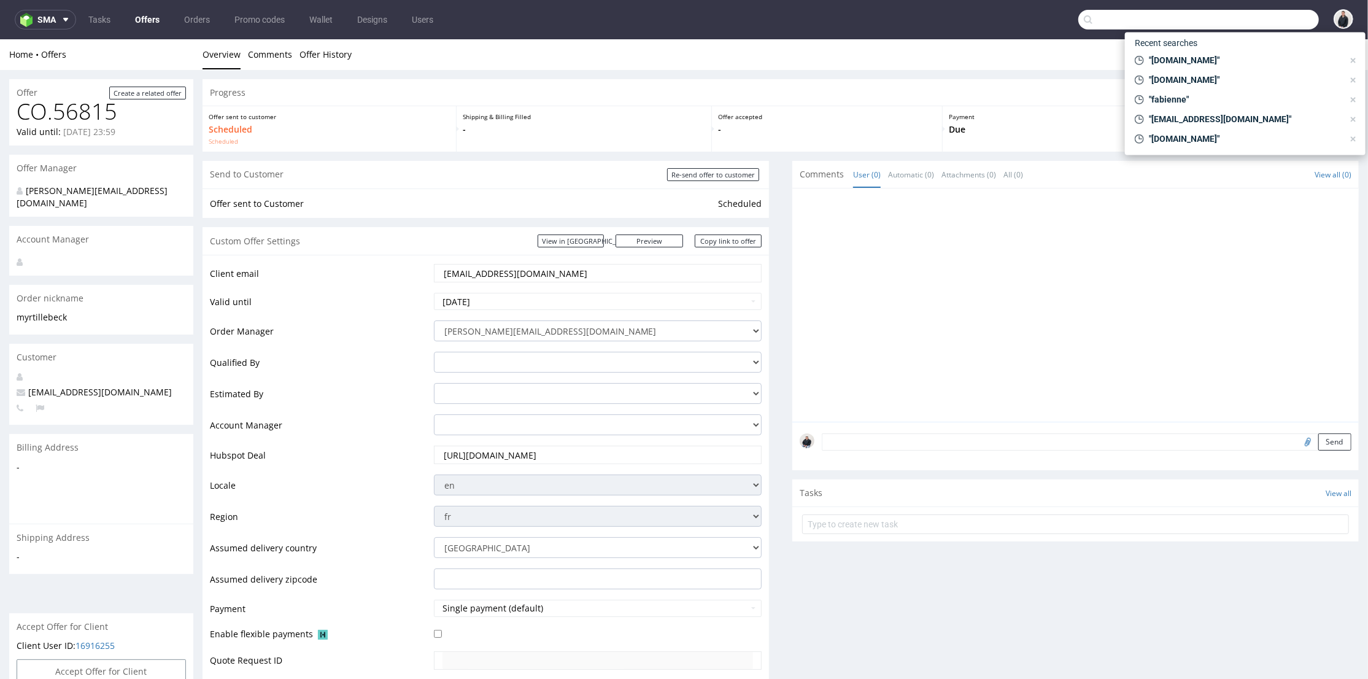
paste input "cameron@claroprint.co.u"
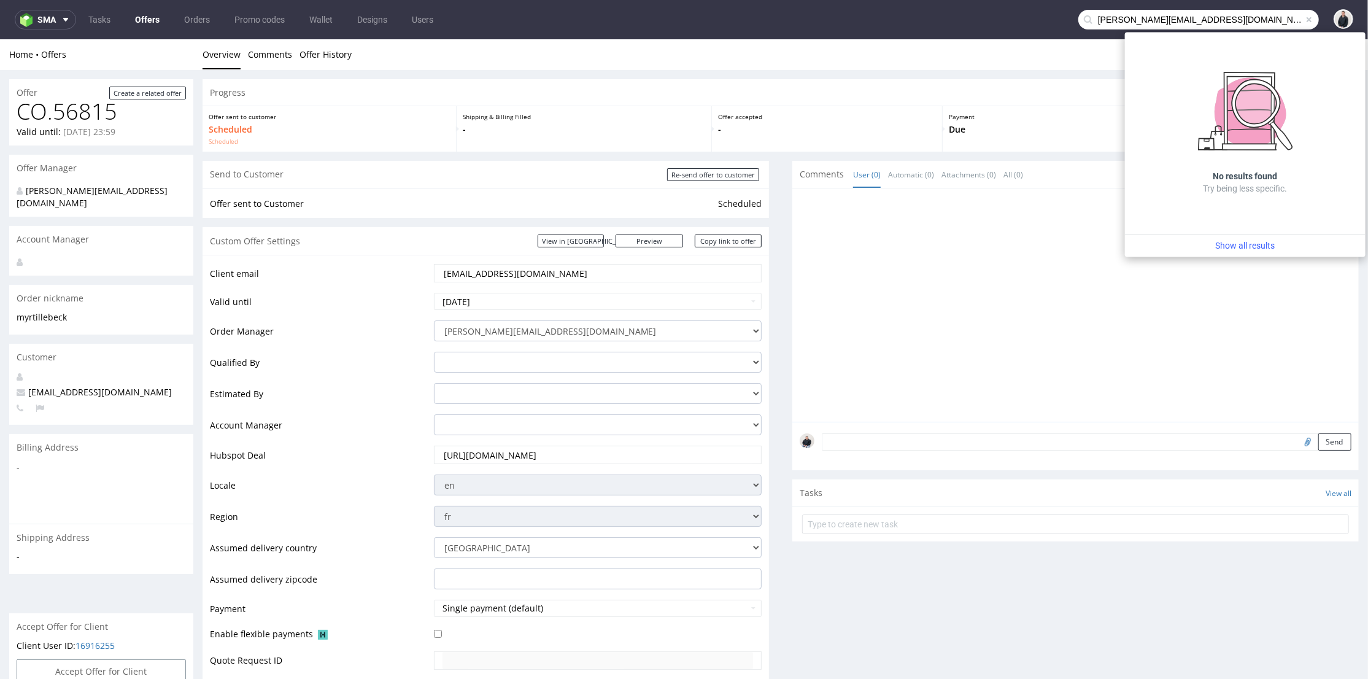
drag, startPoint x: 1129, startPoint y: 14, endPoint x: 1049, endPoint y: 14, distance: 79.2
click at [1048, 14] on nav "sma Tasks Offers Orders Promo codes Wallet Designs Users cameron@claroprint.co.…" at bounding box center [684, 19] width 1368 height 39
type input "claroprint.co.uk"
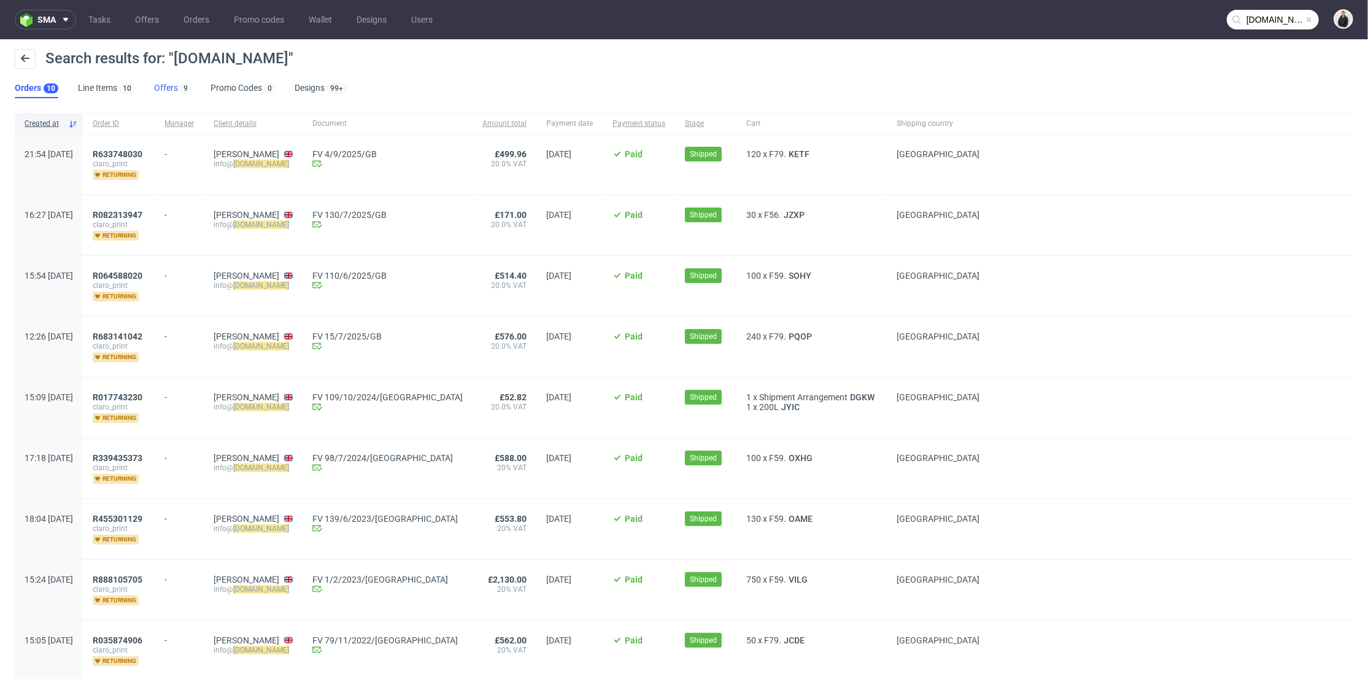
click at [166, 83] on link "Offers 9" at bounding box center [172, 89] width 37 height 20
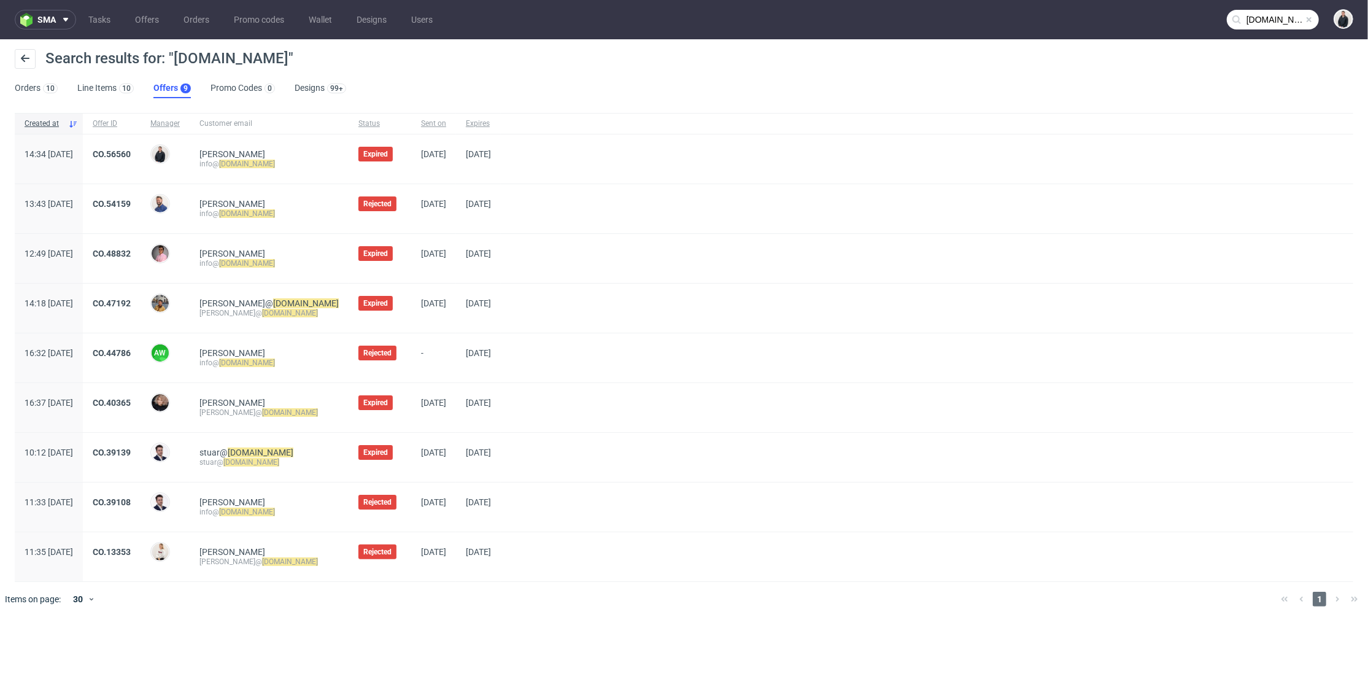
click at [141, 145] on div "CO.56560" at bounding box center [112, 158] width 58 height 49
click at [131, 149] on link "CO.56560" at bounding box center [112, 154] width 38 height 10
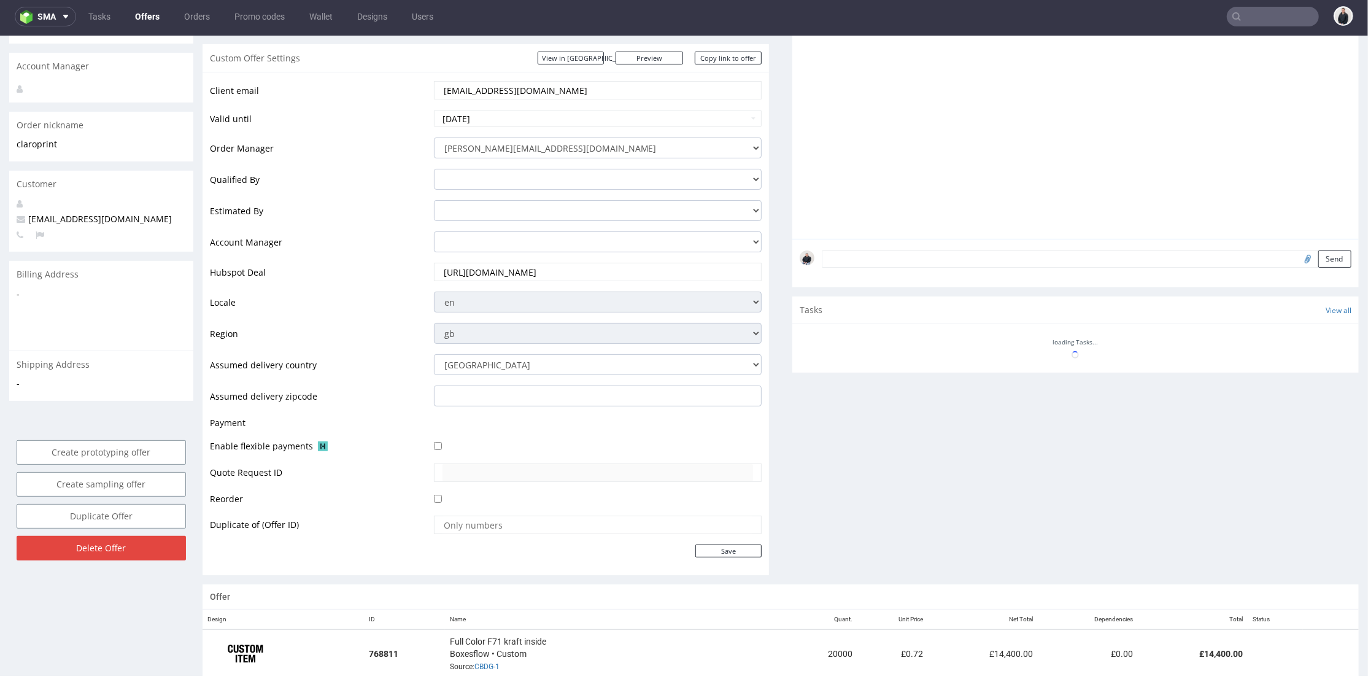
scroll to position [477, 0]
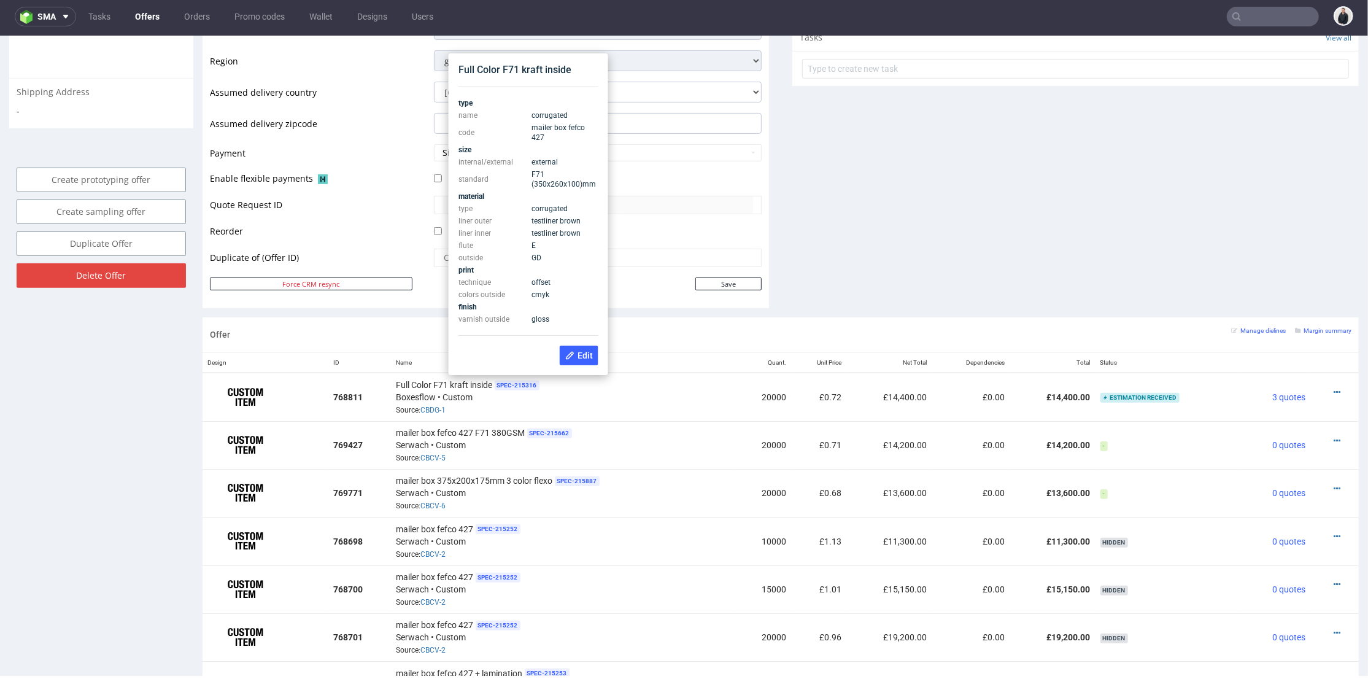
drag, startPoint x: 458, startPoint y: 160, endPoint x: 556, endPoint y: 181, distance: 99.8
click at [556, 181] on tbody "type name corrugated code mailer box fefco 427 size internal/external external …" at bounding box center [528, 210] width 140 height 228
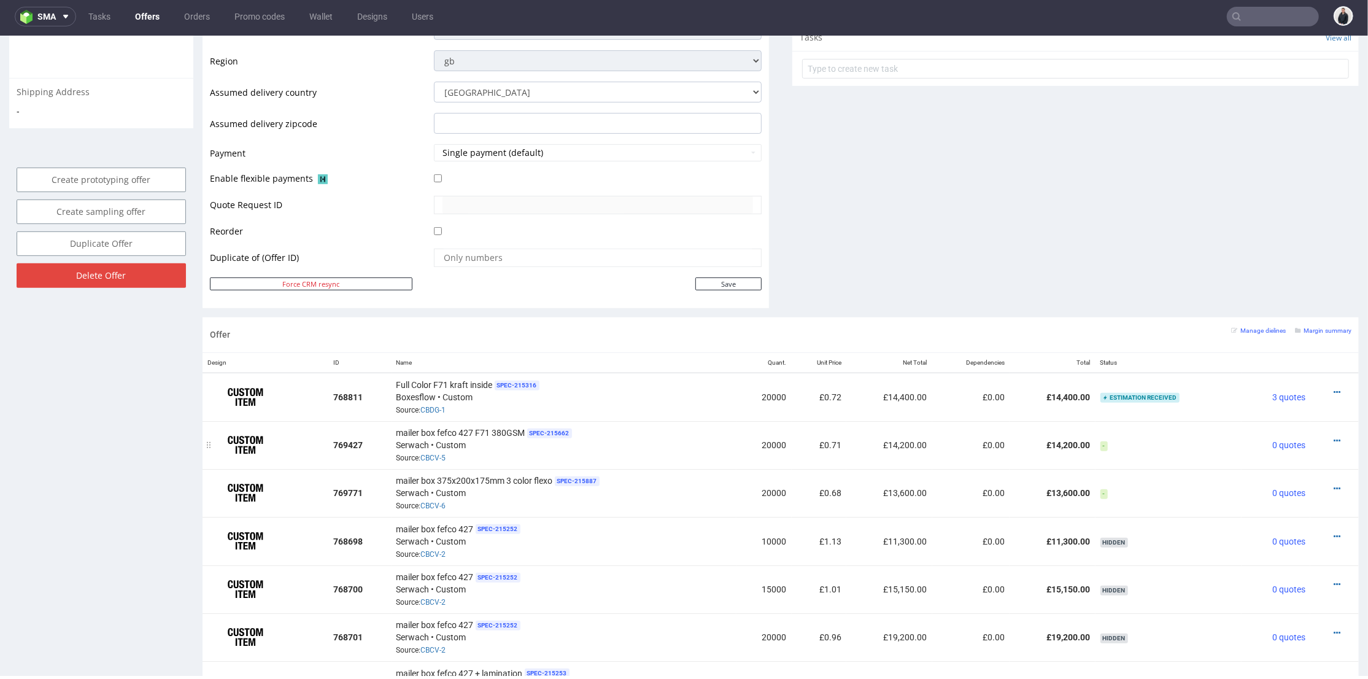
click at [478, 436] on div "mailer box fefco 427 F71 380GSM SPEC- 215662 Serwach • Custom Source: CBCV-5" at bounding box center [563, 444] width 335 height 38
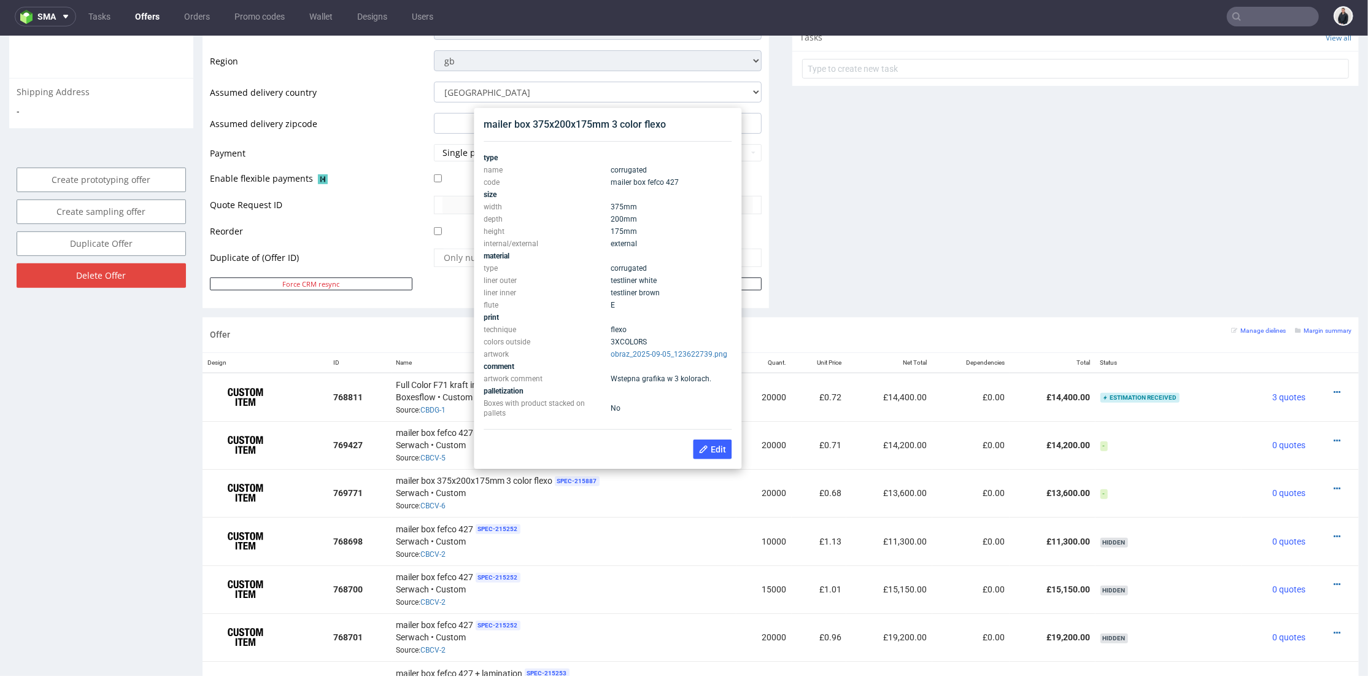
drag, startPoint x: 484, startPoint y: 191, endPoint x: 654, endPoint y: 237, distance: 176.5
click at [654, 237] on tbody "type name corrugated code mailer box fefco 427 size width 375 mm depth 200 mm h…" at bounding box center [608, 285] width 248 height 268
drag, startPoint x: 640, startPoint y: 241, endPoint x: 485, endPoint y: 196, distance: 161.4
click at [485, 196] on tbody "type name corrugated code mailer box fefco 427 size width 375 mm depth 200 mm h…" at bounding box center [608, 285] width 248 height 268
copy tbody "size width 375 mm depth 200 mm height 175 mm internal/external external"
